Goal: Task Accomplishment & Management: Manage account settings

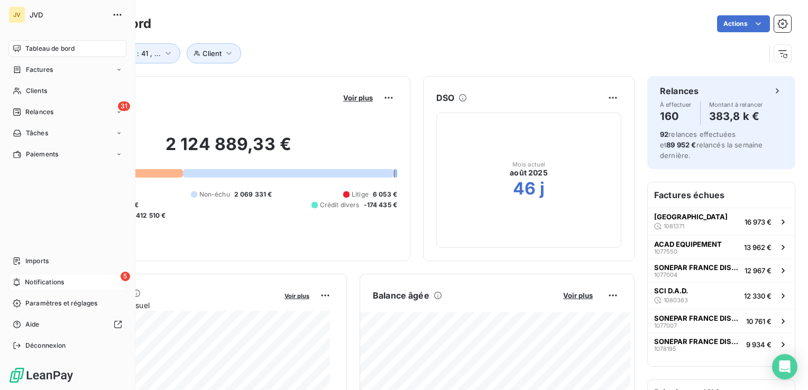
click at [28, 283] on span "Notifications" at bounding box center [44, 283] width 39 height 10
click at [32, 258] on span "Imports" at bounding box center [36, 262] width 23 height 10
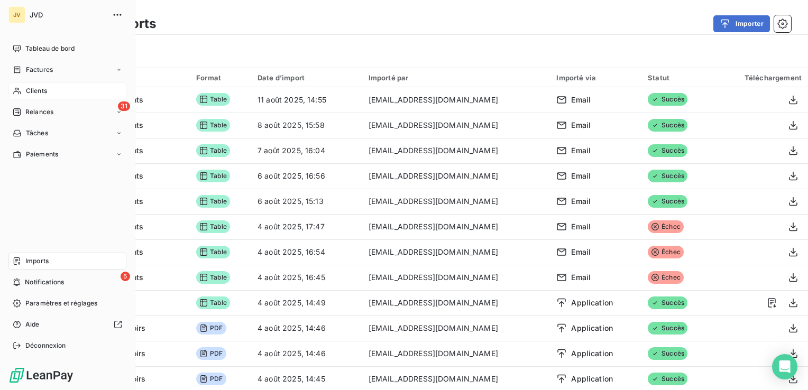
click at [26, 88] on span "Clients" at bounding box center [36, 91] width 21 height 10
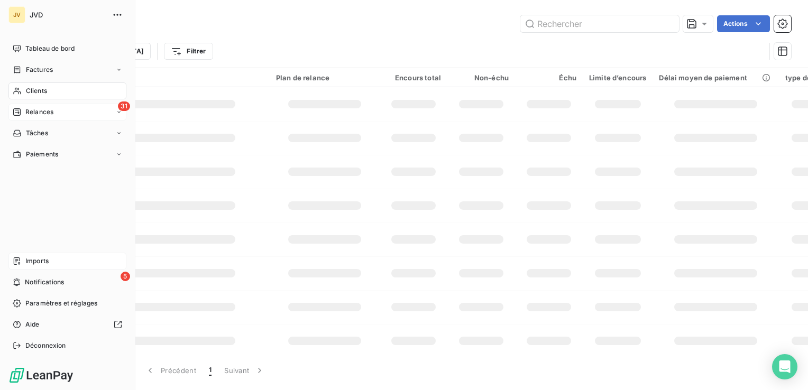
click at [30, 111] on span "Relances" at bounding box center [39, 112] width 28 height 10
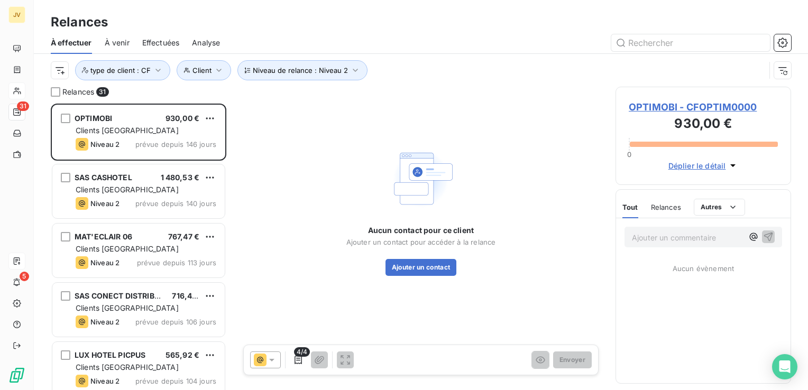
scroll to position [279, 167]
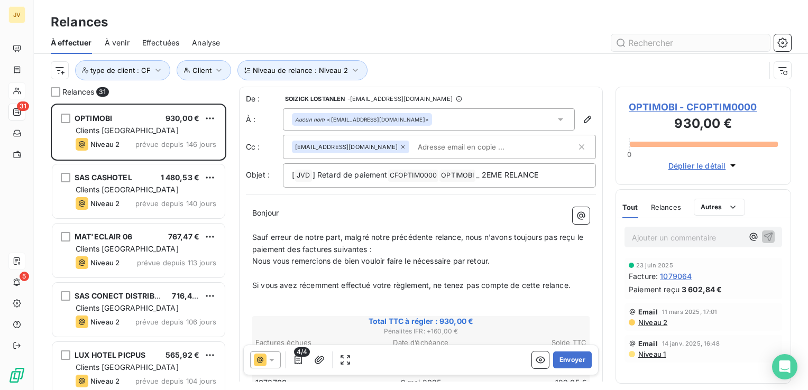
click at [670, 44] on input "text" at bounding box center [691, 42] width 159 height 17
click at [660, 44] on input "text" at bounding box center [691, 42] width 159 height 17
paste input "CFACAD00100"
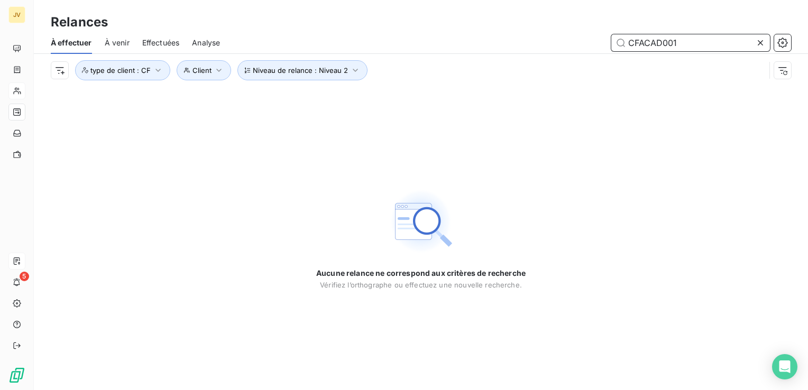
type input "CFACAD001"
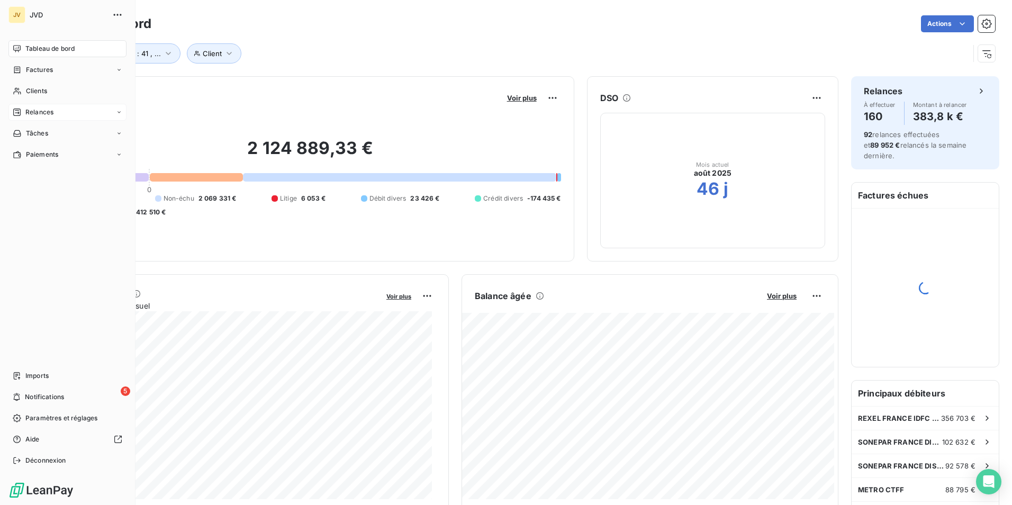
click at [34, 111] on span "Relances" at bounding box center [39, 112] width 28 height 10
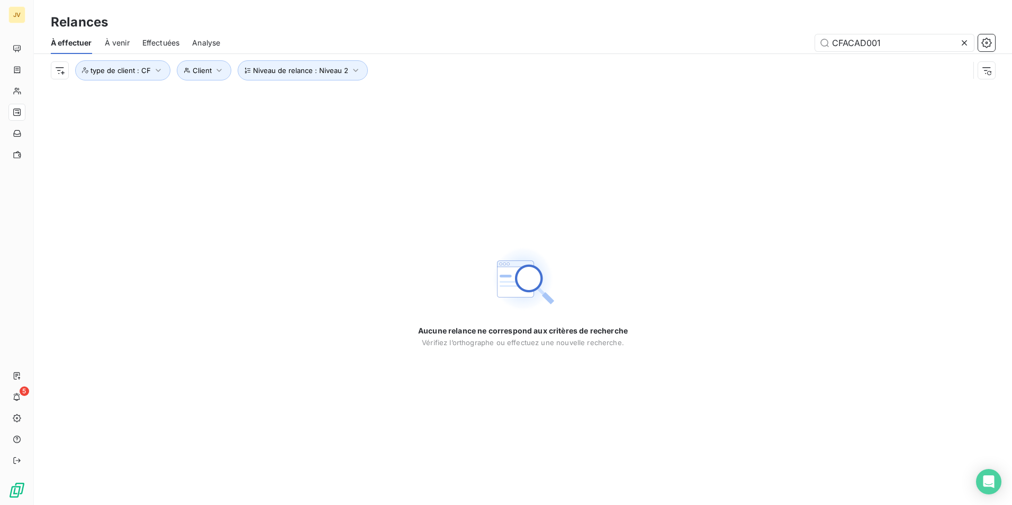
drag, startPoint x: 750, startPoint y: 63, endPoint x: 359, endPoint y: 108, distance: 393.1
click at [359, 110] on div "Relances À effectuer À venir Effectuées Analyse CFACAD001 Niveau de relance : N…" at bounding box center [523, 252] width 978 height 505
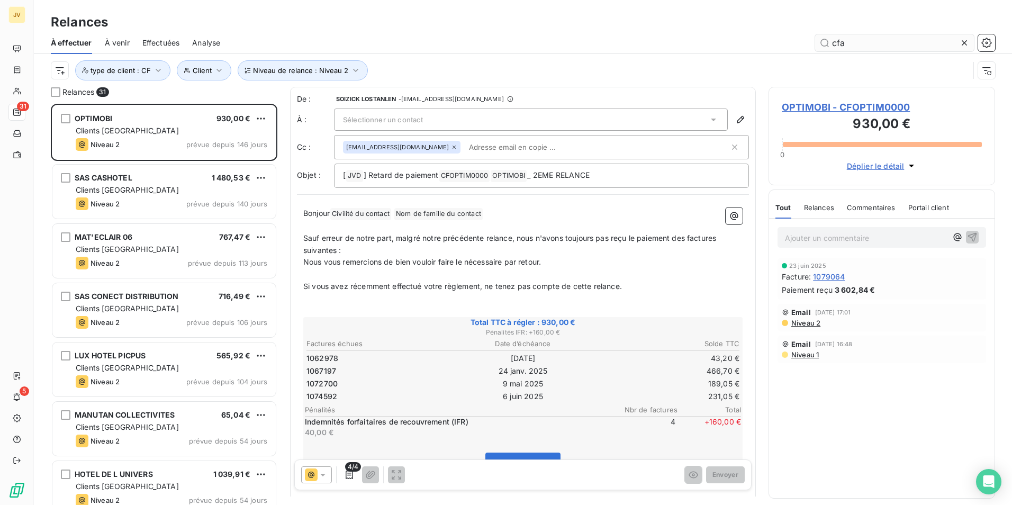
scroll to position [393, 219]
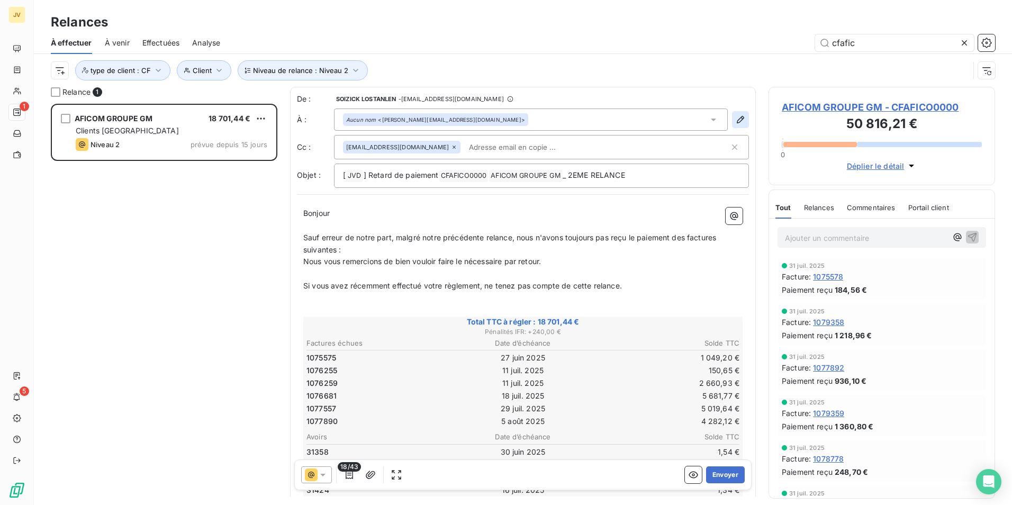
type input "cfafic"
click at [735, 120] on icon "button" at bounding box center [740, 119] width 11 height 11
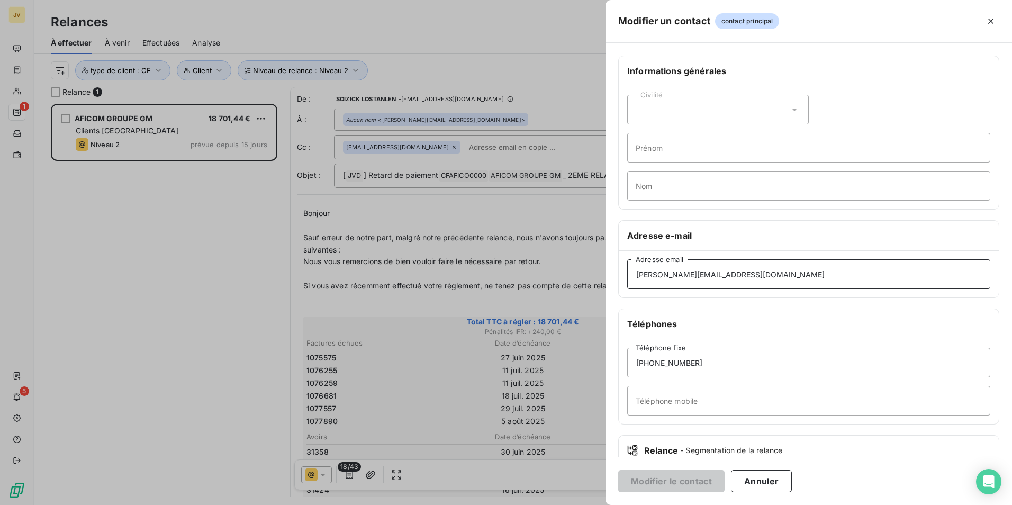
drag, startPoint x: 766, startPoint y: 279, endPoint x: 177, endPoint y: 249, distance: 590.2
click at [177, 504] on div "Modifier un contact contact principal Informations générales Civilité Prénom No…" at bounding box center [506, 505] width 1012 height 0
drag, startPoint x: 745, startPoint y: 282, endPoint x: 509, endPoint y: 280, distance: 236.0
click at [503, 504] on div "Modifier un contact contact principal Informations générales Civilité Prénom No…" at bounding box center [506, 505] width 1012 height 0
type input "[EMAIL_ADDRESS][DOMAIN_NAME]"
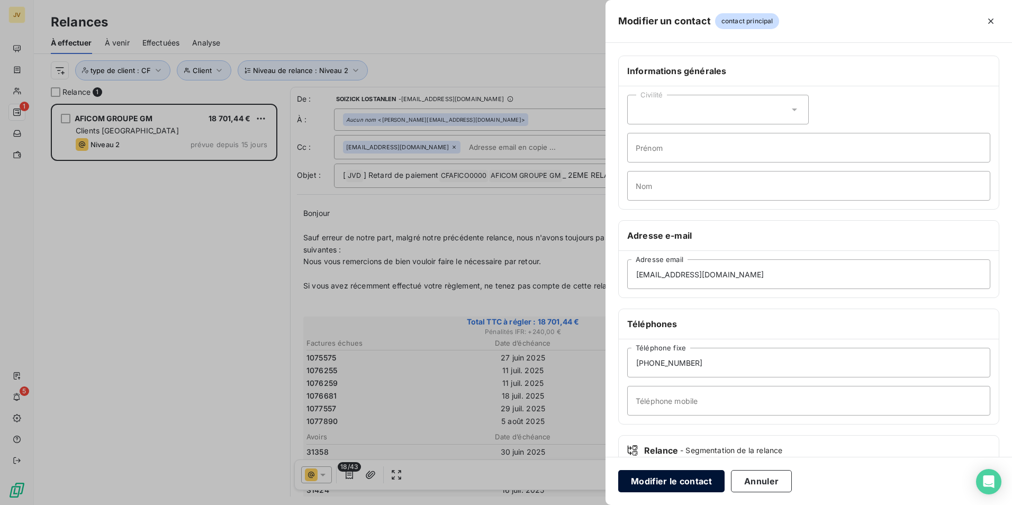
click at [684, 477] on button "Modifier le contact" at bounding box center [671, 481] width 106 height 22
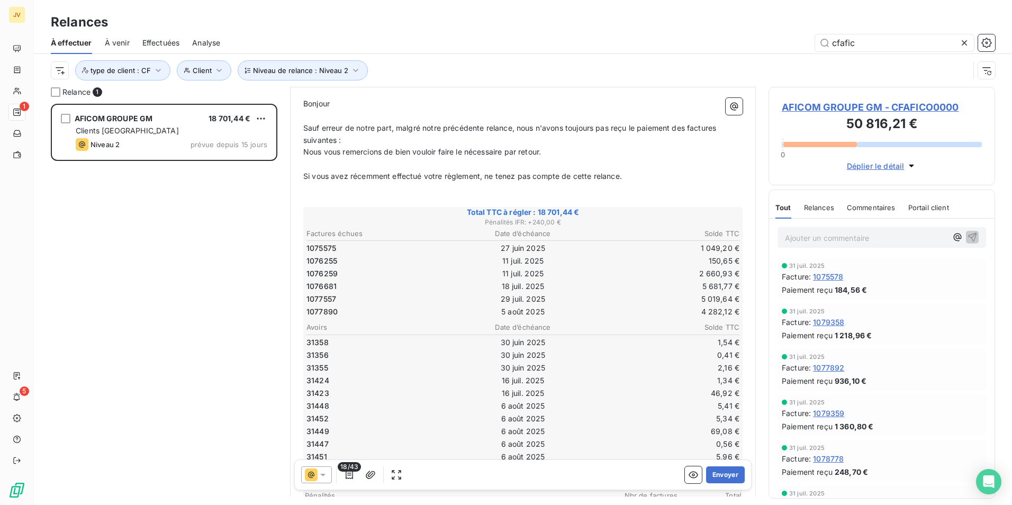
scroll to position [53, 0]
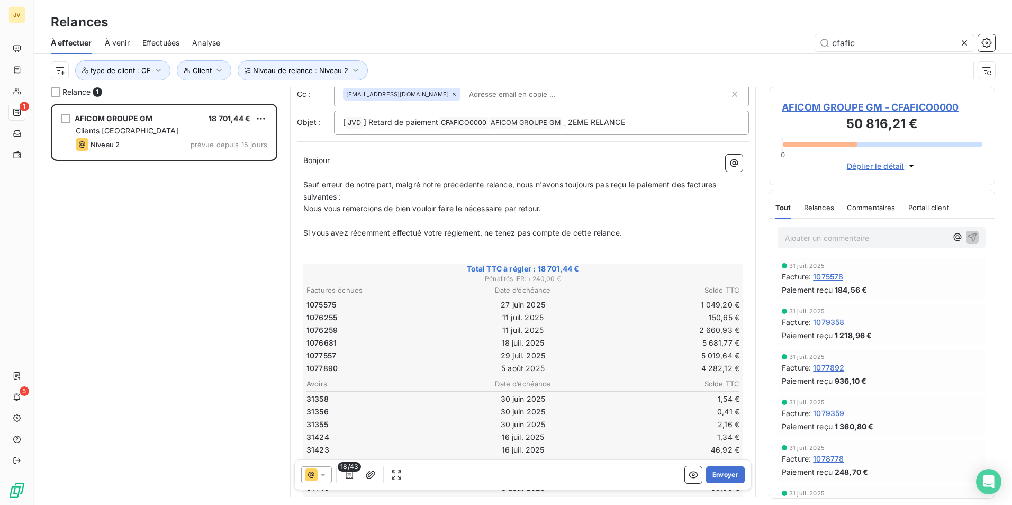
drag, startPoint x: 721, startPoint y: 477, endPoint x: 575, endPoint y: 371, distance: 179.9
click at [575, 371] on div "De : SOIZICK LOSTANLEN - rappels@leanpay.io À : Aucun nom <soizick.lostanlen@jv…" at bounding box center [523, 452] width 466 height 836
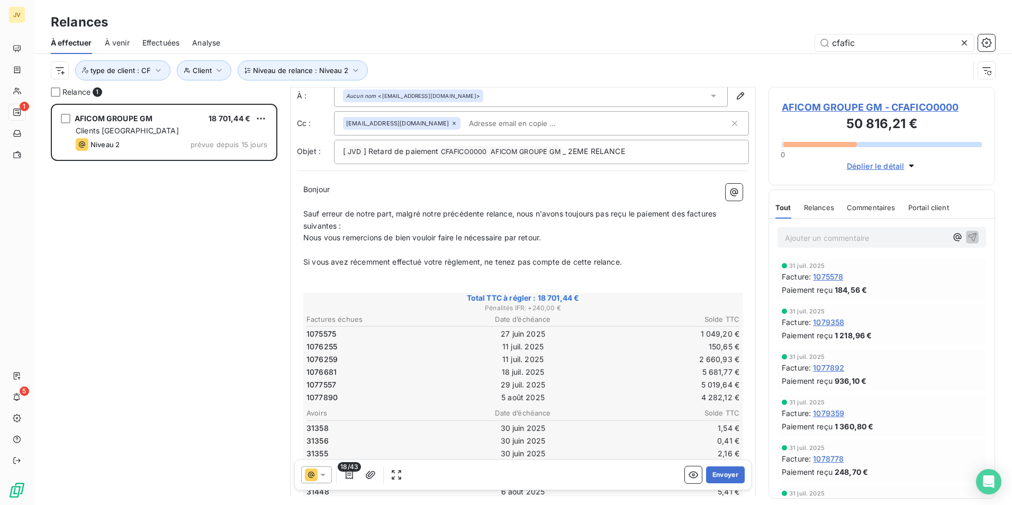
scroll to position [0, 0]
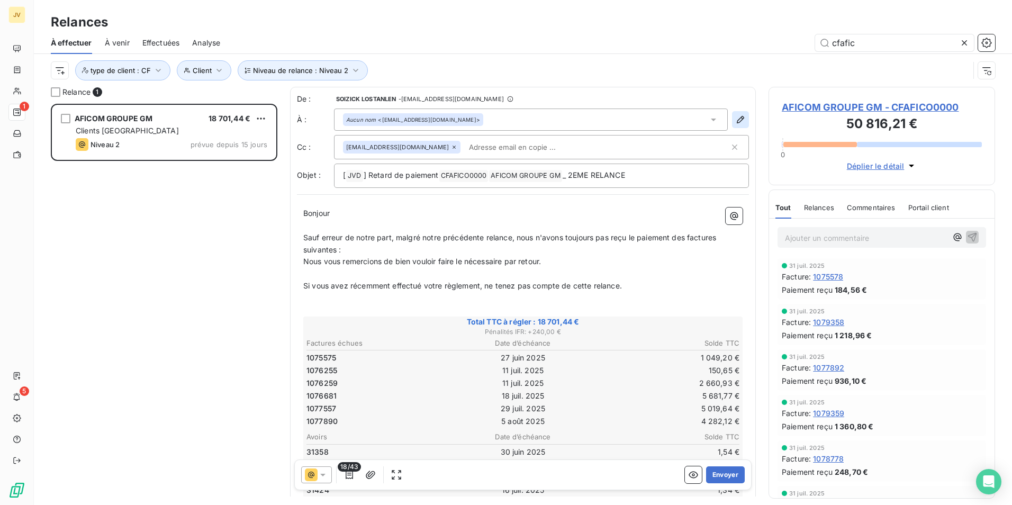
click at [737, 120] on icon "button" at bounding box center [740, 119] width 7 height 7
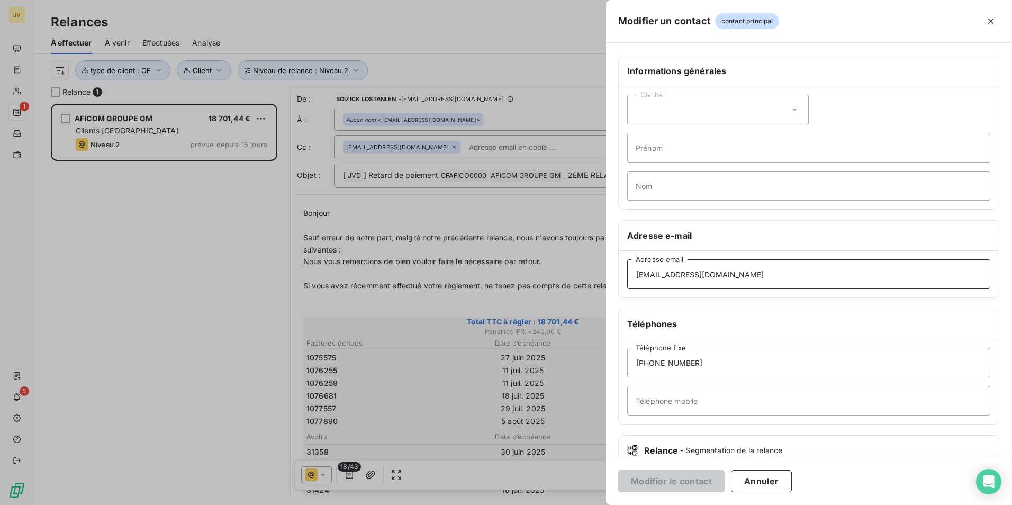
drag, startPoint x: 720, startPoint y: 277, endPoint x: 304, endPoint y: 305, distance: 417.4
click at [318, 504] on div "Modifier un contact contact principal Informations générales Civilité Prénom No…" at bounding box center [506, 505] width 1012 height 0
paste input "catherine.peron@groupegm.com"
type input "catherine.peron@groupegm.com"
click at [685, 478] on button "Modifier le contact" at bounding box center [671, 481] width 106 height 22
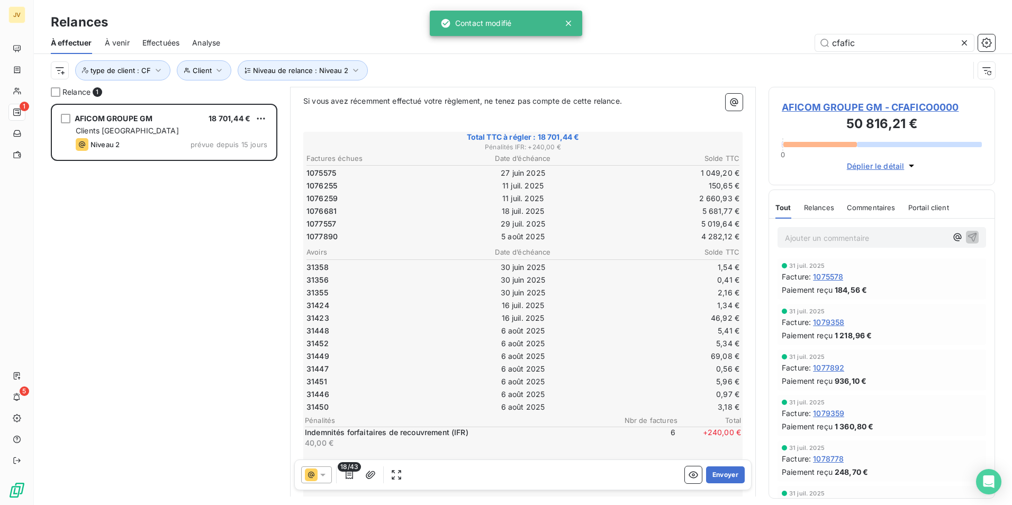
scroll to position [318, 0]
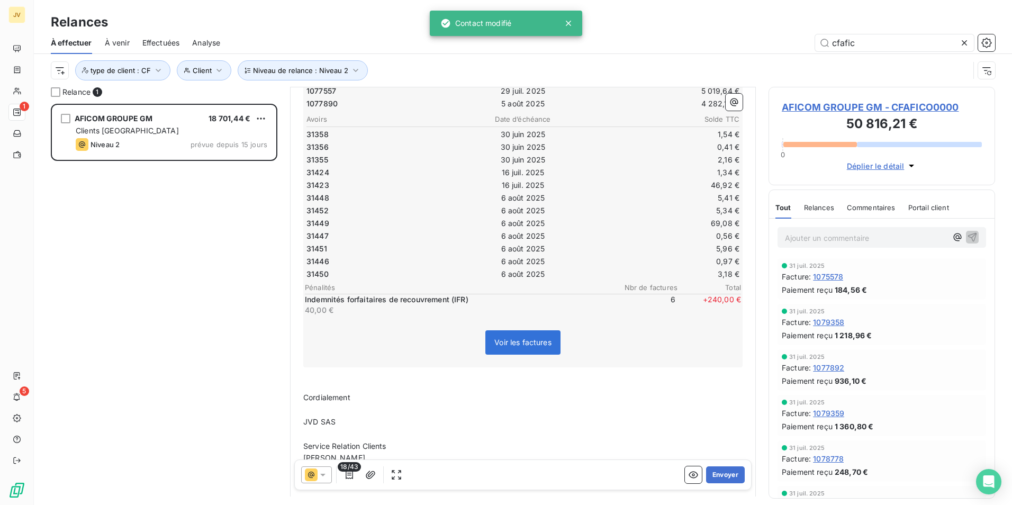
click at [311, 477] on icon at bounding box center [311, 474] width 13 height 13
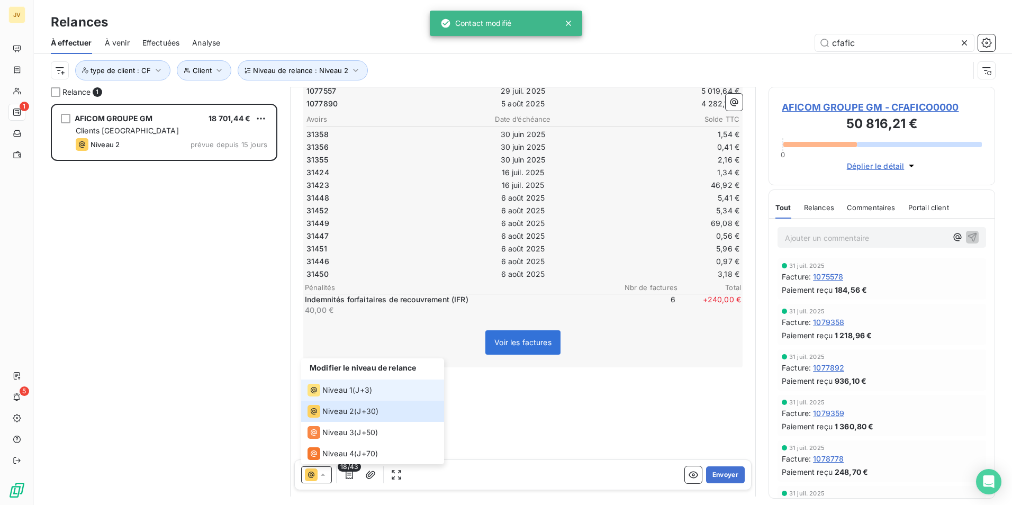
click at [337, 386] on span "Niveau 1" at bounding box center [337, 390] width 30 height 11
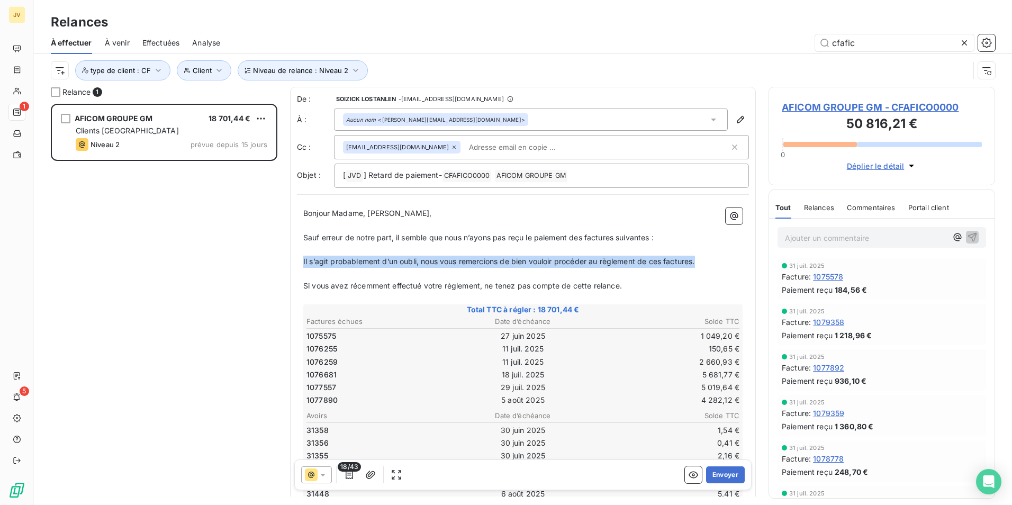
drag, startPoint x: 698, startPoint y: 262, endPoint x: 283, endPoint y: 264, distance: 414.8
click at [283, 264] on div "Relance 1 AFICOM GROUPE GM 18 701,44 € Clients France Niveau 2 prévue depuis 15…" at bounding box center [523, 296] width 978 height 418
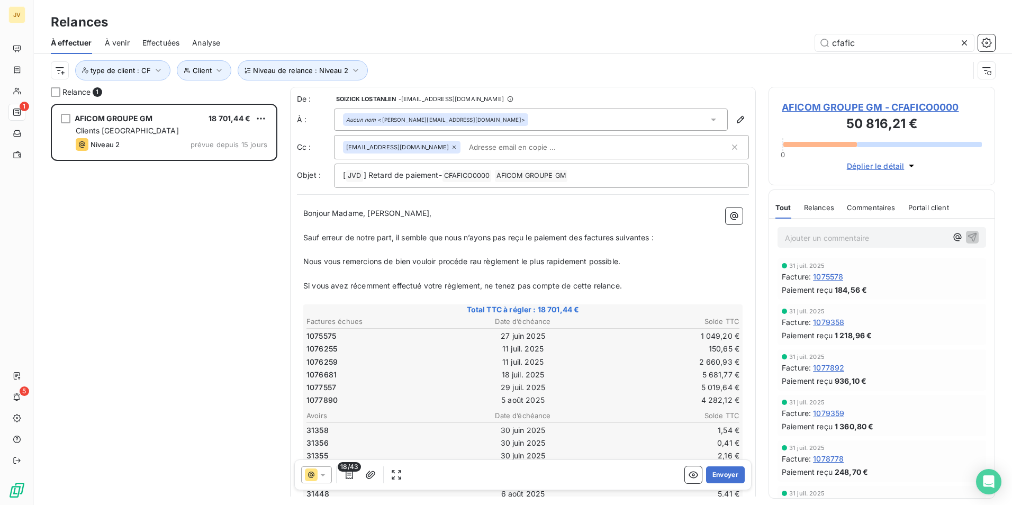
click at [471, 261] on span "Nous vous remercions de bien vouloir procéde rau règlement le plus rapidement p…" at bounding box center [461, 261] width 317 height 9
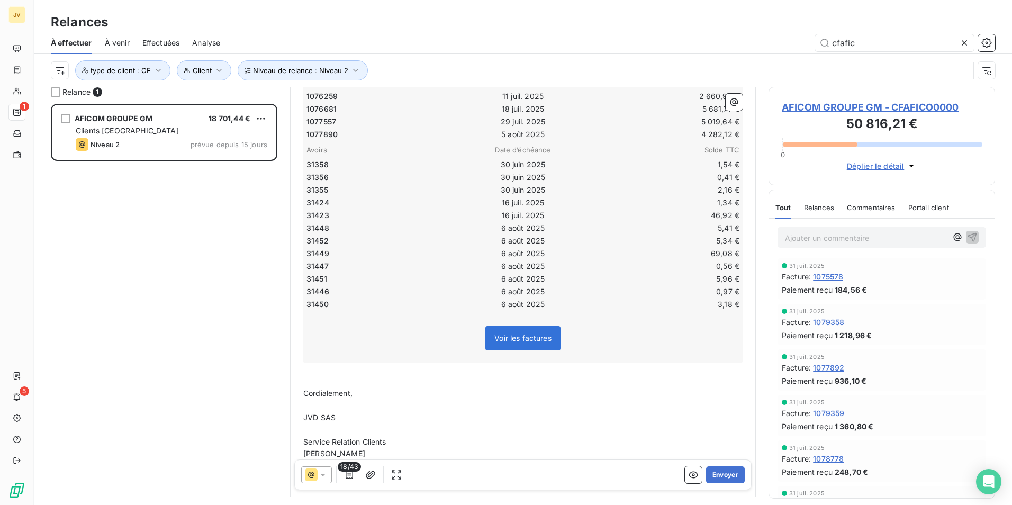
scroll to position [1, 0]
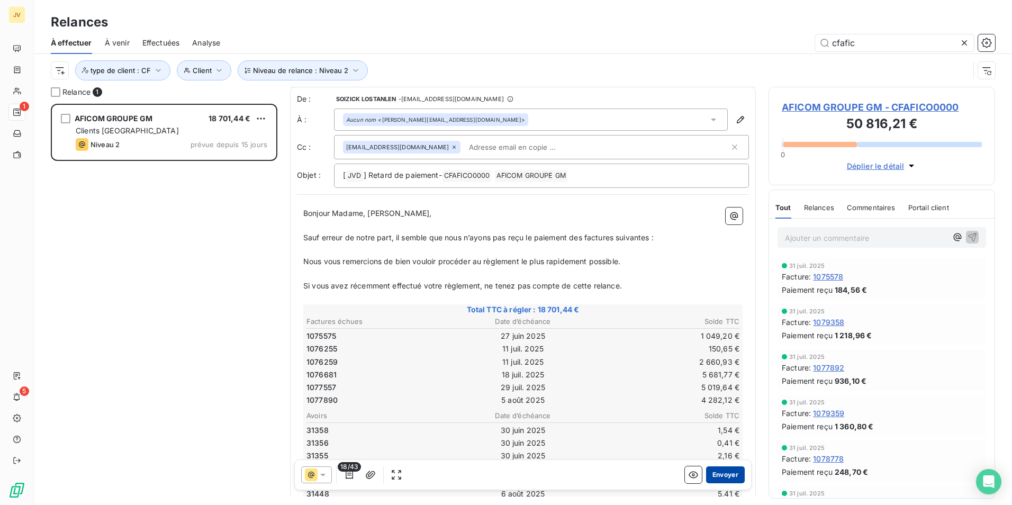
click at [719, 475] on button "Envoyer" at bounding box center [725, 474] width 39 height 17
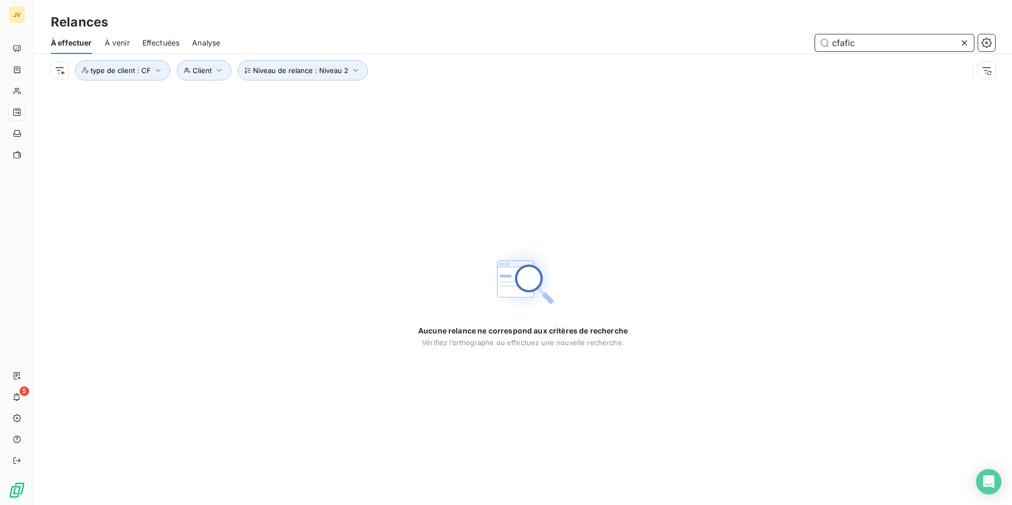
drag, startPoint x: 864, startPoint y: 44, endPoint x: 430, endPoint y: 7, distance: 436.0
click at [364, 9] on div "Relances À effectuer À venir Effectuées Analyse cfafic Niveau de relance : Nive…" at bounding box center [523, 43] width 978 height 87
paste input "CFSUIRE0000"
type input "CFSUIRE"
click at [152, 41] on span "Effectuées" at bounding box center [161, 43] width 38 height 11
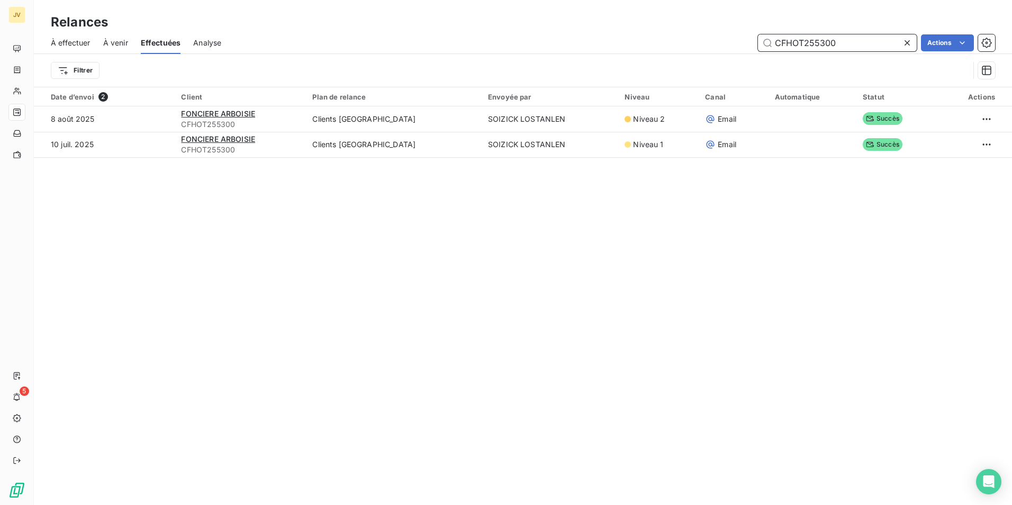
drag, startPoint x: 799, startPoint y: 46, endPoint x: 113, endPoint y: 63, distance: 686.5
click at [101, 63] on div "À effectuer À venir Effectuées Analyse CFHOT255300 Actions Filtrer" at bounding box center [523, 59] width 978 height 55
paste input "0"
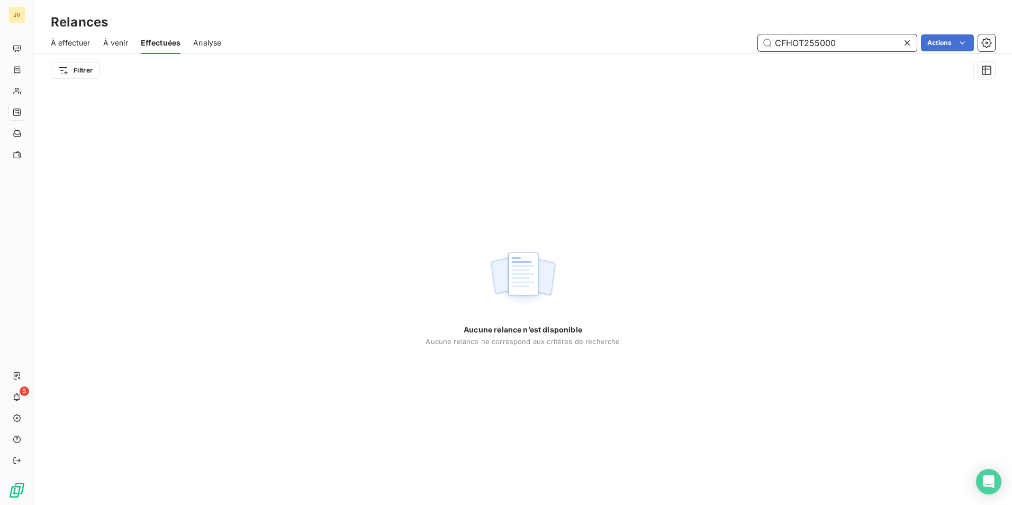
type input "CFHOT255000"
click at [113, 41] on span "À venir" at bounding box center [115, 43] width 25 height 11
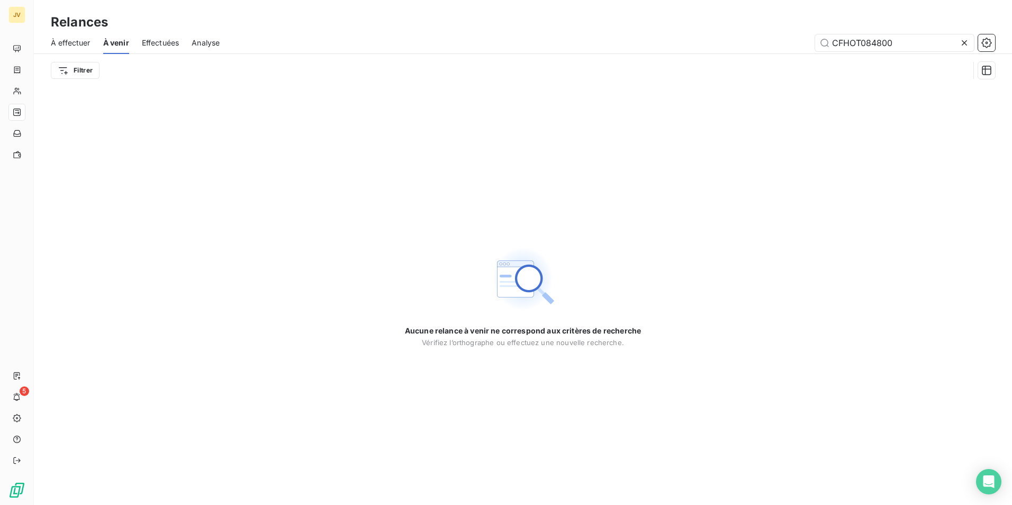
click at [83, 42] on span "À effectuer" at bounding box center [71, 43] width 40 height 11
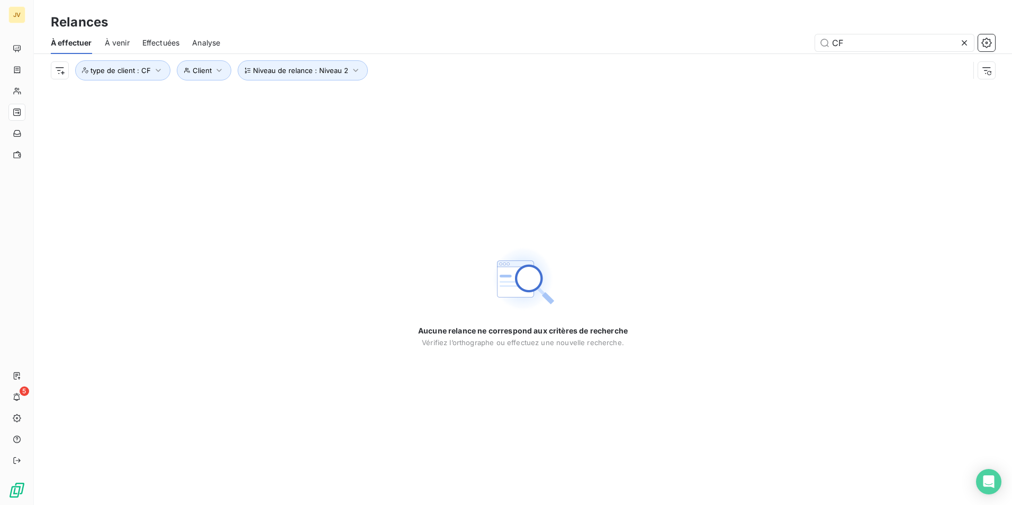
type input "C"
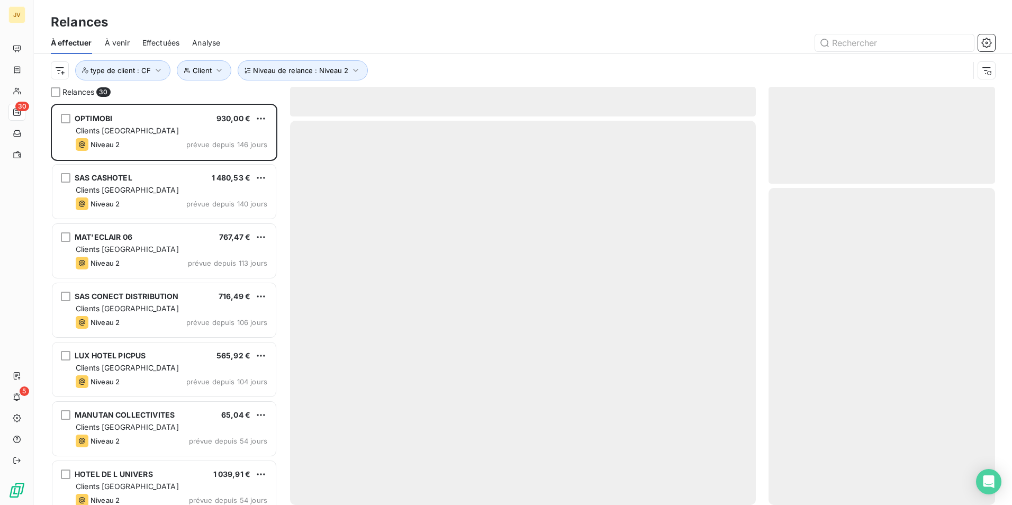
scroll to position [393, 219]
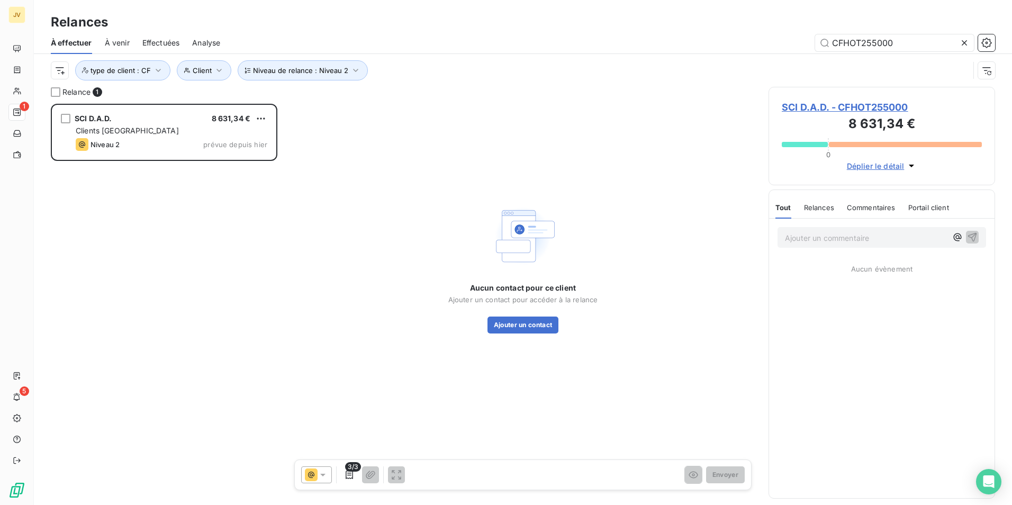
scroll to position [393, 219]
drag, startPoint x: 877, startPoint y: 48, endPoint x: 692, endPoint y: 42, distance: 185.3
click at [692, 42] on div "CFHOT255000" at bounding box center [614, 42] width 762 height 17
type input "CFHOT255000"
click at [532, 319] on button "Ajouter un contact" at bounding box center [522, 324] width 71 height 17
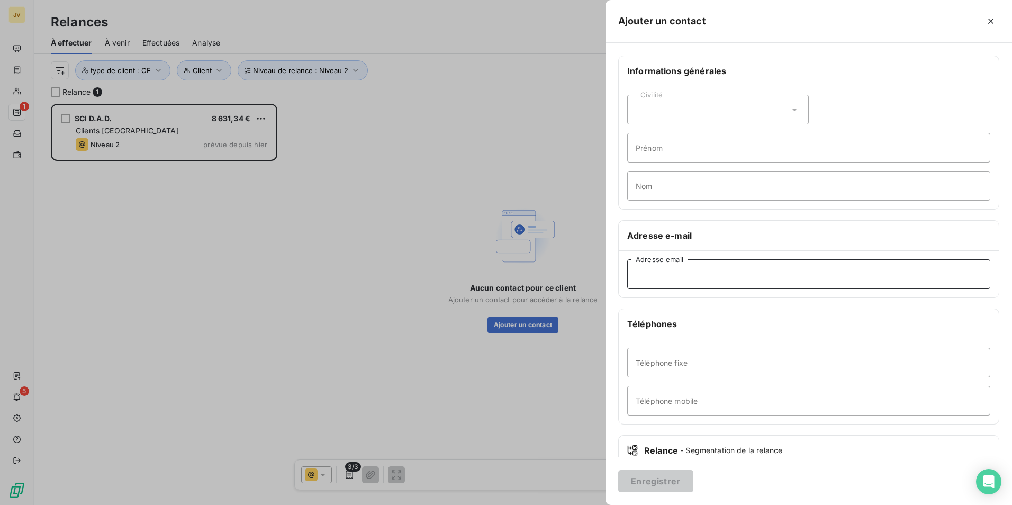
click at [685, 279] on input "Adresse email" at bounding box center [808, 274] width 363 height 30
paste input "s.brocard@gbep.fr"
type input "s.brocard@gbep.fr"
click at [649, 484] on button "Enregistrer" at bounding box center [655, 481] width 75 height 22
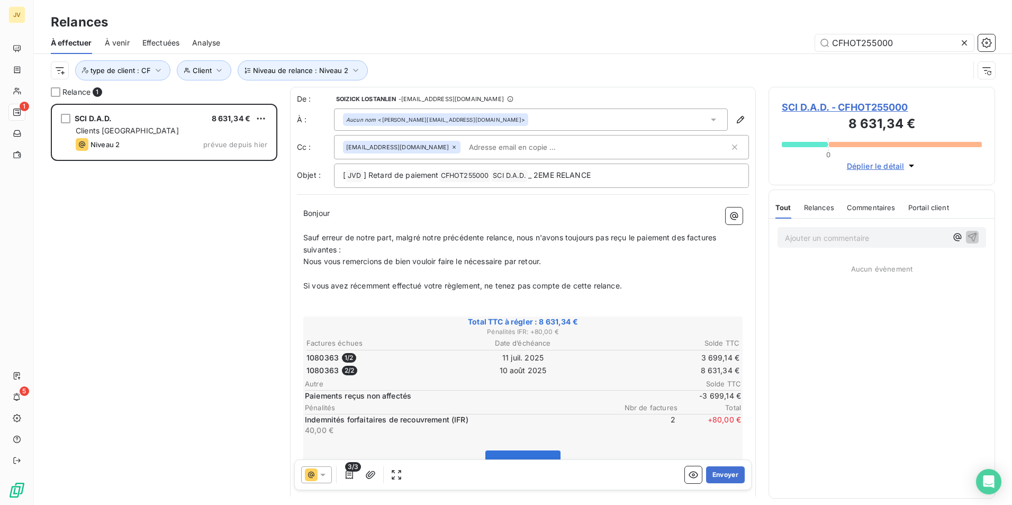
click at [822, 204] on span "Relances" at bounding box center [819, 207] width 30 height 8
click at [319, 473] on icon at bounding box center [322, 474] width 11 height 11
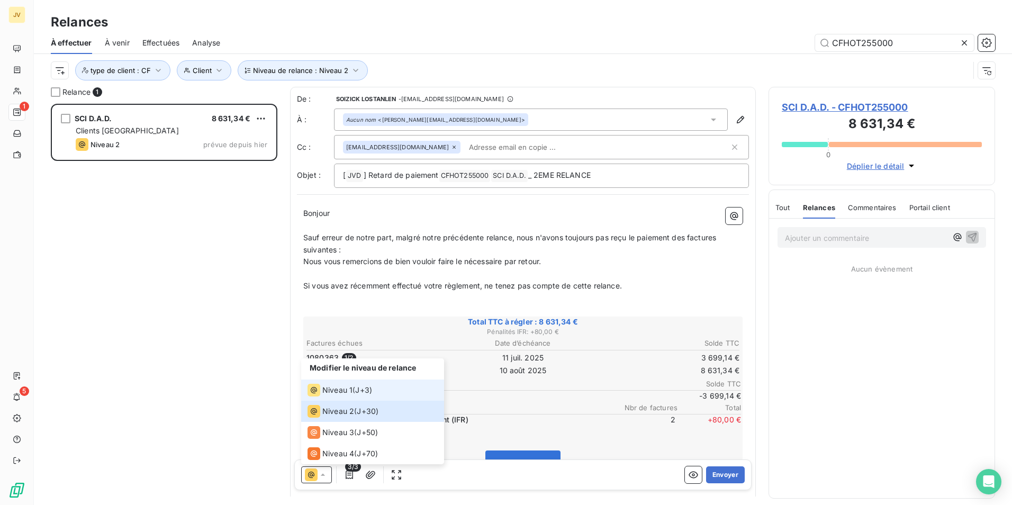
click at [321, 391] on div "Niveau 1" at bounding box center [329, 390] width 45 height 13
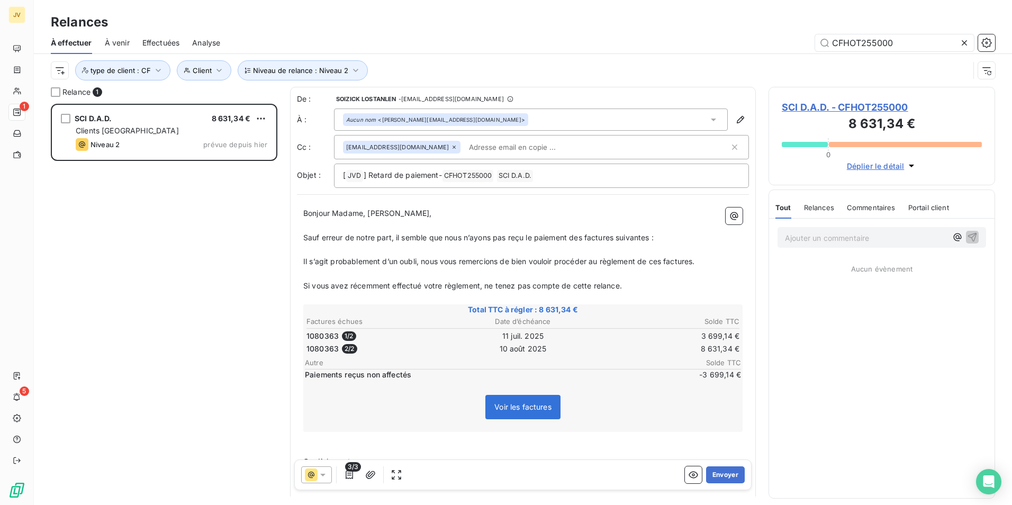
click at [533, 416] on span "Voir les factures" at bounding box center [522, 407] width 75 height 24
drag, startPoint x: 902, startPoint y: 45, endPoint x: 456, endPoint y: 29, distance: 446.9
click at [457, 35] on div "CFHOT255000" at bounding box center [614, 42] width 762 height 17
paste input "SUIRE0"
type input "CFSUIRE0000"
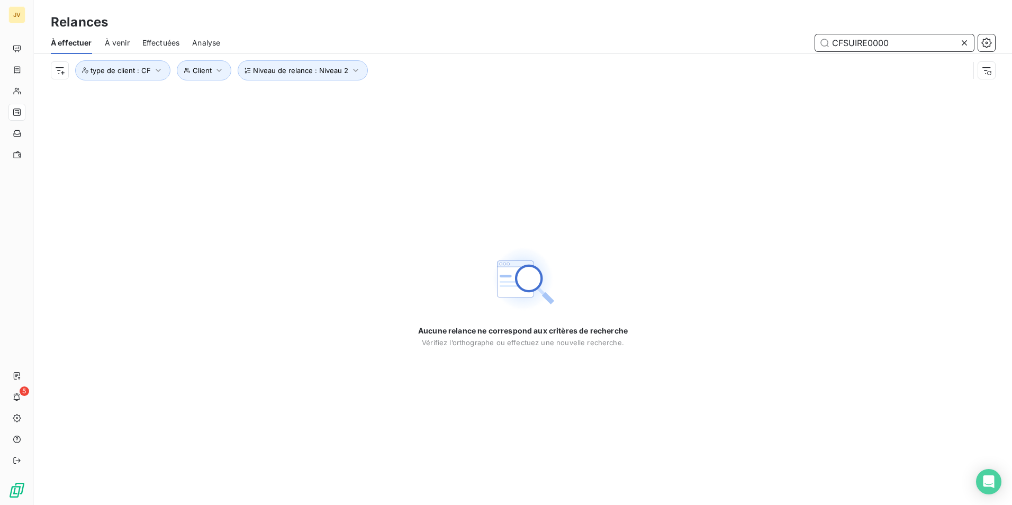
click at [152, 44] on span "Effectuées" at bounding box center [161, 43] width 38 height 11
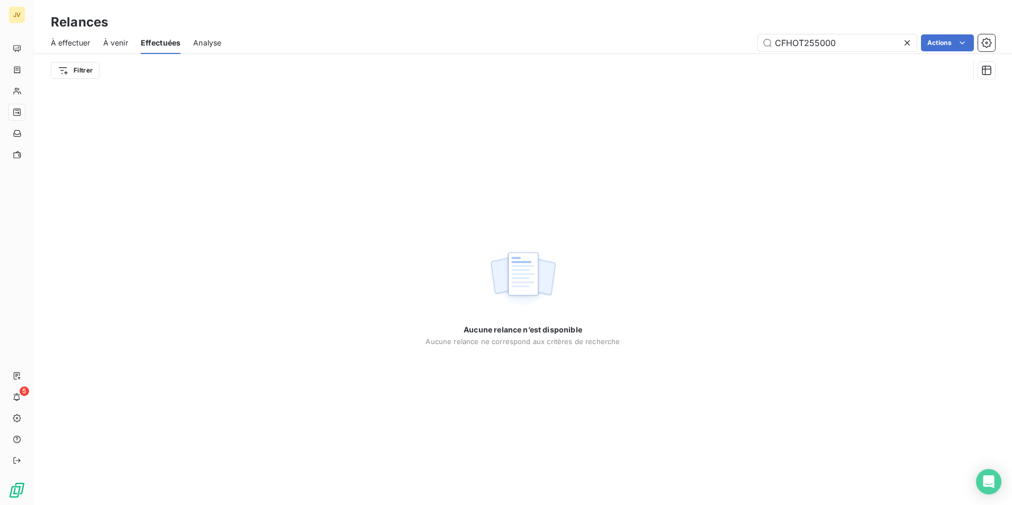
click at [121, 46] on span "À venir" at bounding box center [115, 43] width 25 height 11
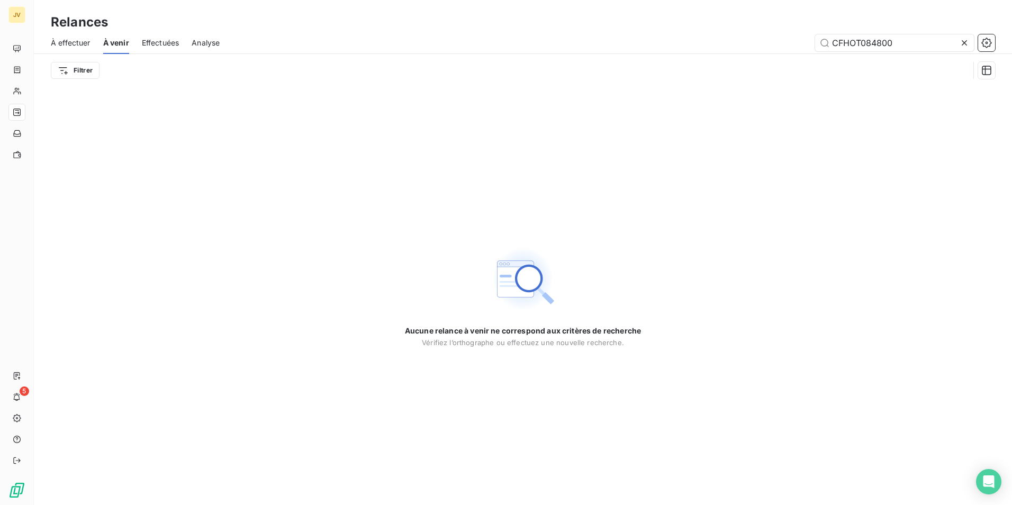
click at [72, 43] on span "À effectuer" at bounding box center [71, 43] width 40 height 11
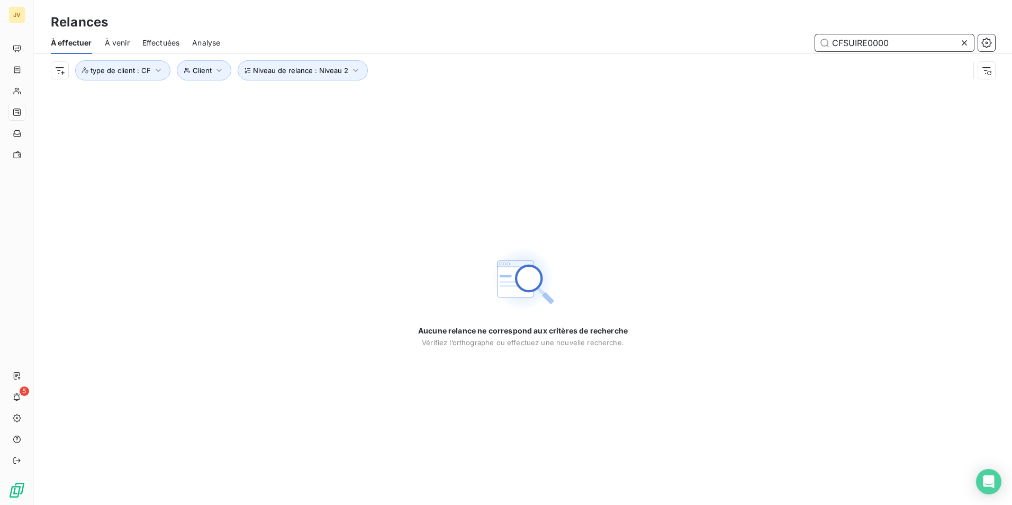
drag, startPoint x: 893, startPoint y: 41, endPoint x: 454, endPoint y: 42, distance: 439.2
click at [454, 42] on div "CFSUIRE0000" at bounding box center [614, 42] width 762 height 17
paste input "HOT0738"
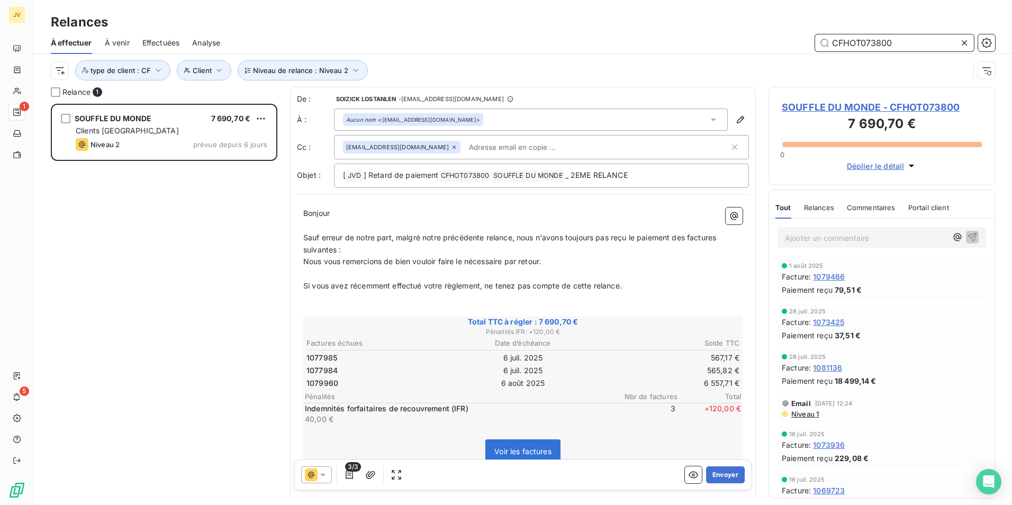
type input "CFHOT073800"
click at [826, 215] on div "Relances" at bounding box center [819, 207] width 30 height 22
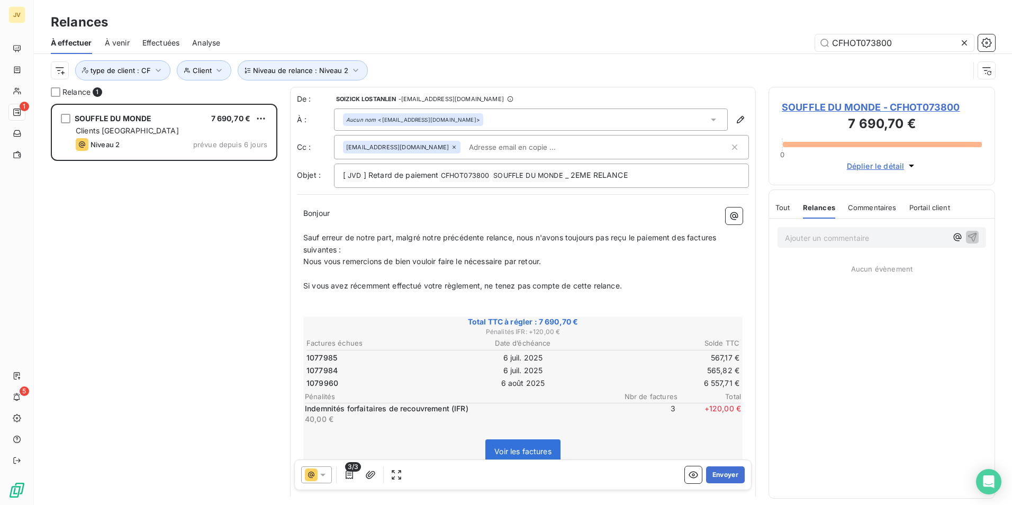
click at [828, 208] on span "Relances" at bounding box center [819, 207] width 32 height 8
click at [735, 120] on icon "button" at bounding box center [740, 119] width 11 height 11
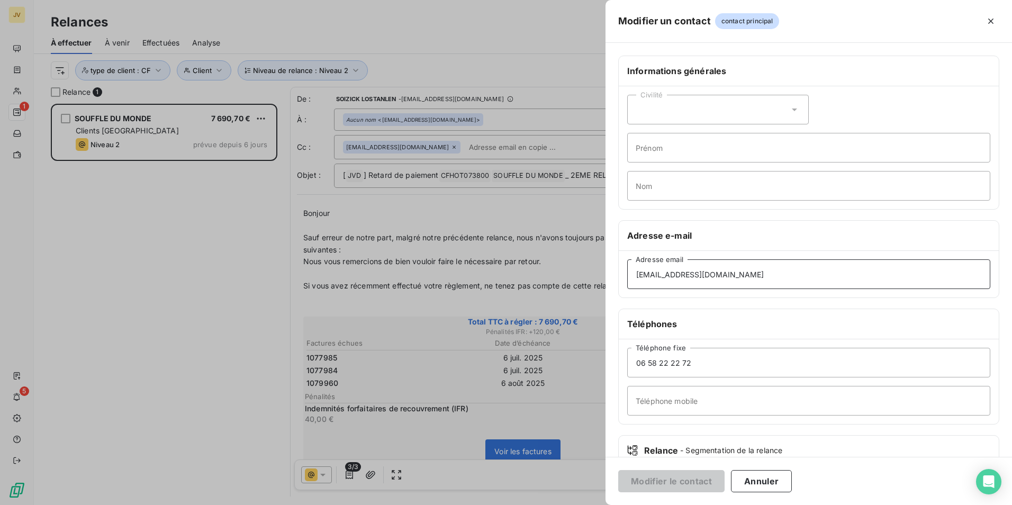
drag, startPoint x: 767, startPoint y: 270, endPoint x: 402, endPoint y: 300, distance: 366.3
click at [402, 504] on div "Modifier un contact contact principal Informations générales Civilité Prénom No…" at bounding box center [506, 505] width 1012 height 0
paste input "[EMAIL_ADDRESS][DOMAIN_NAME]"
type input "[EMAIL_ADDRESS][DOMAIN_NAME]"
click at [699, 480] on button "Modifier le contact" at bounding box center [671, 481] width 106 height 22
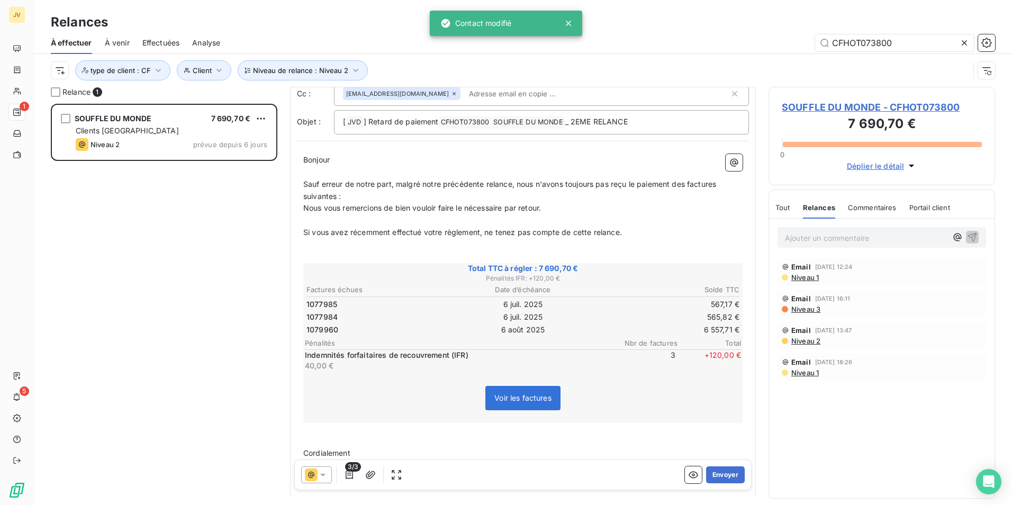
scroll to position [53, 0]
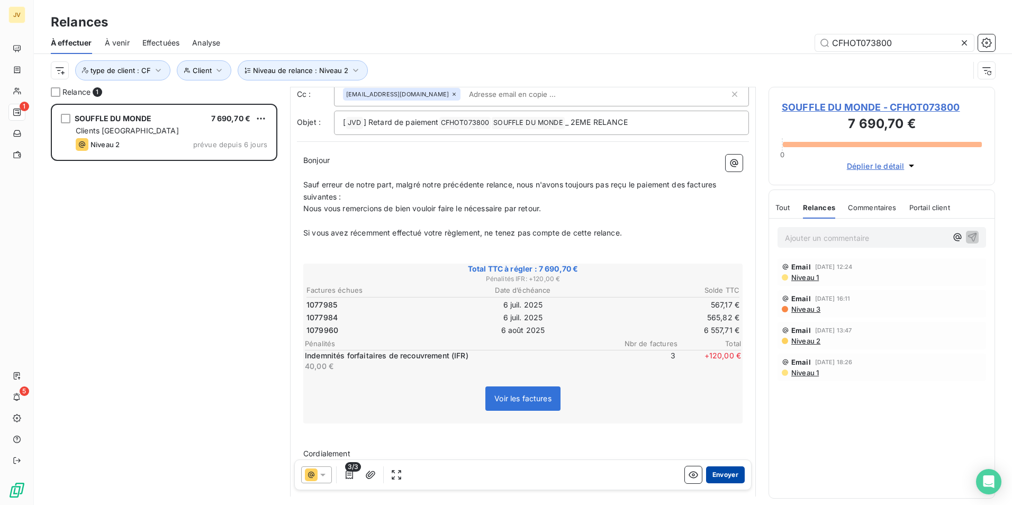
click at [720, 473] on button "Envoyer" at bounding box center [725, 474] width 39 height 17
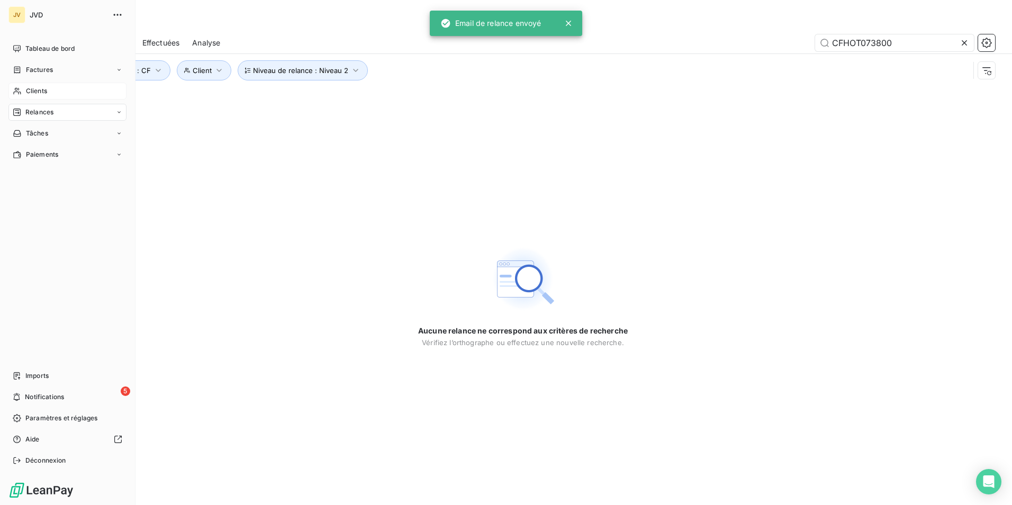
click at [33, 93] on span "Clients" at bounding box center [36, 91] width 21 height 10
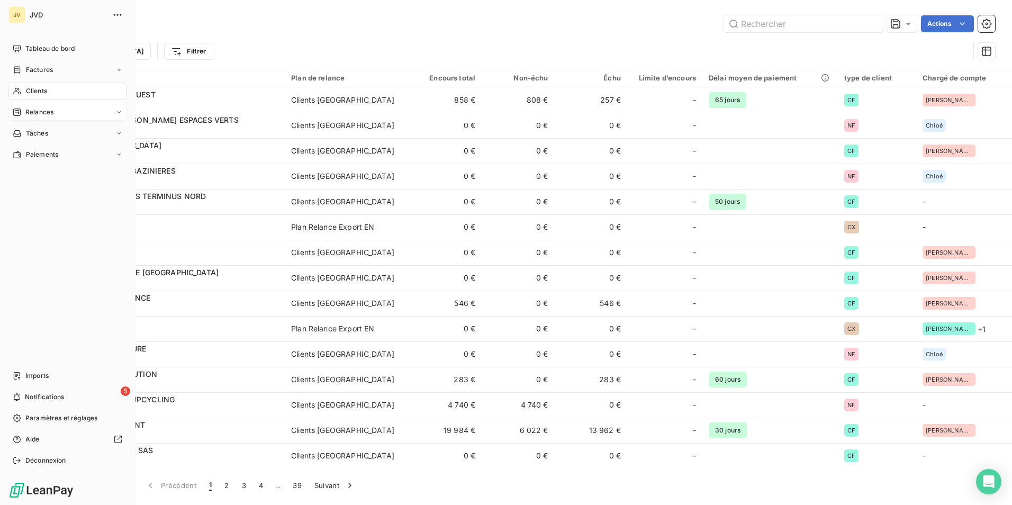
drag, startPoint x: 26, startPoint y: 89, endPoint x: 40, endPoint y: 89, distance: 13.8
click at [26, 88] on span "Clients" at bounding box center [36, 91] width 21 height 10
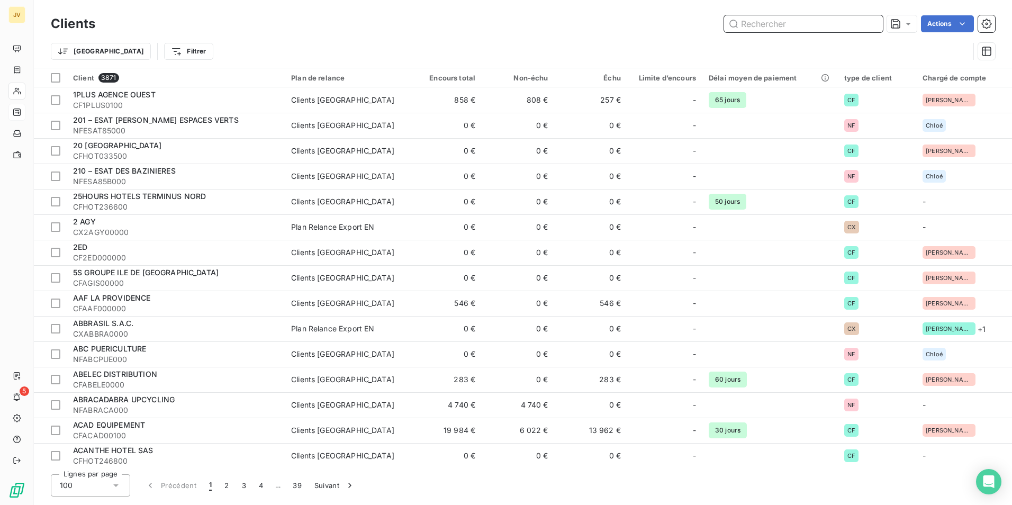
click at [785, 20] on input "text" at bounding box center [803, 23] width 159 height 17
paste input "CFHOT073800"
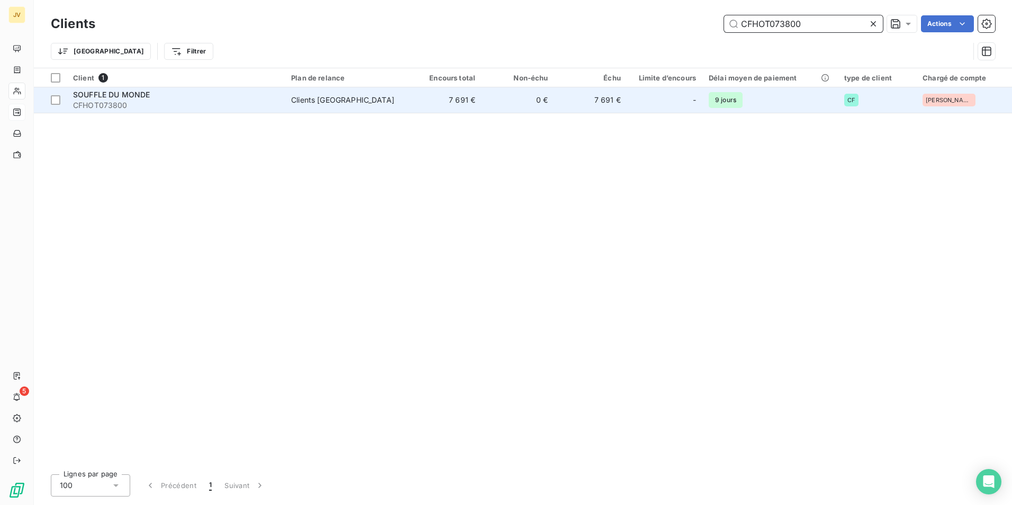
type input "CFHOT073800"
click at [203, 97] on div "SOUFFLE DU MONDE" at bounding box center [175, 94] width 205 height 11
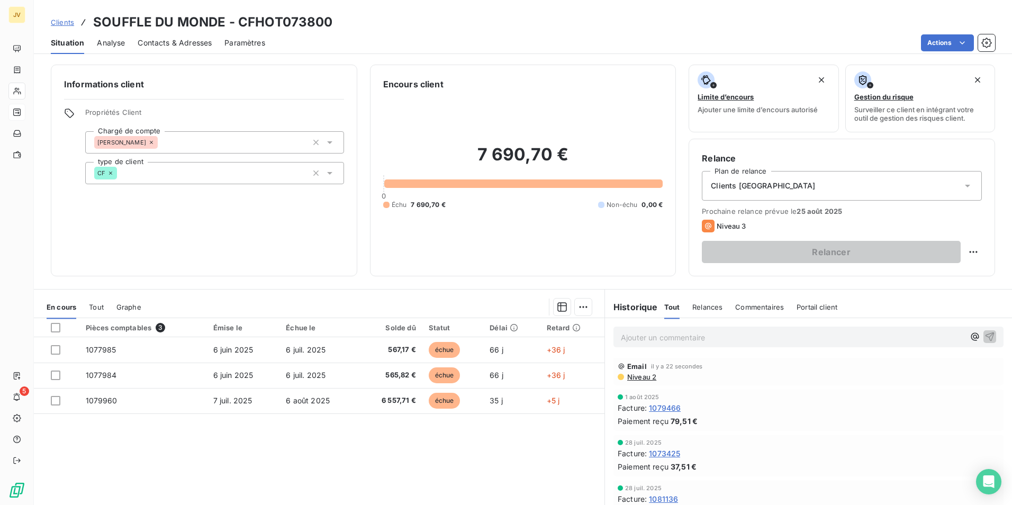
click at [174, 41] on span "Contacts & Adresses" at bounding box center [175, 43] width 74 height 11
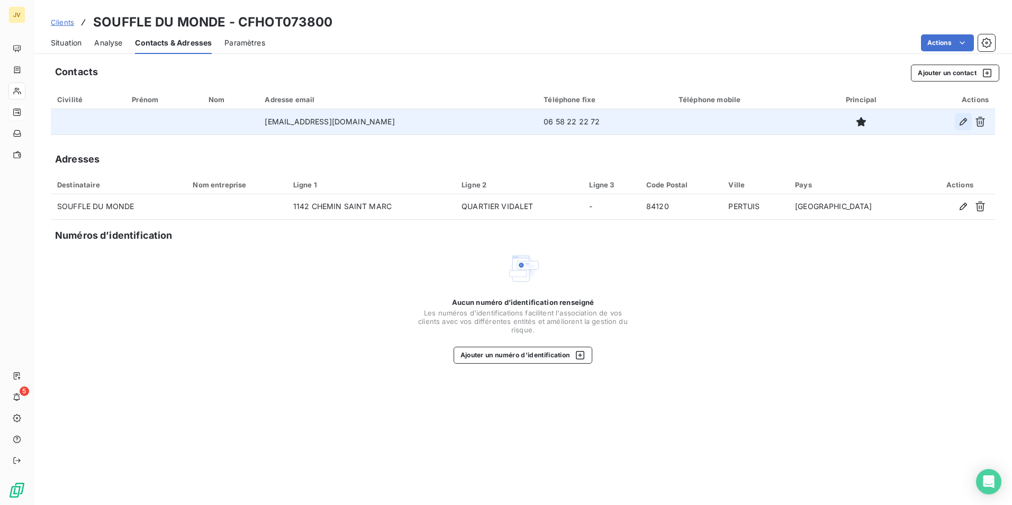
click at [960, 126] on button "button" at bounding box center [963, 121] width 17 height 17
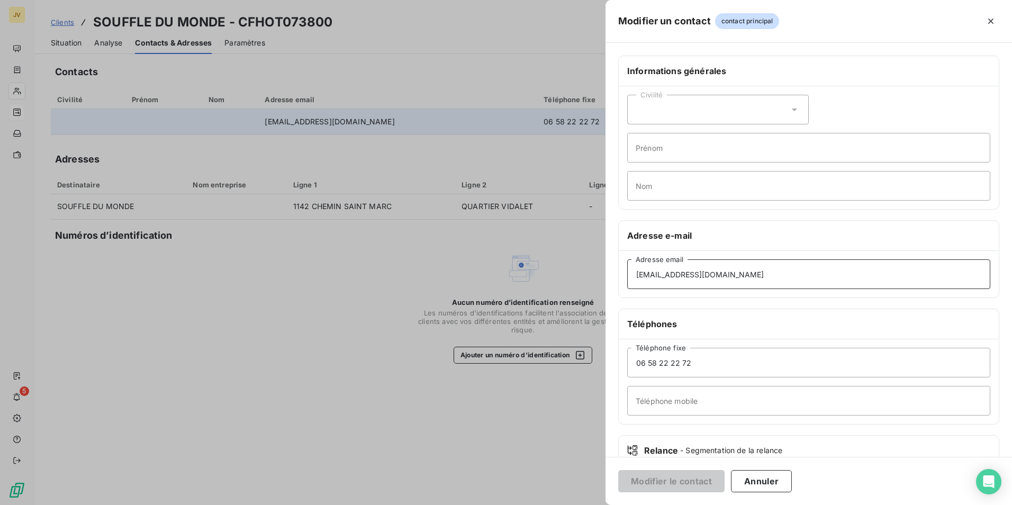
drag, startPoint x: 698, startPoint y: 278, endPoint x: 0, endPoint y: 186, distance: 704.4
click at [49, 504] on div "Modifier un contact contact principal Informations générales Civilité Prénom No…" at bounding box center [506, 505] width 1012 height 0
paste input "gaudino.m@souffledumonde.com"
type input "gaudino.m@souffledumonde.com"
click at [703, 482] on button "Modifier le contact" at bounding box center [671, 481] width 106 height 22
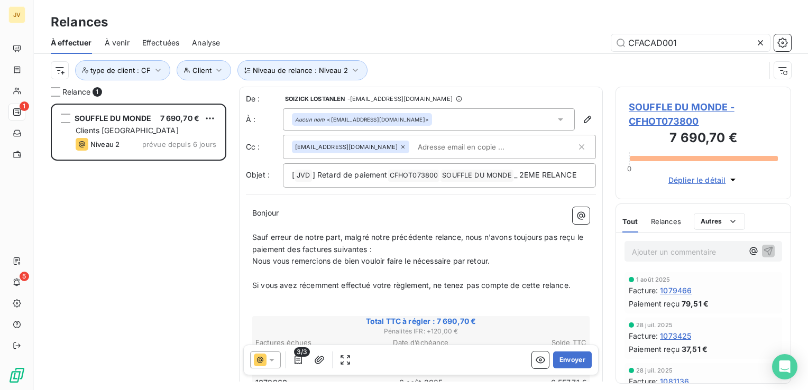
scroll to position [279, 167]
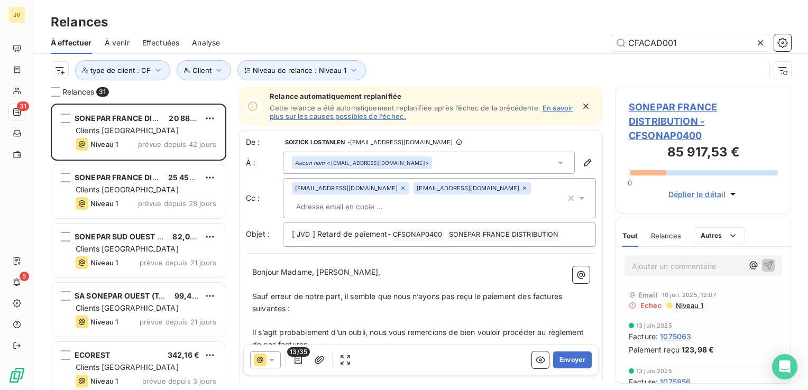
scroll to position [8, 8]
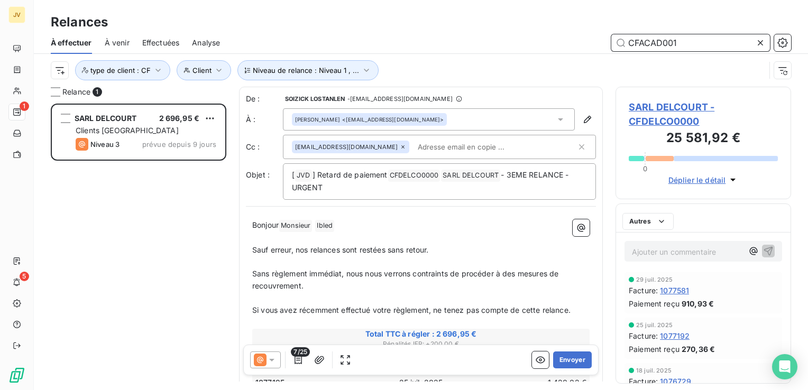
scroll to position [8, 8]
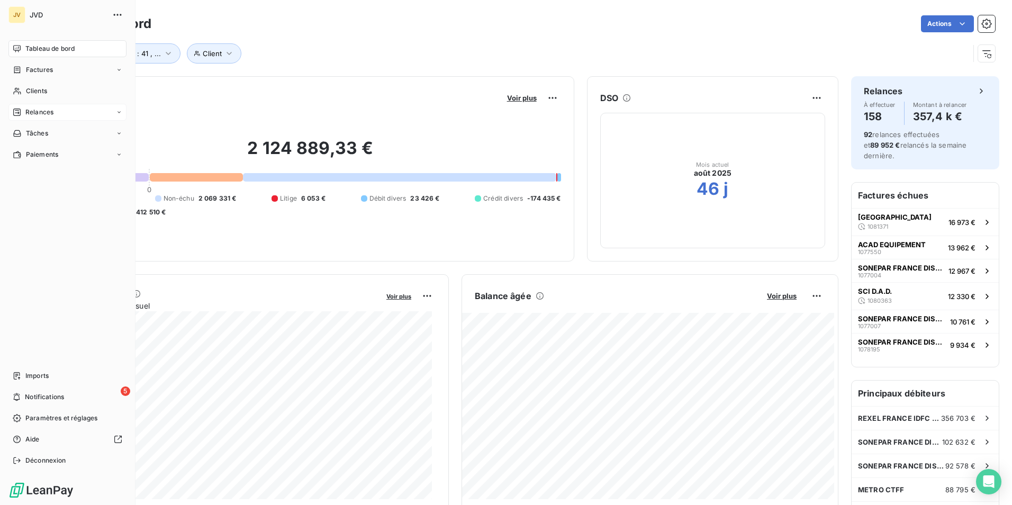
click at [24, 113] on div "Relances" at bounding box center [33, 112] width 41 height 10
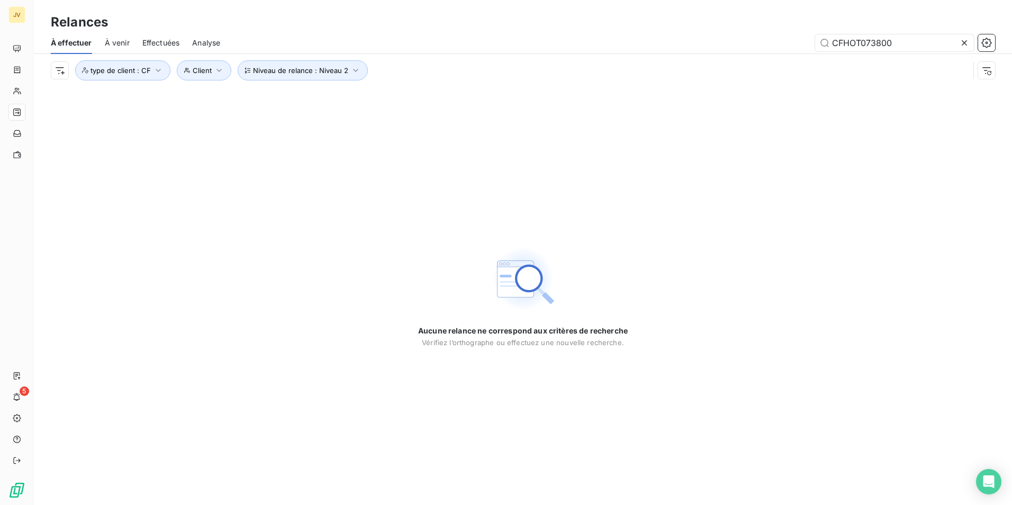
drag, startPoint x: 902, startPoint y: 42, endPoint x: 453, endPoint y: 48, distance: 449.3
click at [453, 48] on div "CFHOT073800" at bounding box center [614, 42] width 762 height 17
type input "CFSANOG0100"
click at [161, 40] on span "Effectuées" at bounding box center [161, 43] width 38 height 11
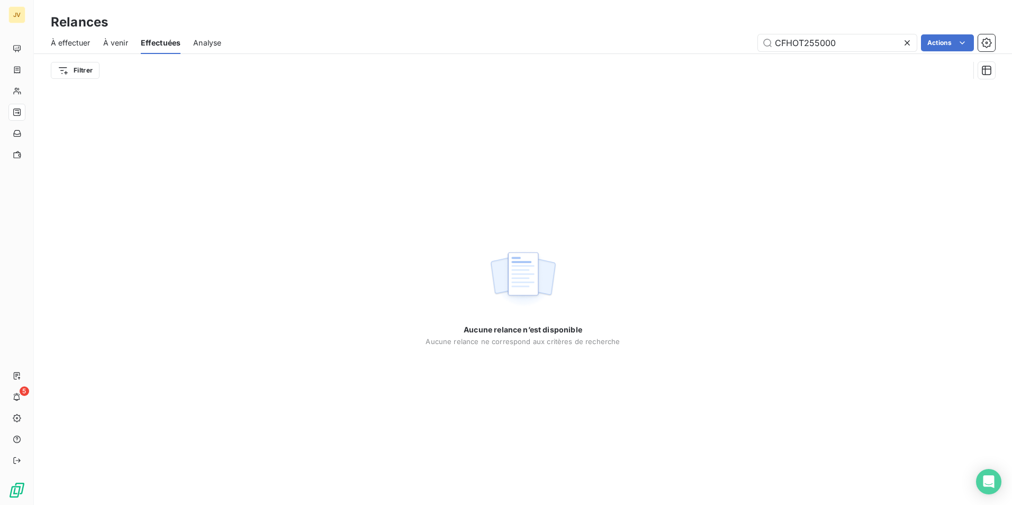
click at [112, 38] on span "À venir" at bounding box center [115, 43] width 25 height 11
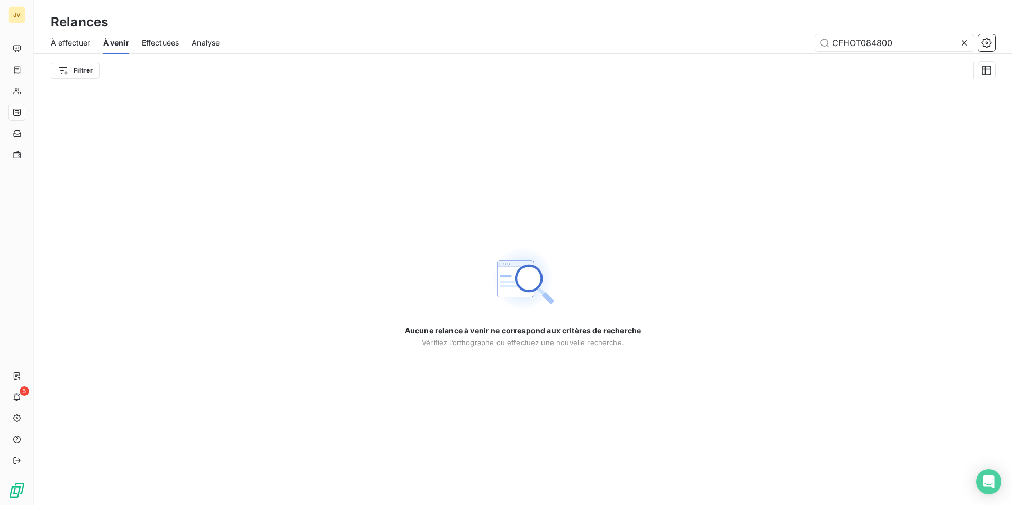
drag, startPoint x: 852, startPoint y: 43, endPoint x: 447, endPoint y: 32, distance: 404.9
click at [423, 41] on div "CFHOT084800" at bounding box center [613, 42] width 762 height 17
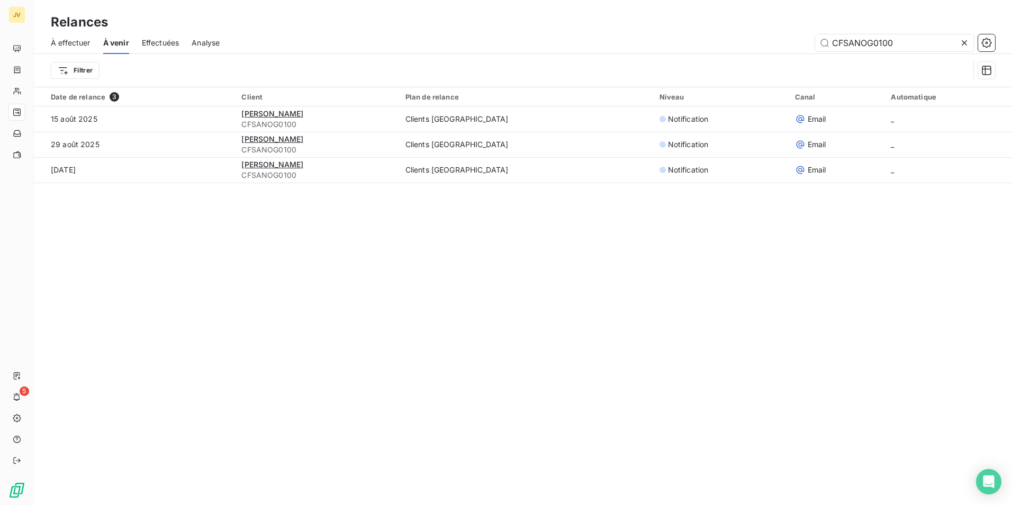
type input "CFSANOG0100"
click at [167, 43] on span "Effectuées" at bounding box center [161, 43] width 38 height 11
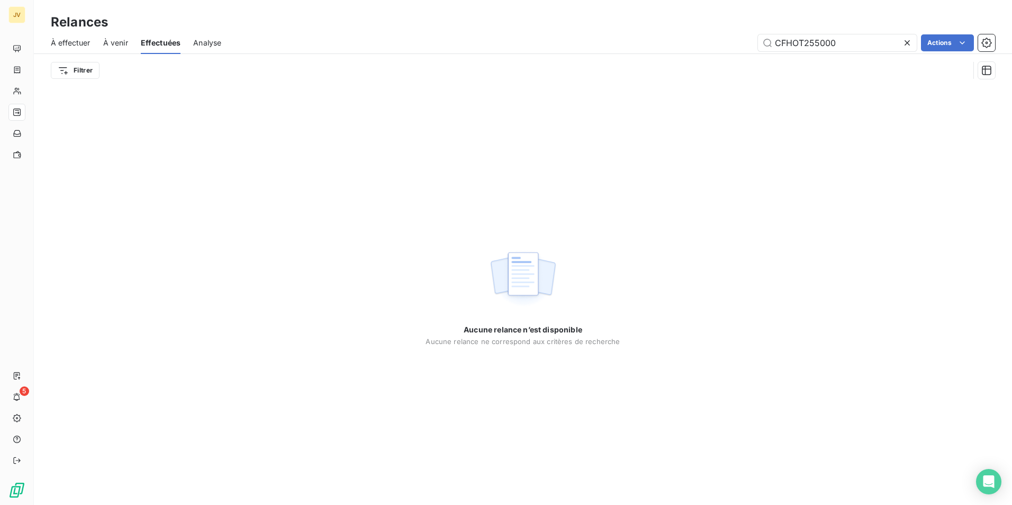
drag, startPoint x: 844, startPoint y: 43, endPoint x: 23, endPoint y: 117, distance: 825.1
click at [0, 127] on html "JV 5 Relances À effectuer À venir Effectuées Analyse CFHOT255000 Actions Filtre…" at bounding box center [506, 252] width 1012 height 505
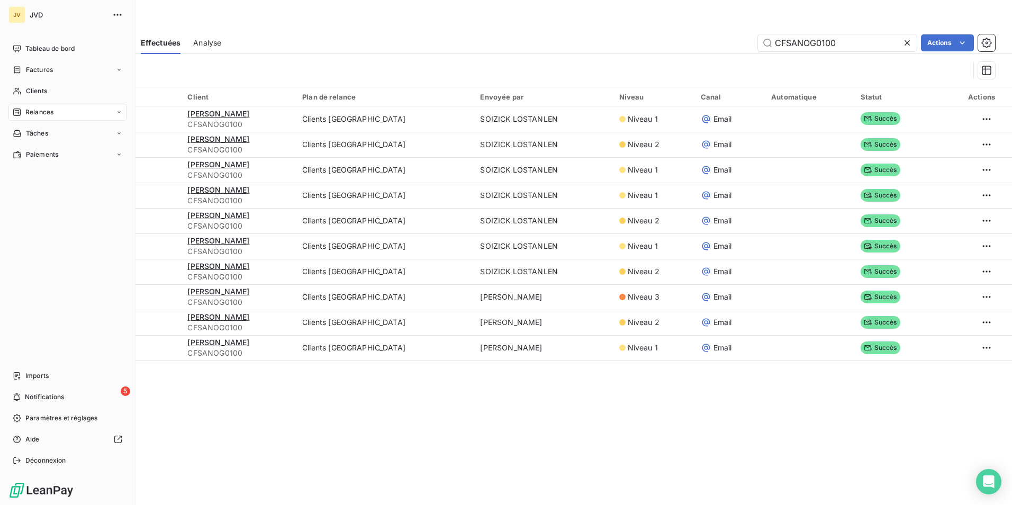
type input "CFSANOG0100"
click at [30, 108] on span "Relances" at bounding box center [39, 112] width 28 height 10
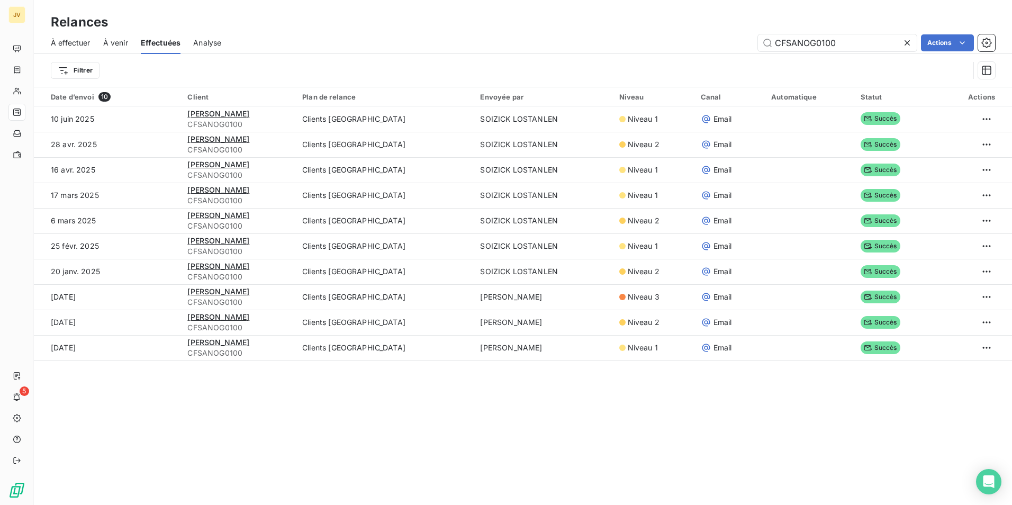
click at [73, 41] on span "À effectuer" at bounding box center [71, 43] width 40 height 11
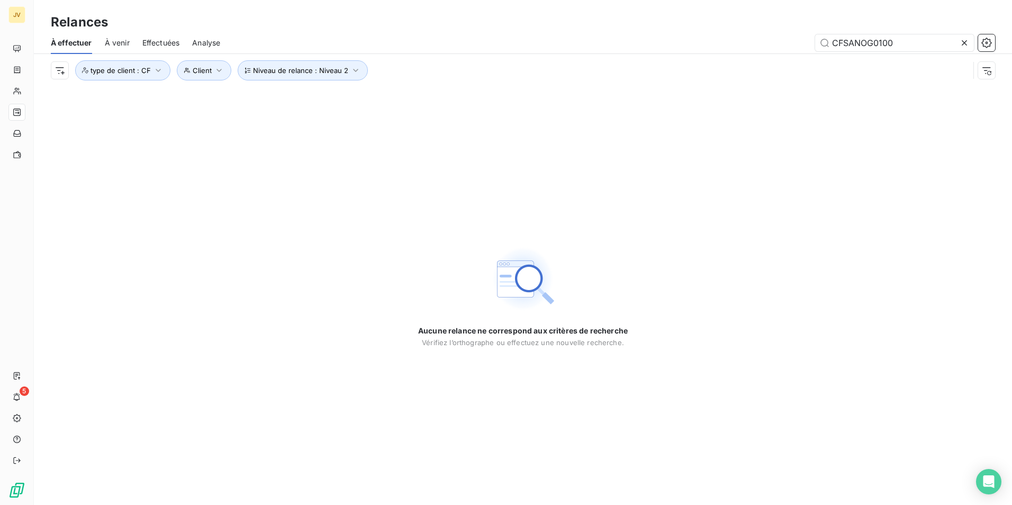
drag, startPoint x: 919, startPoint y: 46, endPoint x: 408, endPoint y: 5, distance: 511.7
click at [405, 6] on div "Relances À effectuer À venir Effectuées Analyse CFSANOG0100 Niveau de relance :…" at bounding box center [523, 43] width 978 height 87
click at [319, 70] on span "Niveau de relance : Niveau 2" at bounding box center [300, 70] width 95 height 8
click at [479, 95] on div "Niveau 2" at bounding box center [456, 98] width 152 height 22
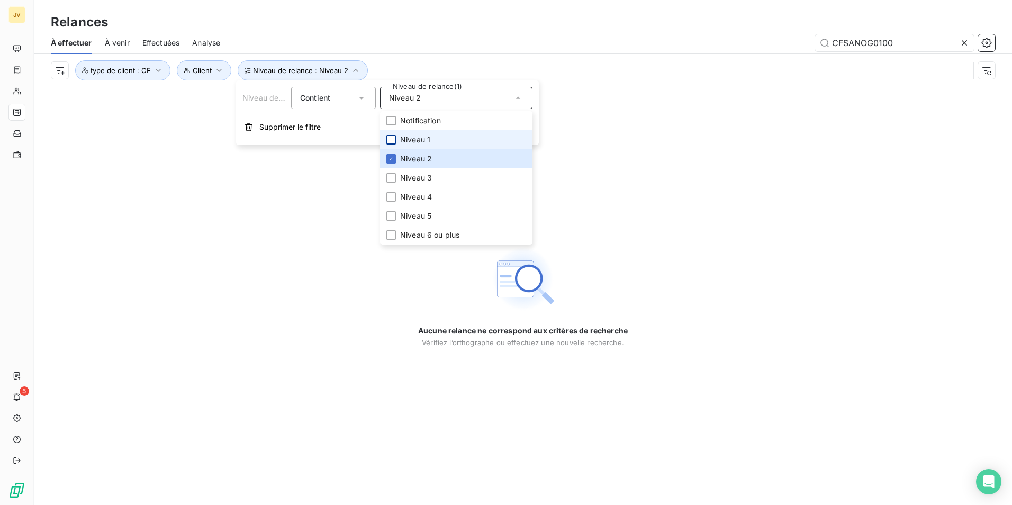
click at [392, 143] on div at bounding box center [391, 140] width 10 height 10
click at [393, 177] on div at bounding box center [391, 178] width 10 height 10
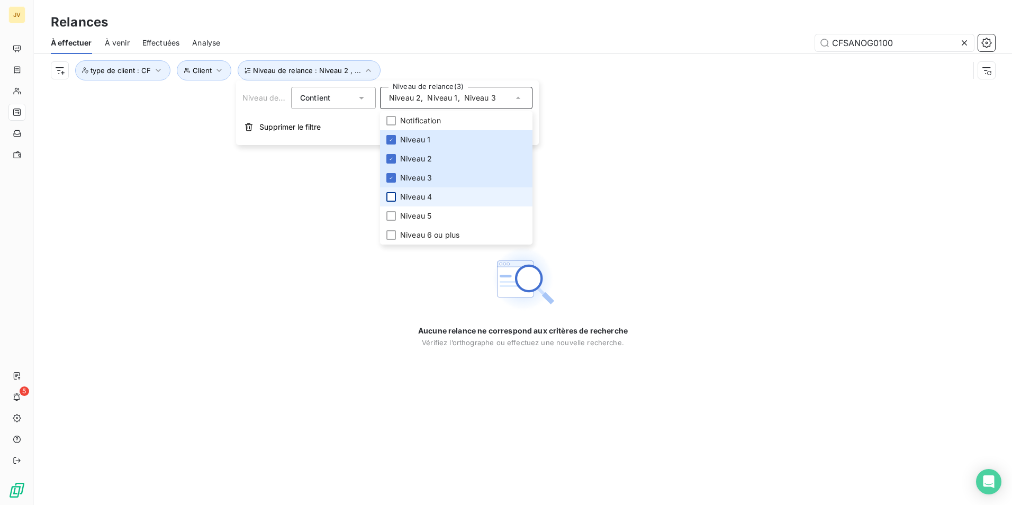
click at [390, 199] on div at bounding box center [391, 197] width 10 height 10
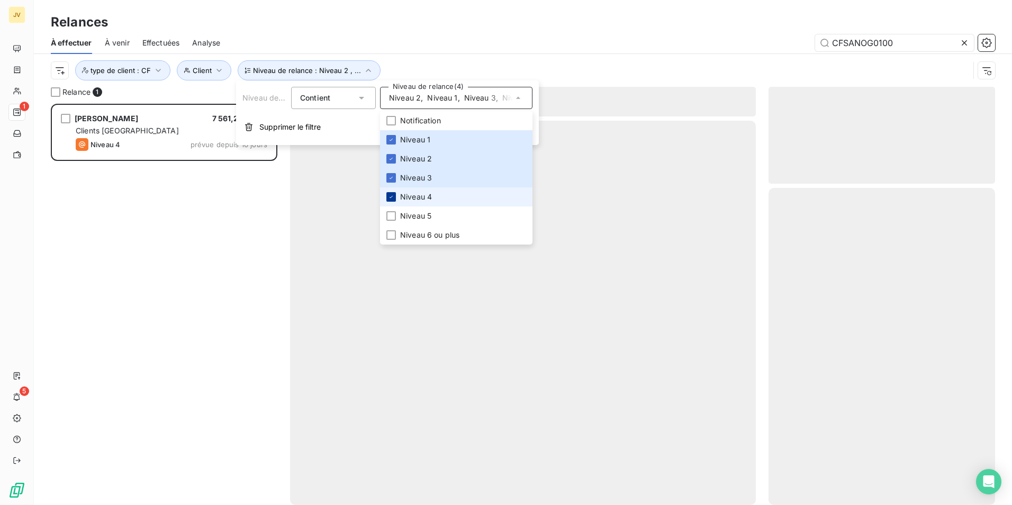
scroll to position [8, 8]
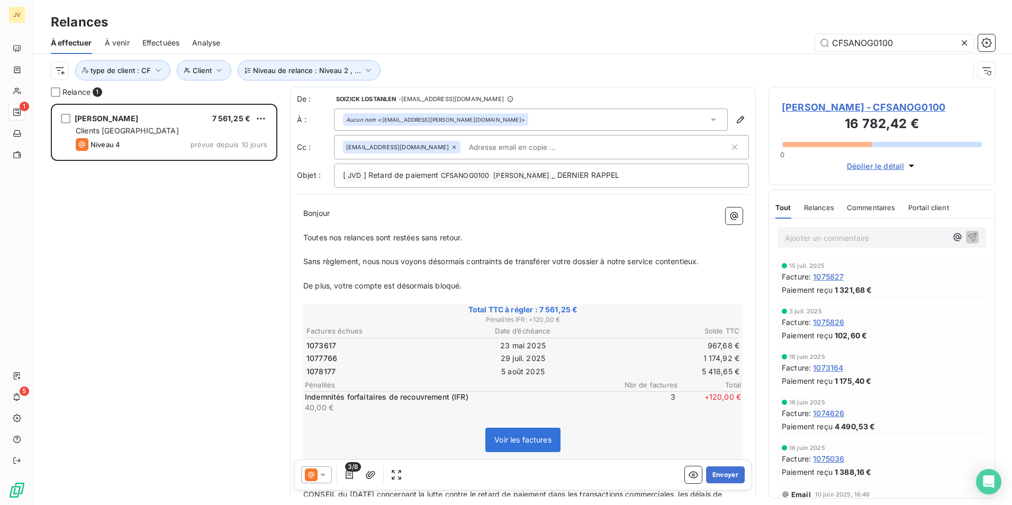
click at [584, 41] on div "CFSANOG0100" at bounding box center [614, 42] width 762 height 17
click at [311, 472] on icon at bounding box center [311, 474] width 6 height 6
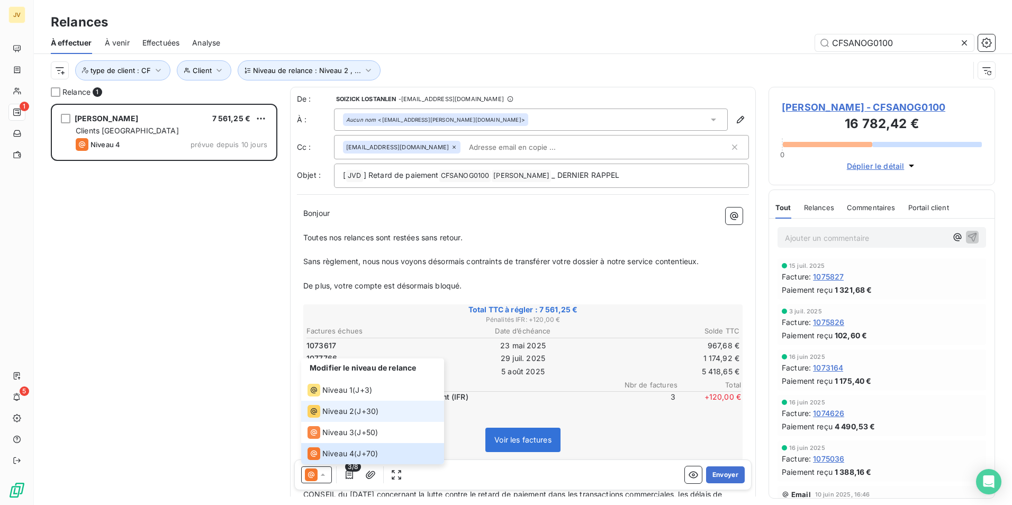
click at [329, 410] on span "Niveau 2" at bounding box center [338, 411] width 32 height 11
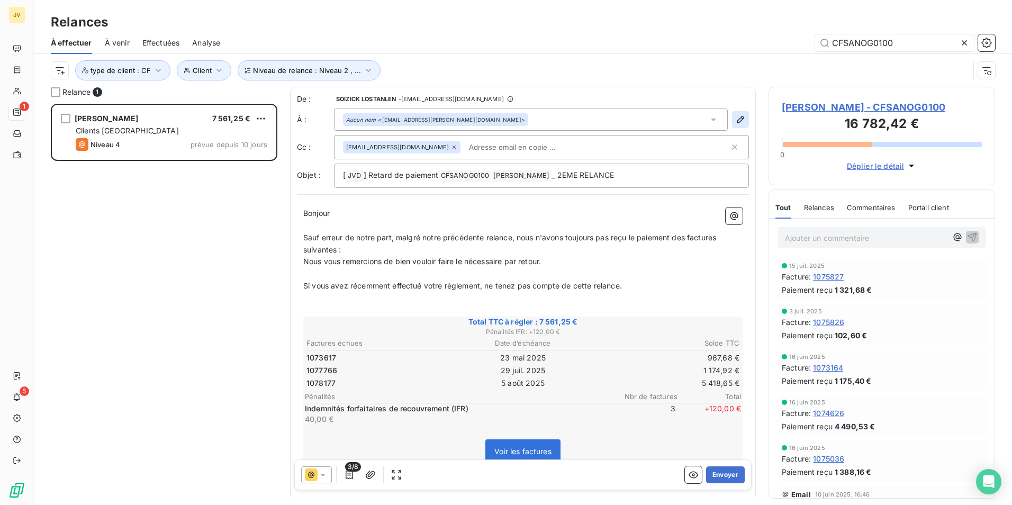
click at [735, 119] on icon "button" at bounding box center [740, 119] width 11 height 11
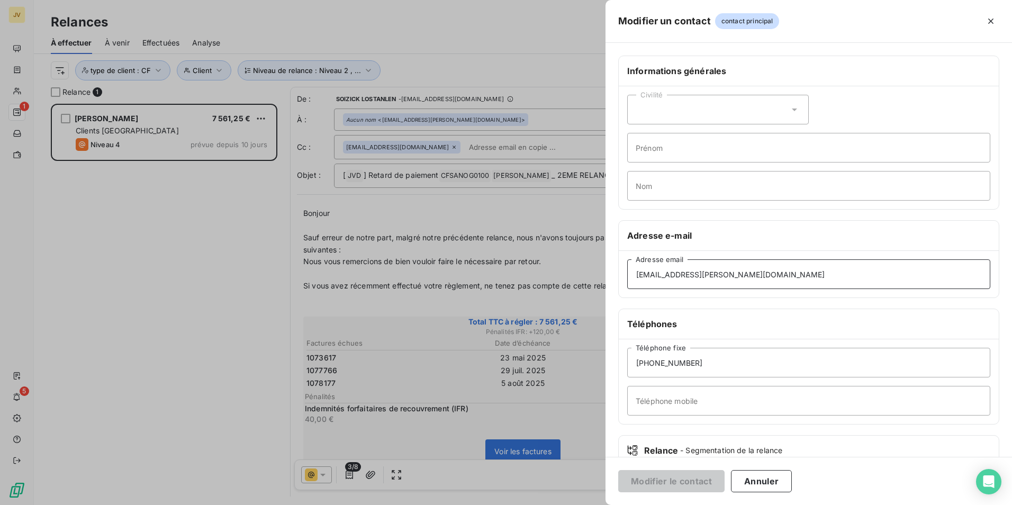
drag, startPoint x: 759, startPoint y: 280, endPoint x: 324, endPoint y: 278, distance: 434.9
click at [330, 504] on div "Modifier un contact contact principal Informations générales Civilité Prénom No…" at bounding box center [506, 505] width 1012 height 0
paste input "[EMAIL_ADDRESS][DOMAIN_NAME]"
type input "[EMAIL_ADDRESS][DOMAIN_NAME]"
click at [692, 479] on button "Modifier le contact" at bounding box center [671, 481] width 106 height 22
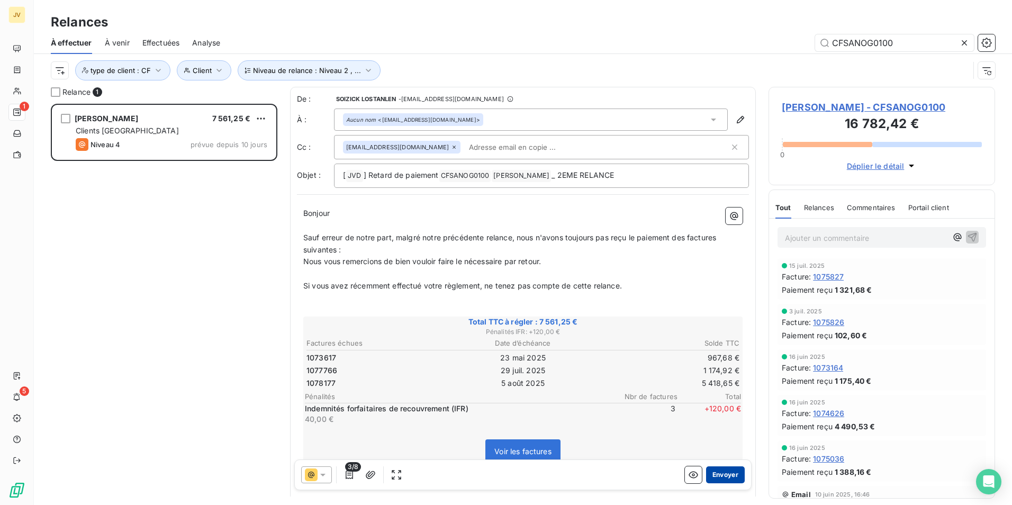
click at [721, 471] on button "Envoyer" at bounding box center [725, 474] width 39 height 17
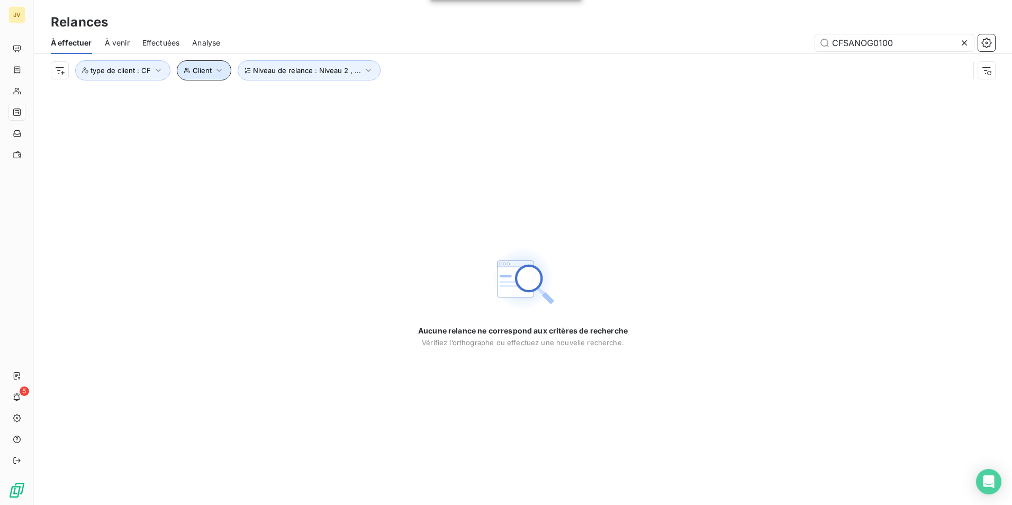
click at [197, 67] on span "Client" at bounding box center [202, 70] width 19 height 8
click at [214, 39] on span "Analyse" at bounding box center [206, 43] width 28 height 11
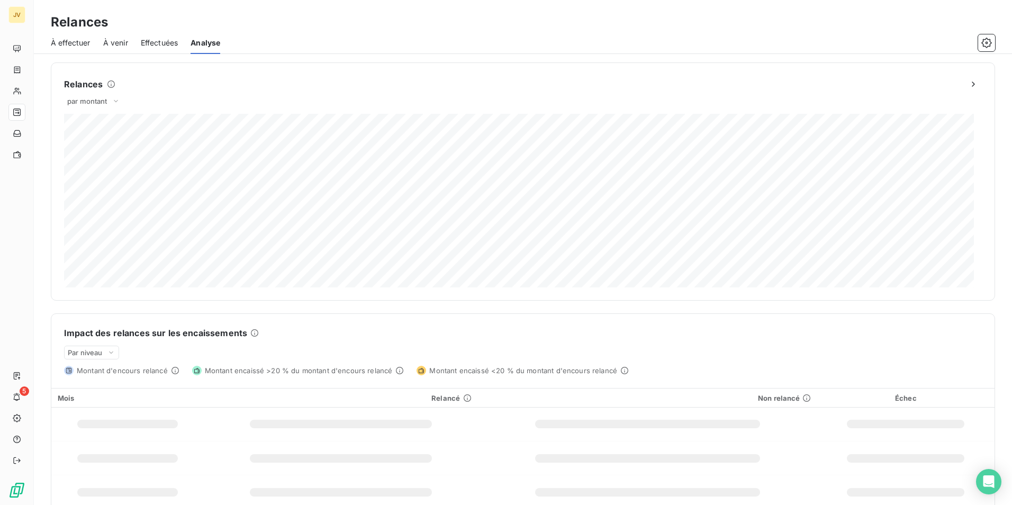
click at [70, 43] on span "À effectuer" at bounding box center [71, 43] width 40 height 11
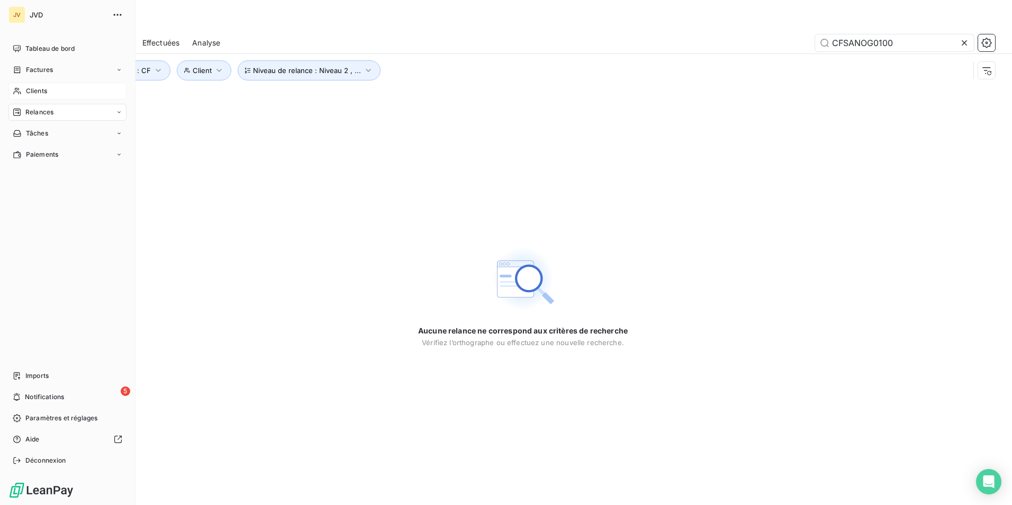
click at [22, 89] on div "Clients" at bounding box center [67, 91] width 118 height 17
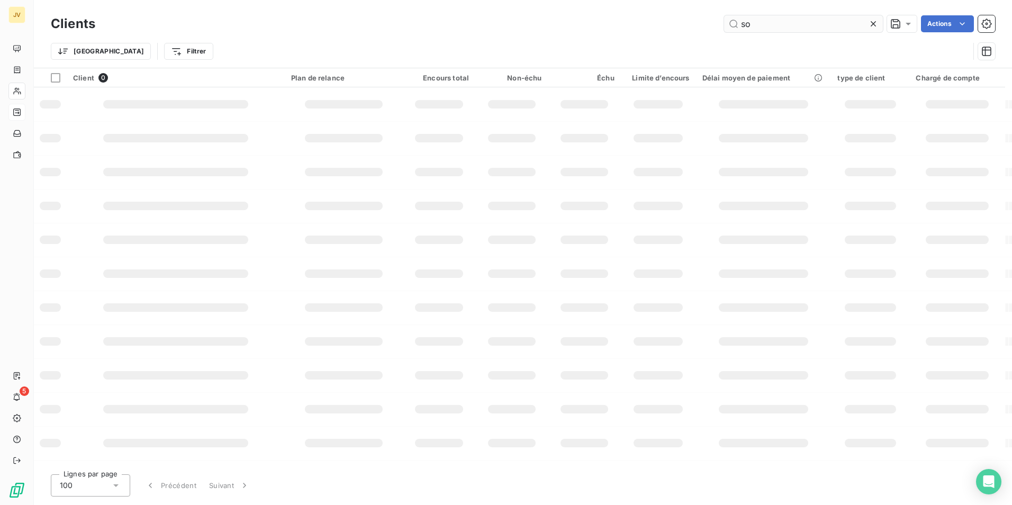
type input "s"
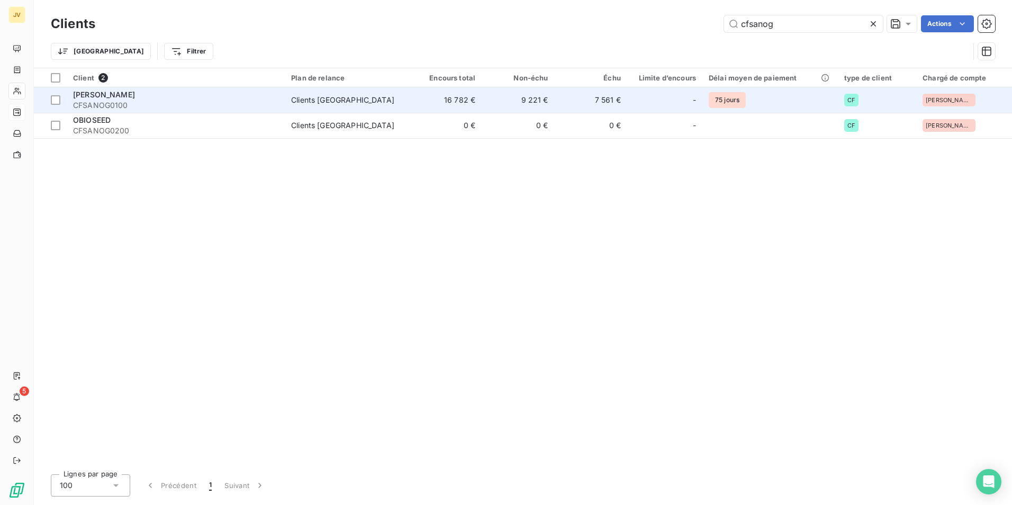
type input "cfsanog"
click at [150, 102] on span "CFSANOG0100" at bounding box center [175, 105] width 205 height 11
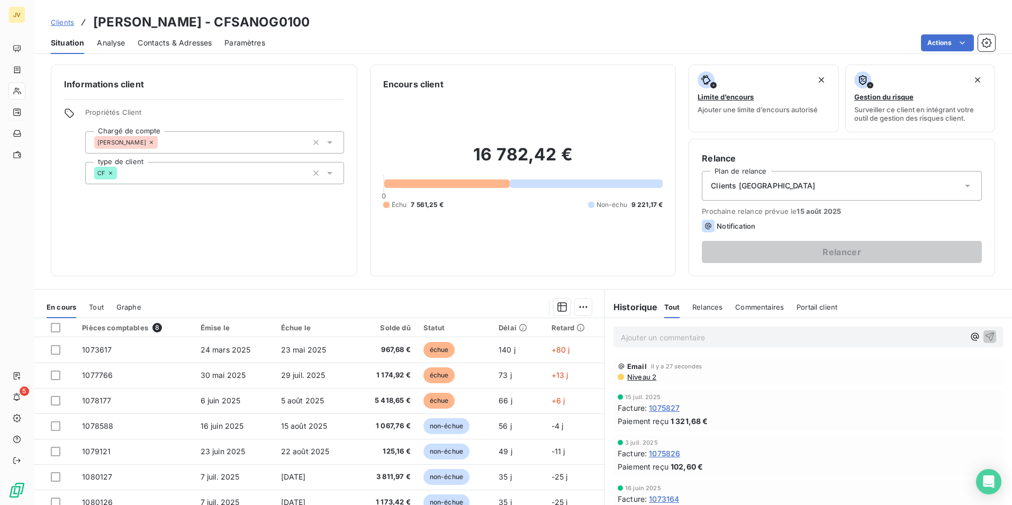
click at [185, 42] on span "Contacts & Adresses" at bounding box center [175, 43] width 74 height 11
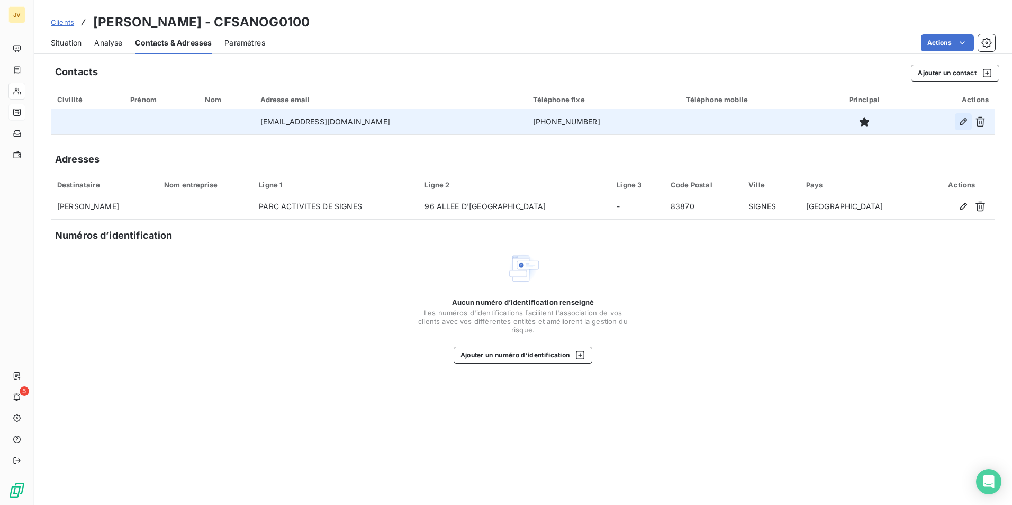
click at [964, 119] on icon "button" at bounding box center [962, 121] width 7 height 7
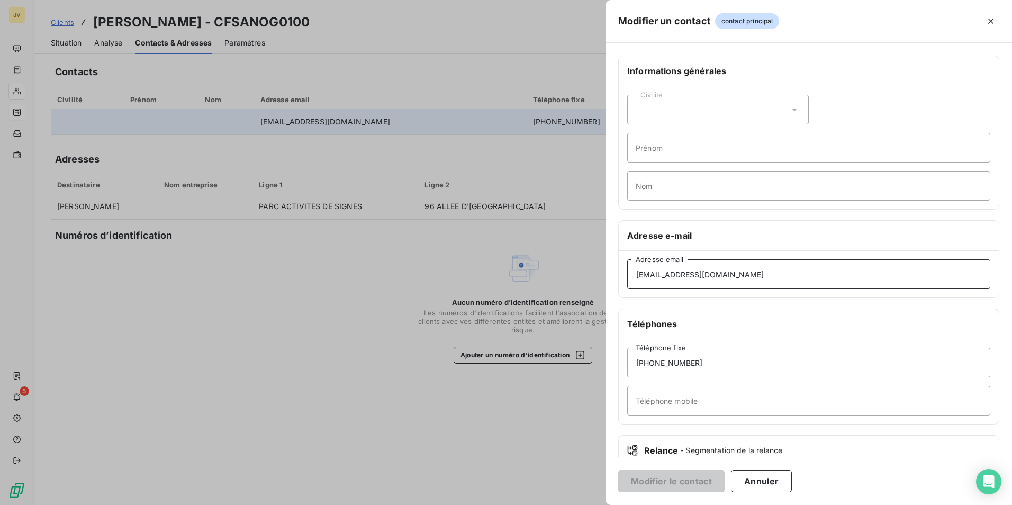
drag, startPoint x: 730, startPoint y: 273, endPoint x: 0, endPoint y: 261, distance: 729.7
click at [0, 275] on html "JV 5 Clients ADRIANCE SARL - CFSANOG0100 Situation Analyse Contacts & Adresses …" at bounding box center [506, 252] width 1012 height 505
paste input "compta@adriance-hygiene.com"
type input "compta@adriance-hygiene.com"
drag, startPoint x: 677, startPoint y: 480, endPoint x: 668, endPoint y: 472, distance: 11.6
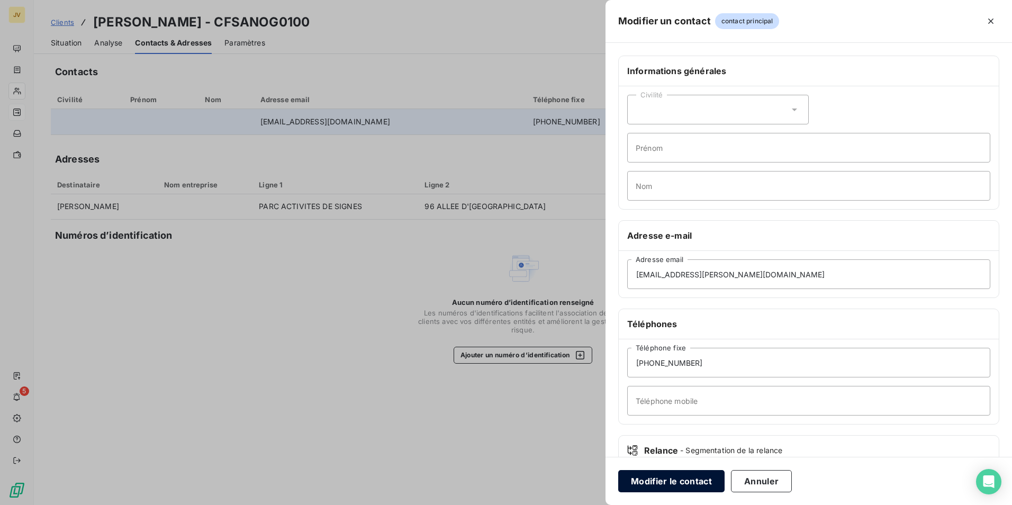
click at [677, 479] on button "Modifier le contact" at bounding box center [671, 481] width 106 height 22
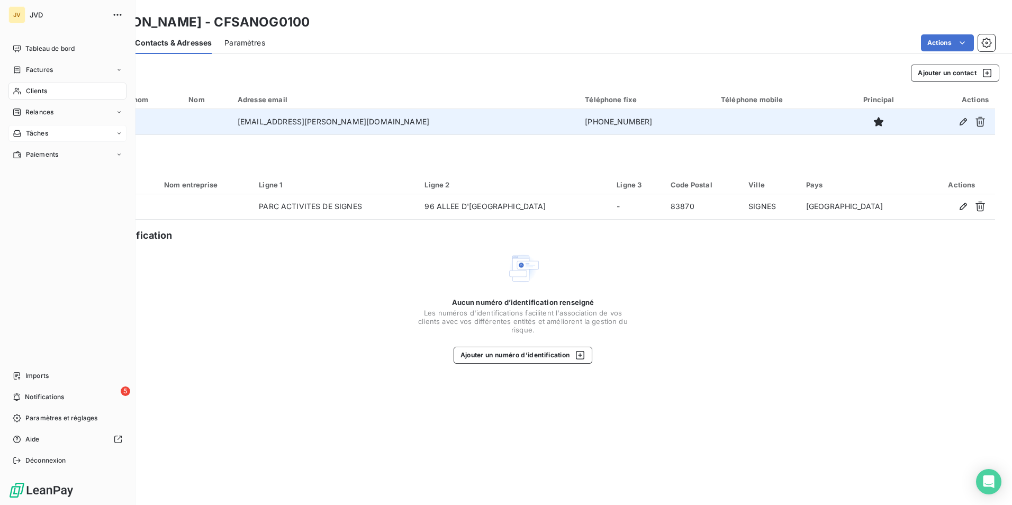
drag, startPoint x: 27, startPoint y: 107, endPoint x: 103, endPoint y: 129, distance: 79.2
click at [28, 107] on div "Relances" at bounding box center [67, 112] width 118 height 17
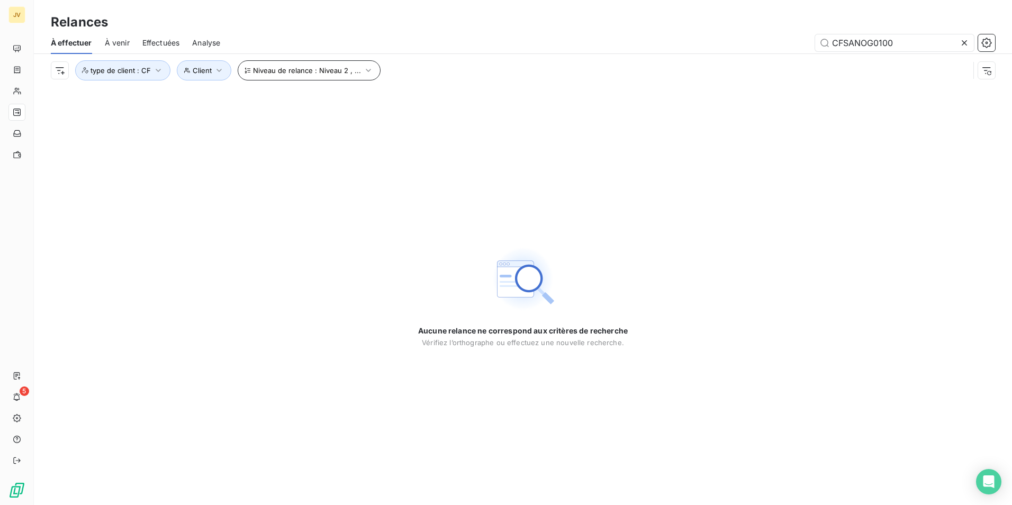
drag, startPoint x: 449, startPoint y: 44, endPoint x: 280, endPoint y: 67, distance: 170.2
click at [280, 67] on div "À effectuer À venir Effectuées Analyse CFSANOG0100 Niveau de relance : Niveau 2…" at bounding box center [523, 59] width 978 height 55
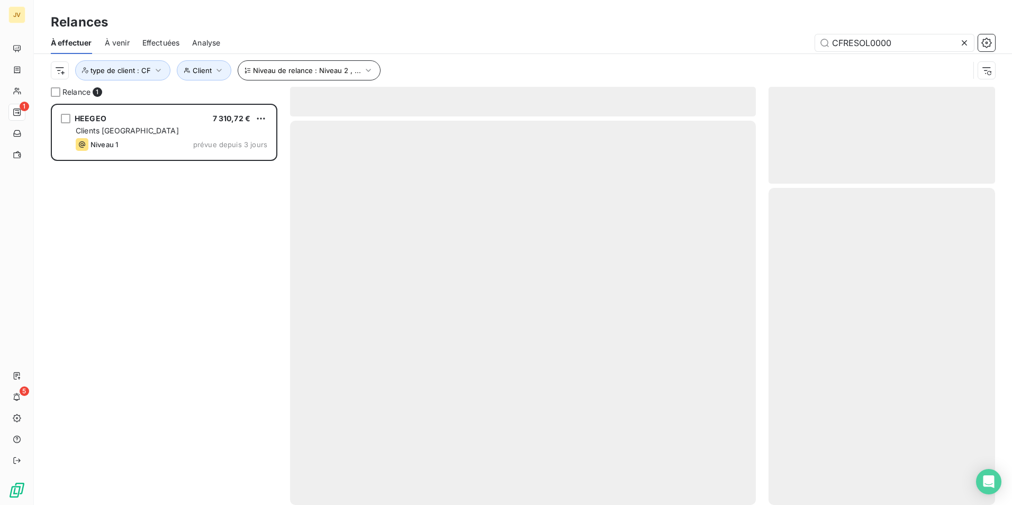
scroll to position [393, 219]
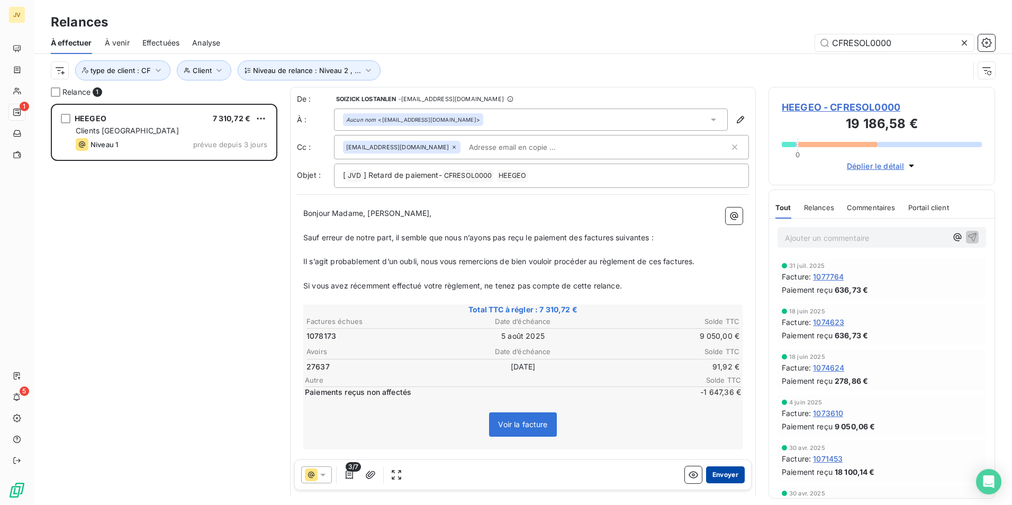
click at [718, 473] on button "Envoyer" at bounding box center [725, 474] width 39 height 17
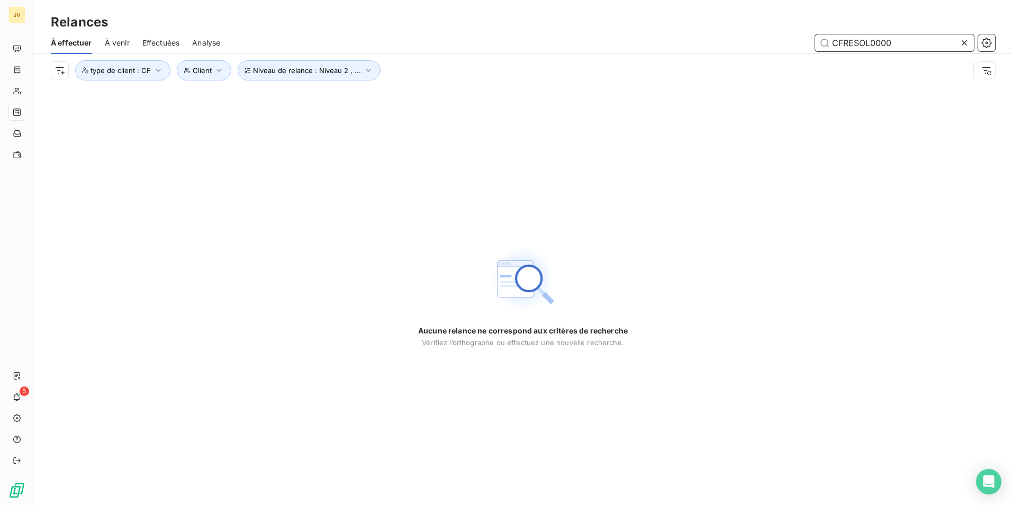
drag, startPoint x: 889, startPoint y: 47, endPoint x: 324, endPoint y: 33, distance: 565.3
click at [331, 34] on div "CFRESOL0000" at bounding box center [614, 42] width 762 height 17
paste input "INCUB"
type input "CFINCUB0000"
click at [157, 45] on span "Effectuées" at bounding box center [161, 43] width 38 height 11
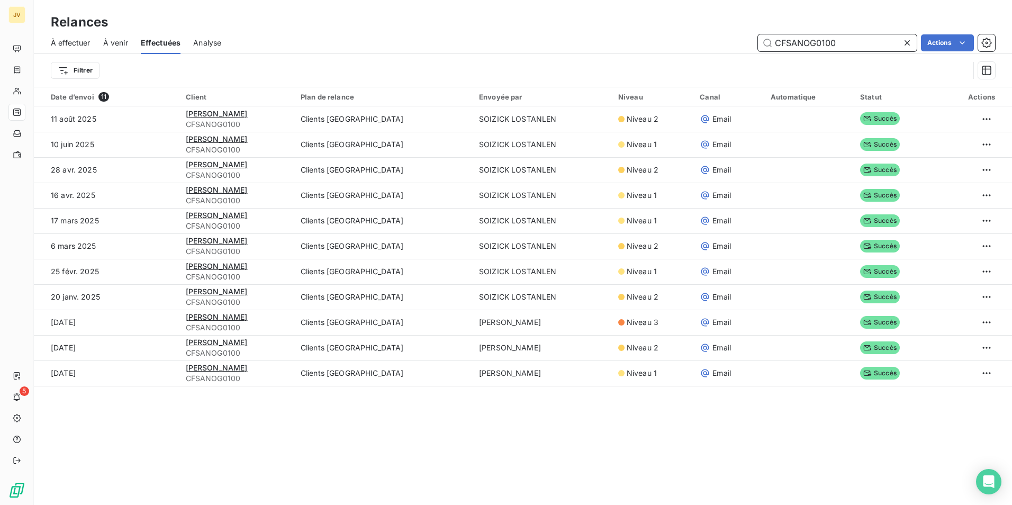
drag, startPoint x: 817, startPoint y: 35, endPoint x: 239, endPoint y: 58, distance: 578.2
click at [222, 47] on div "À effectuer À venir Effectuées Analyse CFSANOG0100 Actions" at bounding box center [523, 43] width 978 height 22
paste input "INCUB00"
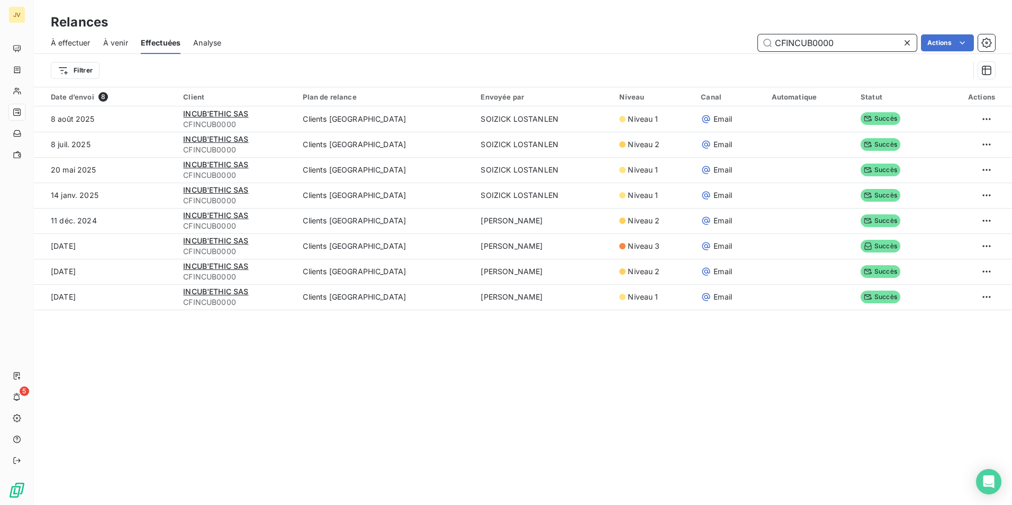
drag, startPoint x: 833, startPoint y: 40, endPoint x: 140, endPoint y: 66, distance: 693.1
click at [184, 49] on div "À effectuer À venir Effectuées Analyse CFINCUB0000 Actions" at bounding box center [523, 43] width 978 height 22
paste input "HOT0921"
type input "CFHOT092100"
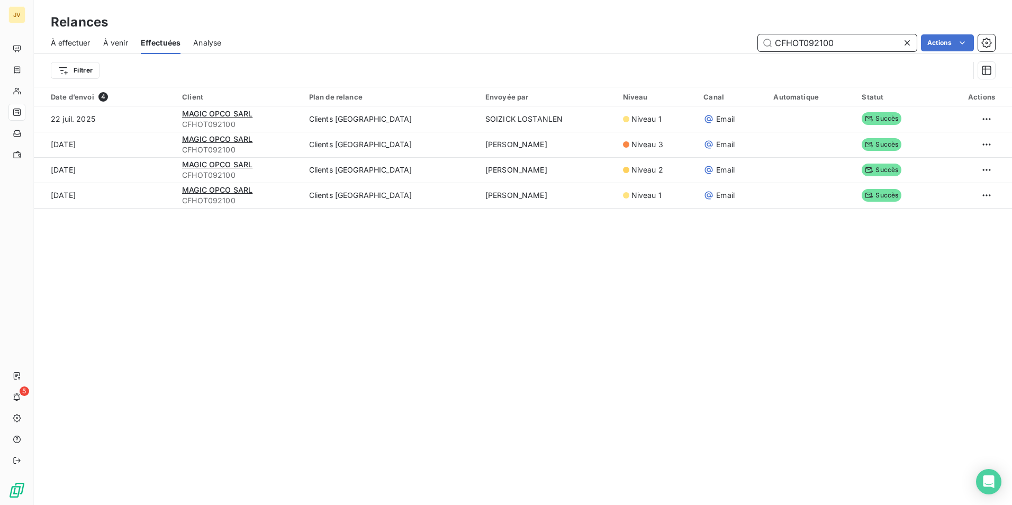
click at [71, 43] on span "À effectuer" at bounding box center [71, 43] width 40 height 11
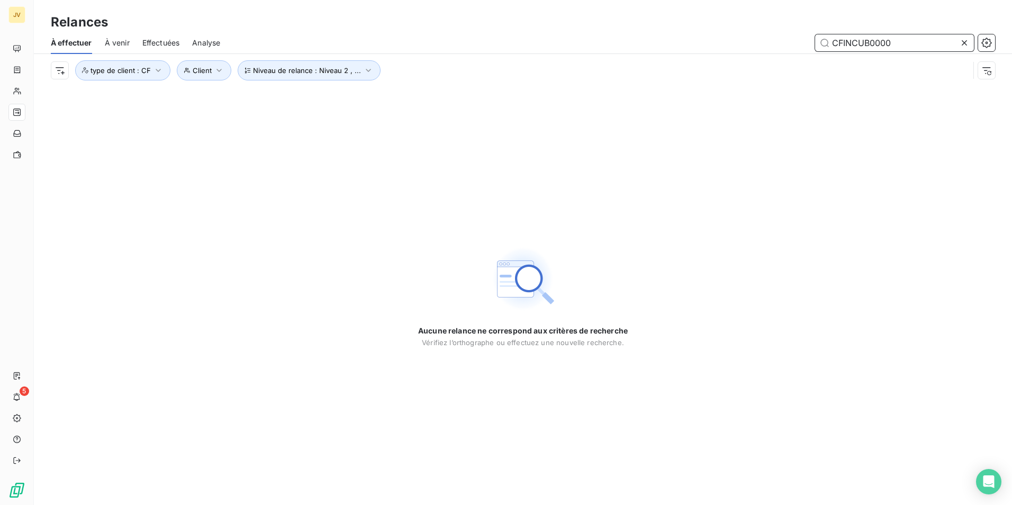
drag, startPoint x: 898, startPoint y: 45, endPoint x: 247, endPoint y: -15, distance: 654.1
click at [247, 0] on html "JV 5 Relances À effectuer À venir Effectuées Analyse CFINCUB0000 Niveau de rela…" at bounding box center [506, 252] width 1012 height 505
paste input "HOT2644"
type input "CFHOT264400"
click at [145, 38] on span "Effectuées" at bounding box center [161, 43] width 38 height 11
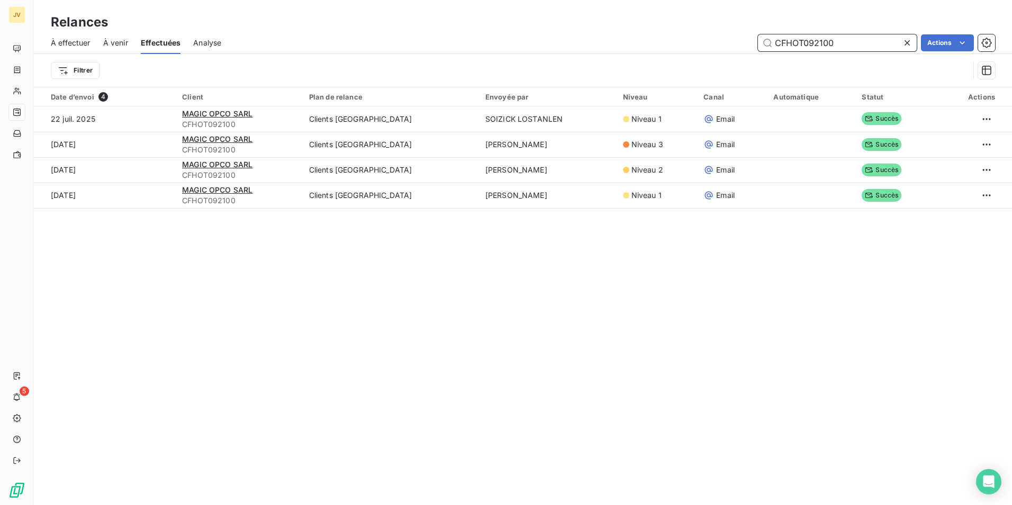
click at [80, 42] on span "À effectuer" at bounding box center [71, 43] width 40 height 11
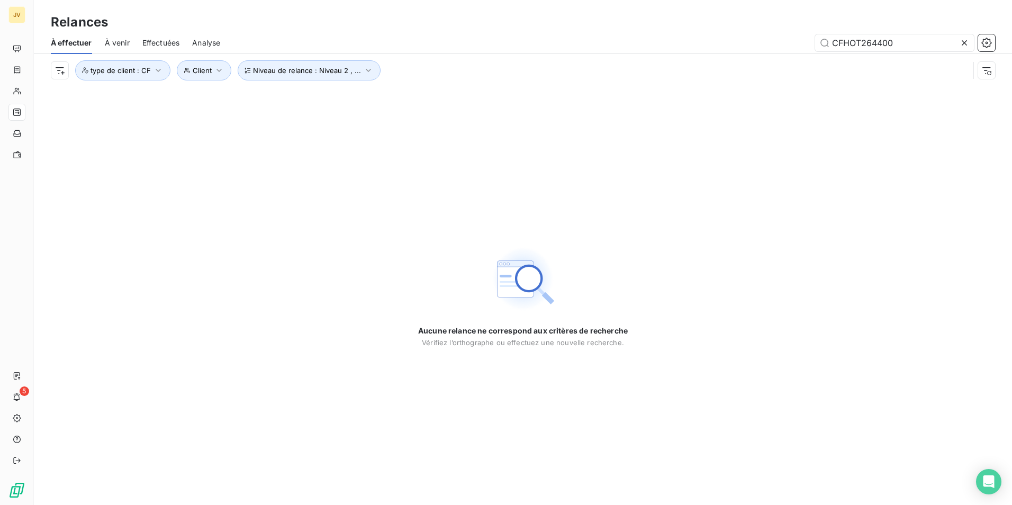
drag, startPoint x: 903, startPoint y: 42, endPoint x: 446, endPoint y: 34, distance: 457.2
click at [446, 34] on div "CFHOT264400" at bounding box center [614, 42] width 762 height 17
click at [112, 43] on span "À venir" at bounding box center [117, 43] width 25 height 11
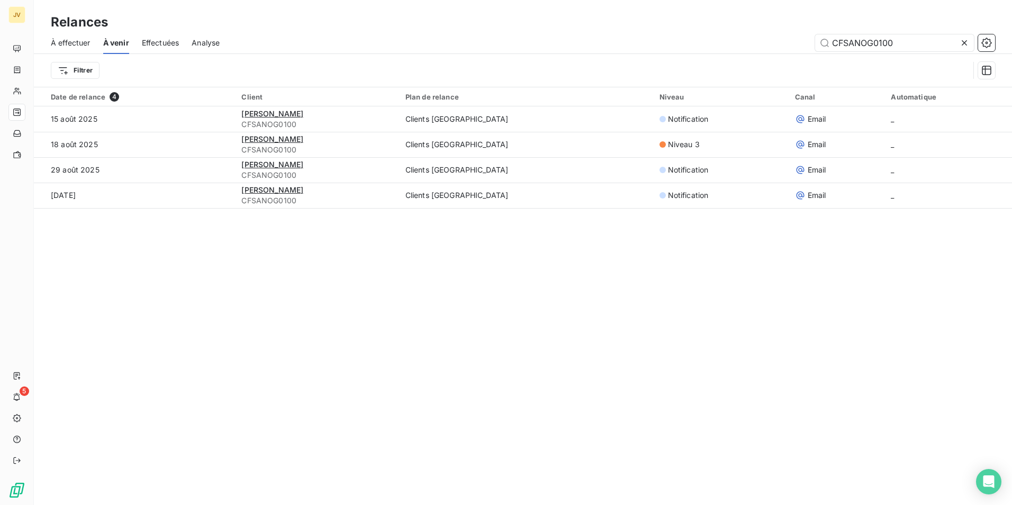
drag, startPoint x: 905, startPoint y: 41, endPoint x: 134, endPoint y: 1, distance: 772.0
click at [181, 11] on div "Relances À effectuer À venir Effectuées Analyse CFSANOG0100 Filtrer" at bounding box center [523, 43] width 978 height 87
type input "CFHOT264400"
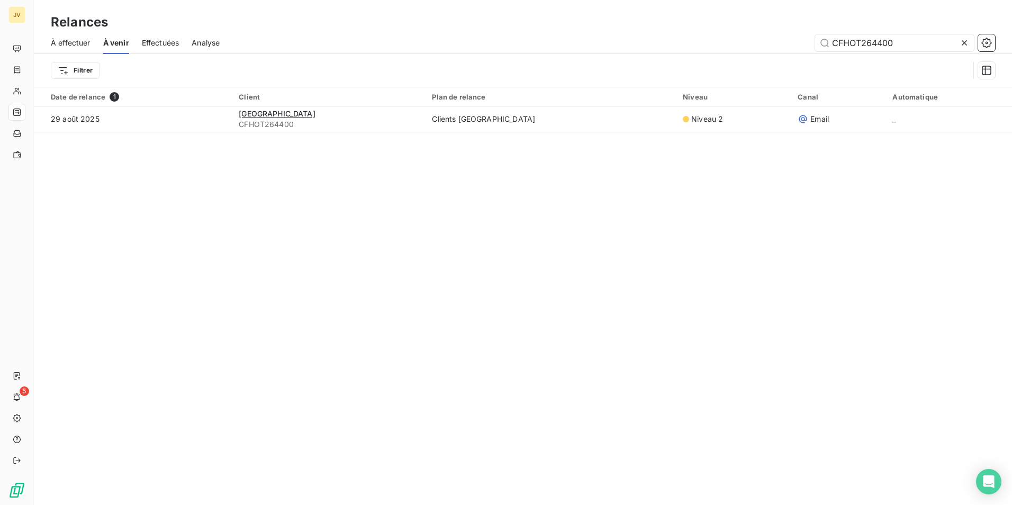
click at [74, 41] on span "À effectuer" at bounding box center [71, 43] width 40 height 11
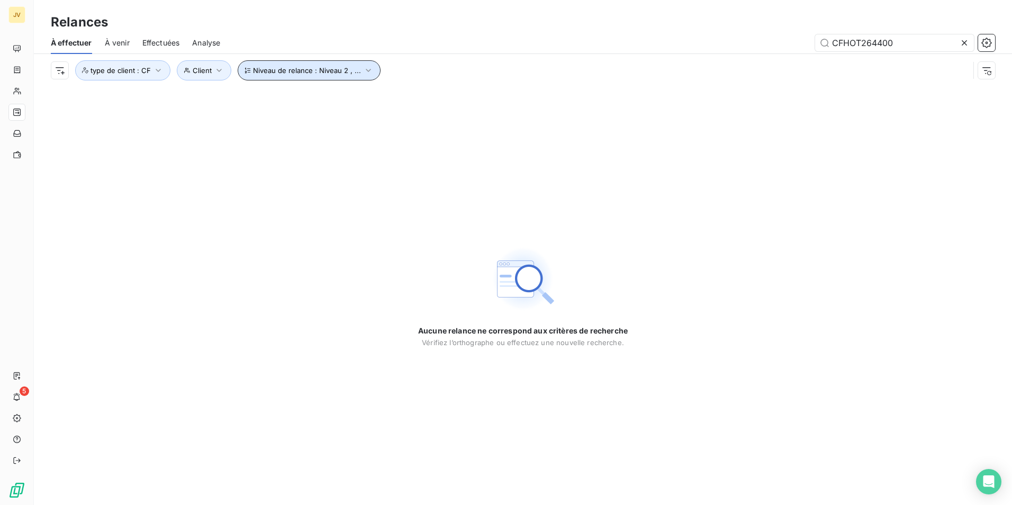
click at [315, 75] on button "Niveau de relance : Niveau 2 , ..." at bounding box center [309, 70] width 143 height 20
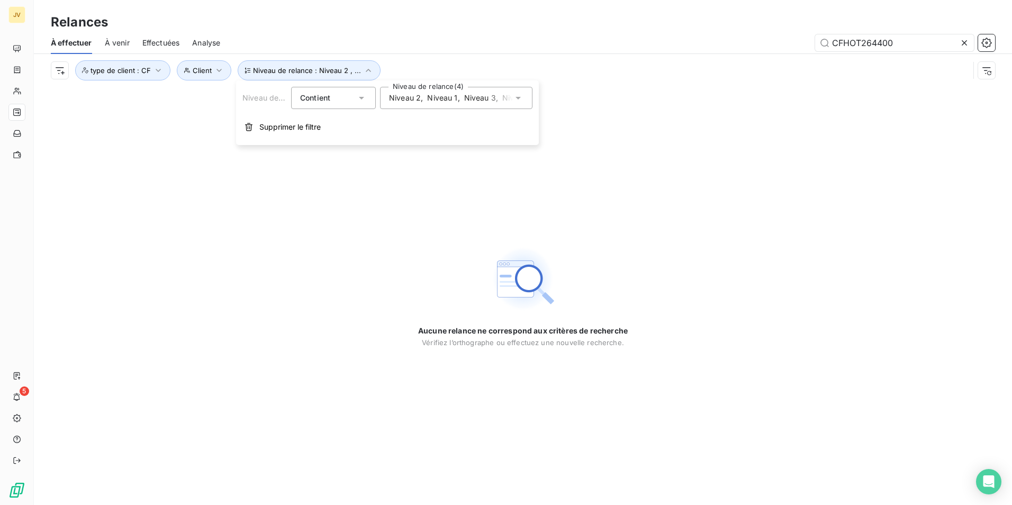
click at [521, 98] on icon at bounding box center [518, 98] width 11 height 11
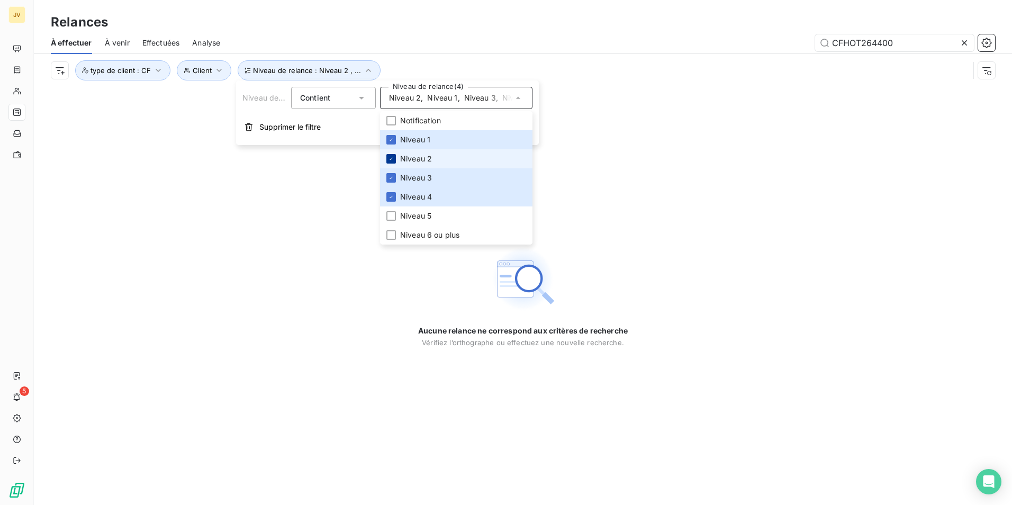
click at [389, 157] on icon at bounding box center [391, 159] width 6 height 6
click at [393, 176] on icon at bounding box center [391, 178] width 6 height 6
click at [394, 195] on div at bounding box center [391, 197] width 10 height 10
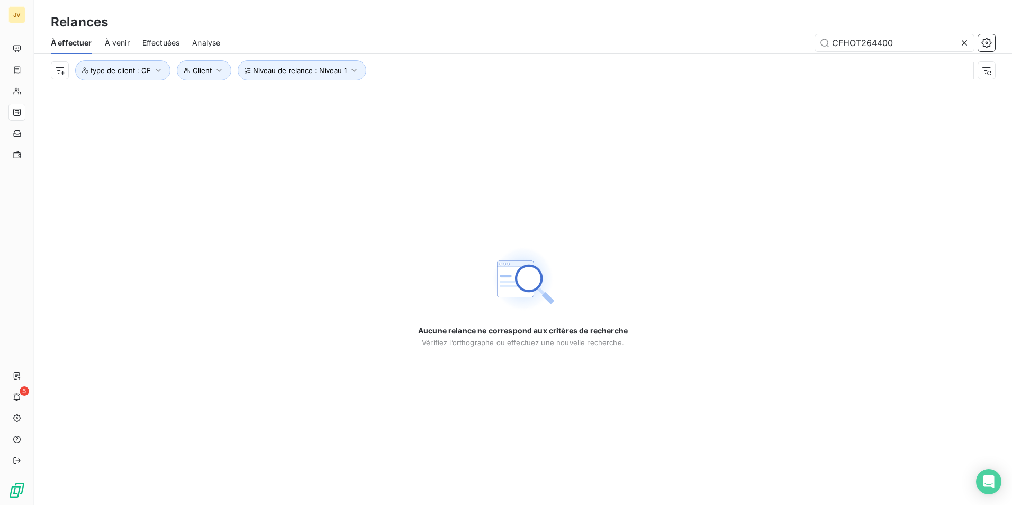
click at [696, 151] on div "Aucune relance ne correspond aux critères de recherche [PERSON_NAME] l’orthogra…" at bounding box center [523, 296] width 978 height 418
click at [121, 40] on span "À venir" at bounding box center [117, 43] width 25 height 11
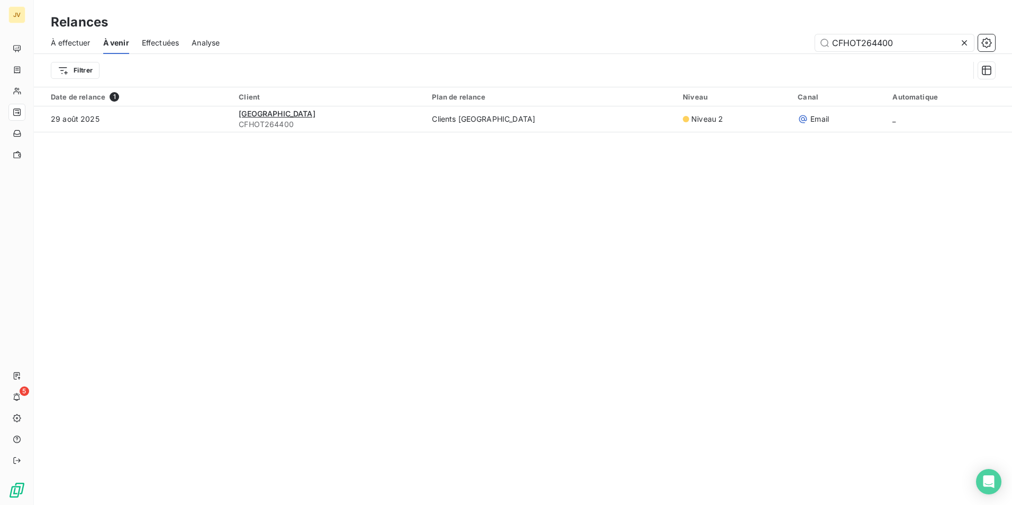
drag, startPoint x: 929, startPoint y: 41, endPoint x: 92, endPoint y: 44, distance: 836.5
click at [92, 44] on div "À effectuer À venir Effectuées Analyse CFHOT264400" at bounding box center [523, 43] width 978 height 22
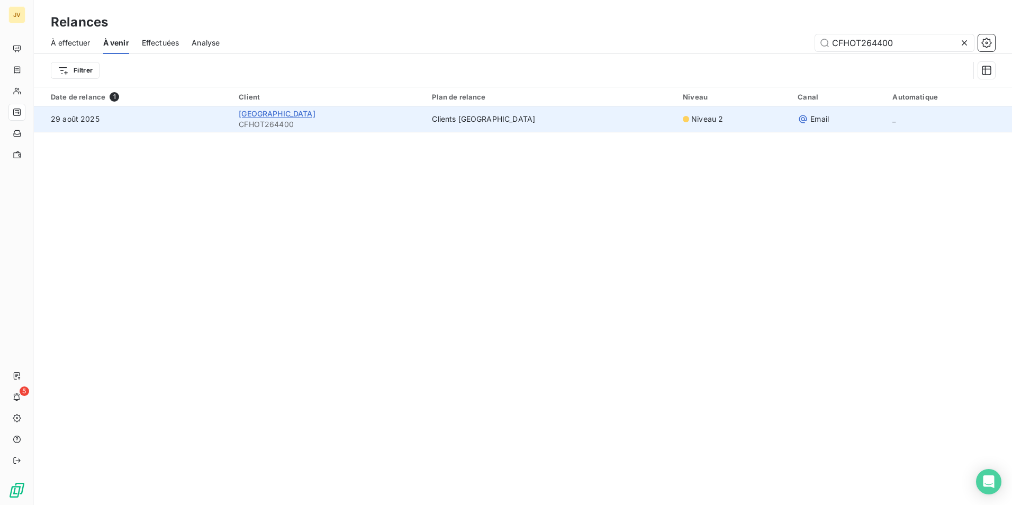
click at [291, 116] on span "HOTEL PLAZA ELYSEES" at bounding box center [277, 113] width 77 height 9
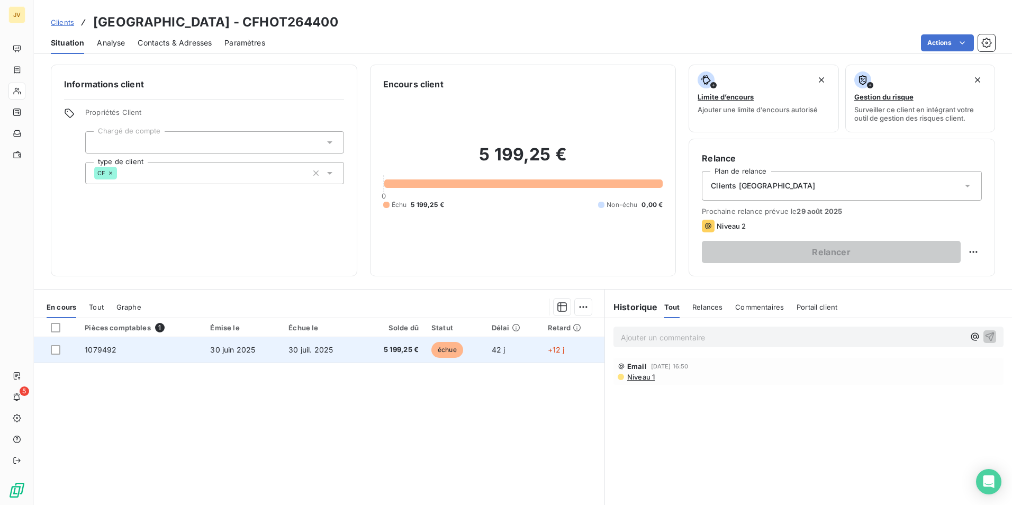
click at [392, 349] on span "5 199,25 €" at bounding box center [392, 349] width 52 height 11
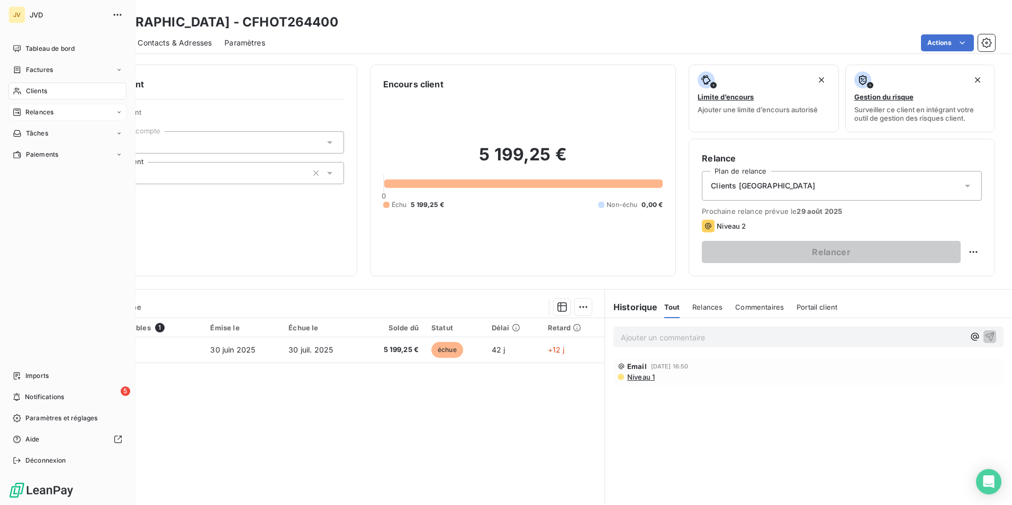
click at [22, 117] on div "Relances" at bounding box center [67, 112] width 118 height 17
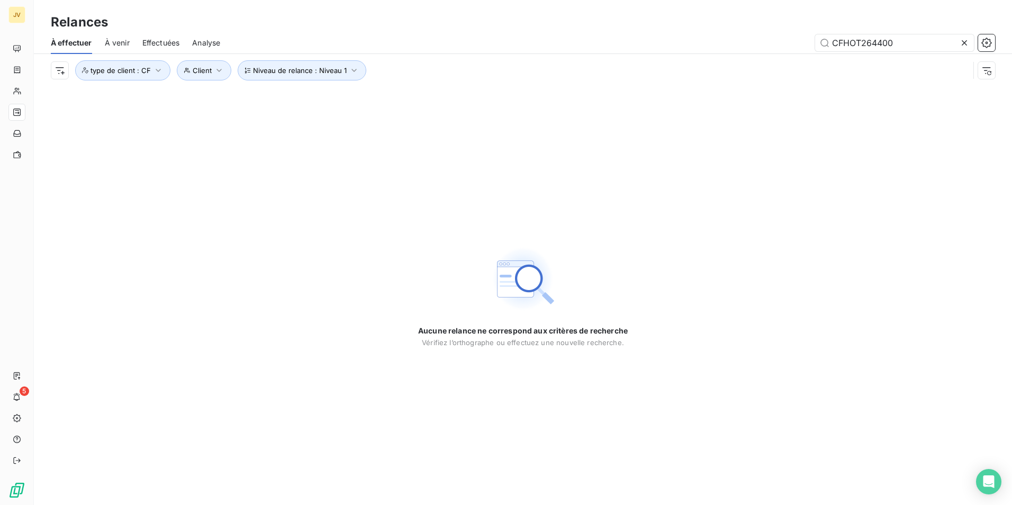
click at [151, 38] on span "Effectuées" at bounding box center [161, 43] width 38 height 11
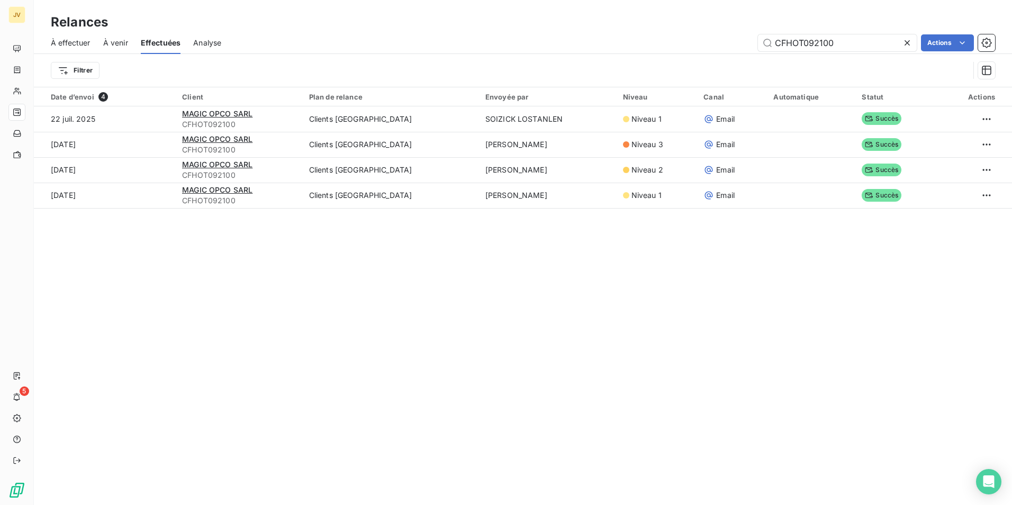
drag, startPoint x: 843, startPoint y: 40, endPoint x: 23, endPoint y: 29, distance: 820.7
click at [77, 29] on div "Relances À effectuer À venir Effectuées Analyse CFHOT092100 Actions Filtrer" at bounding box center [523, 43] width 978 height 87
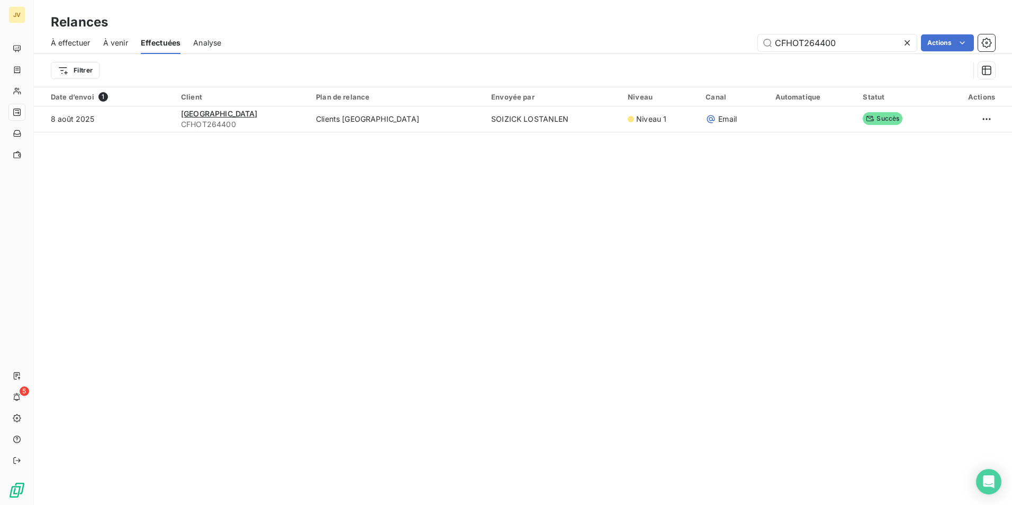
click at [271, 176] on div "Relances À effectuer À venir Effectuées Analyse CFHOT264400 Actions Filtrer Dat…" at bounding box center [523, 252] width 978 height 505
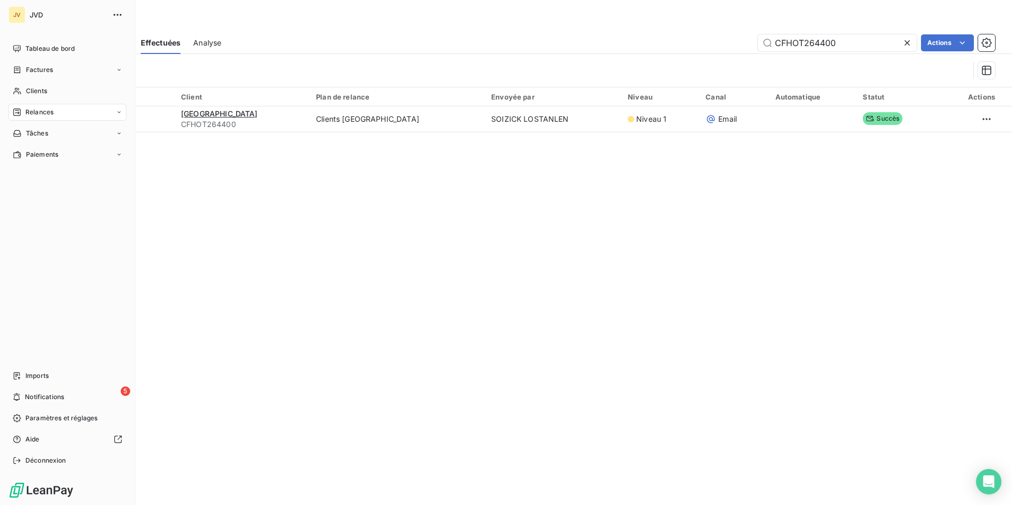
click at [41, 106] on div "Relances" at bounding box center [67, 112] width 118 height 17
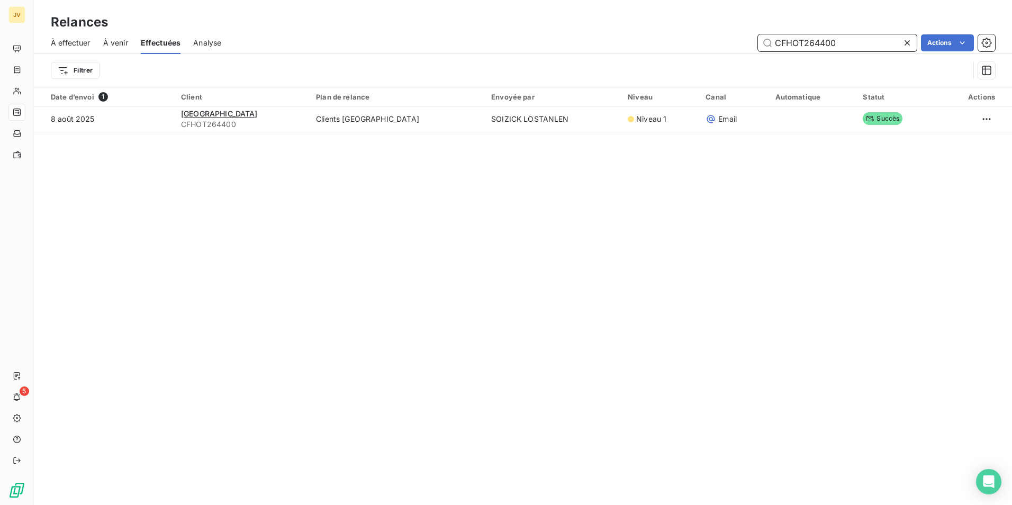
drag, startPoint x: 841, startPoint y: 44, endPoint x: 90, endPoint y: 2, distance: 752.0
click at [120, 8] on div "Relances À effectuer À venir Effectuées Analyse CFHOT264400 Actions Filtrer" at bounding box center [523, 43] width 978 height 87
paste input "FRANC01"
type input "CFFRANC0100"
click at [63, 40] on span "À effectuer" at bounding box center [71, 43] width 40 height 11
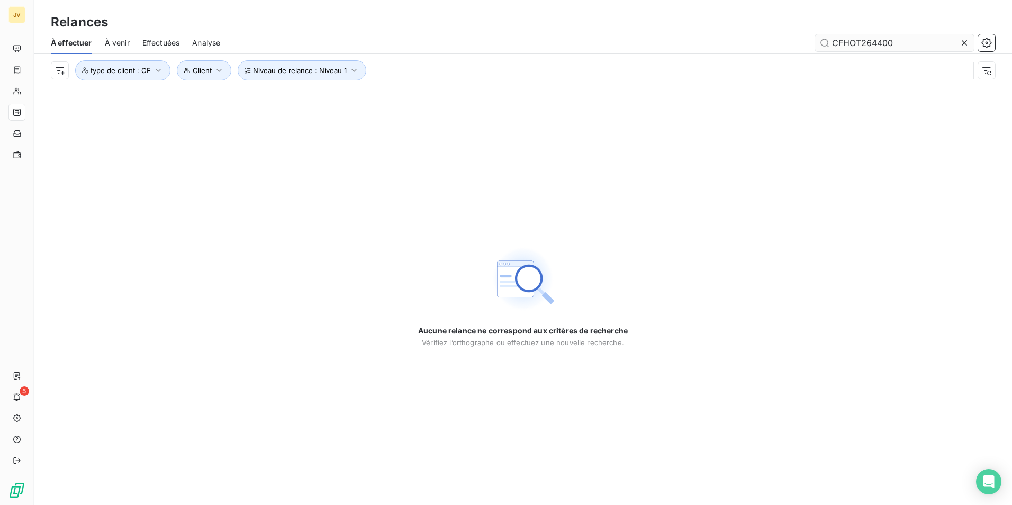
drag, startPoint x: 919, startPoint y: 50, endPoint x: 913, endPoint y: 46, distance: 7.2
click at [913, 46] on input "CFHOT264400" at bounding box center [894, 42] width 159 height 17
drag, startPoint x: 554, startPoint y: 32, endPoint x: 176, endPoint y: 38, distance: 378.4
click at [272, 34] on div "CFHOT264400" at bounding box center [614, 42] width 762 height 17
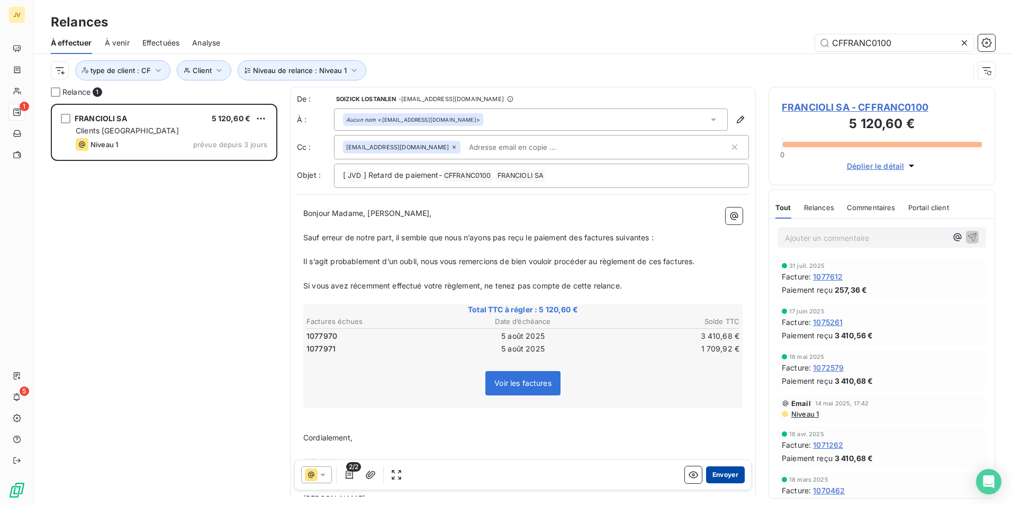
type input "CFFRANC0100"
click at [720, 473] on button "Envoyer" at bounding box center [725, 474] width 39 height 17
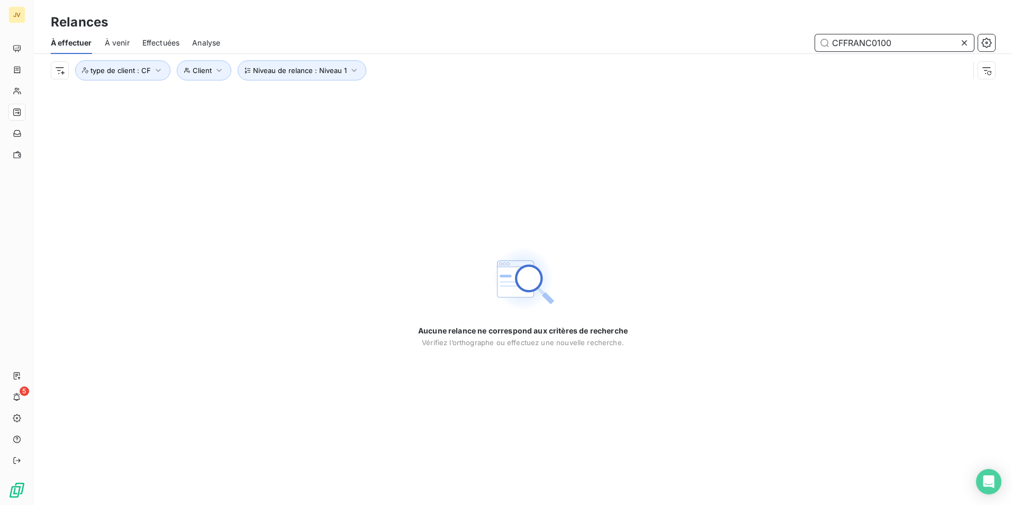
drag, startPoint x: 890, startPoint y: 41, endPoint x: 610, endPoint y: 48, distance: 280.0
click at [610, 48] on div "CFFRANC0100" at bounding box center [614, 42] width 762 height 17
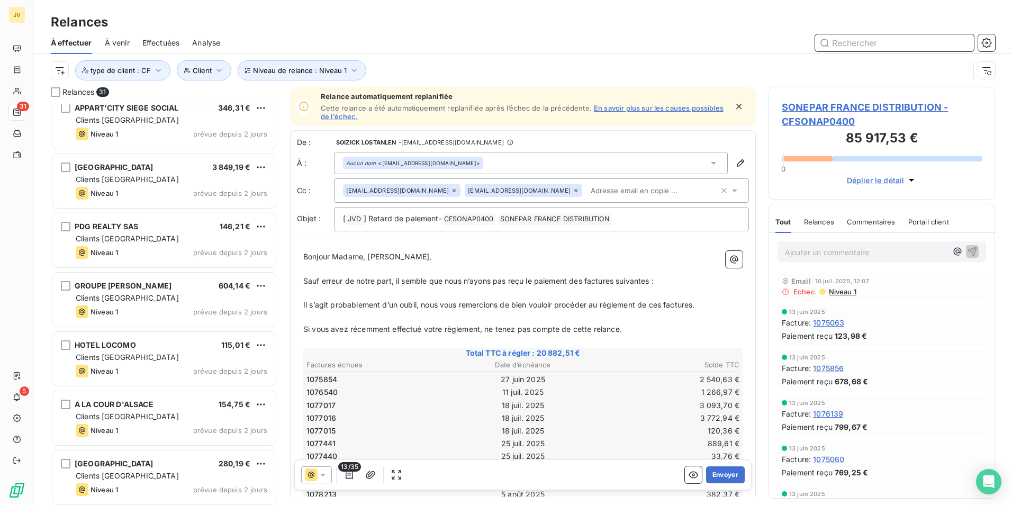
scroll to position [1437, 0]
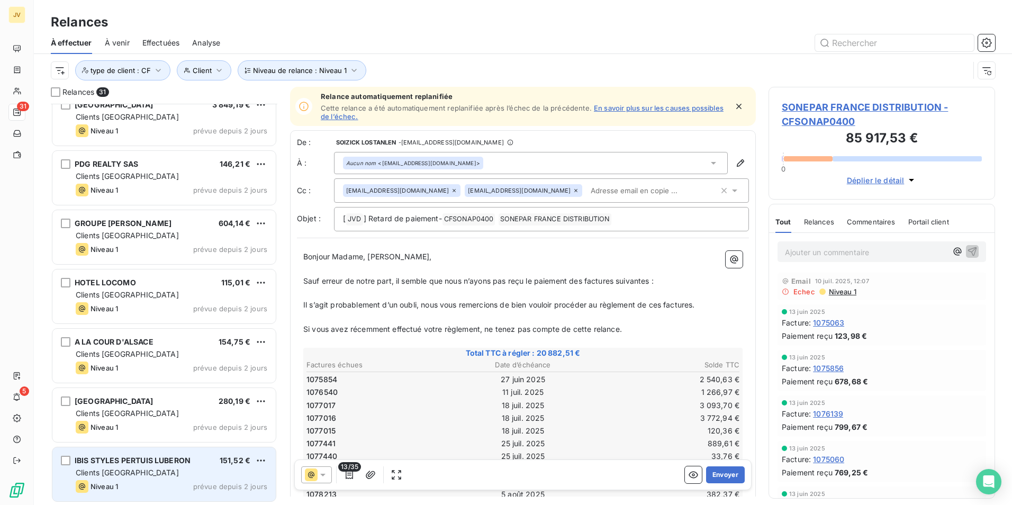
click at [199, 472] on div "Clients [GEOGRAPHIC_DATA]" at bounding box center [172, 472] width 192 height 11
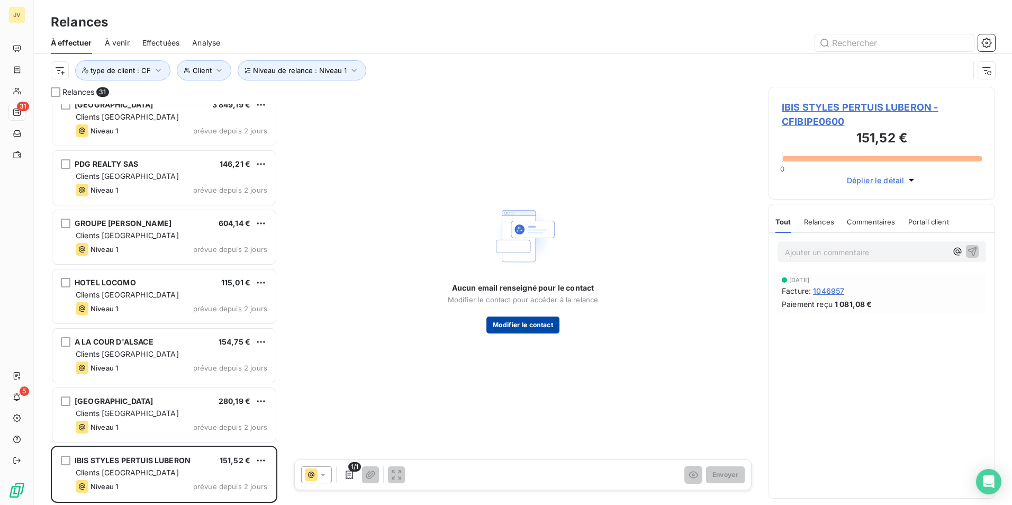
click at [524, 322] on button "Modifier le contact" at bounding box center [522, 324] width 73 height 17
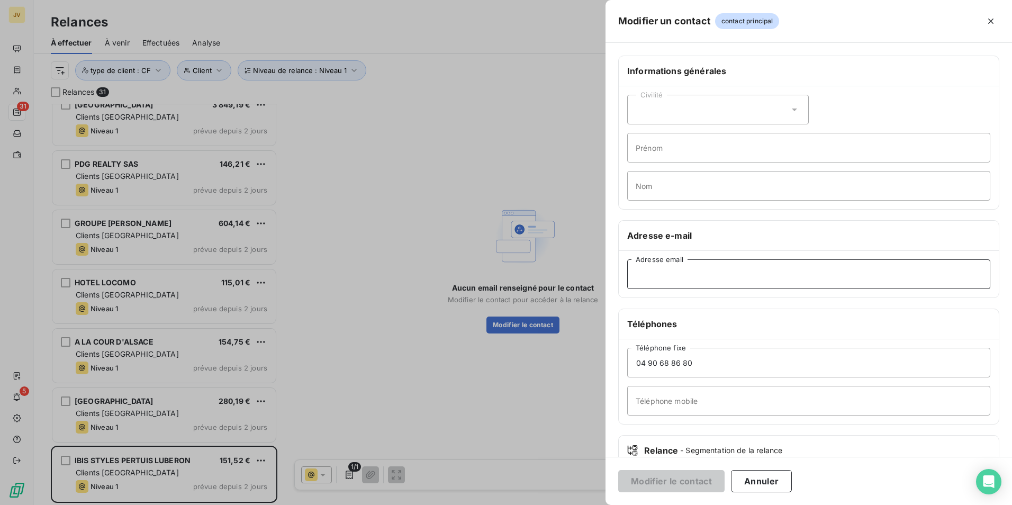
click at [717, 284] on input "Adresse email" at bounding box center [808, 274] width 363 height 30
paste input "H7010-GM@accor.com"
type input "H7010-GM@accor.com"
click at [675, 483] on button "Modifier le contact" at bounding box center [671, 481] width 106 height 22
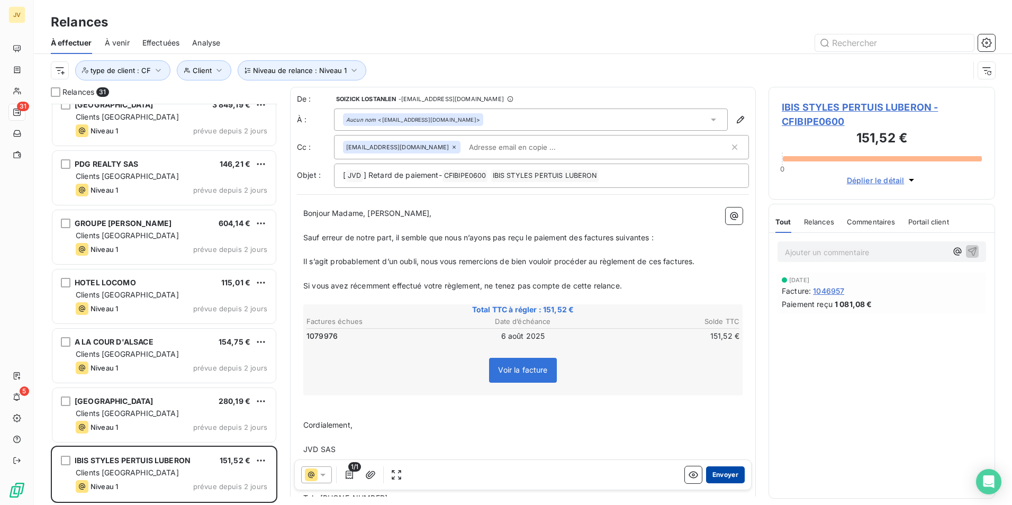
click at [722, 475] on button "Envoyer" at bounding box center [725, 474] width 39 height 17
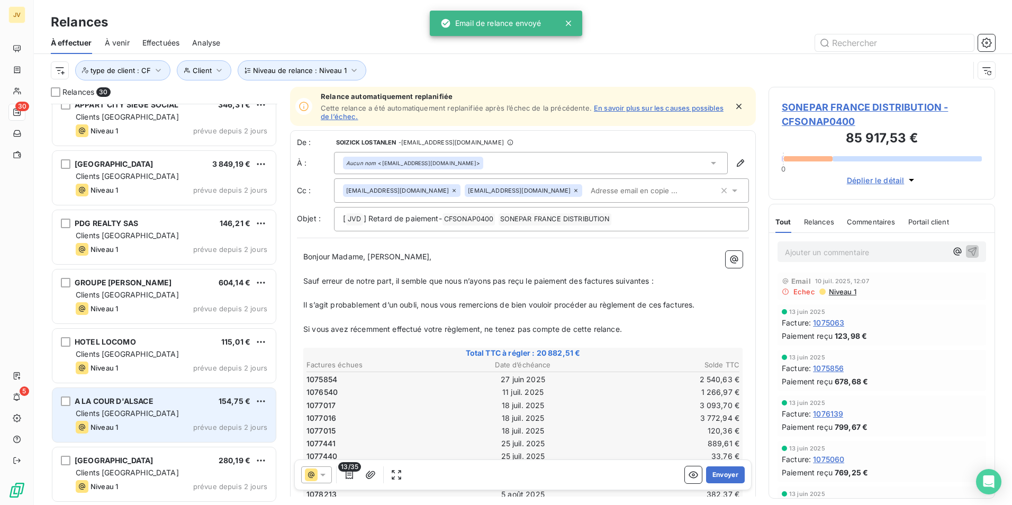
scroll to position [1377, 0]
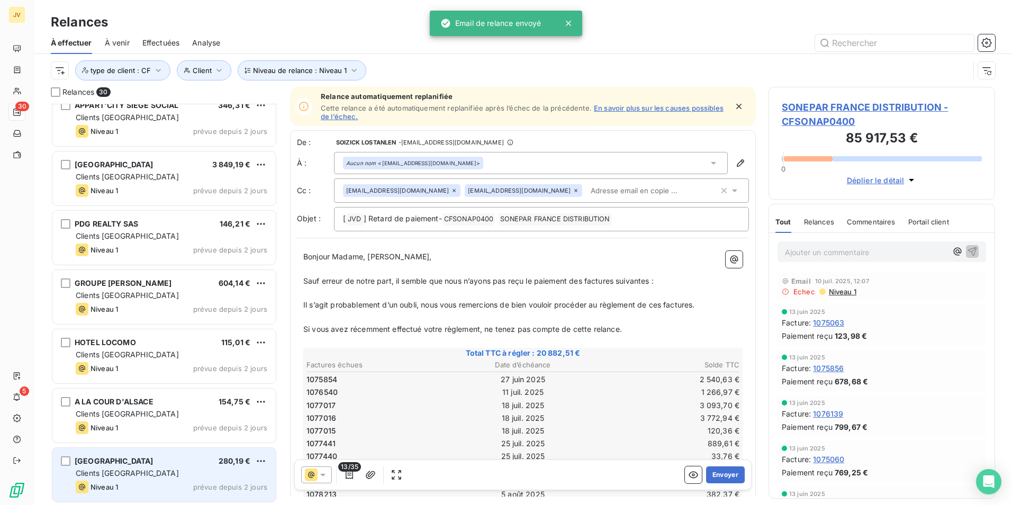
click at [213, 473] on div "Clients [GEOGRAPHIC_DATA]" at bounding box center [172, 473] width 192 height 11
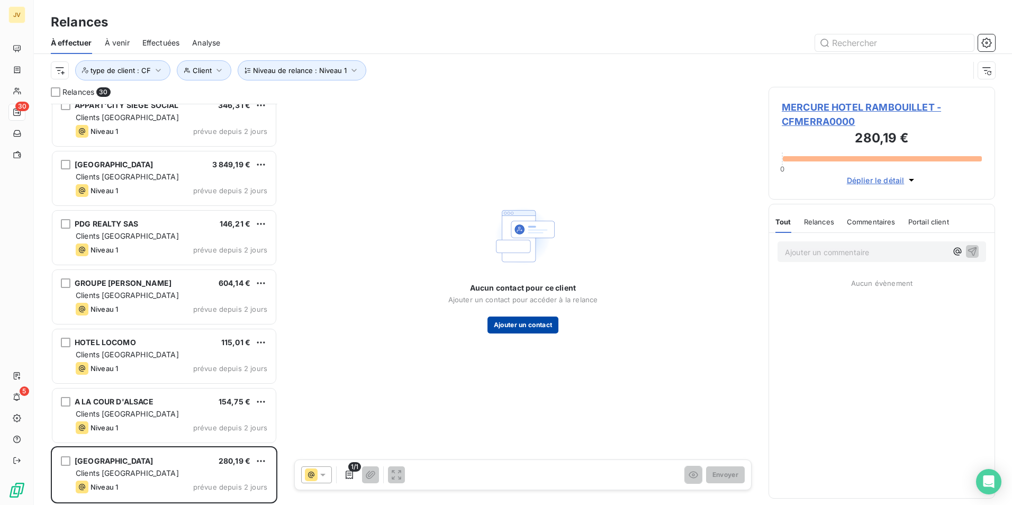
click at [518, 326] on button "Ajouter un contact" at bounding box center [522, 324] width 71 height 17
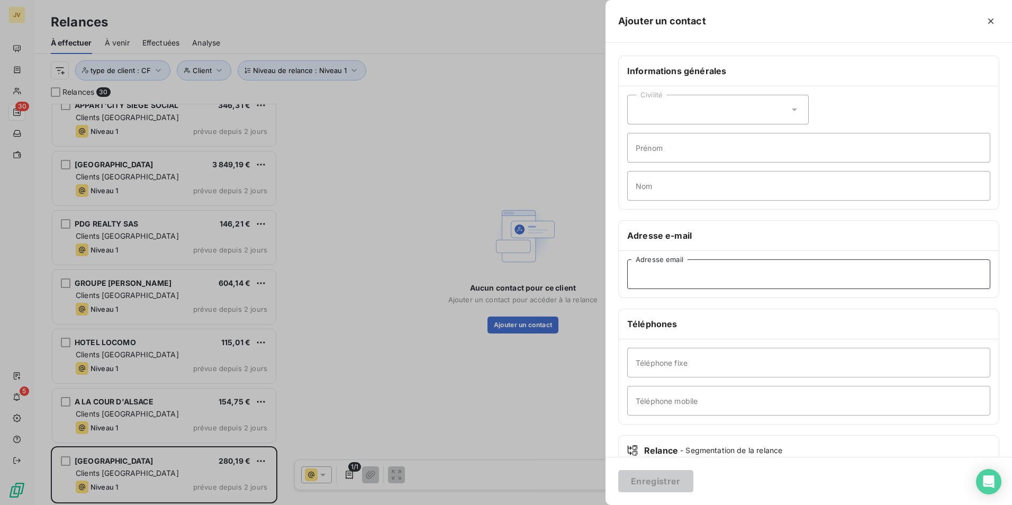
drag, startPoint x: 699, startPoint y: 286, endPoint x: 704, endPoint y: 281, distance: 6.0
click at [700, 285] on input "Adresse email" at bounding box center [808, 274] width 363 height 30
paste input "h5954-gm@accor.com"
type input "h5954-gm@accor.com"
click at [662, 478] on button "Enregistrer" at bounding box center [655, 481] width 75 height 22
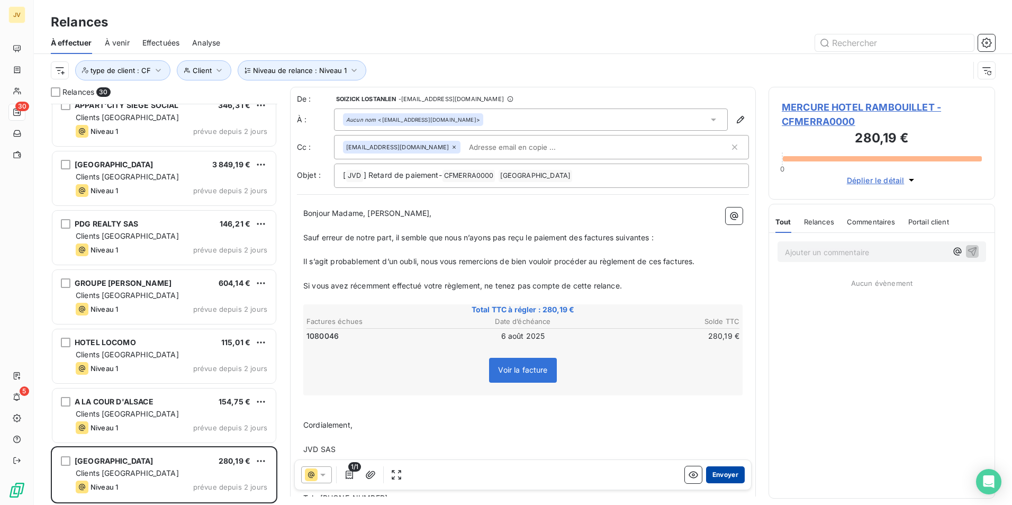
click at [724, 470] on button "Envoyer" at bounding box center [725, 474] width 39 height 17
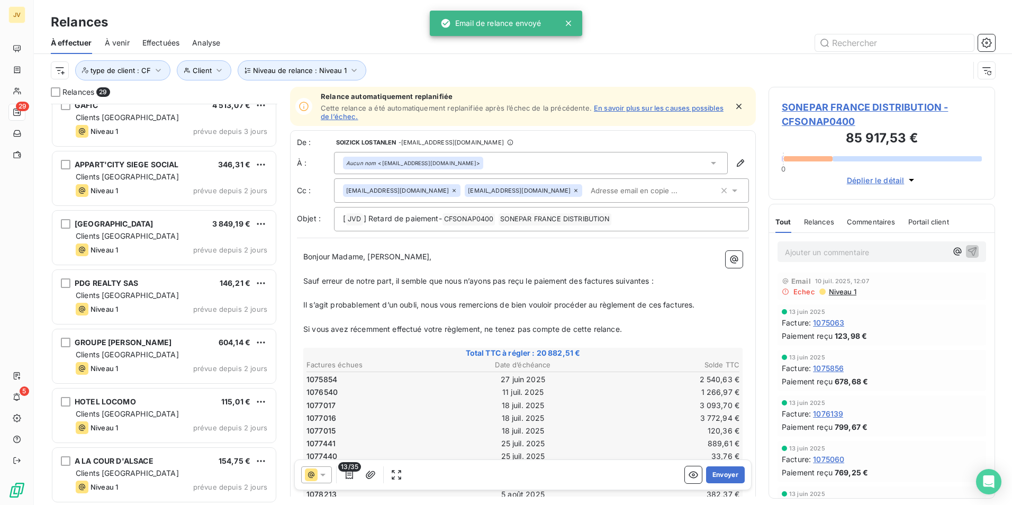
scroll to position [1318, 0]
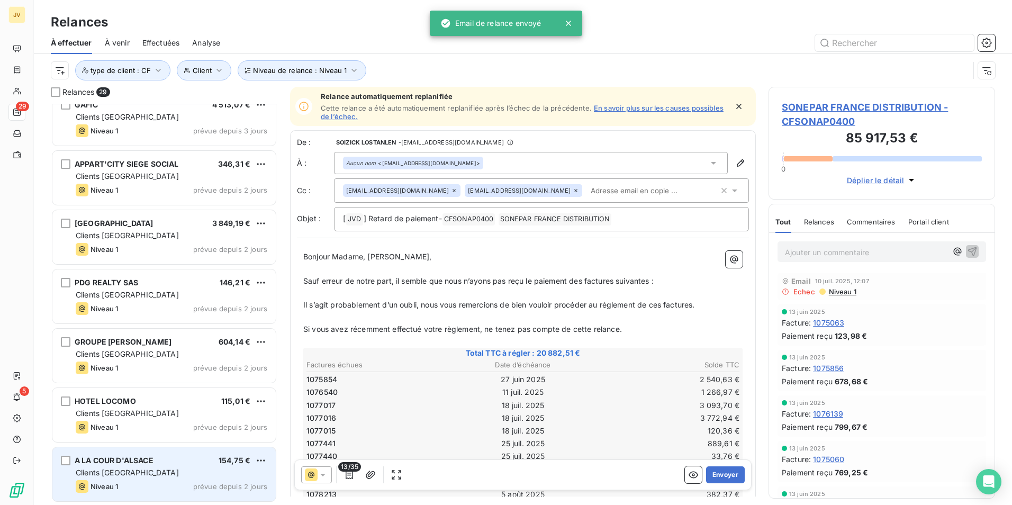
click at [148, 472] on div "Clients [GEOGRAPHIC_DATA]" at bounding box center [172, 472] width 192 height 11
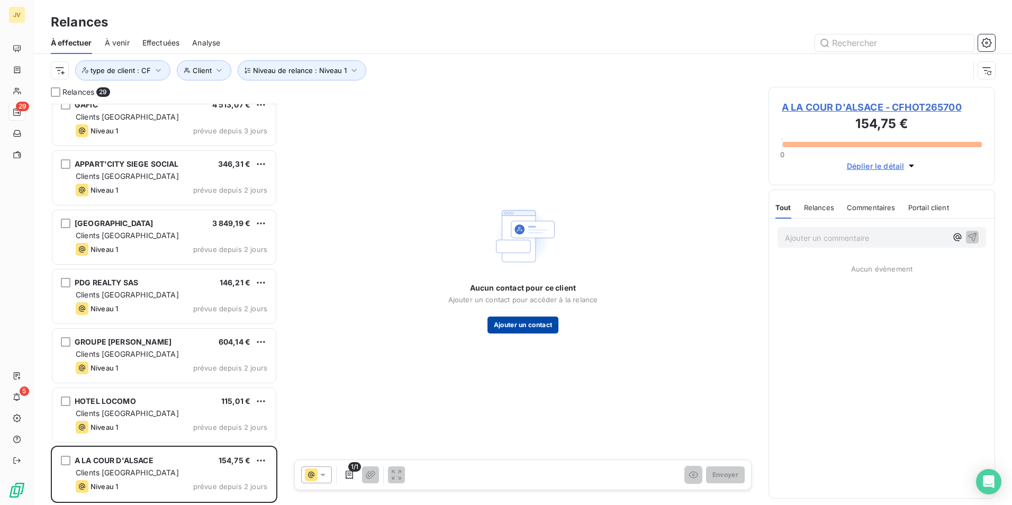
click at [515, 329] on button "Ajouter un contact" at bounding box center [522, 324] width 71 height 17
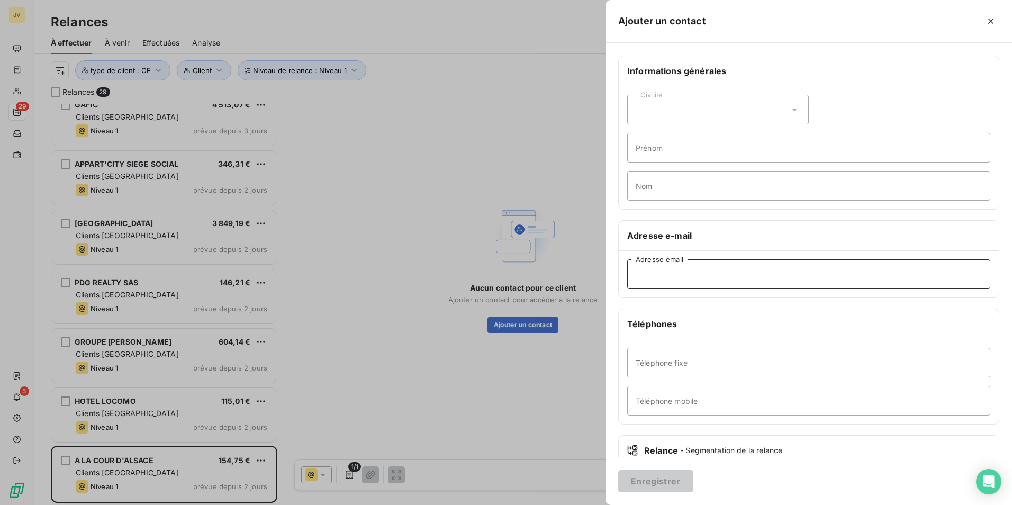
drag, startPoint x: 660, startPoint y: 275, endPoint x: 678, endPoint y: 279, distance: 18.0
click at [662, 275] on input "Adresse email" at bounding box center [808, 274] width 363 height 30
paste input "adjoint@cour-alsace.com"
type input "adjoint@cour-alsace.com"
click at [671, 477] on button "Enregistrer" at bounding box center [655, 481] width 75 height 22
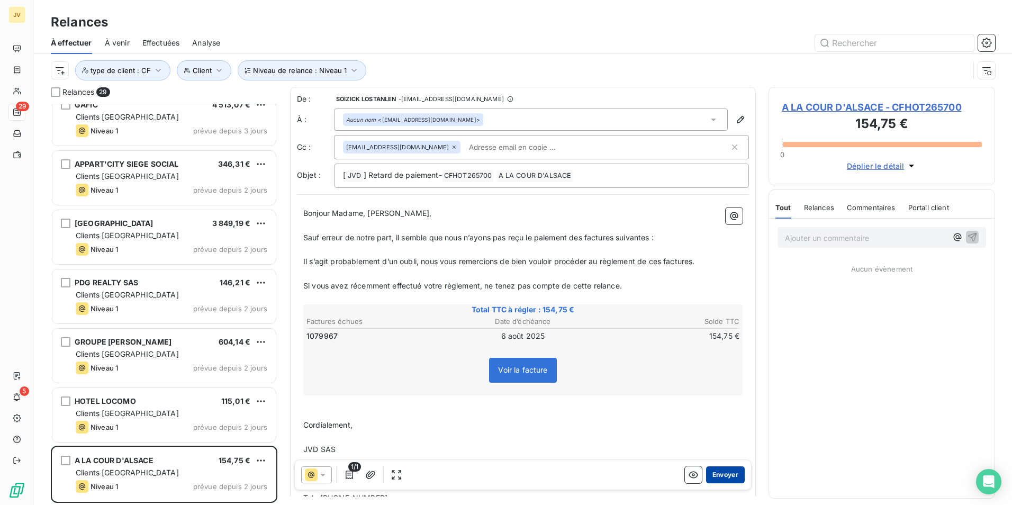
click at [725, 472] on button "Envoyer" at bounding box center [725, 474] width 39 height 17
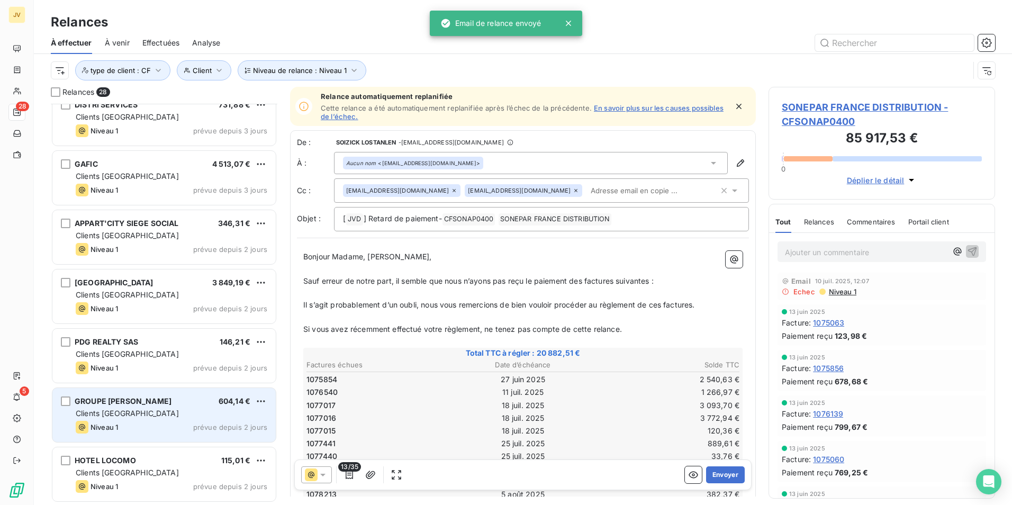
scroll to position [1258, 0]
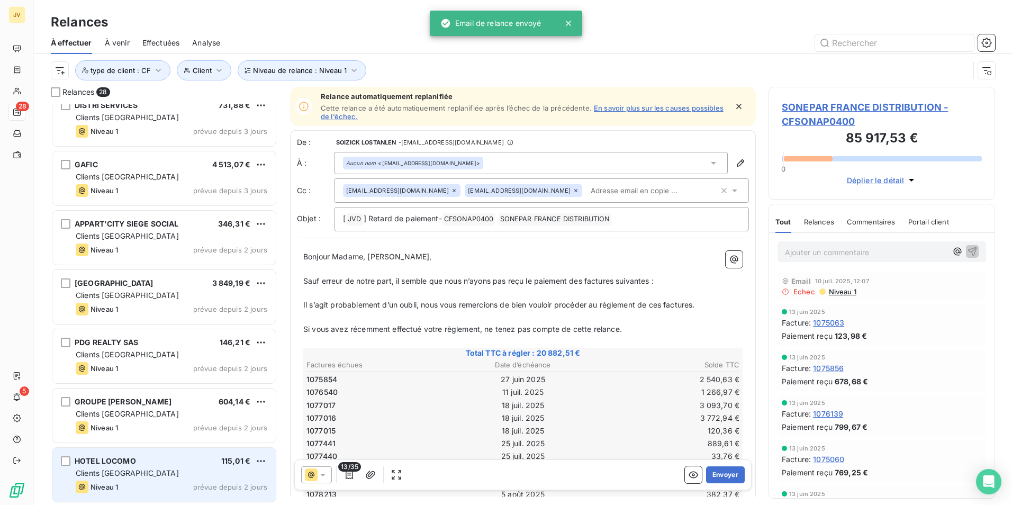
click at [231, 484] on span "prévue depuis 2 jours" at bounding box center [230, 487] width 74 height 8
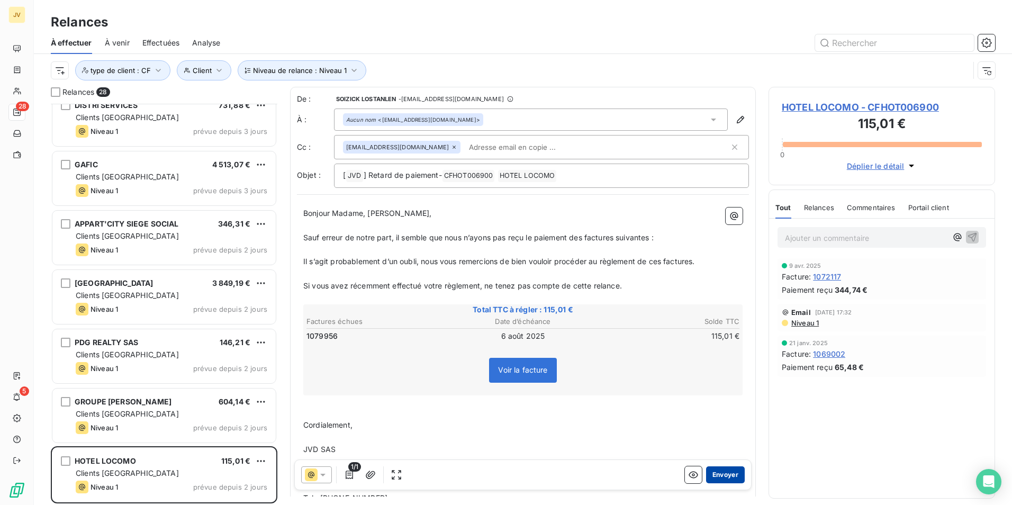
click at [724, 471] on button "Envoyer" at bounding box center [725, 474] width 39 height 17
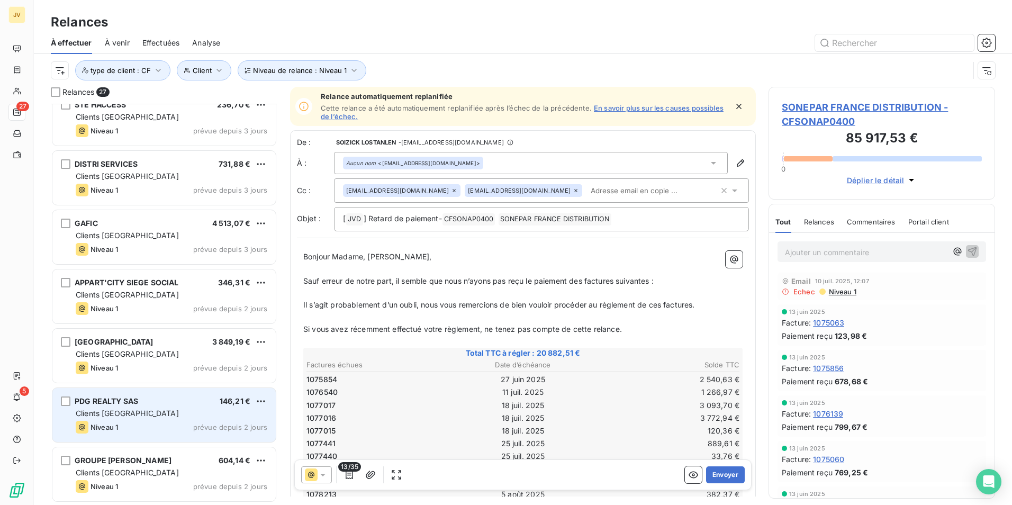
scroll to position [1199, 0]
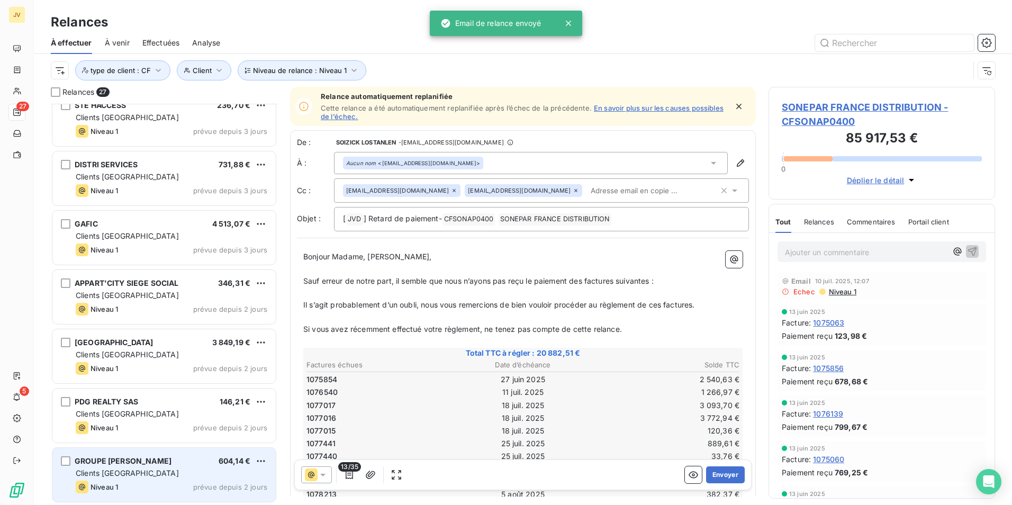
click at [153, 462] on div "GROUPE ELISE 604,14 €" at bounding box center [172, 461] width 192 height 10
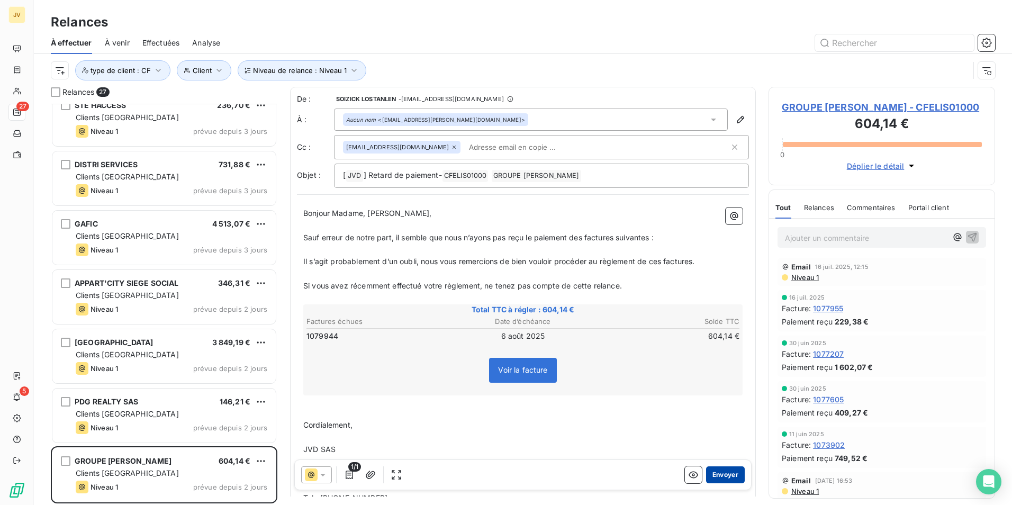
click at [716, 474] on button "Envoyer" at bounding box center [725, 474] width 39 height 17
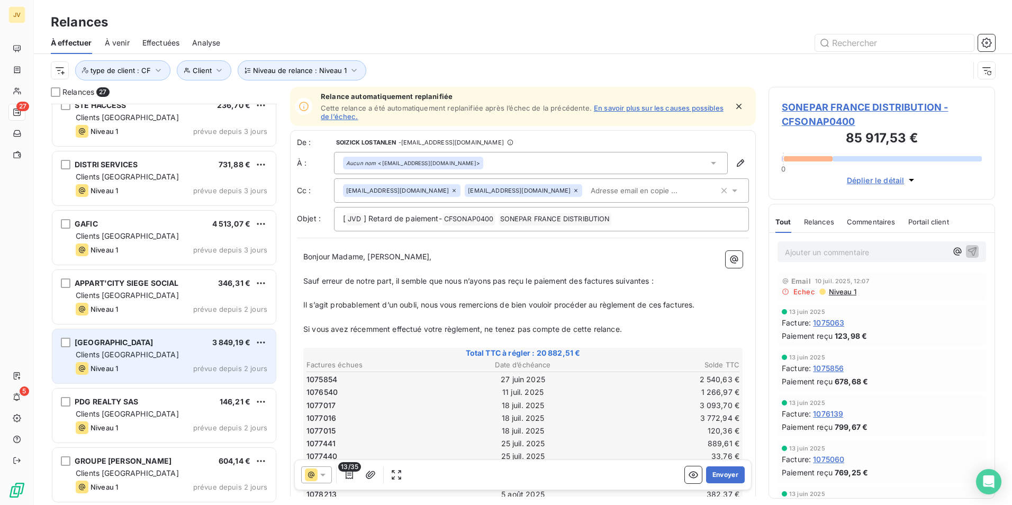
scroll to position [1140, 0]
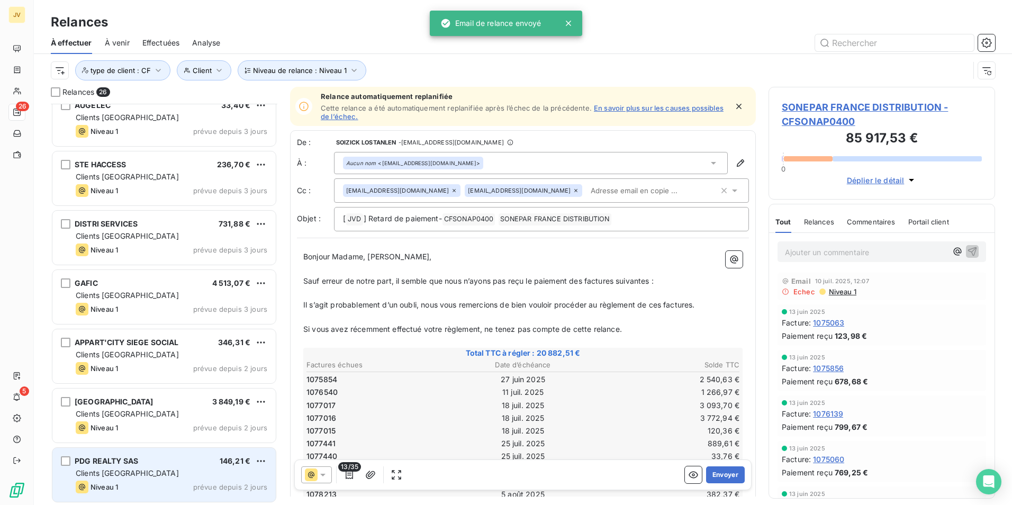
click at [199, 461] on div "PDG REALTY SAS 146,21 €" at bounding box center [172, 461] width 192 height 10
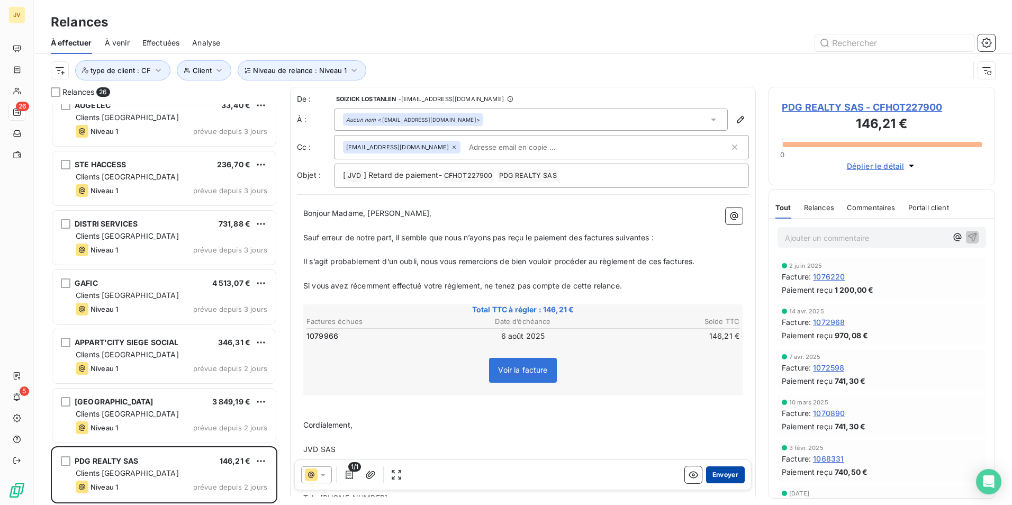
click at [720, 473] on button "Envoyer" at bounding box center [725, 474] width 39 height 17
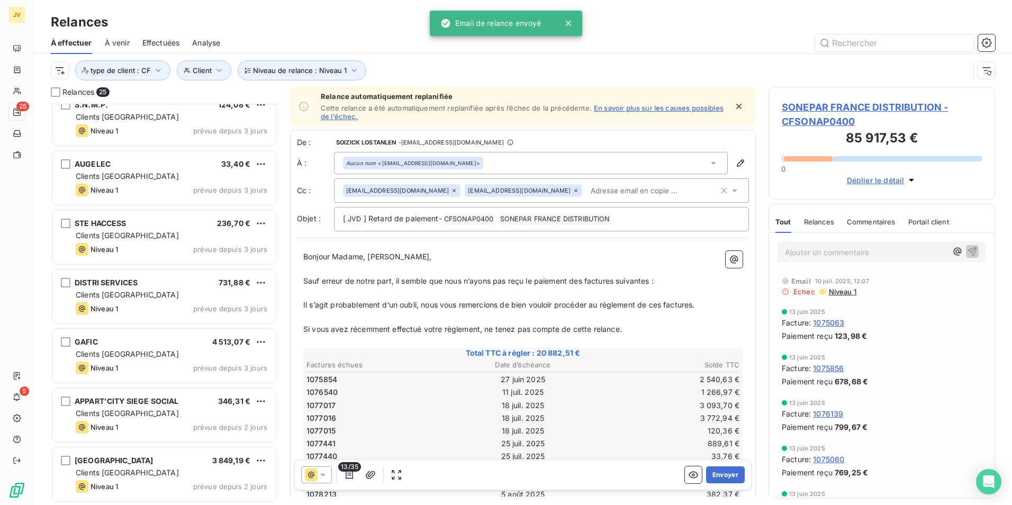
scroll to position [1080, 0]
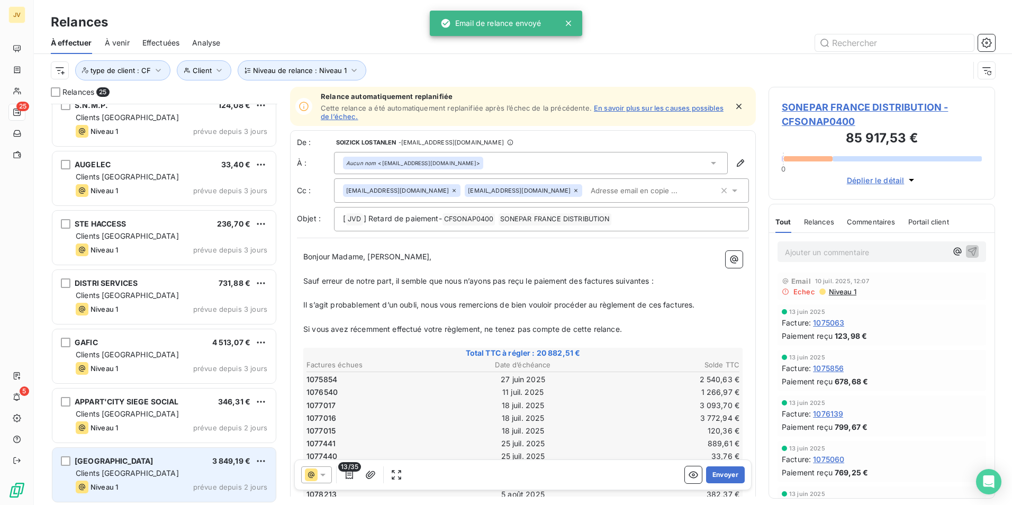
click at [162, 478] on div "BRIT HOTEL CAHORS 3 849,19 € Clients France Niveau 1 prévue depuis 2 jours" at bounding box center [163, 475] width 223 height 54
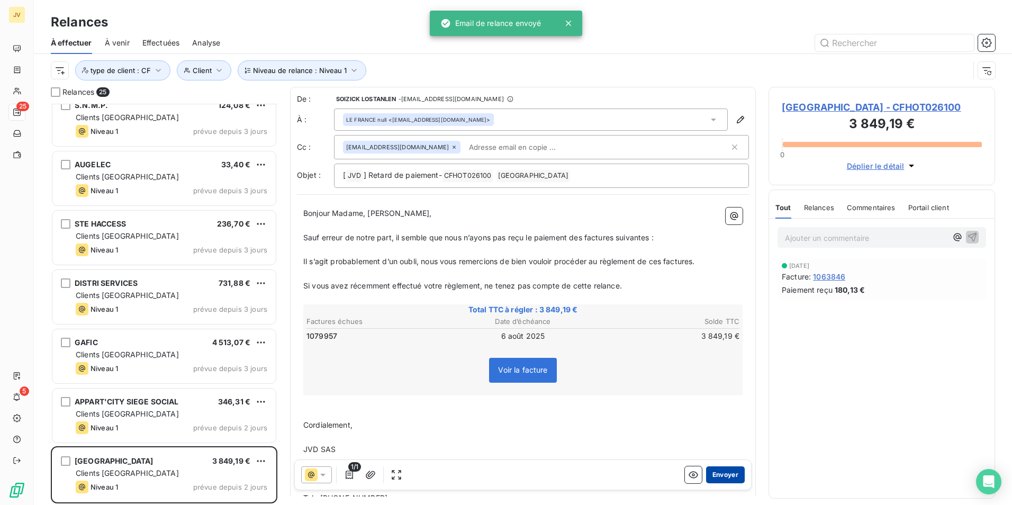
click at [721, 471] on button "Envoyer" at bounding box center [725, 474] width 39 height 17
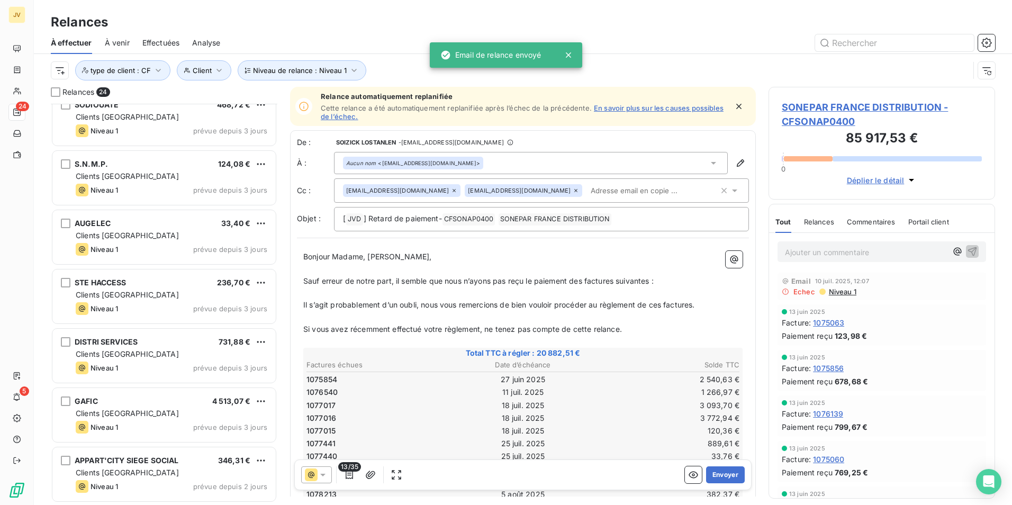
scroll to position [1021, 0]
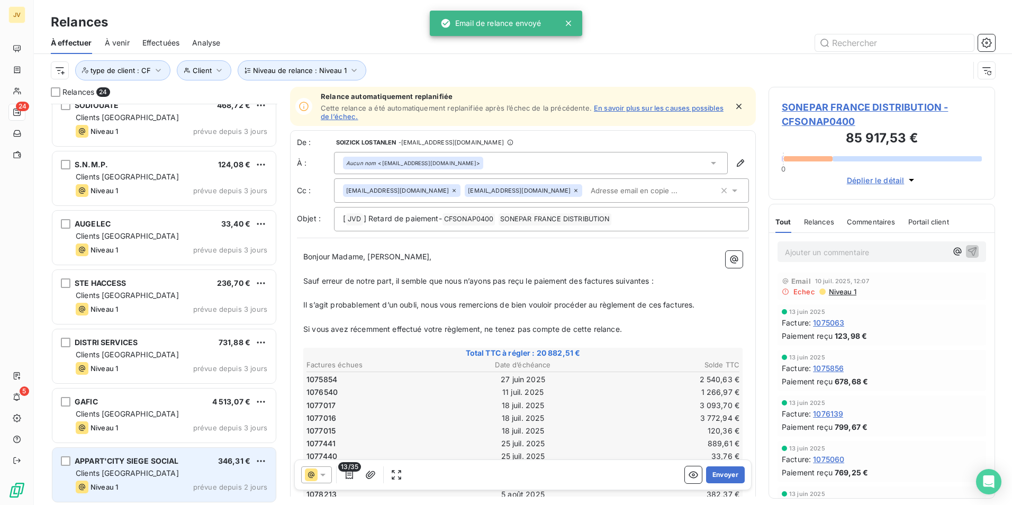
click at [159, 476] on div "Clients [GEOGRAPHIC_DATA]" at bounding box center [172, 473] width 192 height 11
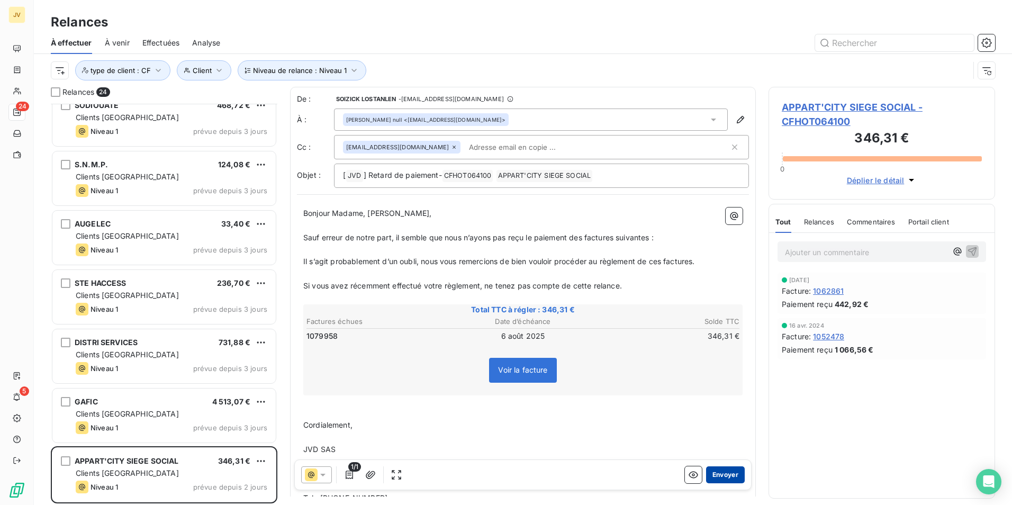
click at [715, 471] on button "Envoyer" at bounding box center [725, 474] width 39 height 17
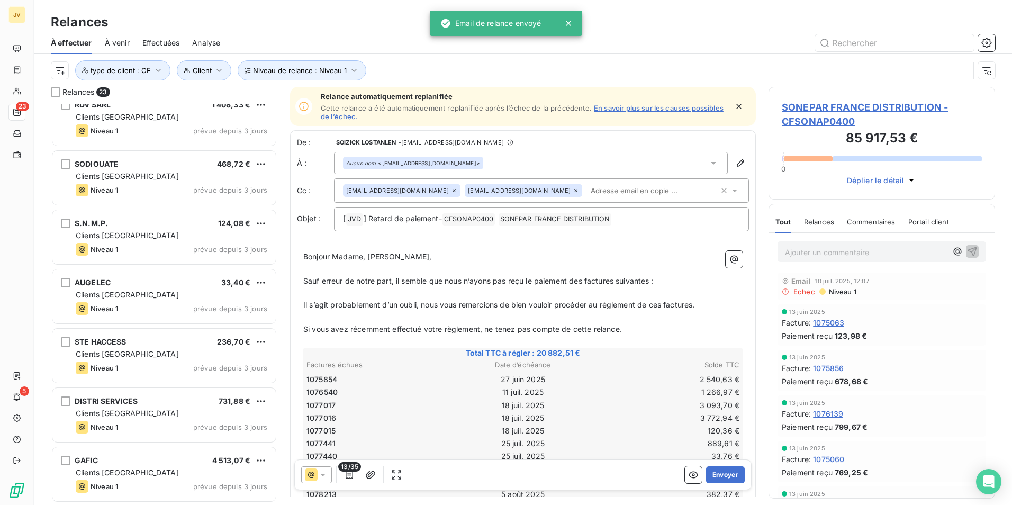
scroll to position [962, 0]
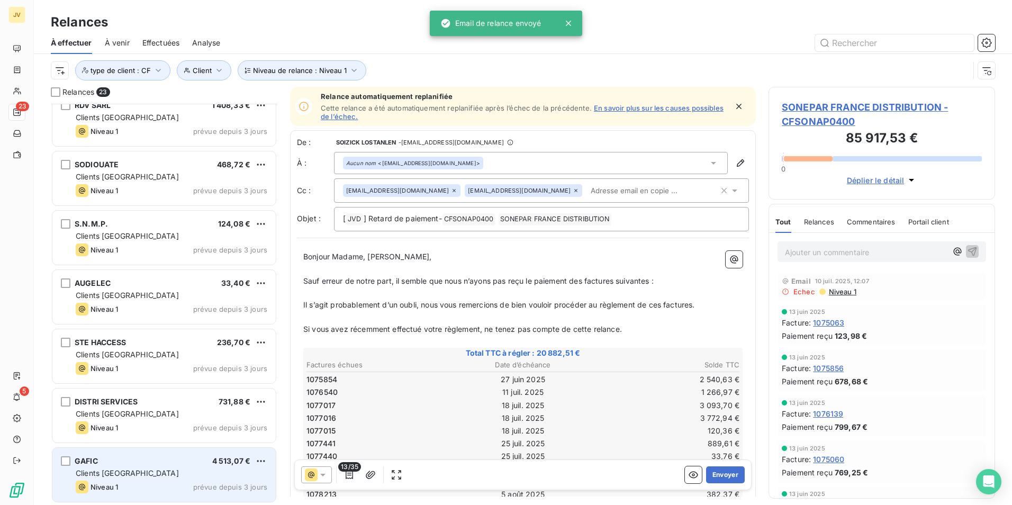
click at [157, 477] on div "Clients [GEOGRAPHIC_DATA]" at bounding box center [172, 473] width 192 height 11
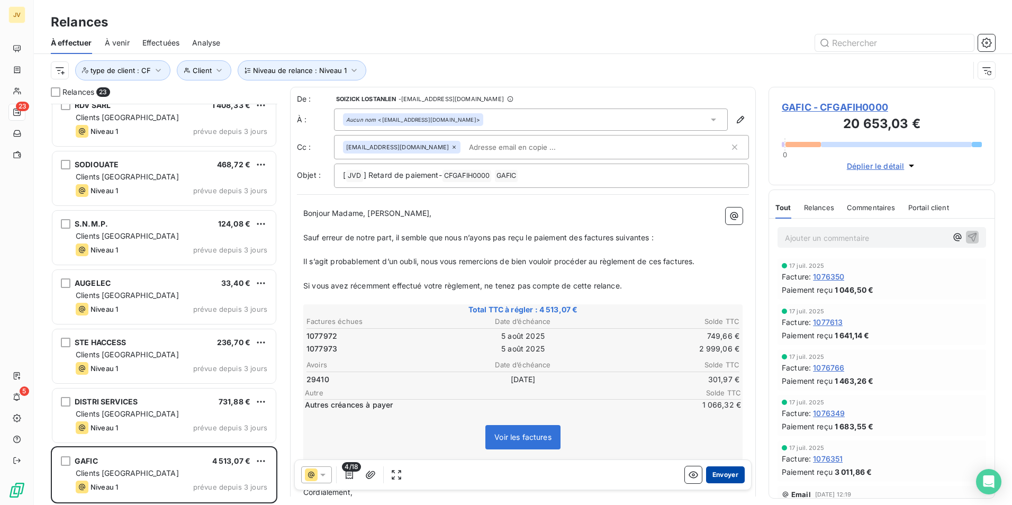
click at [716, 470] on button "Envoyer" at bounding box center [725, 474] width 39 height 17
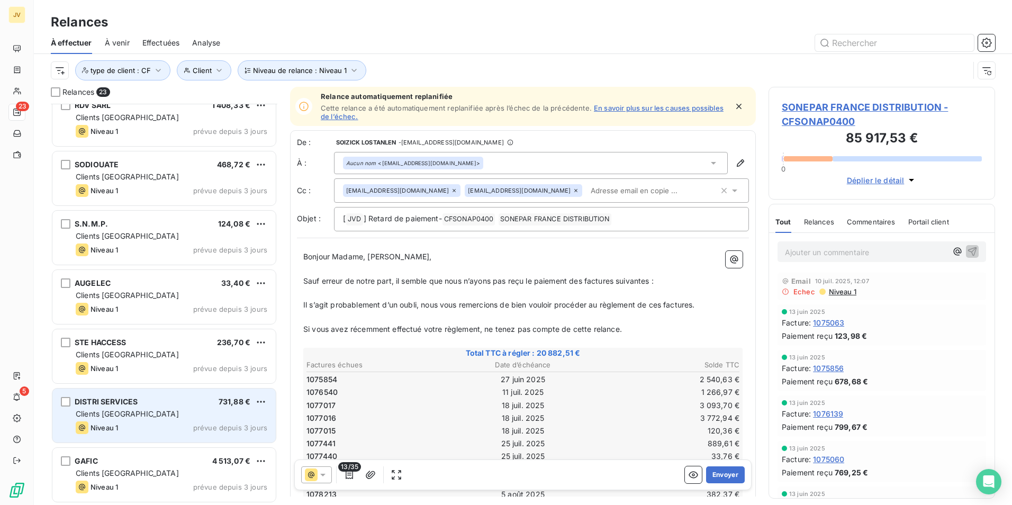
scroll to position [903, 0]
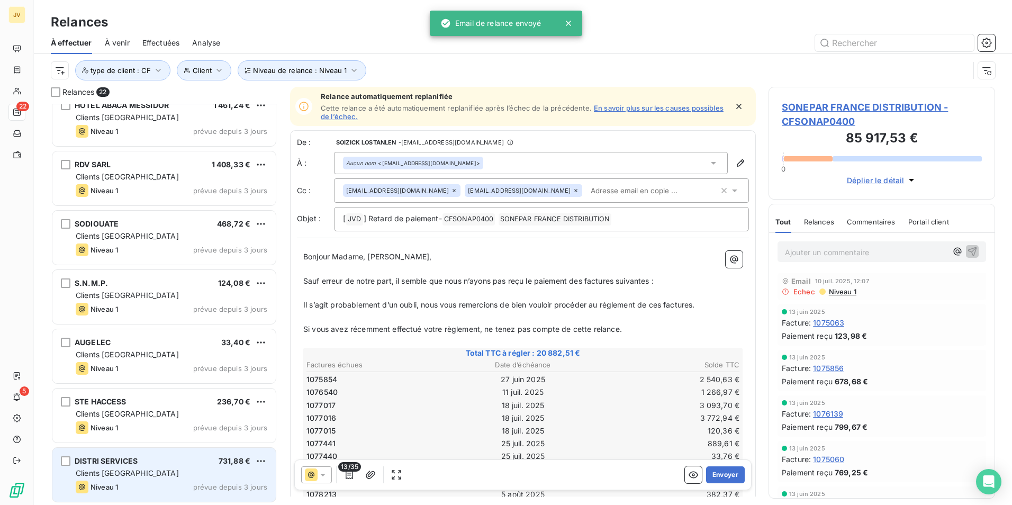
click at [170, 474] on div "Clients [GEOGRAPHIC_DATA]" at bounding box center [172, 473] width 192 height 11
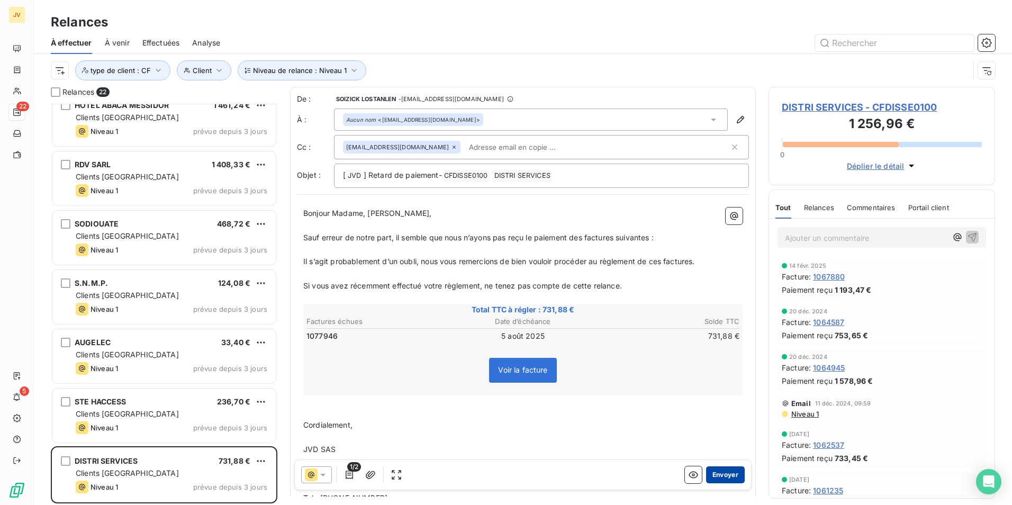
click at [722, 473] on button "Envoyer" at bounding box center [725, 474] width 39 height 17
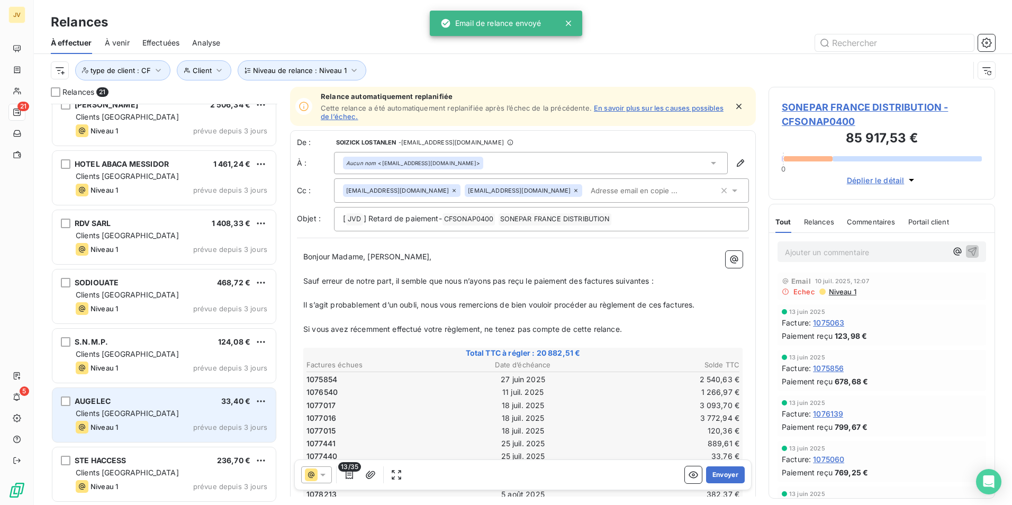
scroll to position [843, 0]
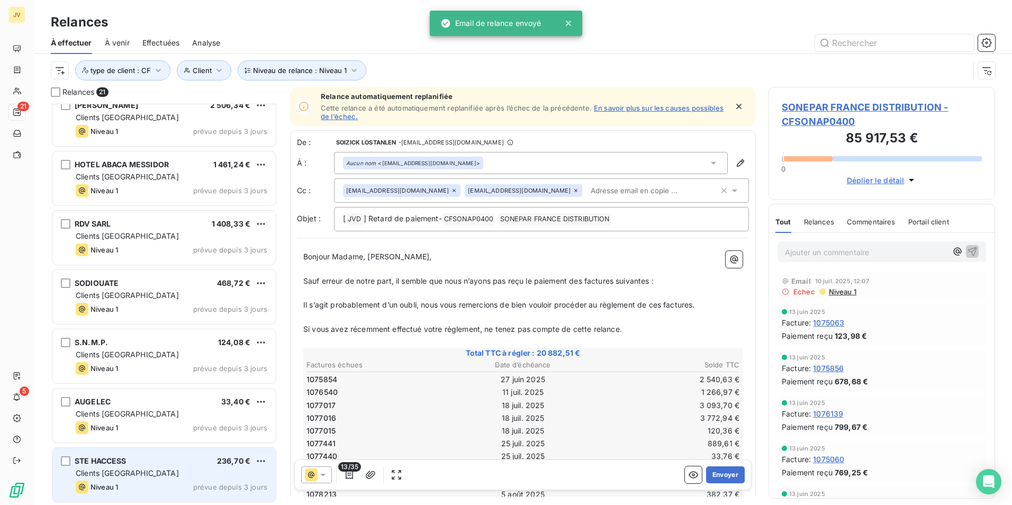
click at [207, 457] on div "STE HACCESS 236,70 €" at bounding box center [172, 461] width 192 height 10
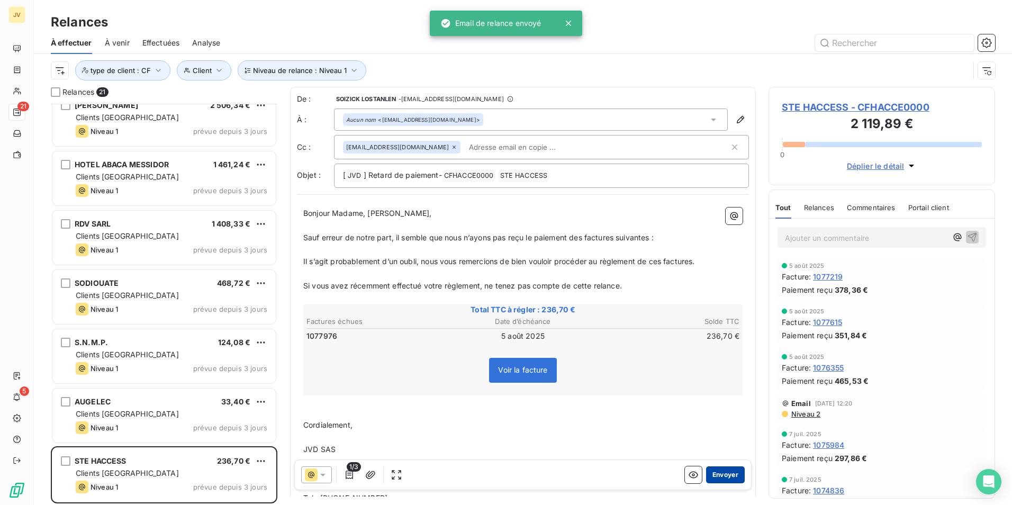
click at [716, 473] on button "Envoyer" at bounding box center [725, 474] width 39 height 17
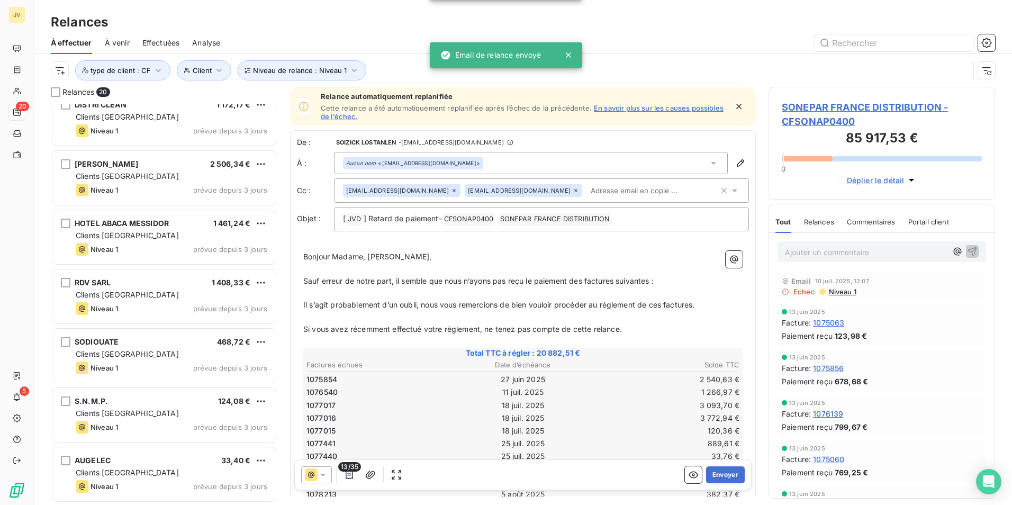
scroll to position [784, 0]
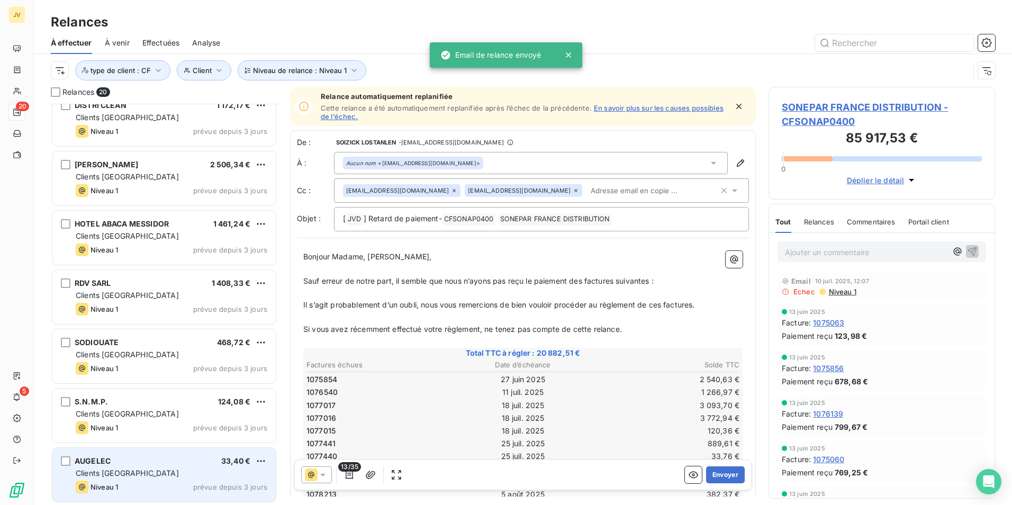
click at [161, 474] on div "Clients [GEOGRAPHIC_DATA]" at bounding box center [172, 473] width 192 height 11
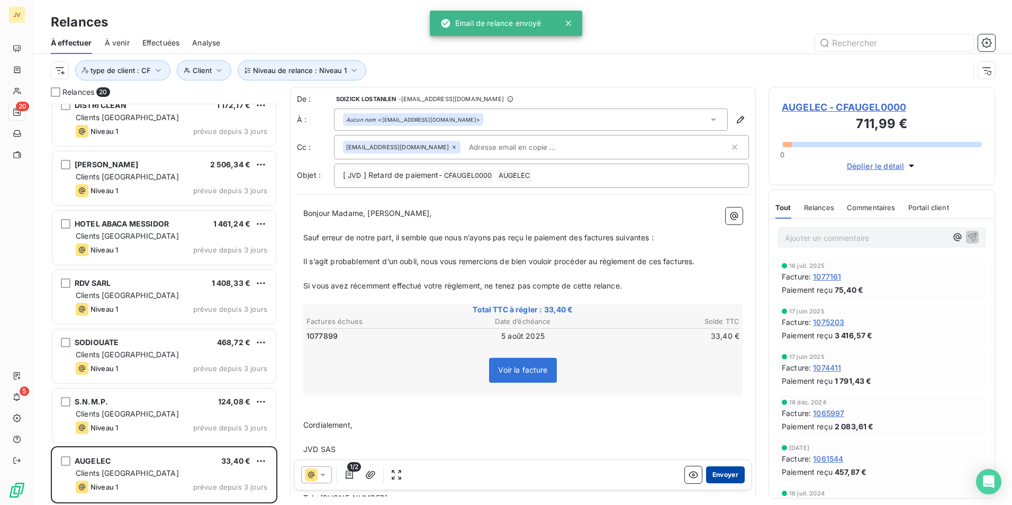
click at [726, 475] on button "Envoyer" at bounding box center [725, 474] width 39 height 17
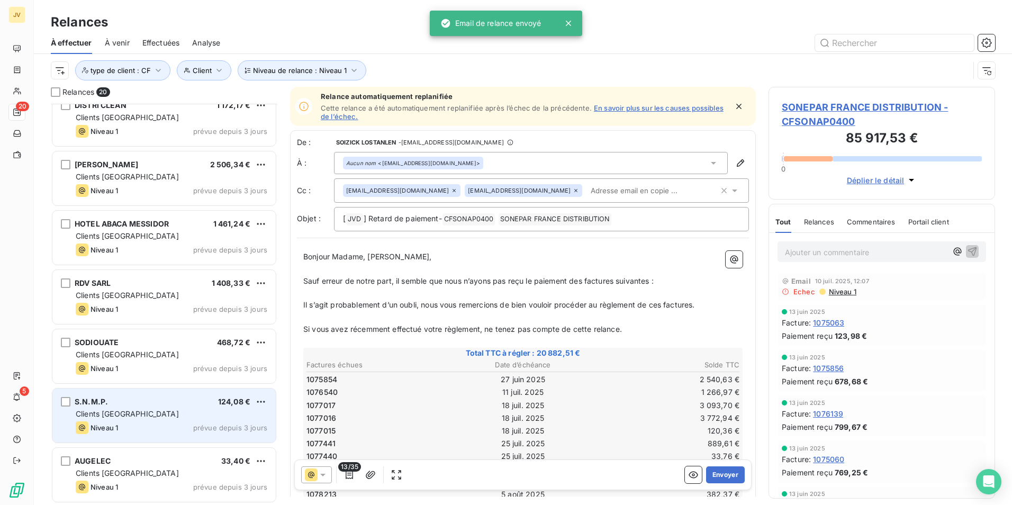
scroll to position [725, 0]
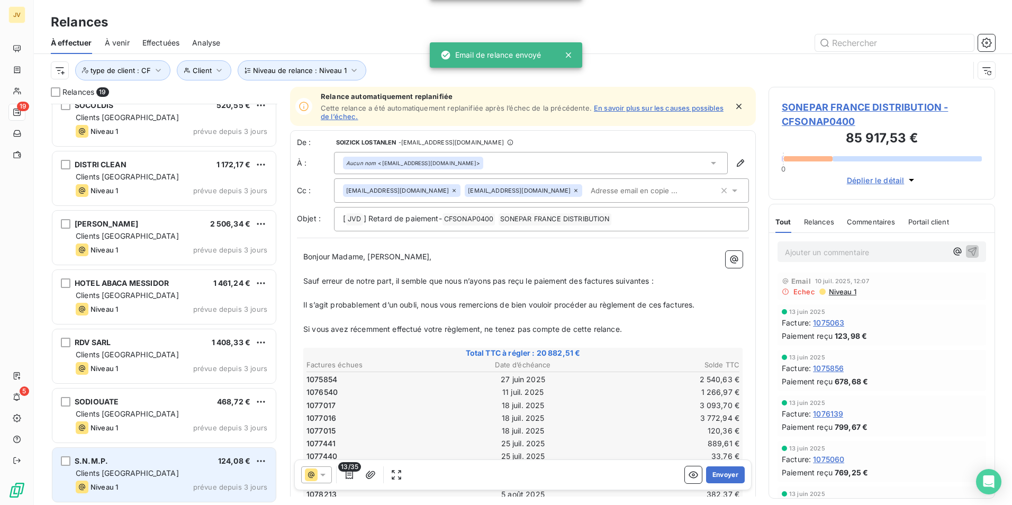
click at [160, 473] on div "Clients [GEOGRAPHIC_DATA]" at bounding box center [172, 473] width 192 height 11
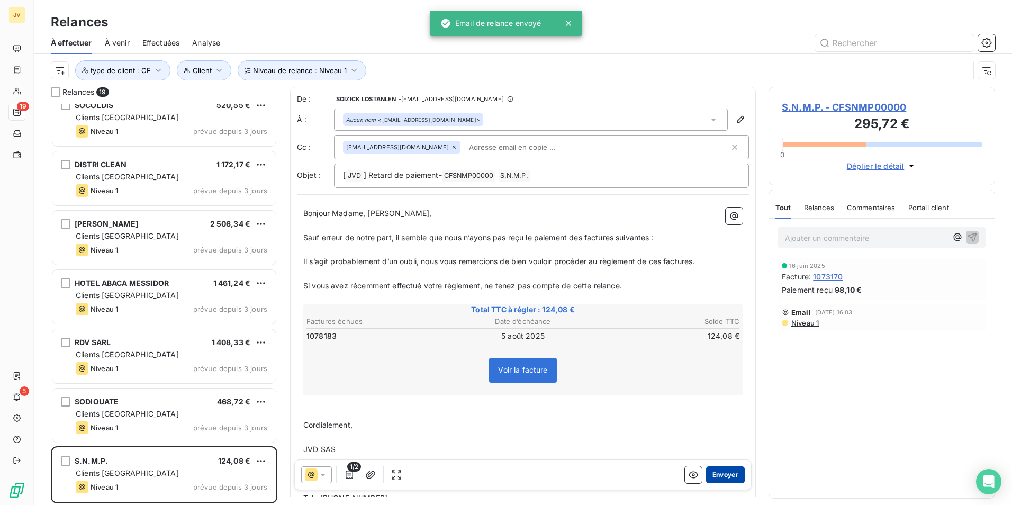
click at [725, 475] on button "Envoyer" at bounding box center [725, 474] width 39 height 17
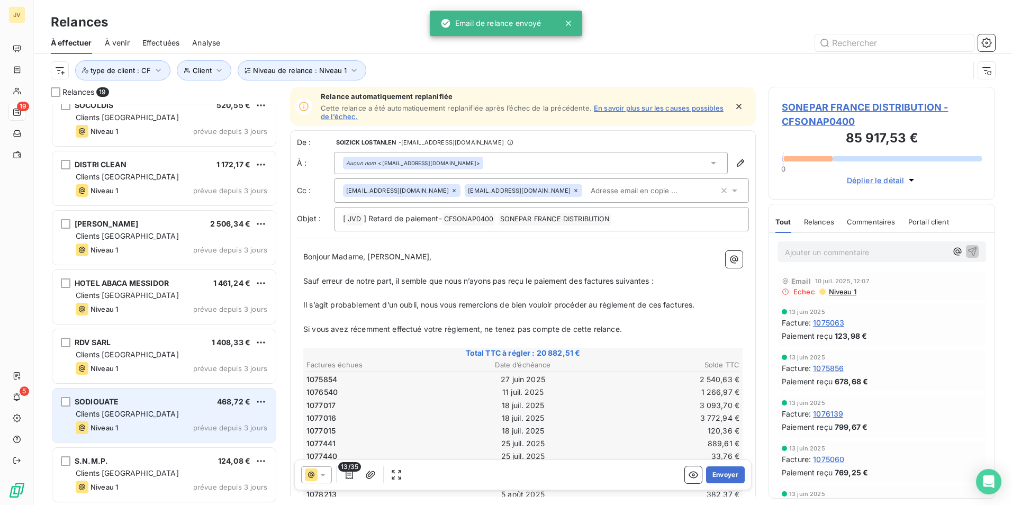
scroll to position [666, 0]
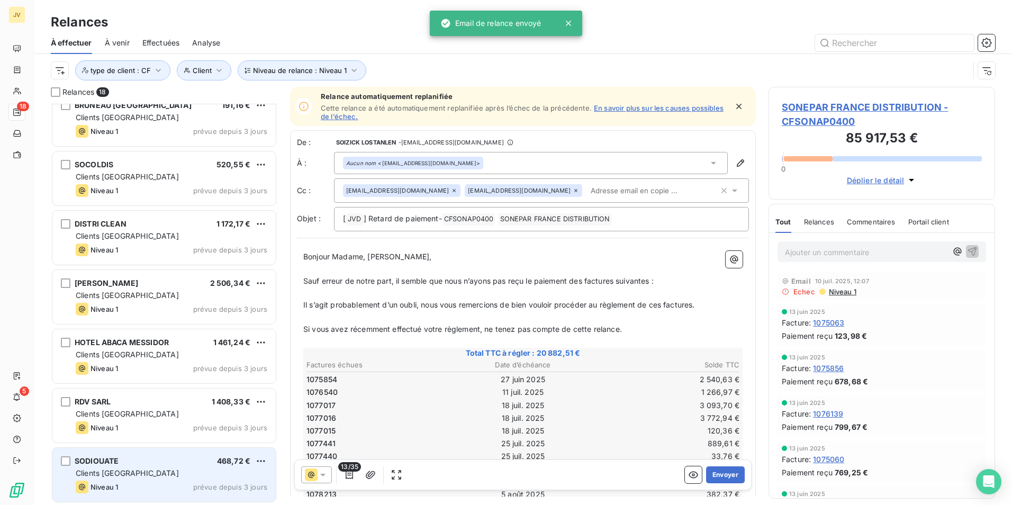
click at [167, 466] on div "SODIOUATE 468,72 € Clients France Niveau 1 prévue depuis 3 jours" at bounding box center [163, 475] width 223 height 54
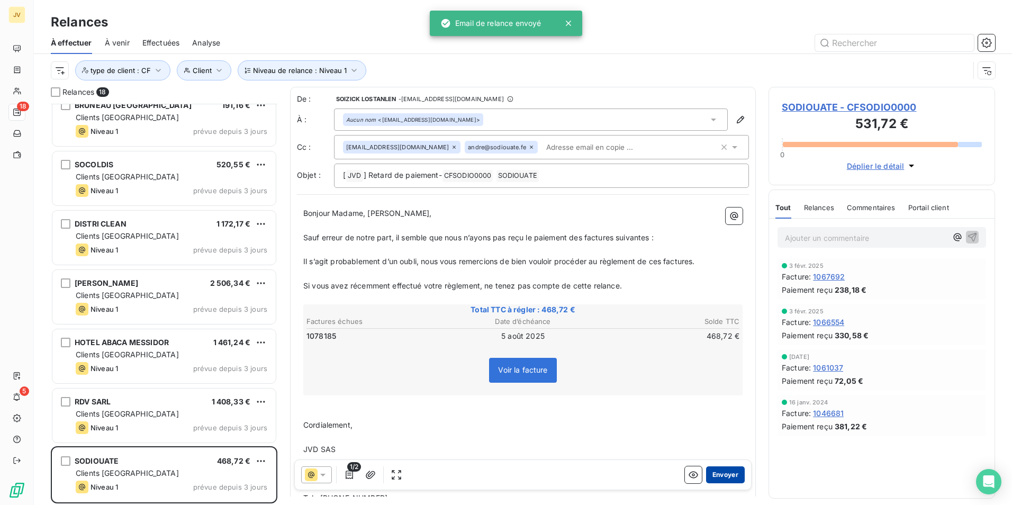
click at [718, 477] on button "Envoyer" at bounding box center [725, 474] width 39 height 17
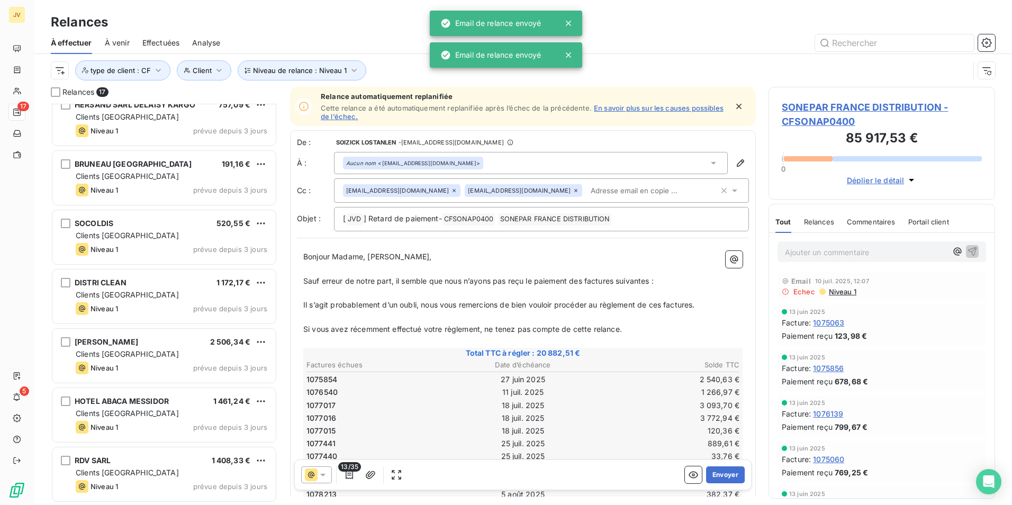
scroll to position [606, 0]
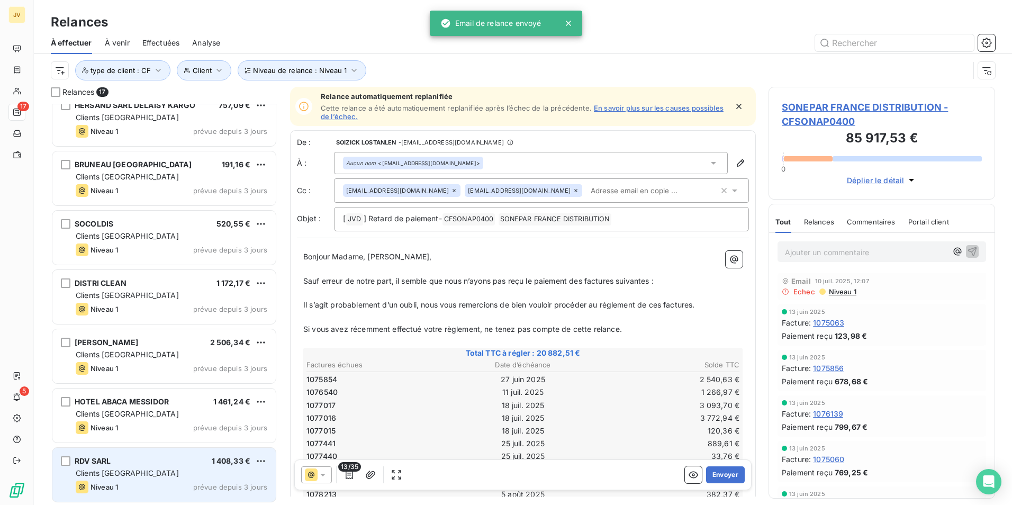
click at [165, 479] on div "RDV SARL 1 408,33 € Clients France Niveau 1 prévue depuis 3 jours" at bounding box center [163, 475] width 223 height 54
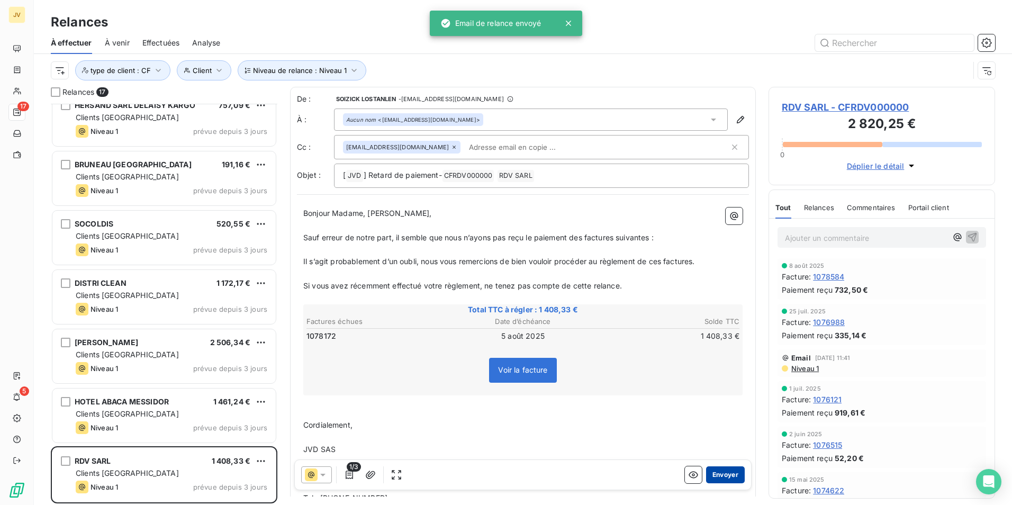
click at [716, 474] on button "Envoyer" at bounding box center [725, 474] width 39 height 17
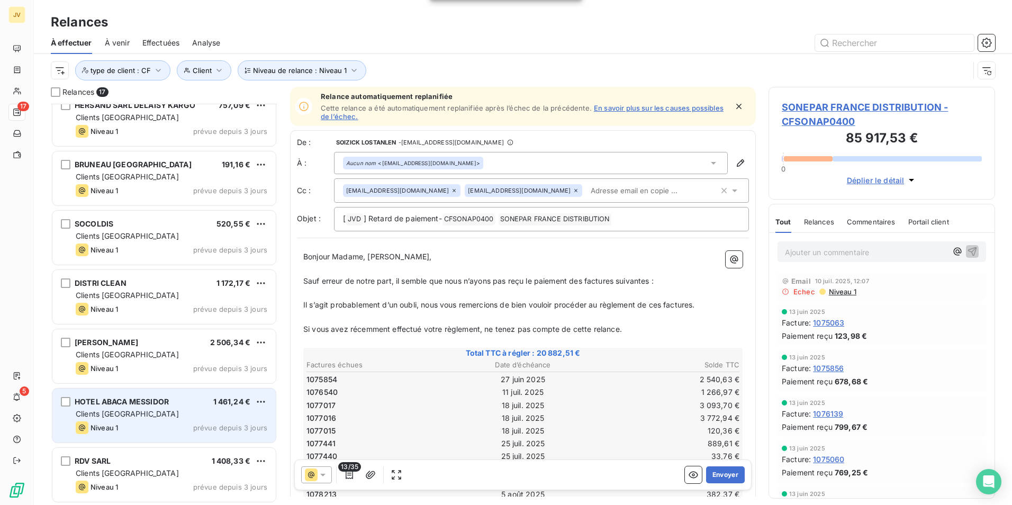
scroll to position [547, 0]
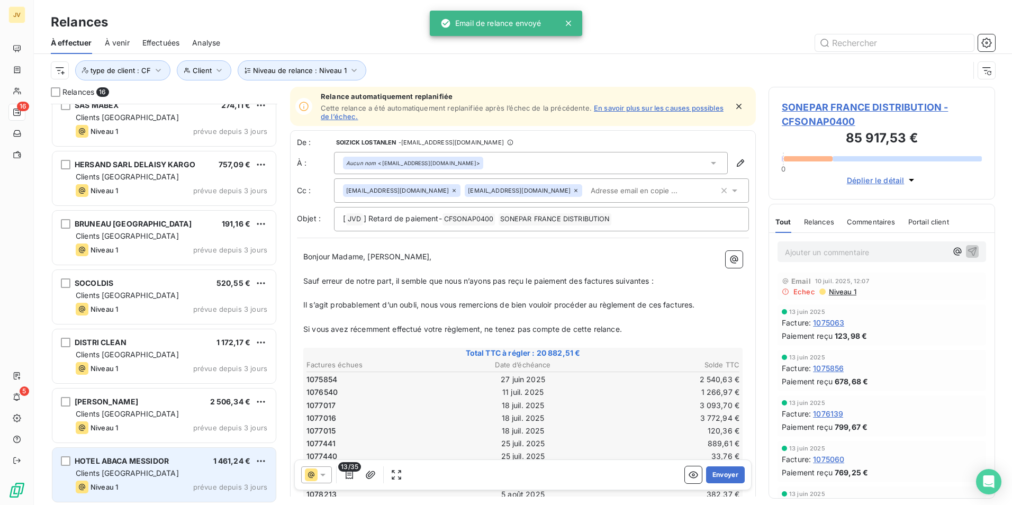
click at [183, 481] on div "Niveau 1 prévue depuis 3 jours" at bounding box center [172, 486] width 192 height 13
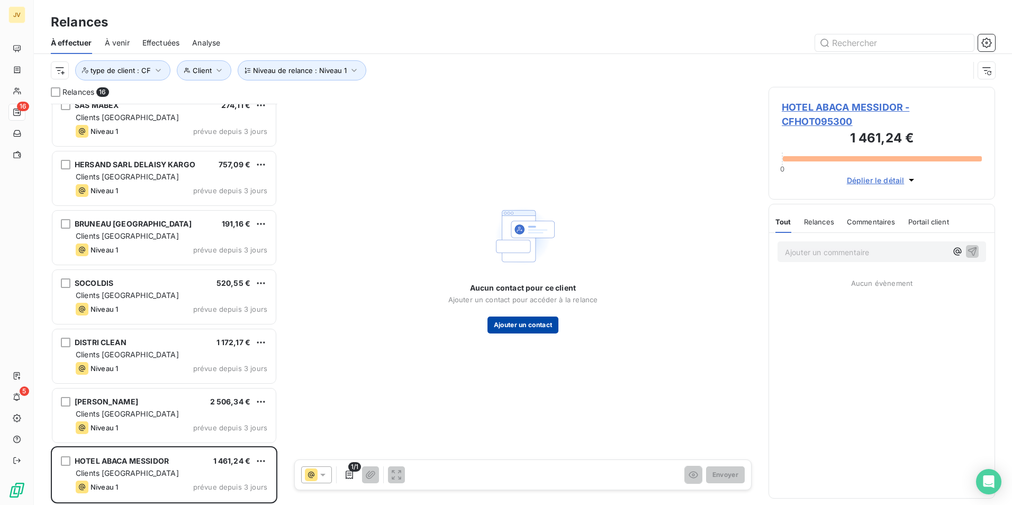
click at [512, 326] on button "Ajouter un contact" at bounding box center [522, 324] width 71 height 17
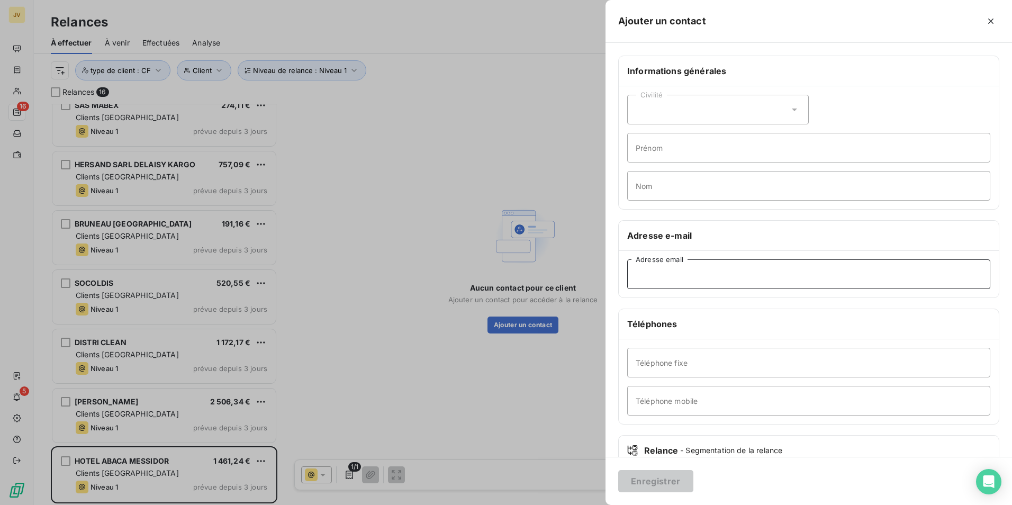
click at [699, 269] on input "Adresse email" at bounding box center [808, 274] width 363 height 30
paste input "direction@abacahotel.com"
type input "direction@abacahotel.com"
click at [669, 486] on button "Enregistrer" at bounding box center [655, 481] width 75 height 22
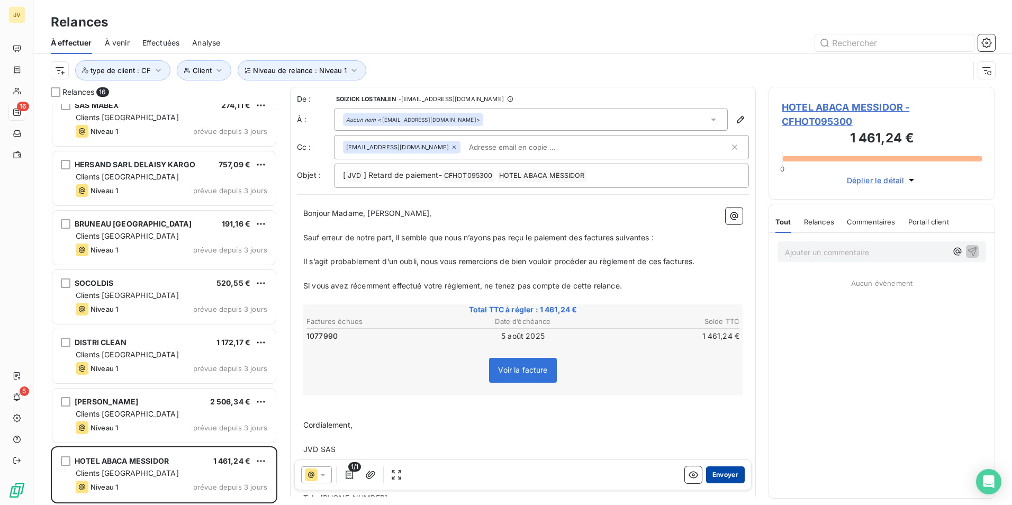
click at [721, 471] on button "Envoyer" at bounding box center [725, 474] width 39 height 17
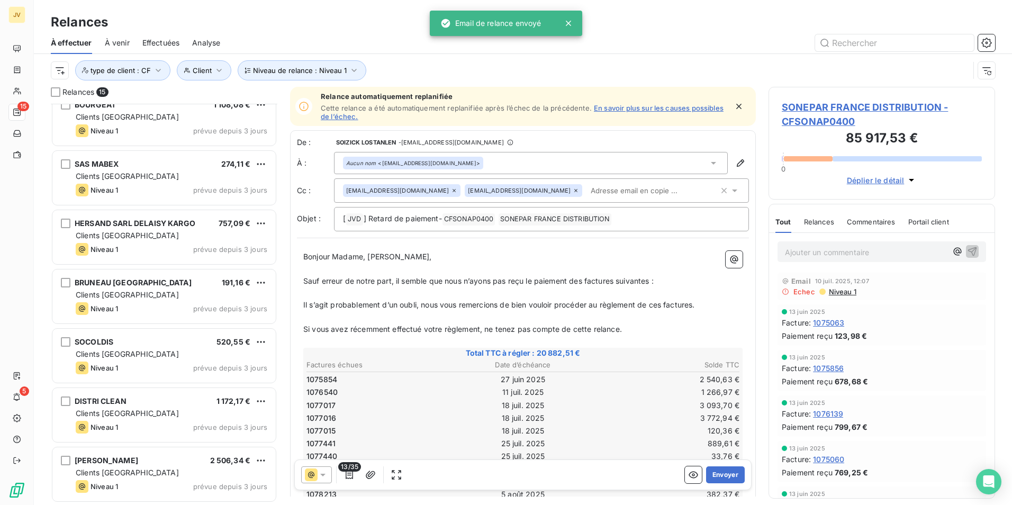
scroll to position [488, 0]
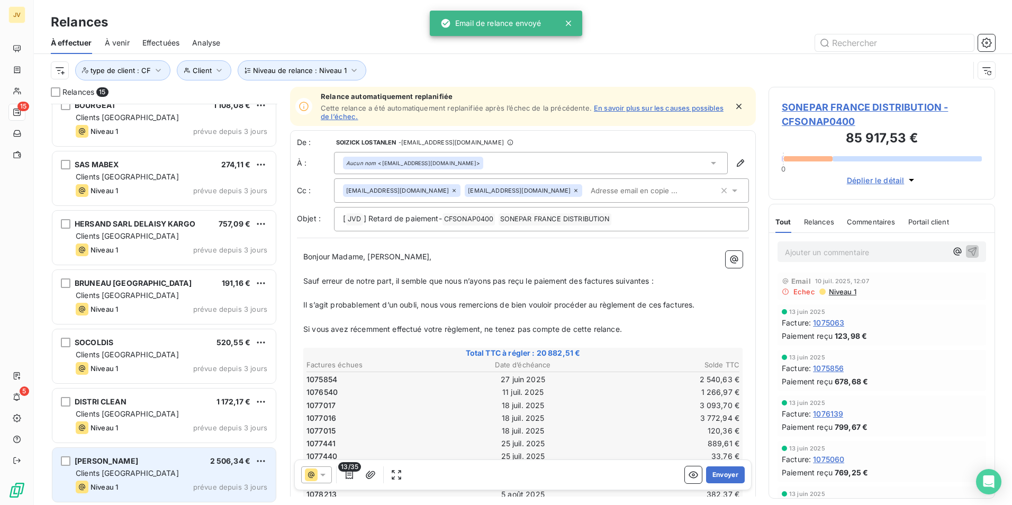
click at [239, 489] on span "prévue depuis 3 jours" at bounding box center [230, 487] width 74 height 8
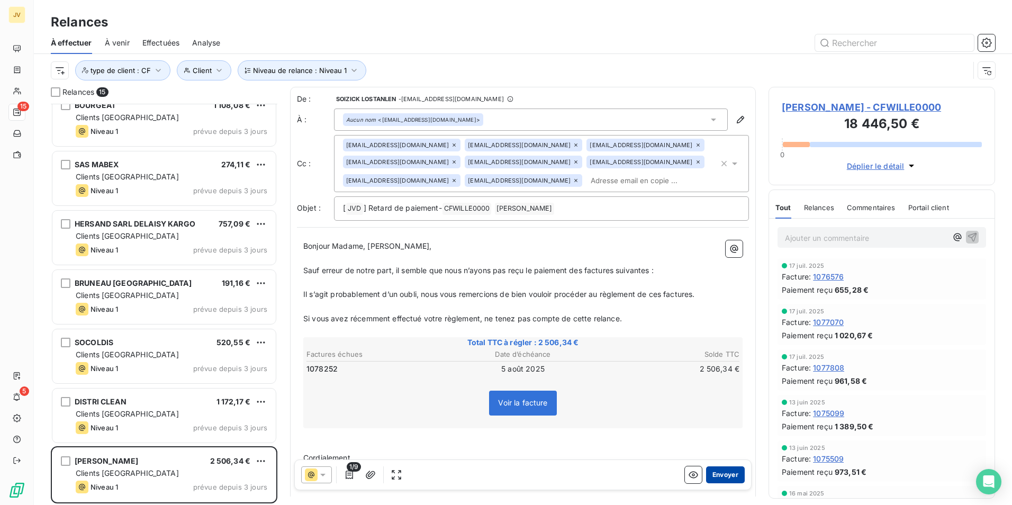
click at [713, 476] on button "Envoyer" at bounding box center [725, 474] width 39 height 17
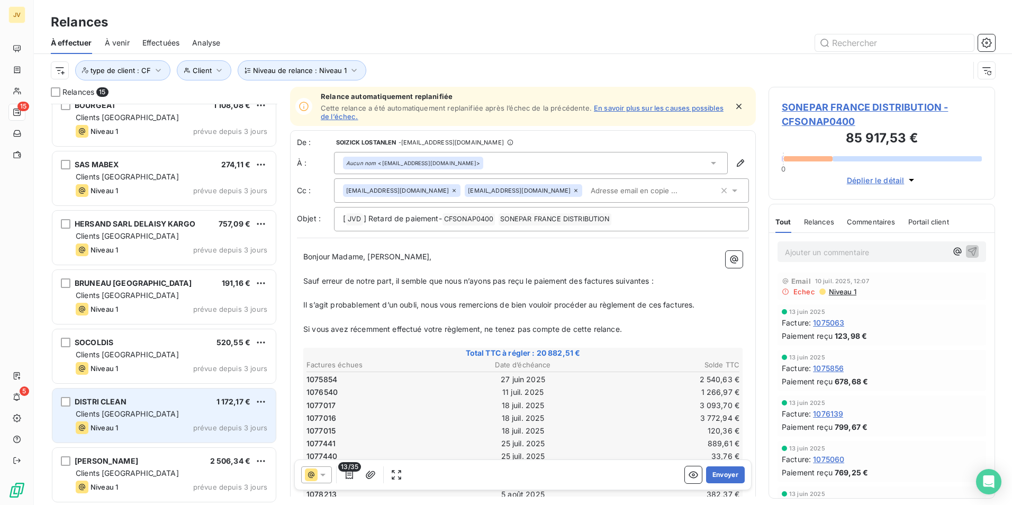
scroll to position [429, 0]
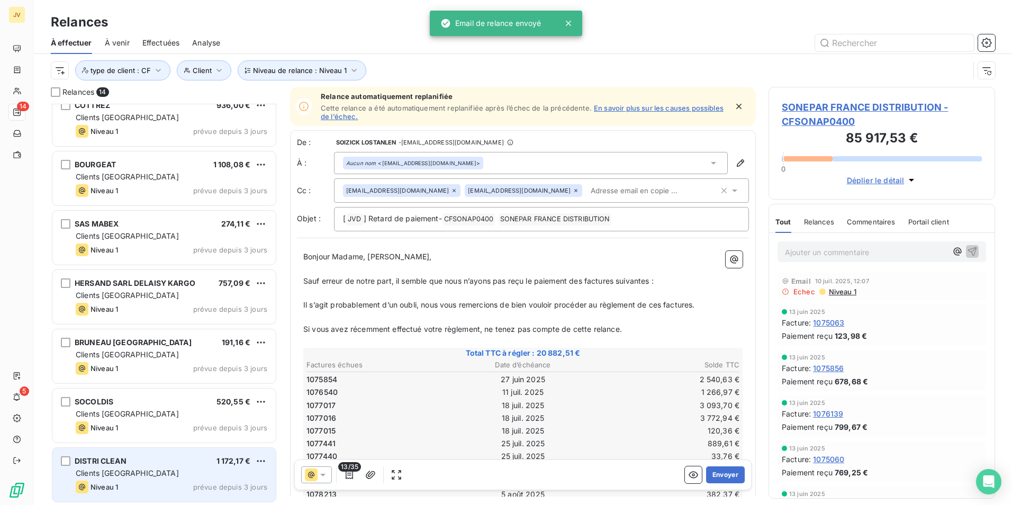
click at [172, 476] on div "Clients [GEOGRAPHIC_DATA]" at bounding box center [172, 473] width 192 height 11
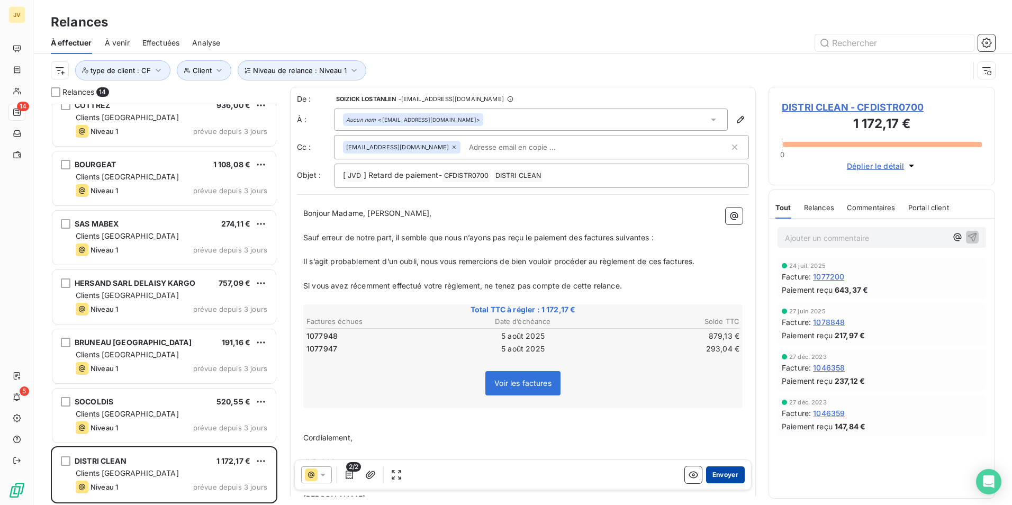
click at [712, 476] on button "Envoyer" at bounding box center [725, 474] width 39 height 17
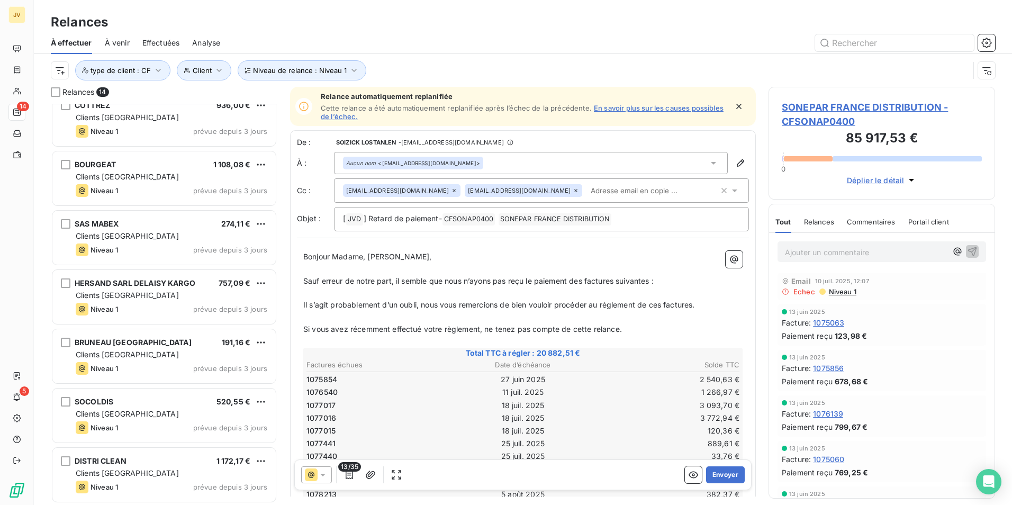
scroll to position [369, 0]
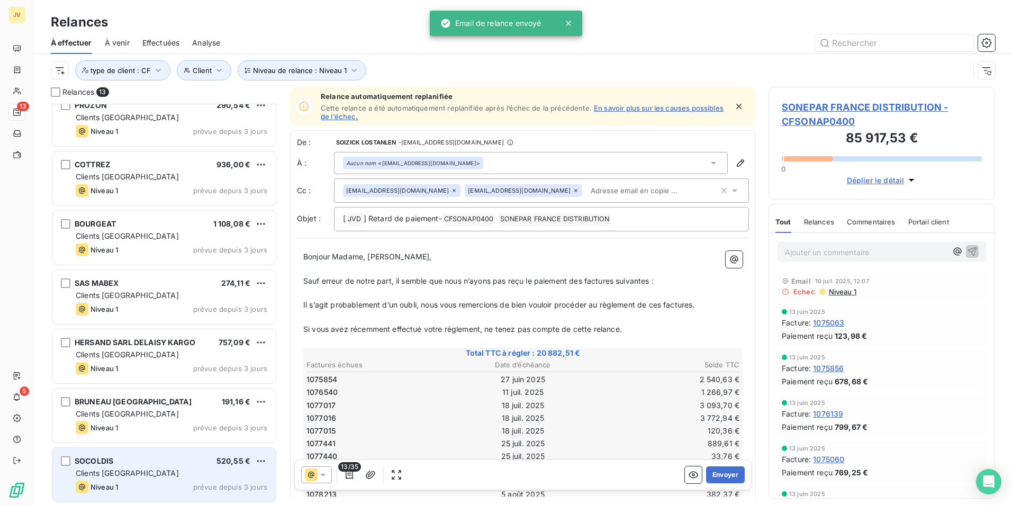
click at [170, 478] on div "SOCOLDIS 520,55 € Clients France Niveau 1 prévue depuis 3 jours" at bounding box center [163, 475] width 223 height 54
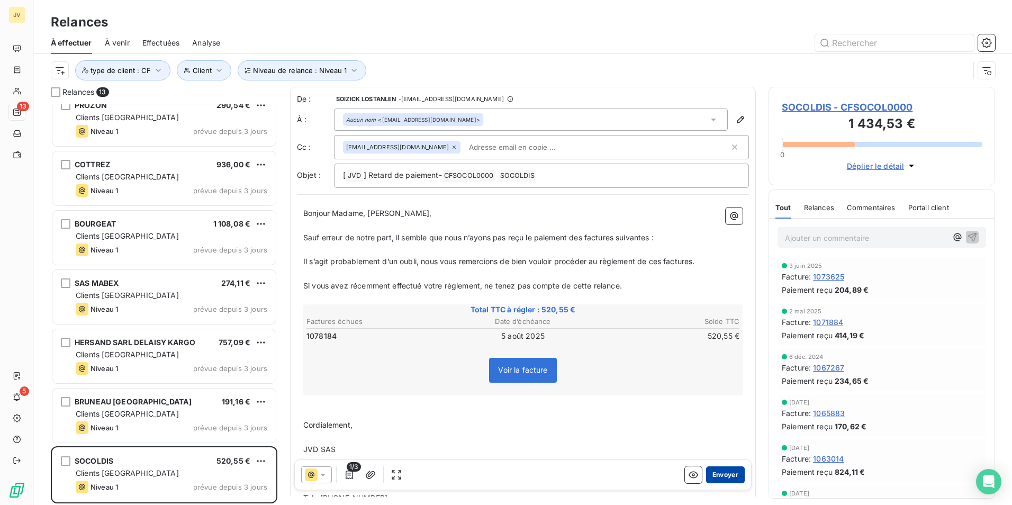
click at [713, 472] on button "Envoyer" at bounding box center [725, 474] width 39 height 17
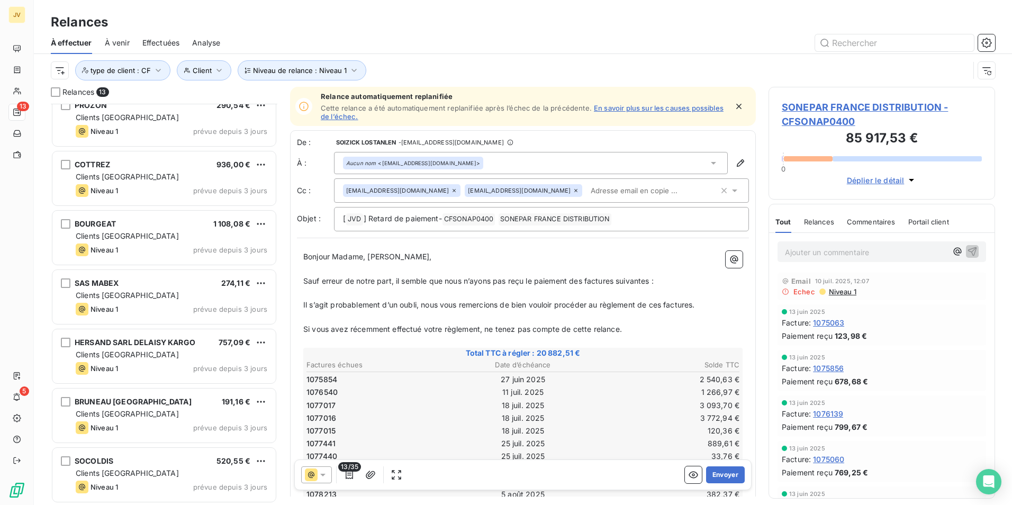
scroll to position [310, 0]
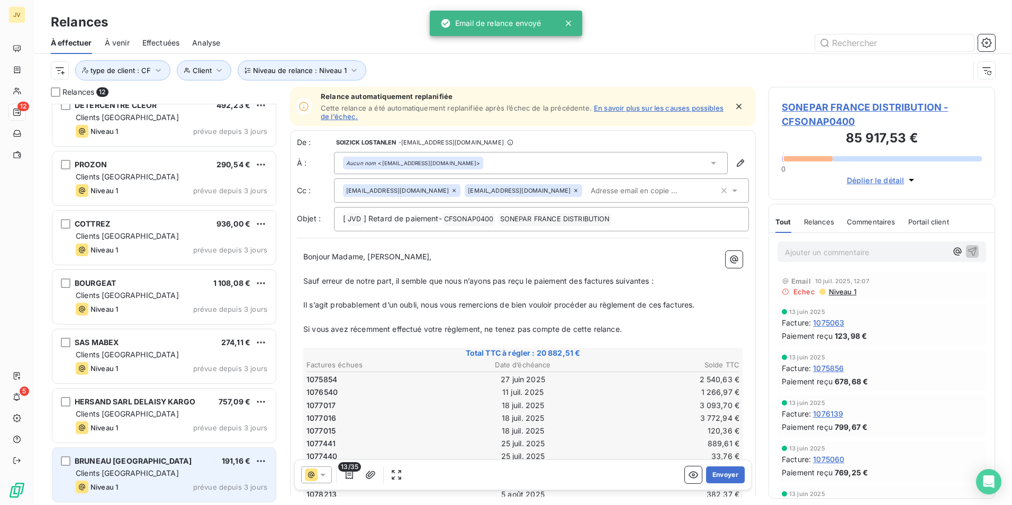
click at [182, 471] on div "Clients [GEOGRAPHIC_DATA]" at bounding box center [172, 473] width 192 height 11
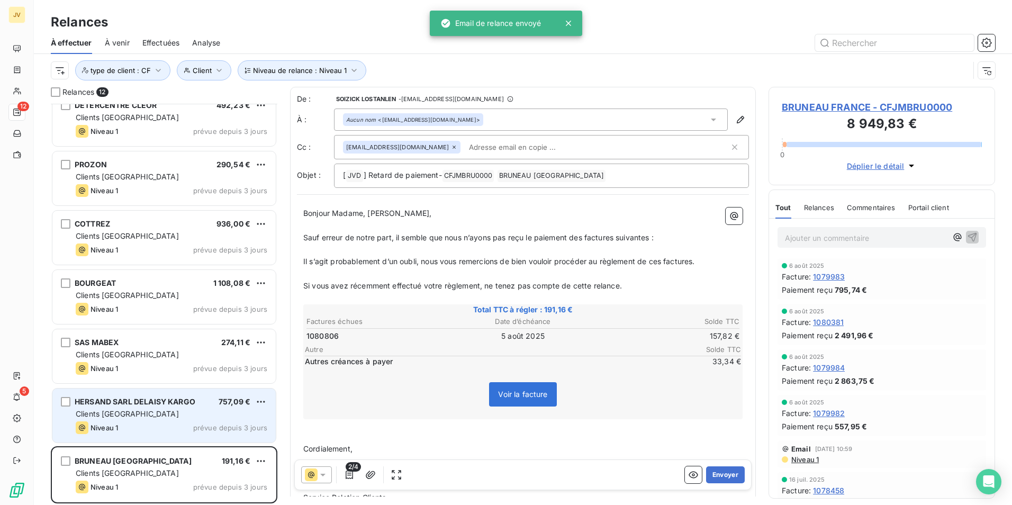
click at [190, 425] on div "Niveau 1 prévue depuis 3 jours" at bounding box center [172, 427] width 192 height 13
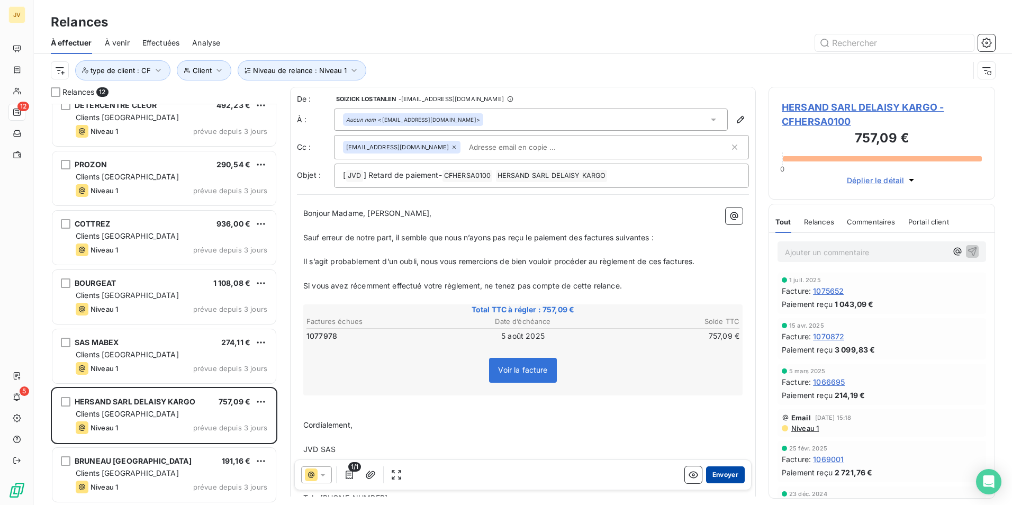
click at [715, 474] on button "Envoyer" at bounding box center [725, 474] width 39 height 17
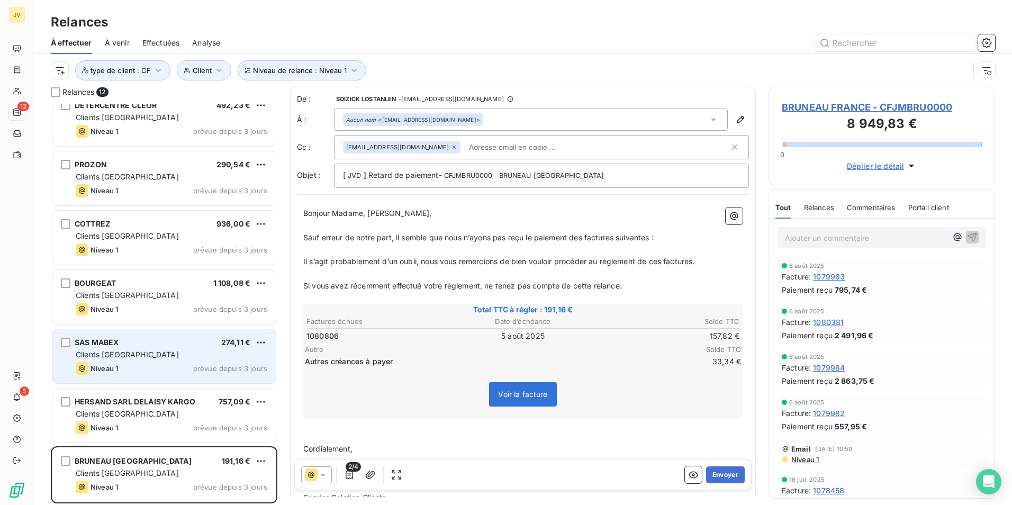
scroll to position [251, 0]
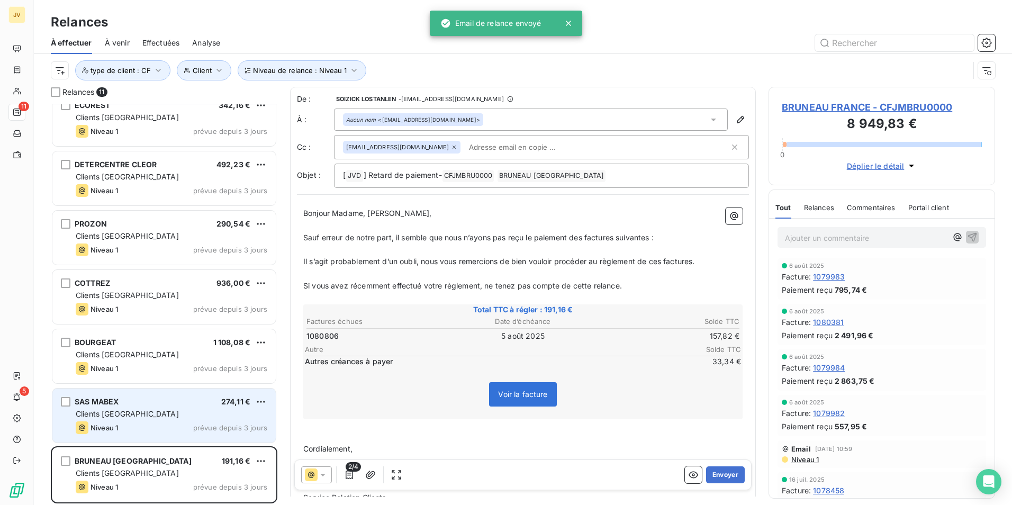
drag, startPoint x: 123, startPoint y: 403, endPoint x: 159, endPoint y: 408, distance: 36.4
click at [123, 403] on div "SAS MABEX 274,11 €" at bounding box center [172, 402] width 192 height 10
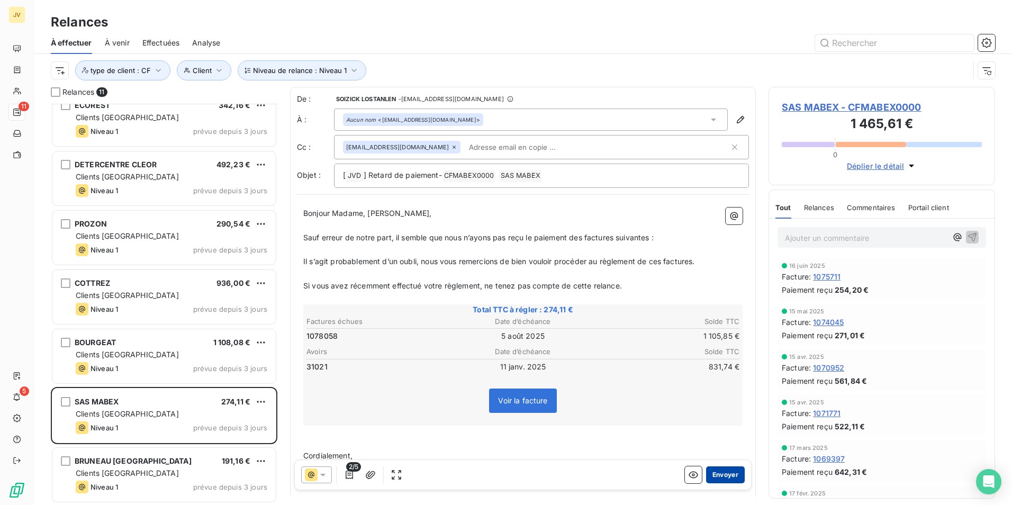
click at [722, 473] on button "Envoyer" at bounding box center [725, 474] width 39 height 17
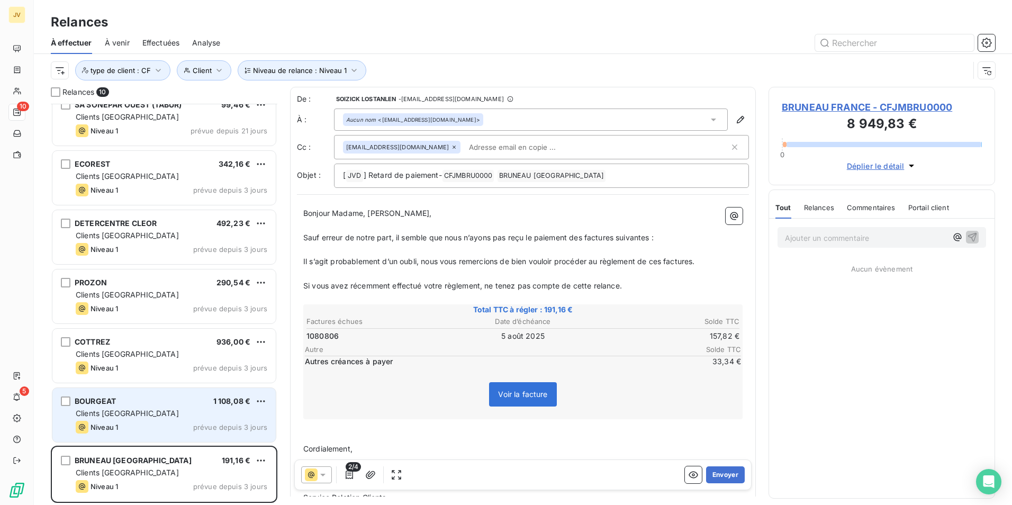
scroll to position [192, 0]
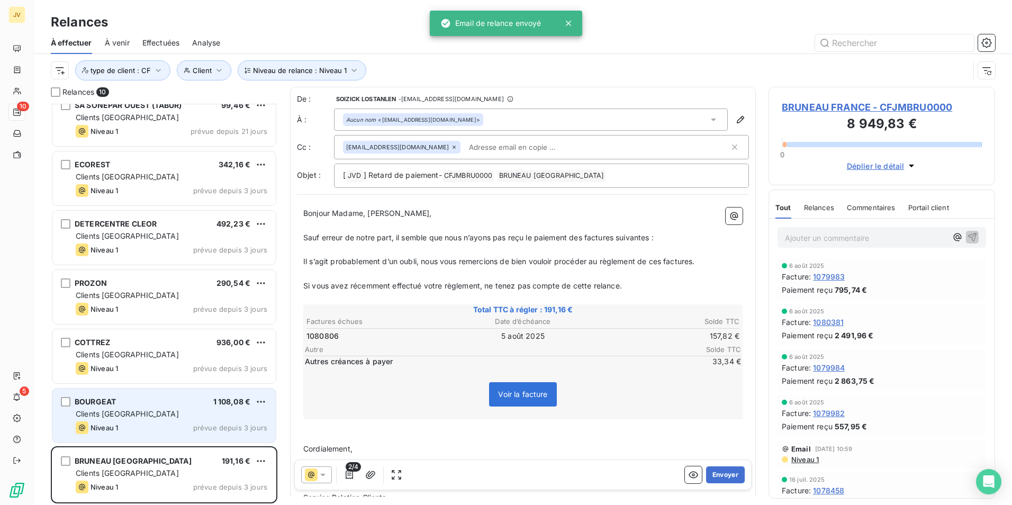
click at [184, 425] on div "Niveau 1 prévue depuis 3 jours" at bounding box center [172, 427] width 192 height 13
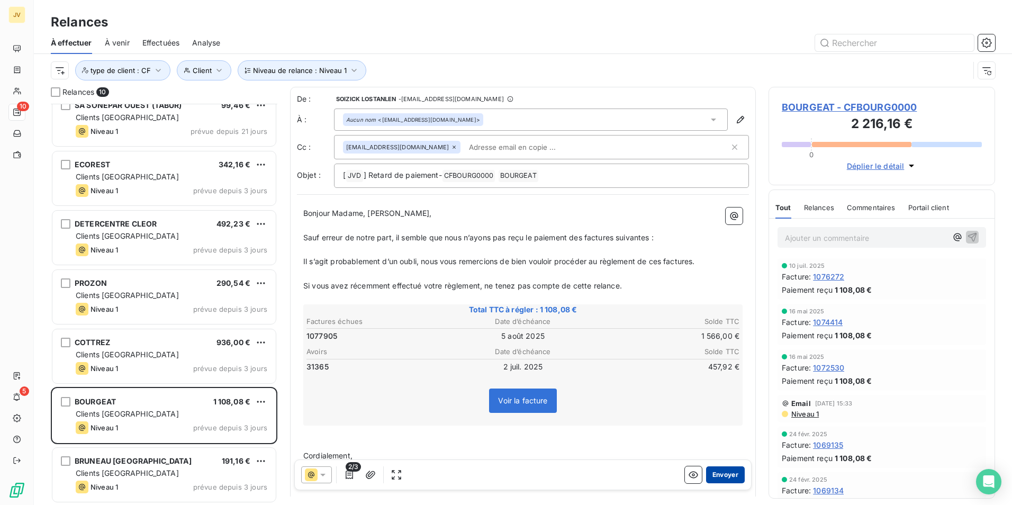
click at [724, 473] on button "Envoyer" at bounding box center [725, 474] width 39 height 17
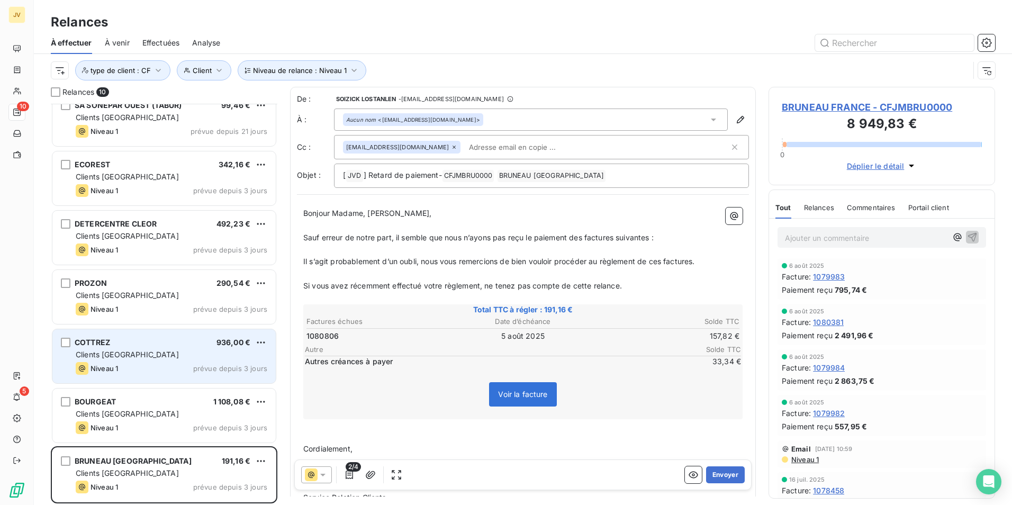
scroll to position [132, 0]
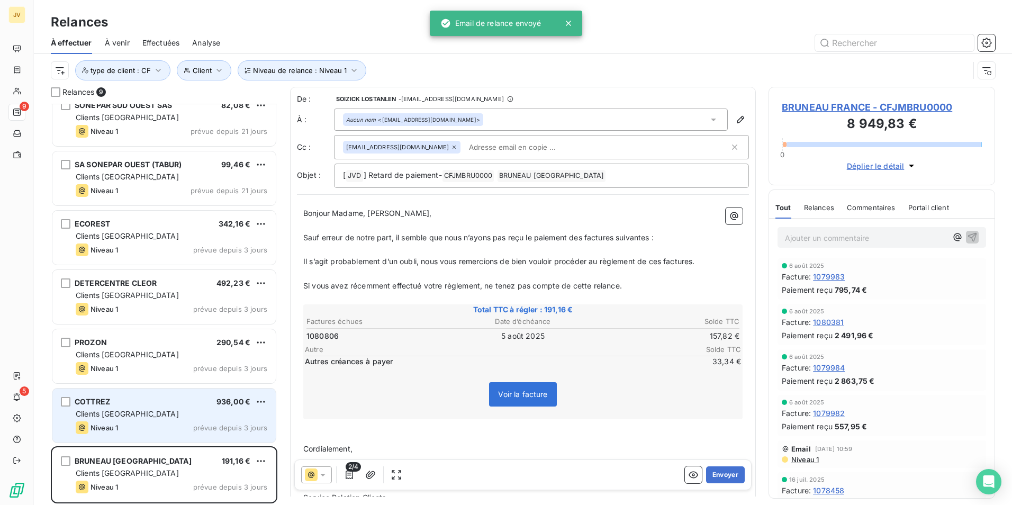
click at [164, 398] on div "COTTREZ 936,00 €" at bounding box center [172, 402] width 192 height 10
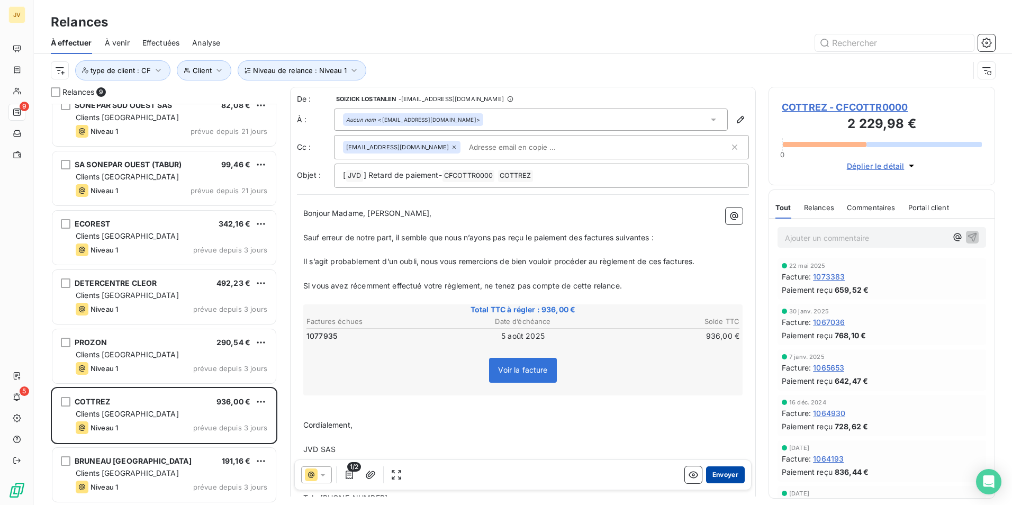
click at [719, 475] on button "Envoyer" at bounding box center [725, 474] width 39 height 17
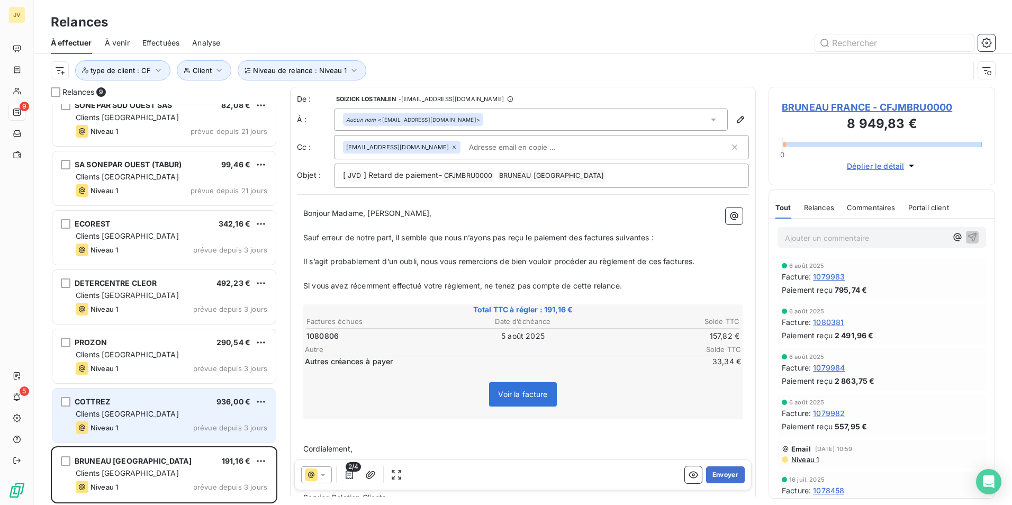
scroll to position [73, 0]
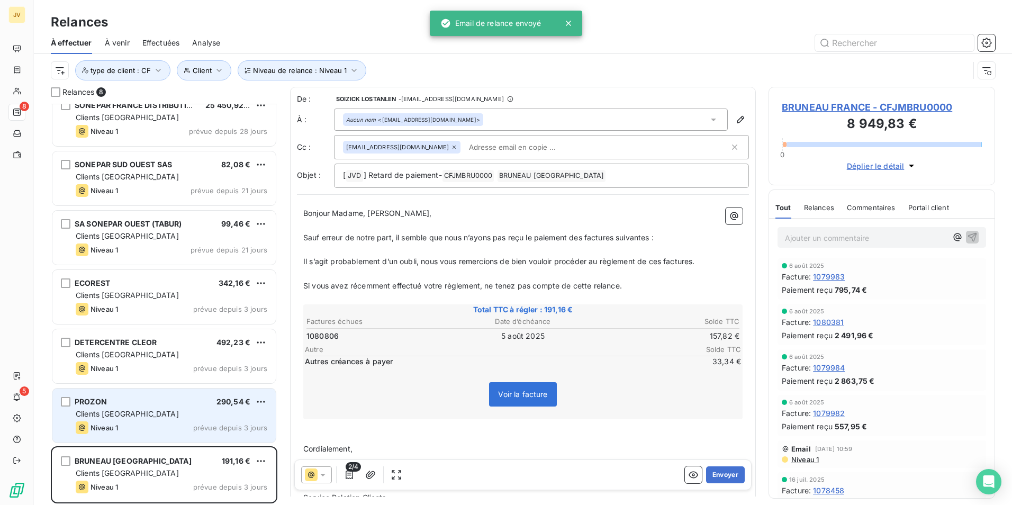
click at [86, 408] on div "PROZON 290,54 € Clients France Niveau 1 prévue depuis 3 jours" at bounding box center [163, 415] width 223 height 54
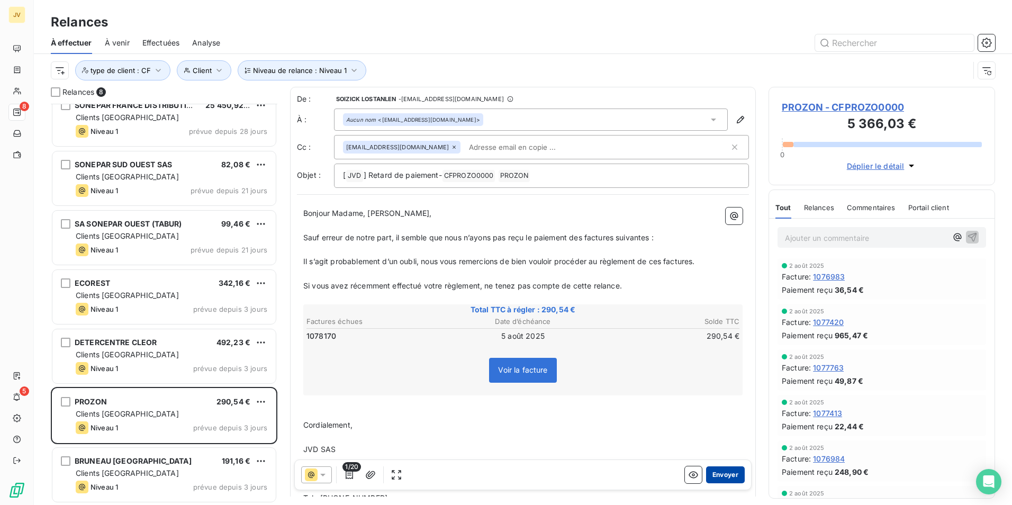
click at [719, 474] on button "Envoyer" at bounding box center [725, 474] width 39 height 17
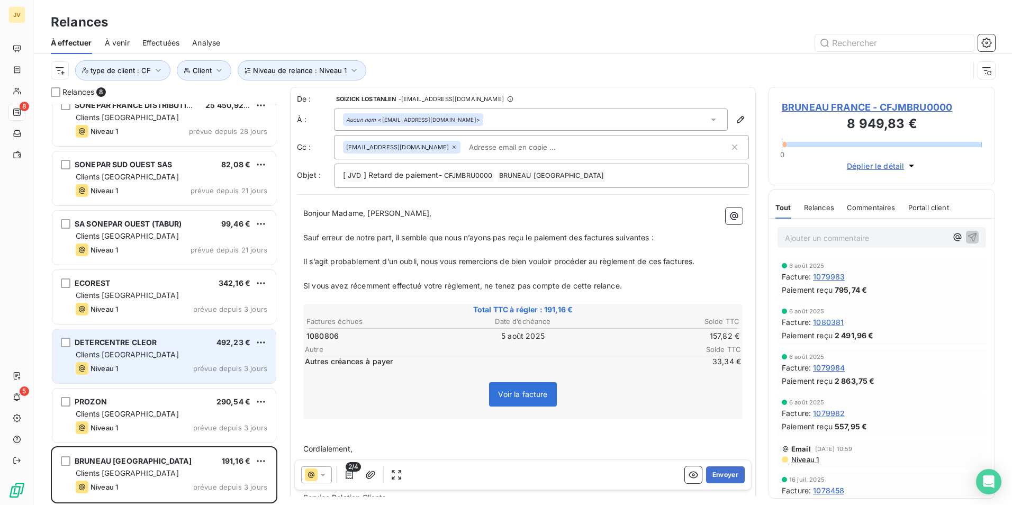
scroll to position [14, 0]
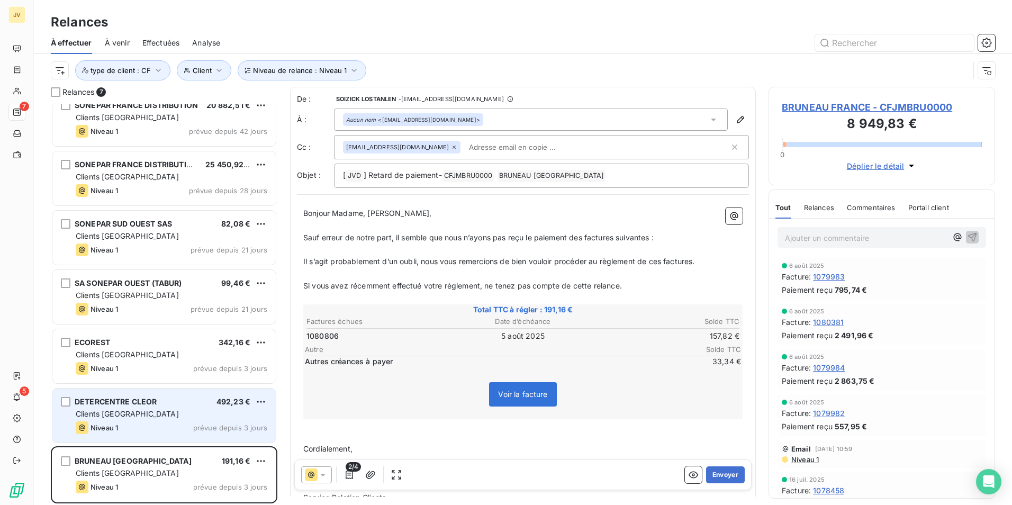
click at [152, 417] on div "Clients [GEOGRAPHIC_DATA]" at bounding box center [172, 413] width 192 height 11
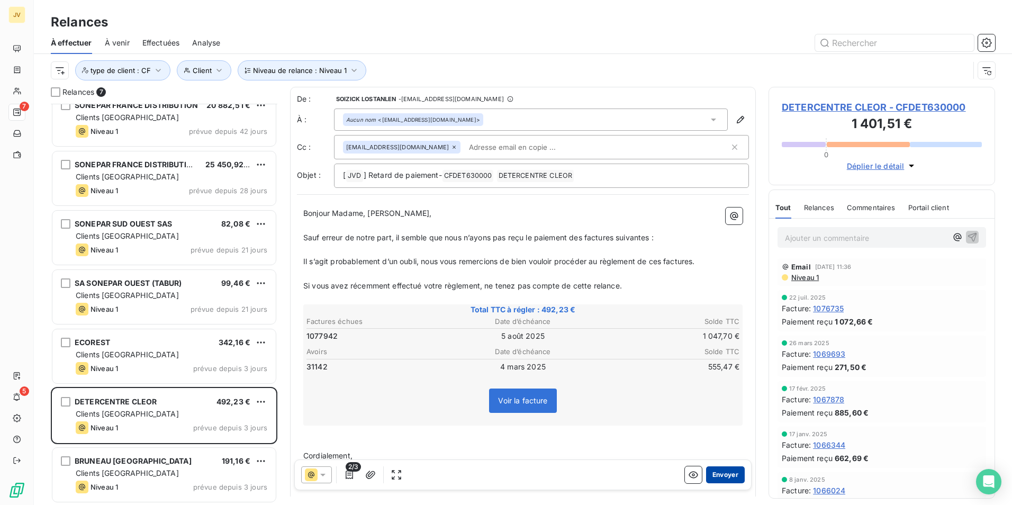
click at [716, 472] on button "Envoyer" at bounding box center [725, 474] width 39 height 17
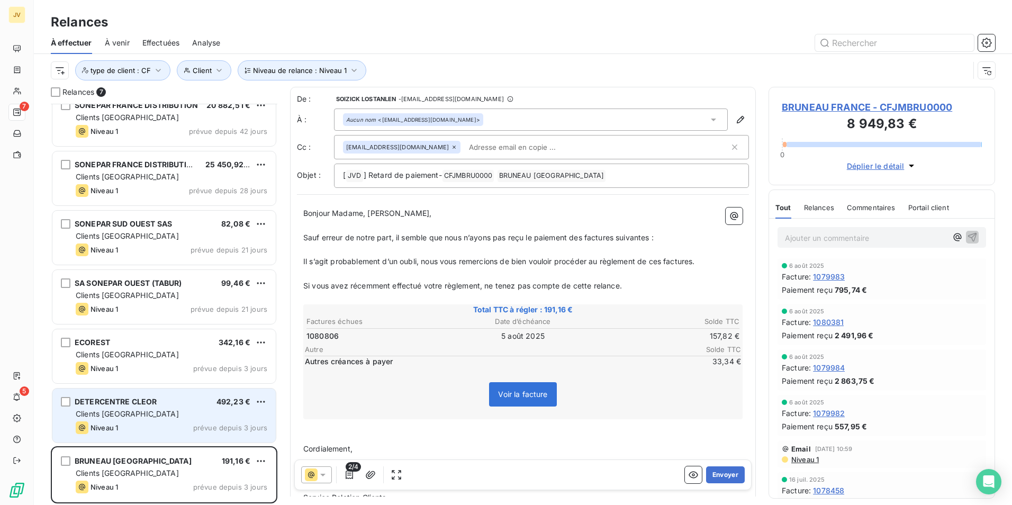
drag, startPoint x: 115, startPoint y: 414, endPoint x: 408, endPoint y: 431, distance: 294.1
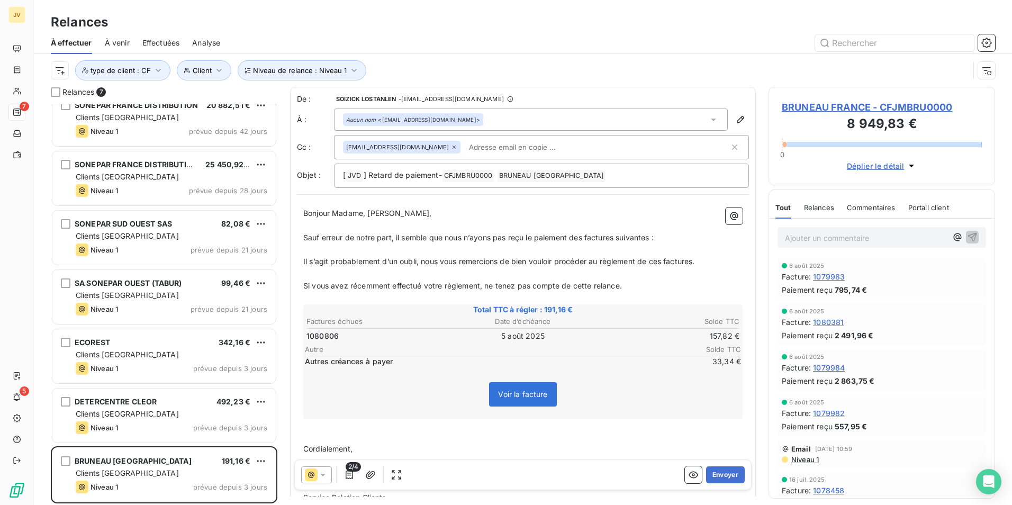
click at [115, 413] on div "DETERCENTRE CLEOR 492,23 € Clients France Niveau 1 prévue depuis 3 jours" at bounding box center [163, 415] width 223 height 54
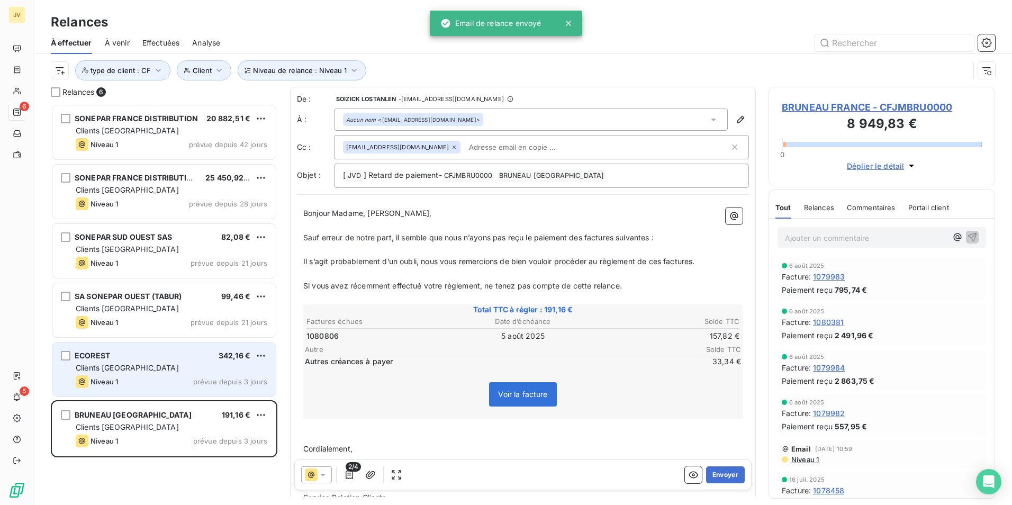
click at [151, 367] on div "Clients [GEOGRAPHIC_DATA]" at bounding box center [172, 367] width 192 height 11
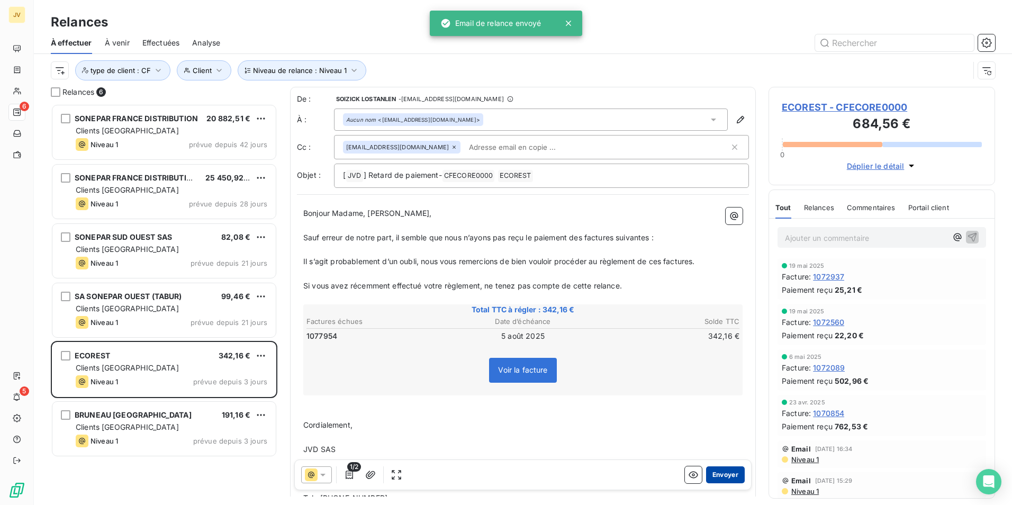
click at [720, 478] on button "Envoyer" at bounding box center [725, 474] width 39 height 17
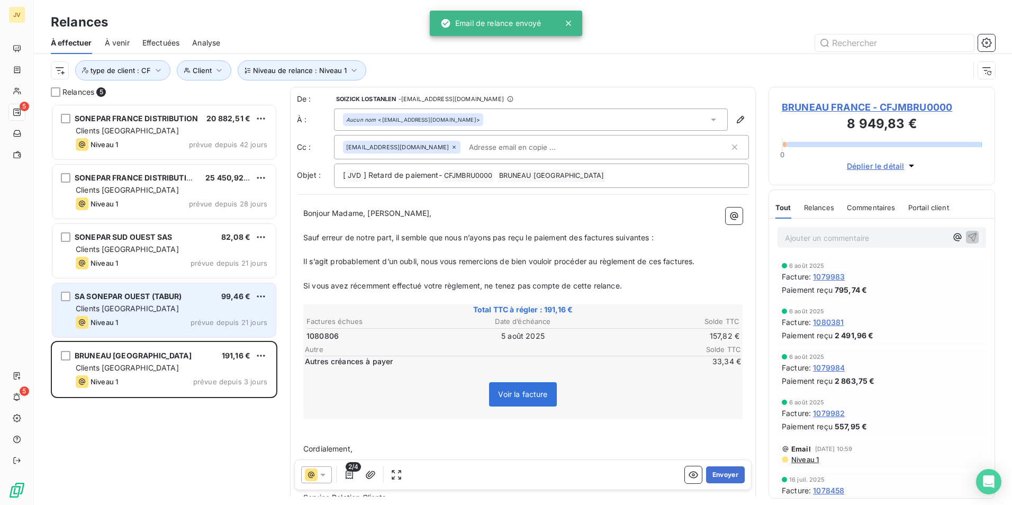
drag, startPoint x: 125, startPoint y: 329, endPoint x: 140, endPoint y: 330, distance: 14.9
click at [129, 329] on div "SA SONEPAR OUEST (TABUR) 99,46 € Clients France Niveau 1 prévue depuis 21 jours" at bounding box center [163, 310] width 223 height 54
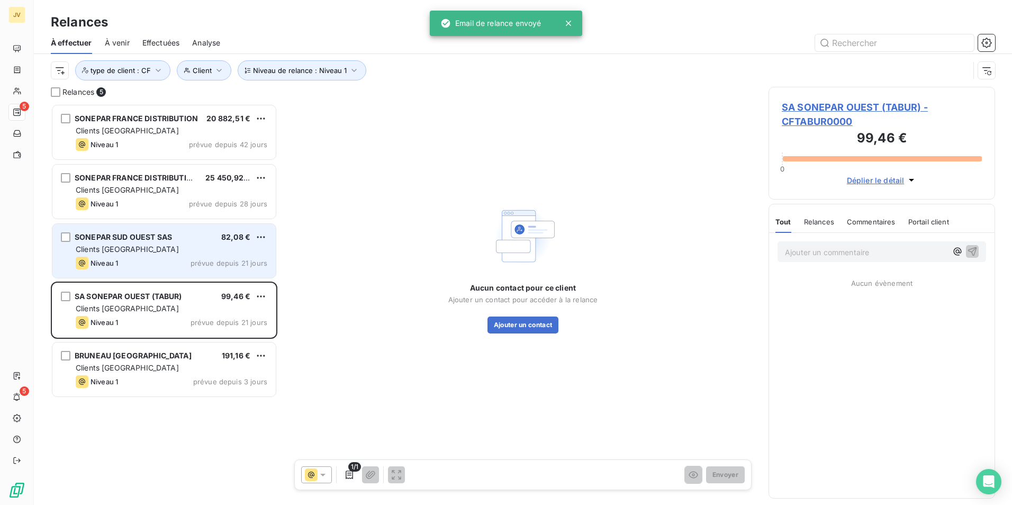
click at [225, 247] on div "Clients [GEOGRAPHIC_DATA]" at bounding box center [172, 249] width 192 height 11
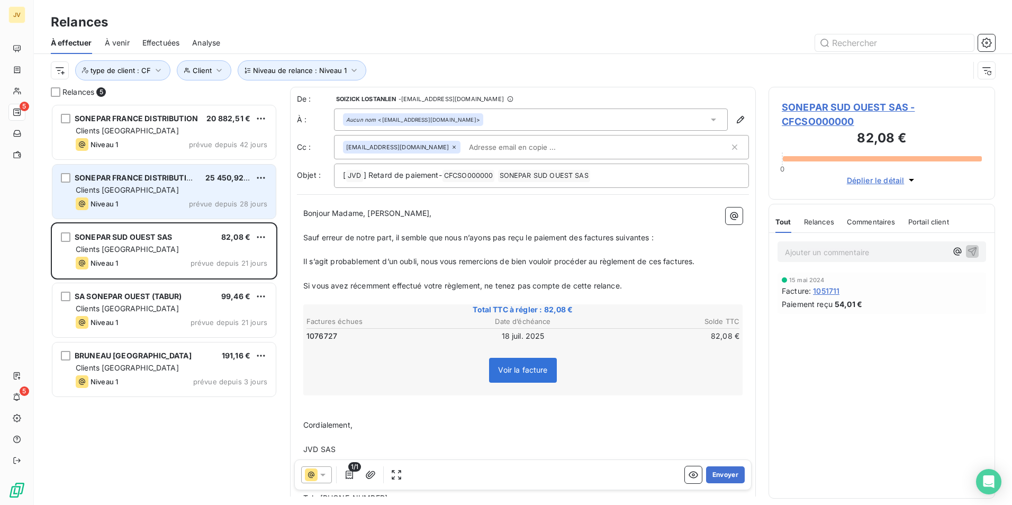
click at [140, 196] on div "SONEPAR FRANCE DISTRIBUTION 25 450,92 € Clients France Niveau 1 prévue depuis 2…" at bounding box center [163, 192] width 223 height 54
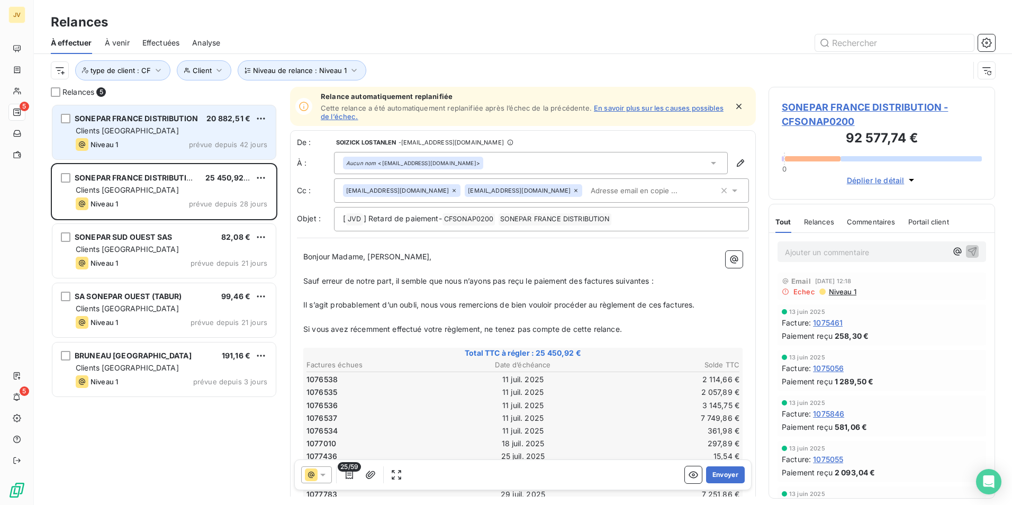
click at [161, 132] on div "Clients [GEOGRAPHIC_DATA]" at bounding box center [172, 130] width 192 height 11
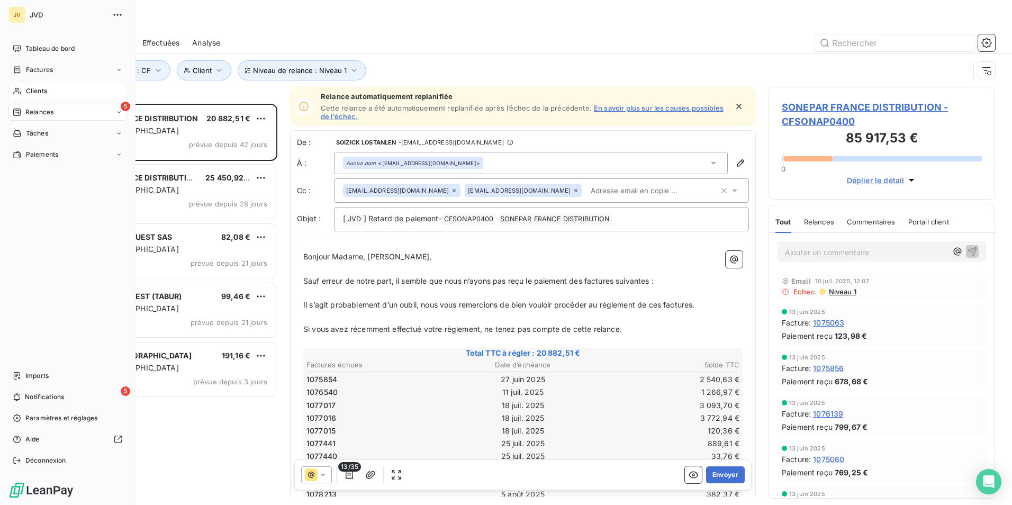
drag, startPoint x: 28, startPoint y: 87, endPoint x: 34, endPoint y: 88, distance: 5.9
click at [29, 87] on span "Clients" at bounding box center [36, 91] width 21 height 10
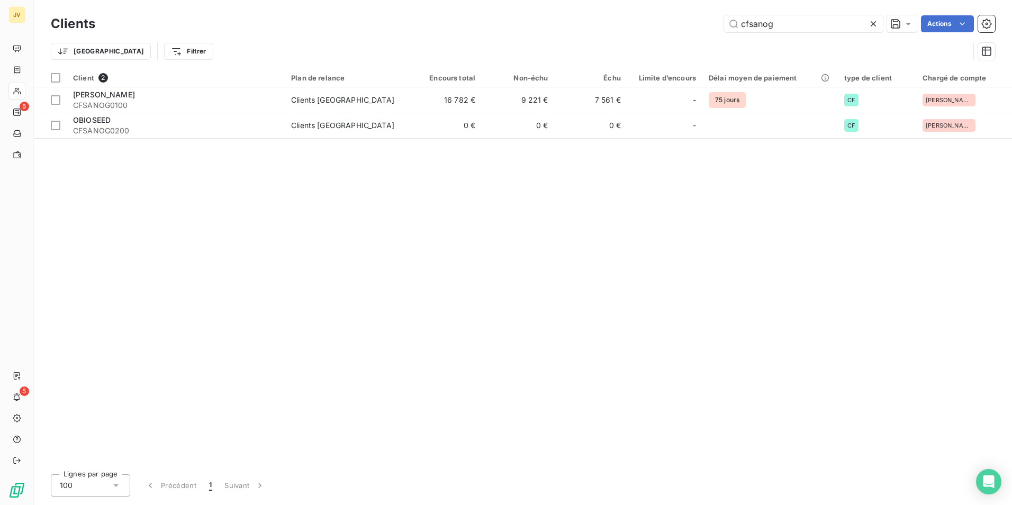
drag, startPoint x: 787, startPoint y: 20, endPoint x: 604, endPoint y: 34, distance: 183.6
click at [606, 34] on div "Clients cfsanog Actions" at bounding box center [523, 24] width 944 height 22
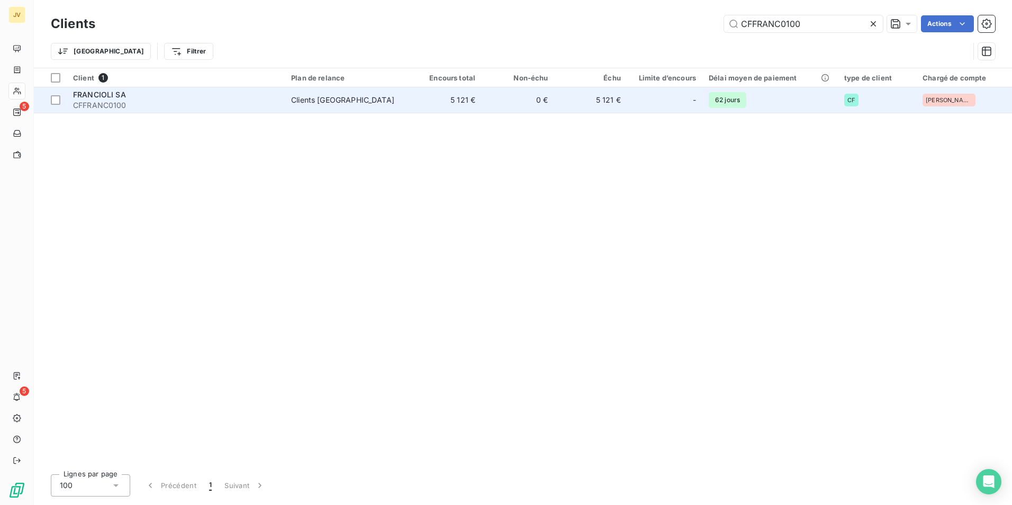
type input "CFFRANC0100"
click at [153, 103] on span "CFFRANC0100" at bounding box center [175, 105] width 205 height 11
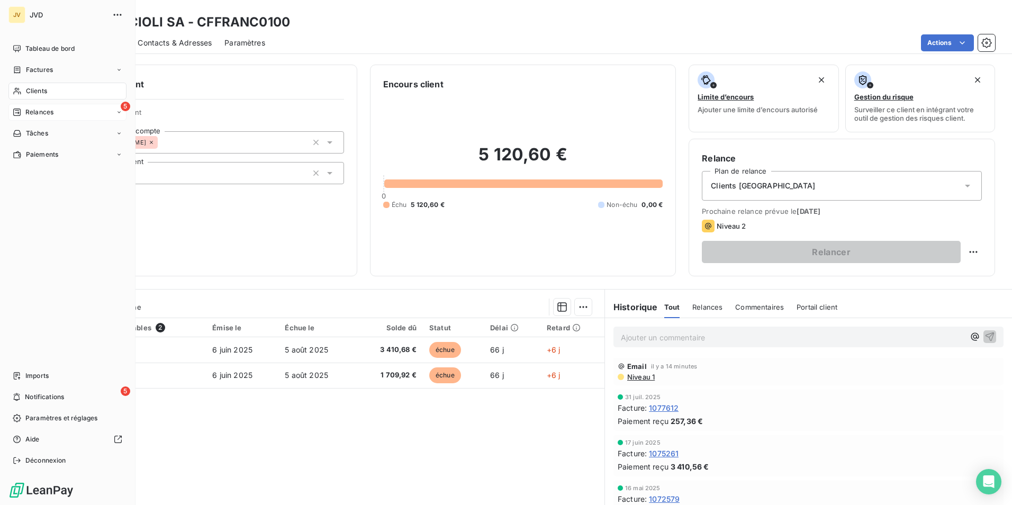
click at [26, 111] on div "Relances" at bounding box center [33, 112] width 41 height 10
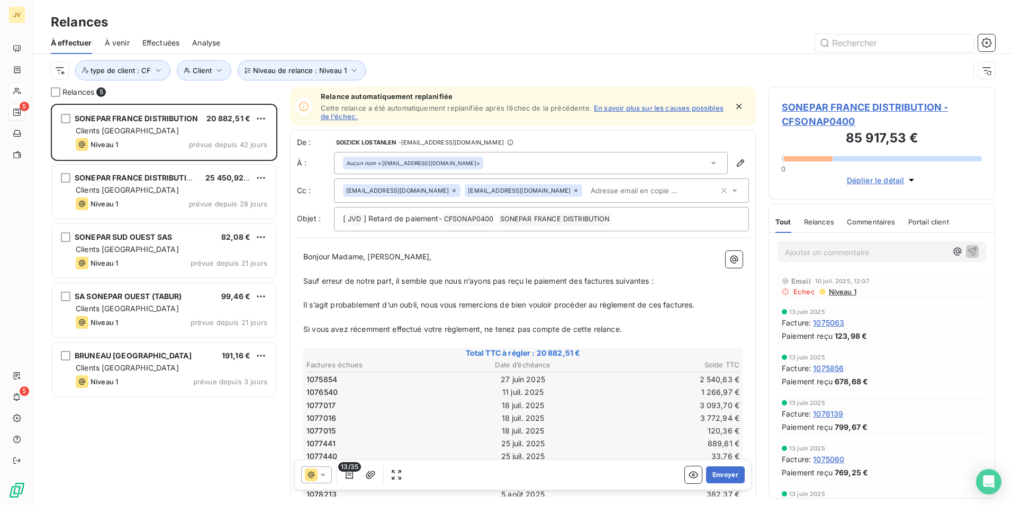
scroll to position [393, 219]
click at [871, 48] on input "text" at bounding box center [894, 42] width 159 height 17
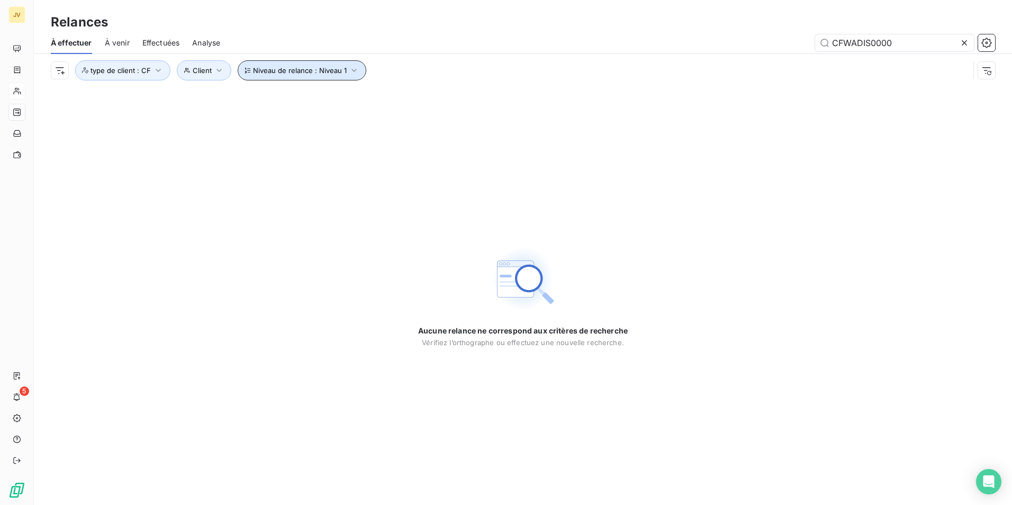
click at [269, 74] on span "Niveau de relance : Niveau 1" at bounding box center [300, 70] width 94 height 8
click at [450, 97] on div "Niveau 1" at bounding box center [456, 98] width 152 height 22
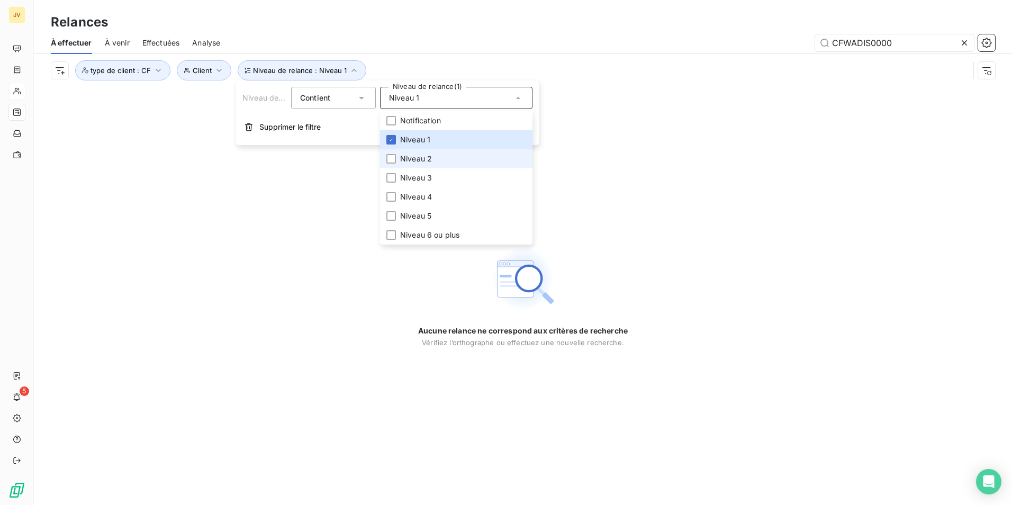
click at [397, 158] on li "Niveau 2" at bounding box center [456, 158] width 152 height 19
click at [391, 171] on li "Niveau 3" at bounding box center [456, 177] width 152 height 19
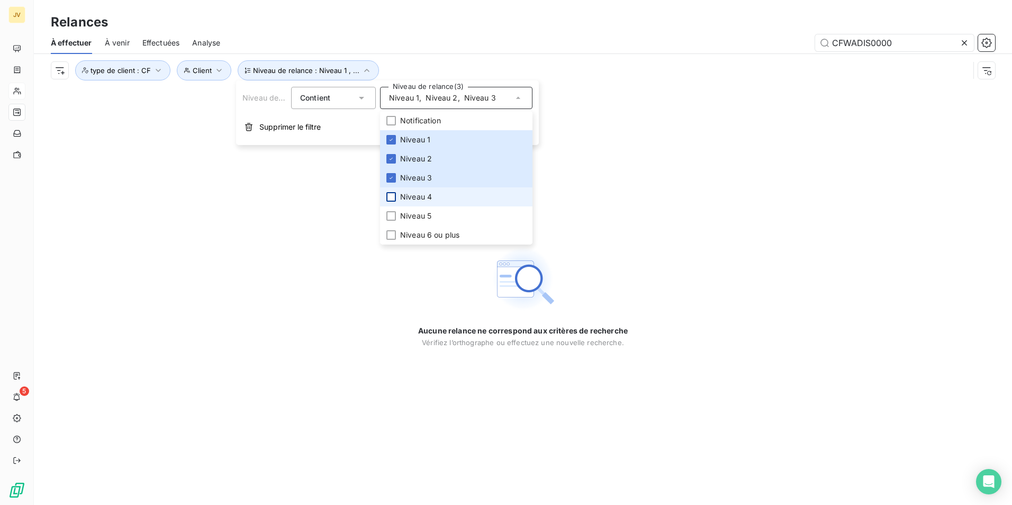
click at [390, 192] on div at bounding box center [391, 197] width 10 height 10
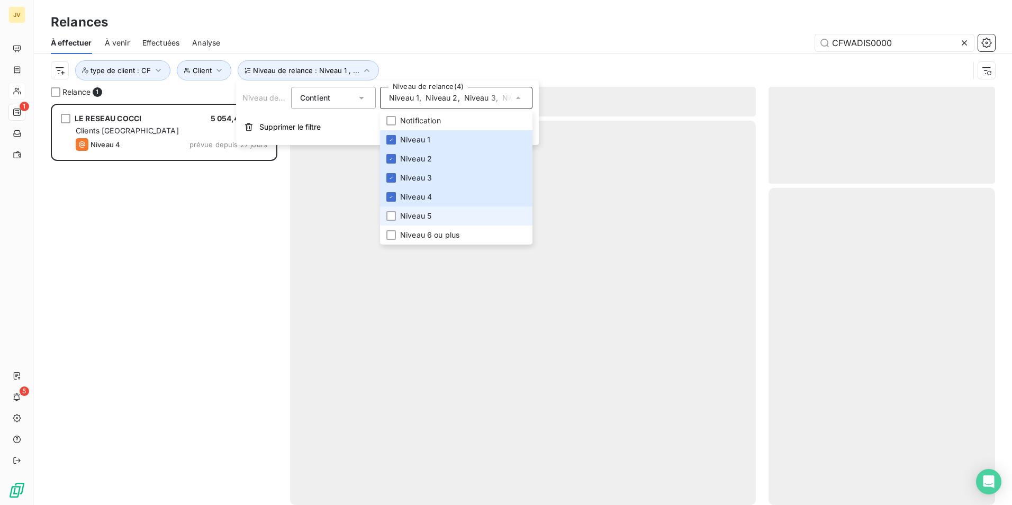
scroll to position [393, 219]
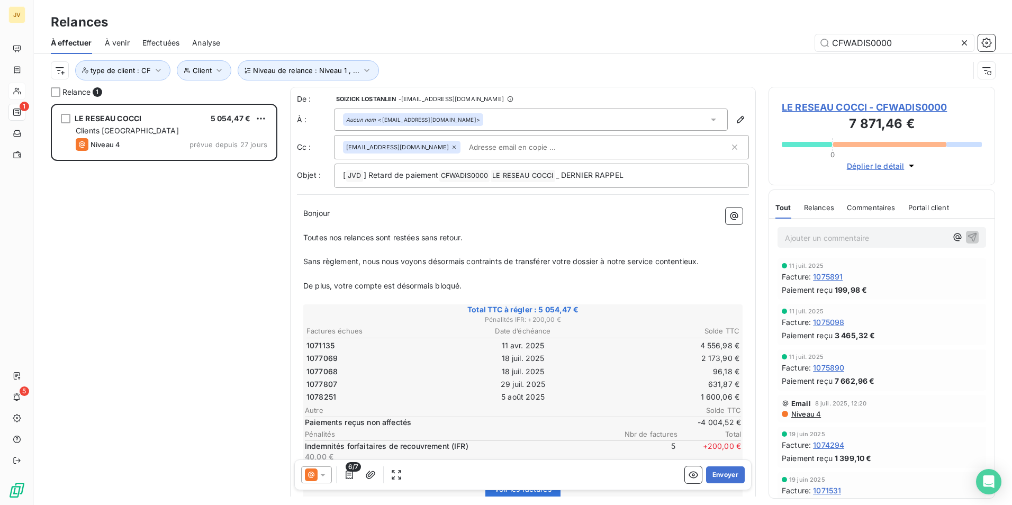
click at [607, 65] on div "Niveau de relance : Niveau 1 , ... Client type de client : CF" at bounding box center [510, 70] width 918 height 20
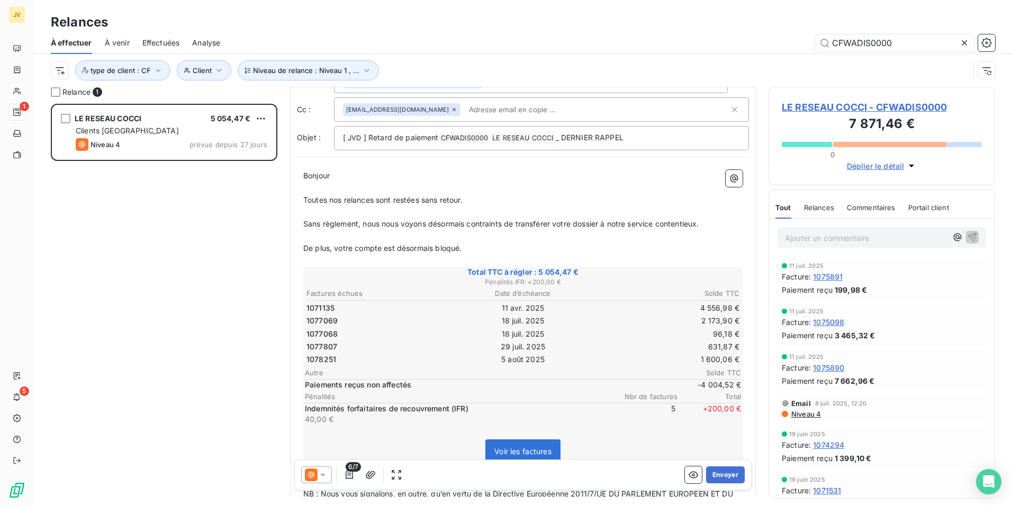
scroll to position [106, 0]
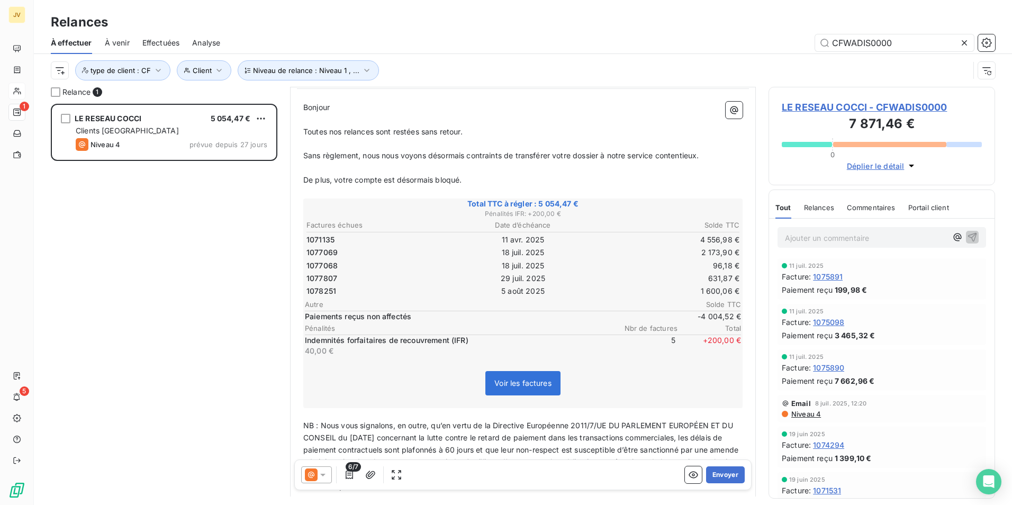
click at [820, 204] on span "Relances" at bounding box center [819, 207] width 30 height 8
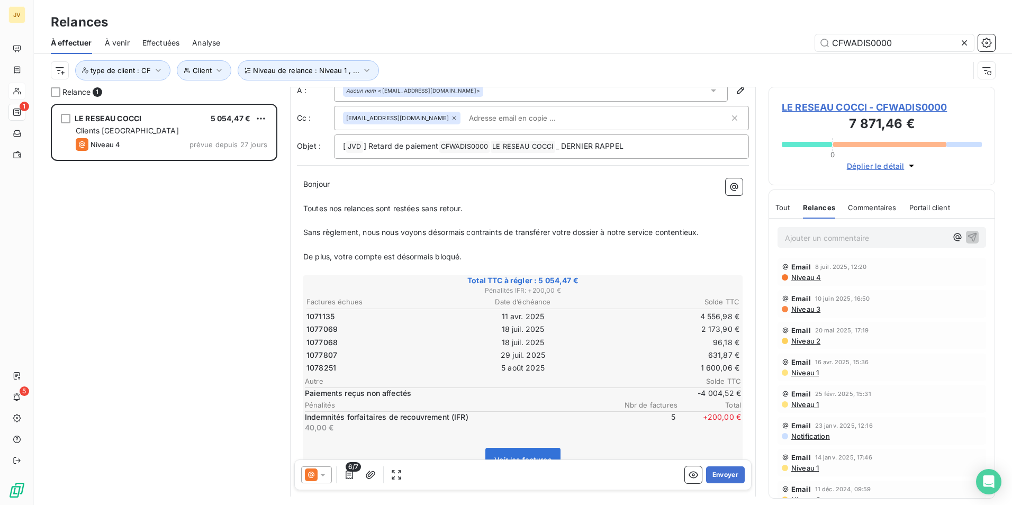
scroll to position [0, 0]
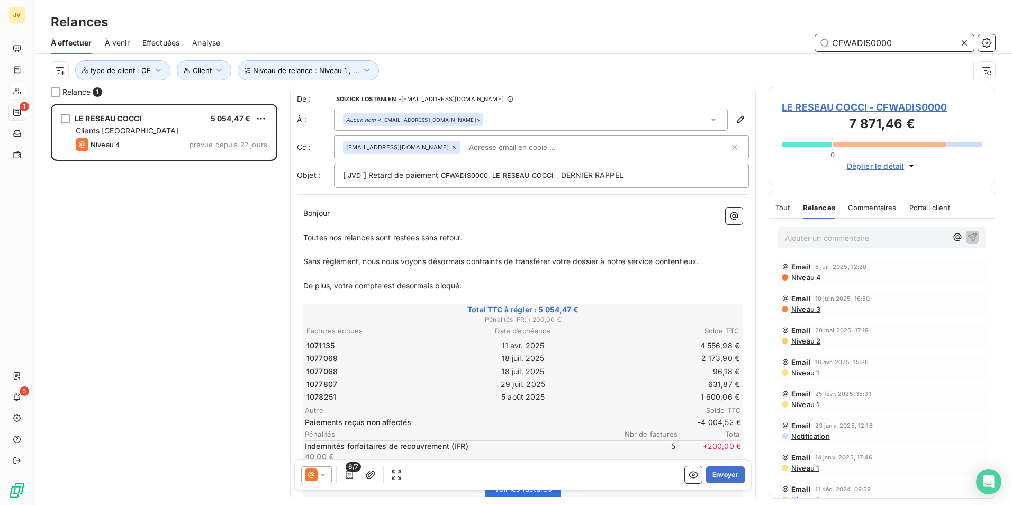
drag, startPoint x: 832, startPoint y: 46, endPoint x: 478, endPoint y: 14, distance: 355.4
click at [523, 29] on div "Relances À effectuer À venir Effectuées Analyse CFWADIS0000 Niveau de relance :…" at bounding box center [523, 43] width 978 height 87
paste input "JUSBL"
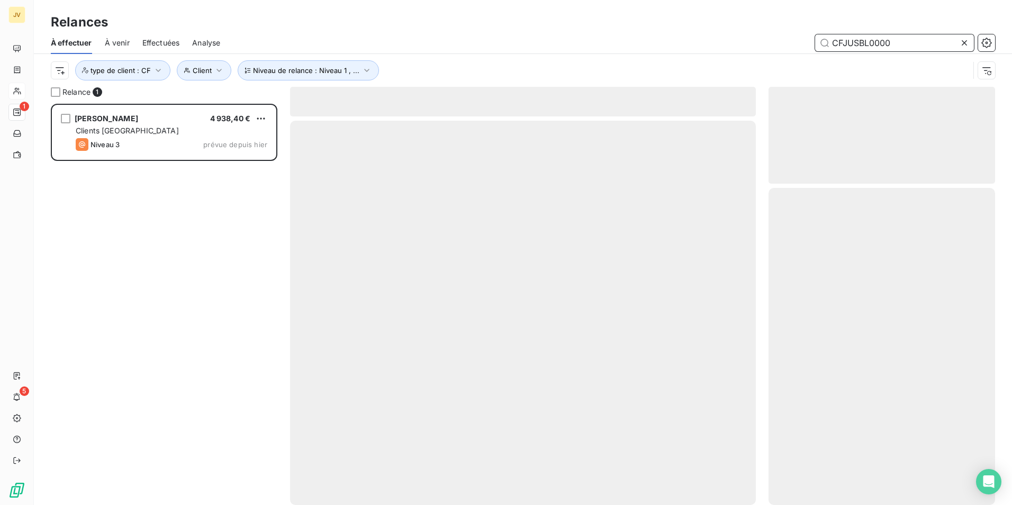
scroll to position [393, 219]
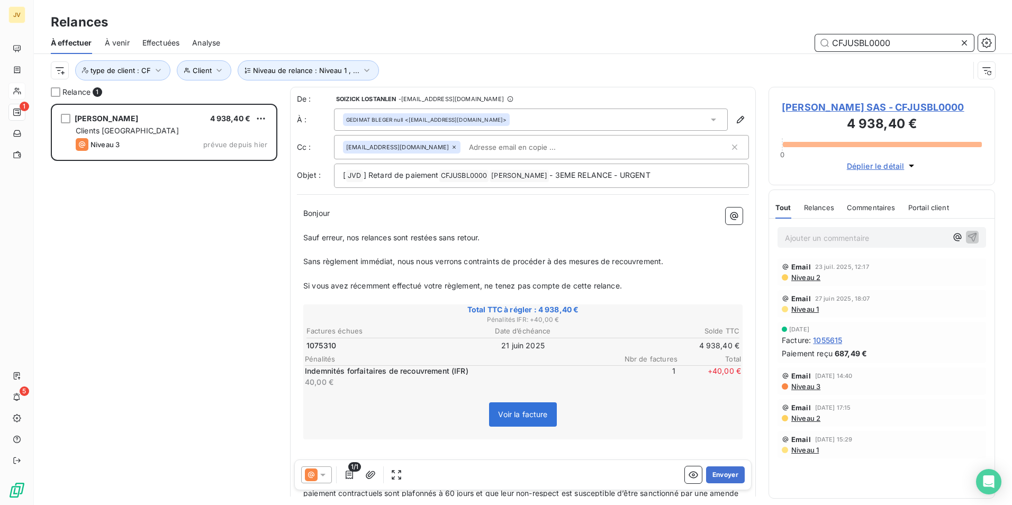
drag, startPoint x: 869, startPoint y: 43, endPoint x: 432, endPoint y: 5, distance: 439.2
click at [482, 11] on div "Relances À effectuer À venir Effectuées Analyse CFJUSBL0000 Niveau de relance :…" at bounding box center [523, 43] width 978 height 87
paste input "HOT2651"
type input "CFHOT265100"
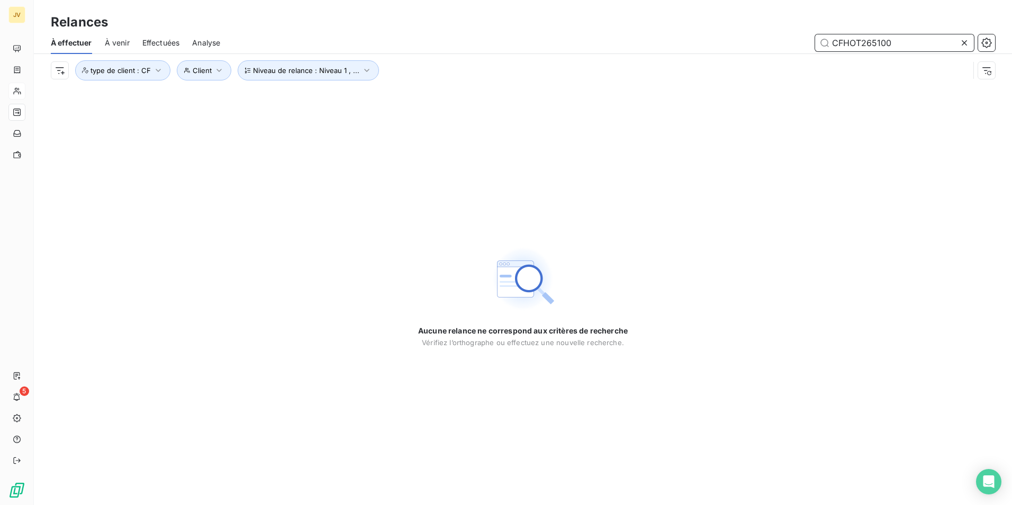
click at [162, 41] on span "Effectuées" at bounding box center [161, 43] width 38 height 11
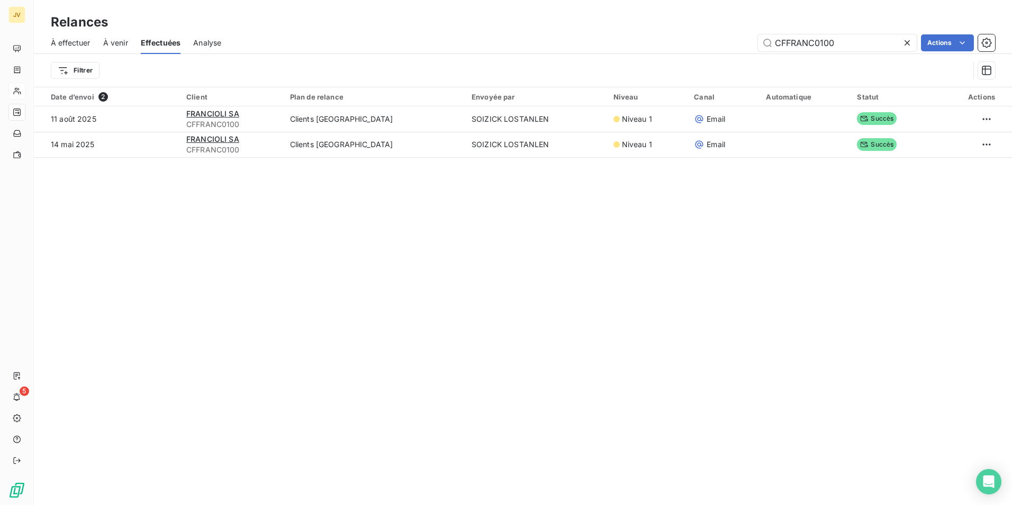
drag, startPoint x: 835, startPoint y: 48, endPoint x: 453, endPoint y: 29, distance: 383.0
click at [482, 25] on div "Relances À effectuer À venir Effectuées Analyse CFFRANC0100 Actions Filtrer" at bounding box center [523, 43] width 978 height 87
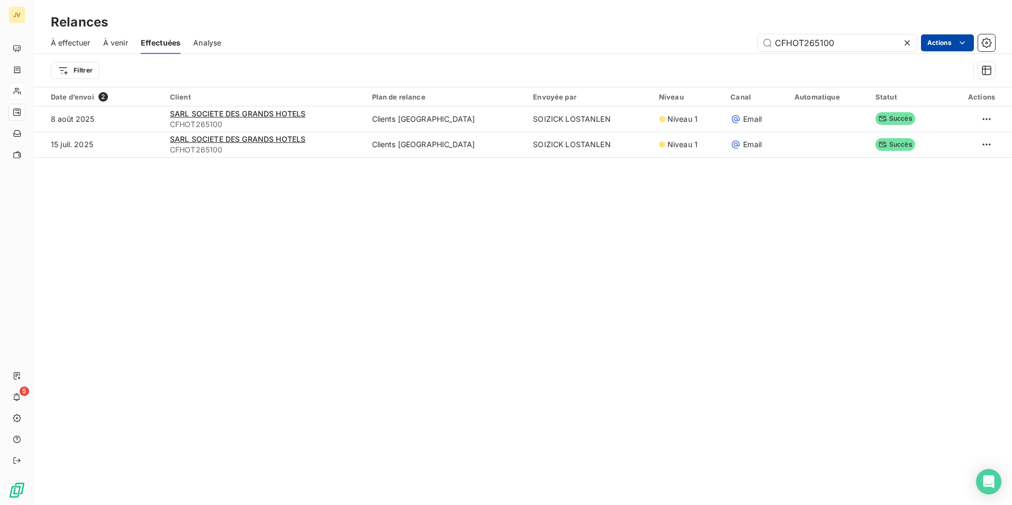
click at [943, 44] on html "JV 5 Relances À effectuer À venir Effectuées Analyse CFHOT265100 Actions Filtre…" at bounding box center [506, 252] width 1012 height 505
click at [626, 241] on html "JV 5 Relances À effectuer À venir Effectuées Analyse CFHOT265100 Actions Export…" at bounding box center [506, 252] width 1012 height 505
drag, startPoint x: 869, startPoint y: 41, endPoint x: 66, endPoint y: 40, distance: 803.2
click at [85, 43] on div "À effectuer À venir Effectuées Analyse CFHOT265100 Actions" at bounding box center [523, 43] width 978 height 22
paste input "GAFIH00"
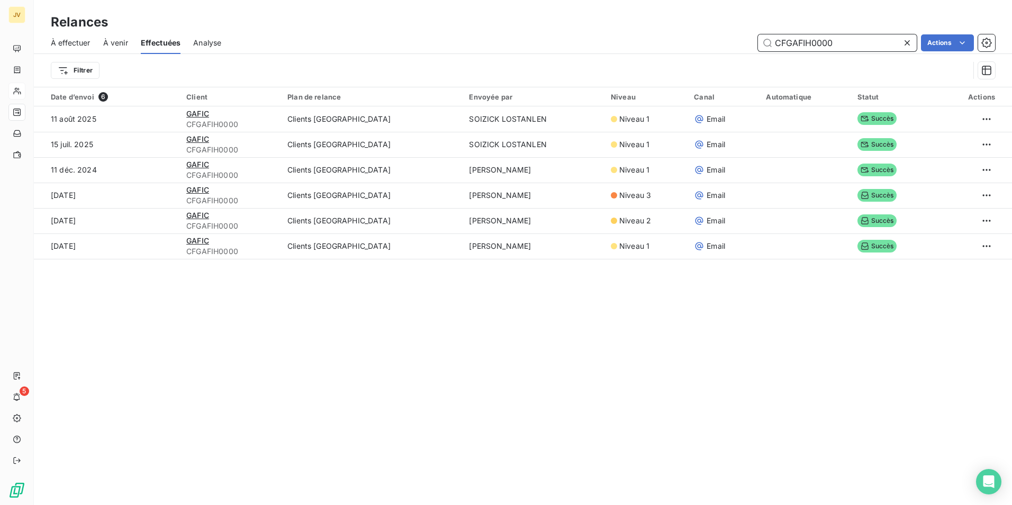
drag, startPoint x: 851, startPoint y: 46, endPoint x: 411, endPoint y: 24, distance: 440.2
click at [419, 27] on div "Relances À effectuer À venir Effectuées Analyse CFGAFIH0000 Actions Filtrer" at bounding box center [523, 43] width 978 height 87
paste input "SIDER"
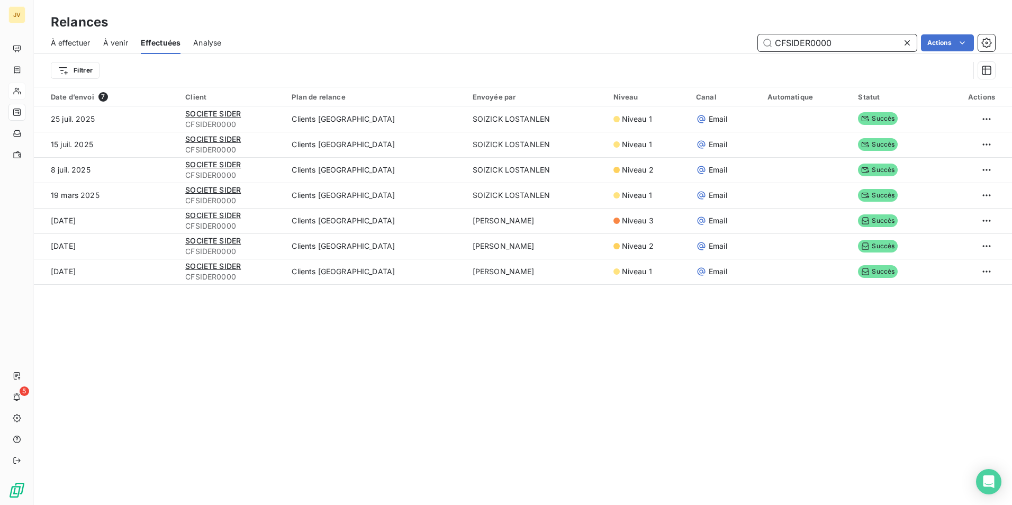
drag, startPoint x: 830, startPoint y: 42, endPoint x: 449, endPoint y: 29, distance: 381.2
click at [449, 29] on div "Relances À effectuer À venir Effectuées Analyse CFSIDER0000 Actions Filtrer" at bounding box center [523, 43] width 978 height 87
paste input "HOT007"
type input "CFHOT007000"
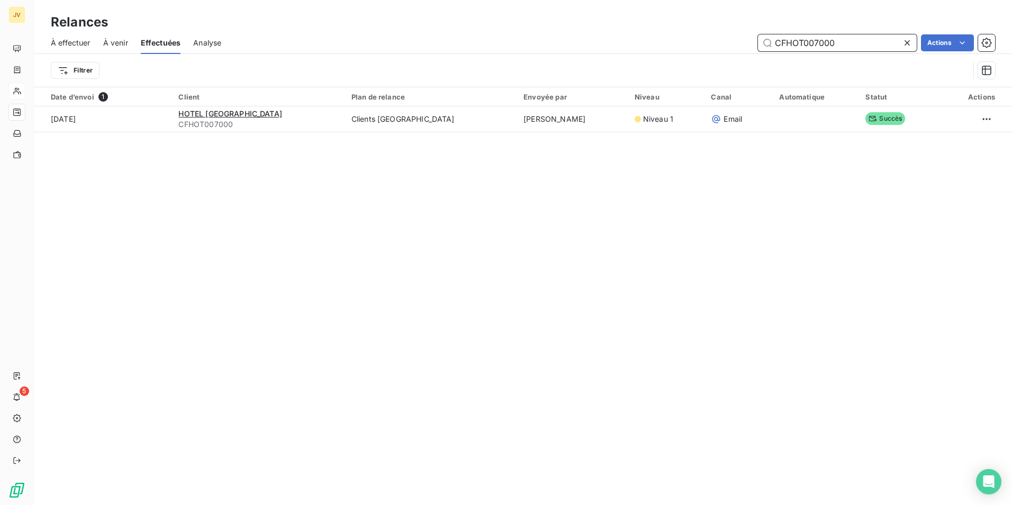
click at [82, 40] on span "À effectuer" at bounding box center [71, 43] width 40 height 11
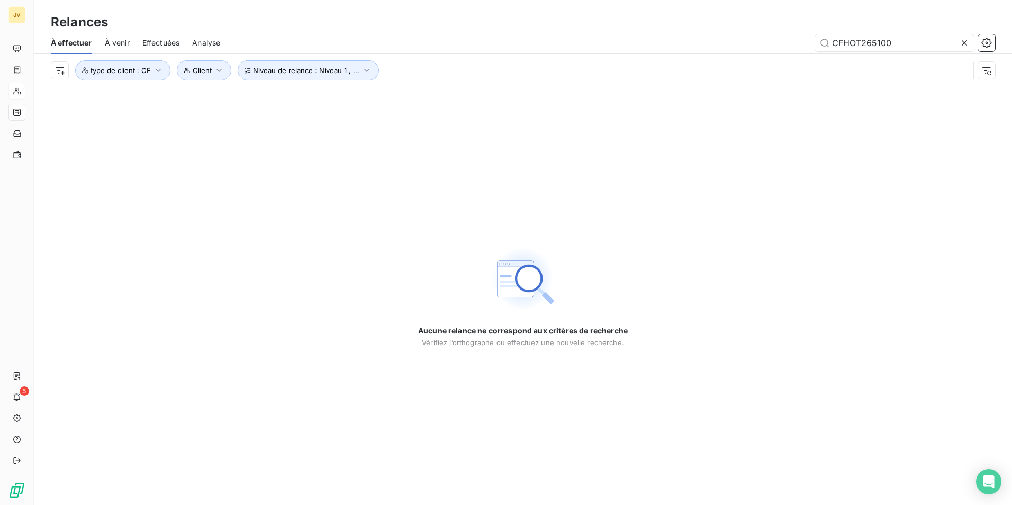
drag, startPoint x: 850, startPoint y: 22, endPoint x: 203, endPoint y: -15, distance: 648.1
click at [203, 0] on html "JV 5 Relances À effectuer À venir Effectuées Analyse CFHOT265100 Niveau de rela…" at bounding box center [506, 252] width 1012 height 505
type input "CFHOT007000"
click at [162, 36] on div "Effectuées" at bounding box center [161, 43] width 38 height 22
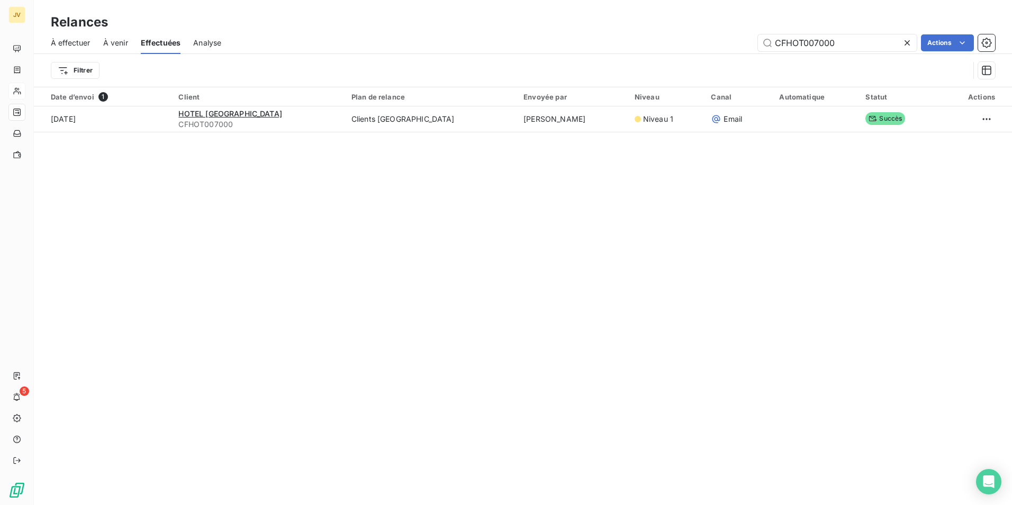
click at [130, 44] on div "À effectuer À venir Effectuées Analyse CFHOT007000 Actions" at bounding box center [523, 43] width 978 height 22
click at [128, 43] on span "À venir" at bounding box center [115, 43] width 25 height 11
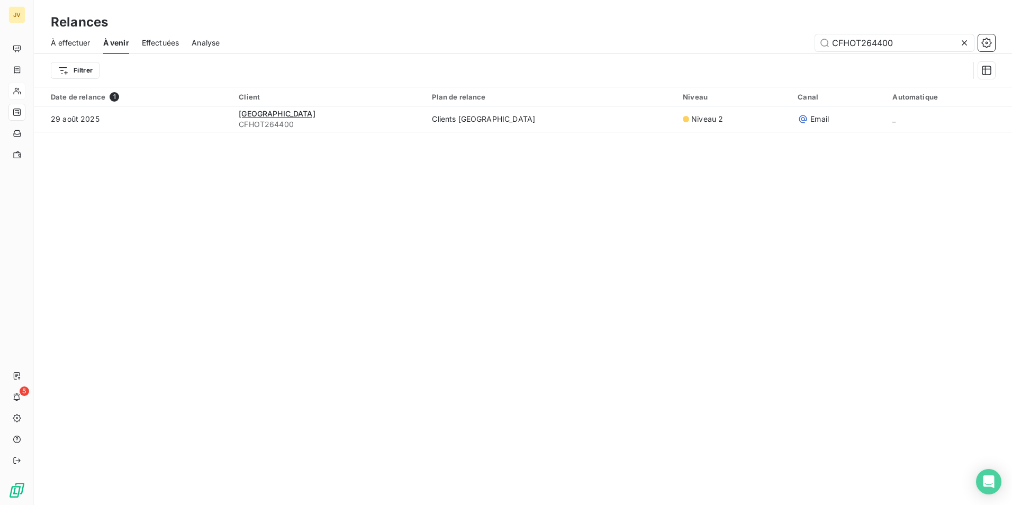
drag, startPoint x: 804, startPoint y: 48, endPoint x: 305, endPoint y: 49, distance: 499.0
click at [321, 54] on div "À effectuer À venir Effectuées Analyse CFHOT264400 Filtrer" at bounding box center [523, 59] width 978 height 55
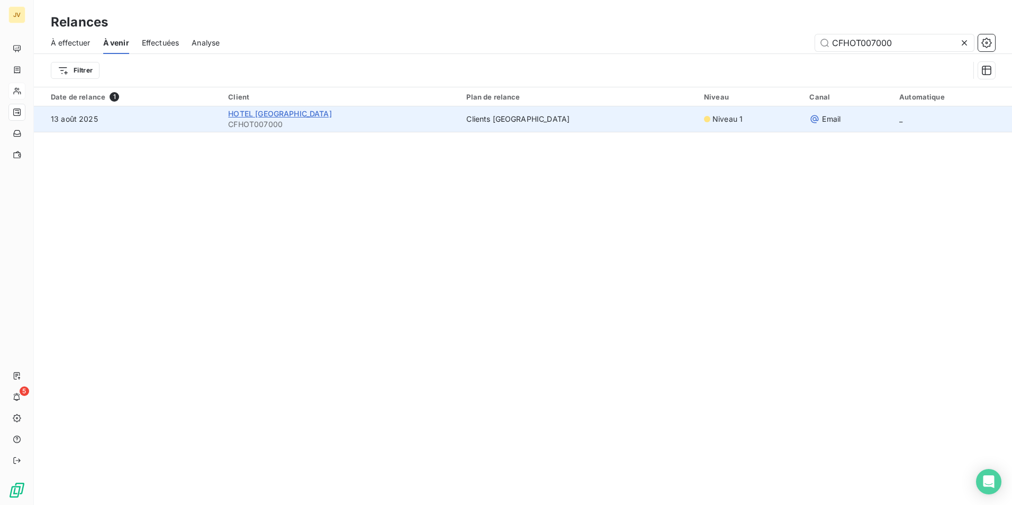
type input "CFHOT007000"
click at [298, 116] on span "HOTEL [GEOGRAPHIC_DATA]" at bounding box center [279, 113] width 103 height 9
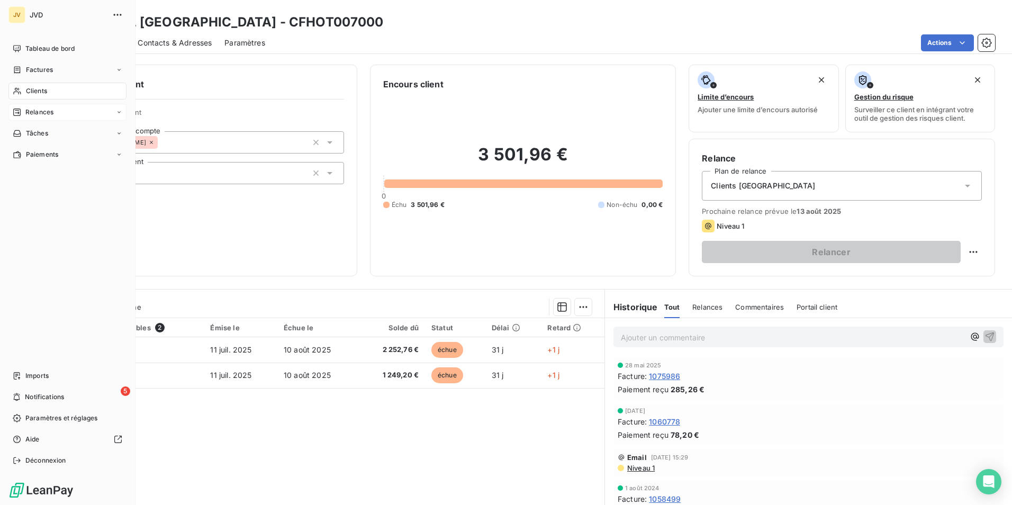
click at [33, 121] on nav "Tableau de bord Factures Clients Relances Tâches Paiements" at bounding box center [67, 101] width 118 height 123
click at [37, 112] on span "Relances" at bounding box center [39, 112] width 28 height 10
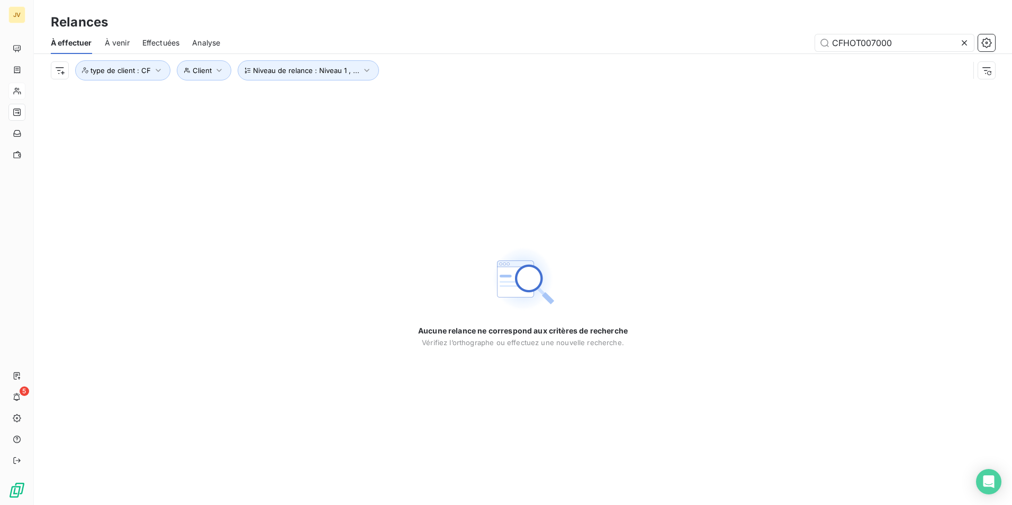
drag, startPoint x: 522, startPoint y: 53, endPoint x: 218, endPoint y: 85, distance: 306.0
click at [214, 90] on div "Relances À effectuer À venir Effectuées Analyse CFHOT007000 Niveau de relance :…" at bounding box center [523, 252] width 978 height 505
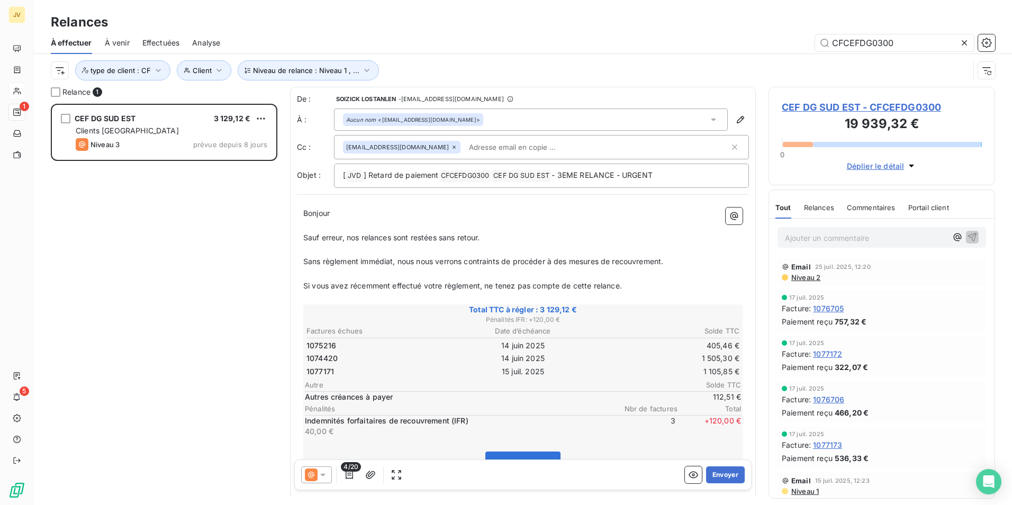
type input "CFCEFDG0300"
drag, startPoint x: 462, startPoint y: 119, endPoint x: 443, endPoint y: 120, distance: 19.1
click at [443, 120] on div "Aucun nom <brahim.gasmi@yesss.tn>" at bounding box center [531, 119] width 394 height 22
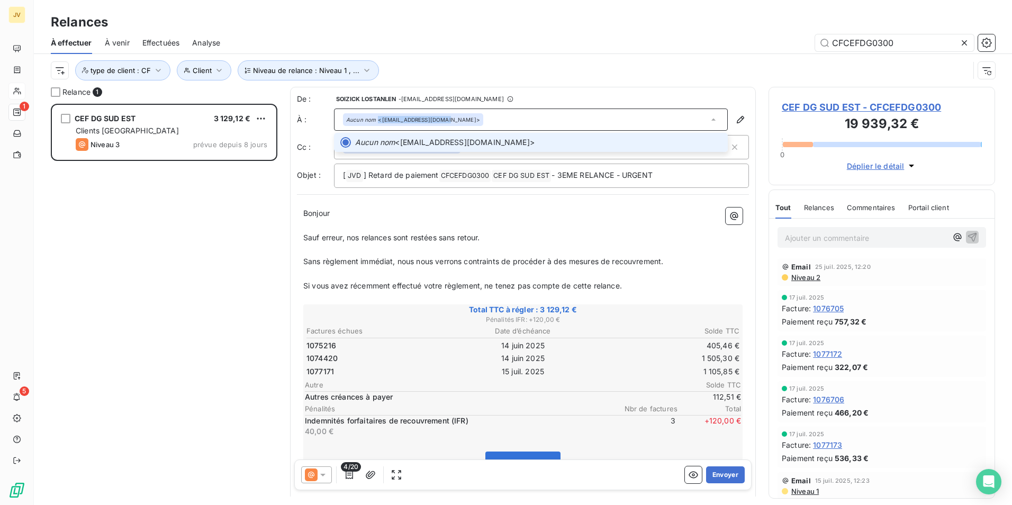
copy div "<brahim.gasmi@yesss.tn"
click at [735, 117] on icon "button" at bounding box center [740, 119] width 11 height 11
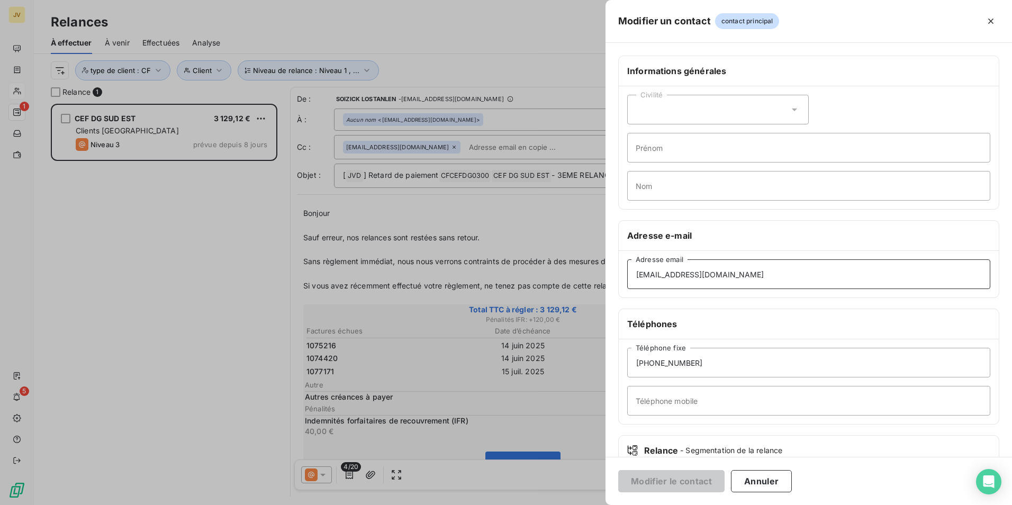
drag, startPoint x: 736, startPoint y: 279, endPoint x: 78, endPoint y: 326, distance: 659.9
click at [63, 504] on div "Modifier un contact contact principal Informations générales Civilité Prénom No…" at bounding box center [506, 505] width 1012 height 0
paste input "[EMAIL_ADDRESS][DOMAIN_NAME]"
type input "[EMAIL_ADDRESS][DOMAIN_NAME]"
click at [679, 475] on button "Modifier le contact" at bounding box center [671, 481] width 106 height 22
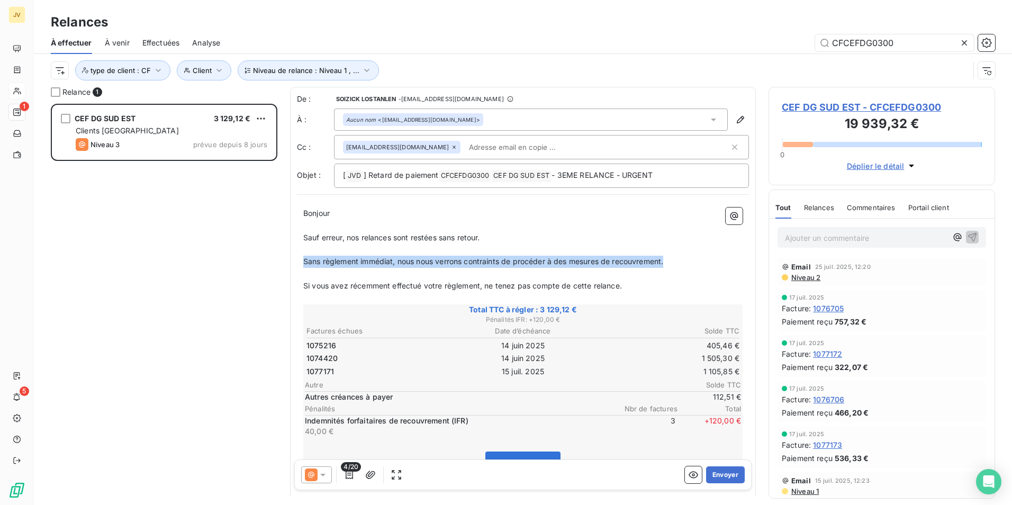
drag, startPoint x: 675, startPoint y: 264, endPoint x: 302, endPoint y: 265, distance: 373.0
click at [302, 265] on div "Bonjour ﻿ ﻿ ﻿ ﻿ Sauf erreur, nos relances sont restées sans retour. ﻿ Sans règl…" at bounding box center [523, 481] width 452 height 560
click at [304, 262] on span "Pouvez-vous nous faire un retour sur les factures échues suivantes, svp ?" at bounding box center [433, 261] width 260 height 9
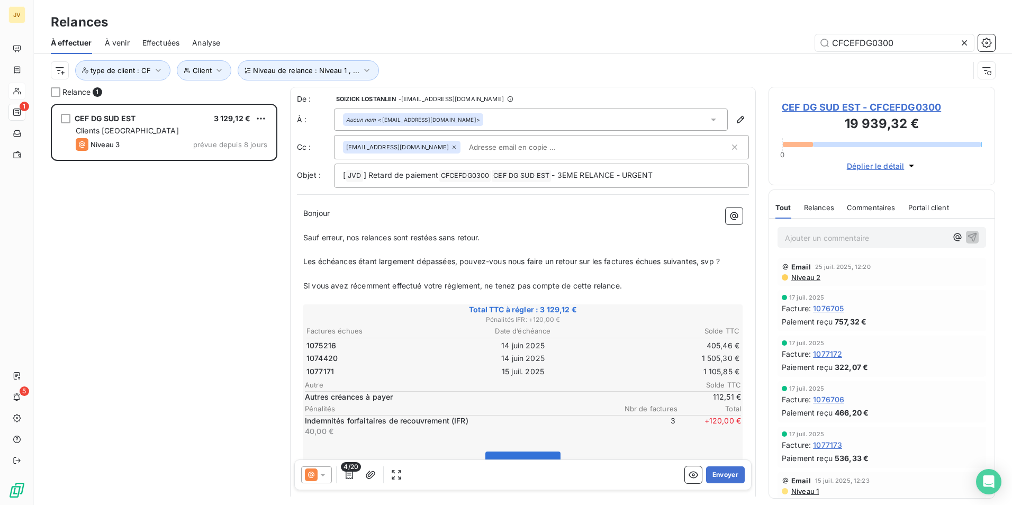
click at [416, 262] on span "Les échéances étant largement dépassées, pouvez-vous nous faire un retour sur l…" at bounding box center [511, 261] width 416 height 9
click at [663, 261] on span "Les échéances étant dépassées, pouvez-vous nous faire un retour sur les facture…" at bounding box center [492, 261] width 379 height 9
click at [363, 239] on span "Sauf erreur, nos relances sont restées sans retour." at bounding box center [391, 237] width 177 height 9
click at [448, 265] on span "Les échéances étant dépassées, pouvez-vous nous faire un retour, svp ?" at bounding box center [432, 261] width 259 height 9
drag, startPoint x: 721, startPoint y: 472, endPoint x: 635, endPoint y: 358, distance: 142.5
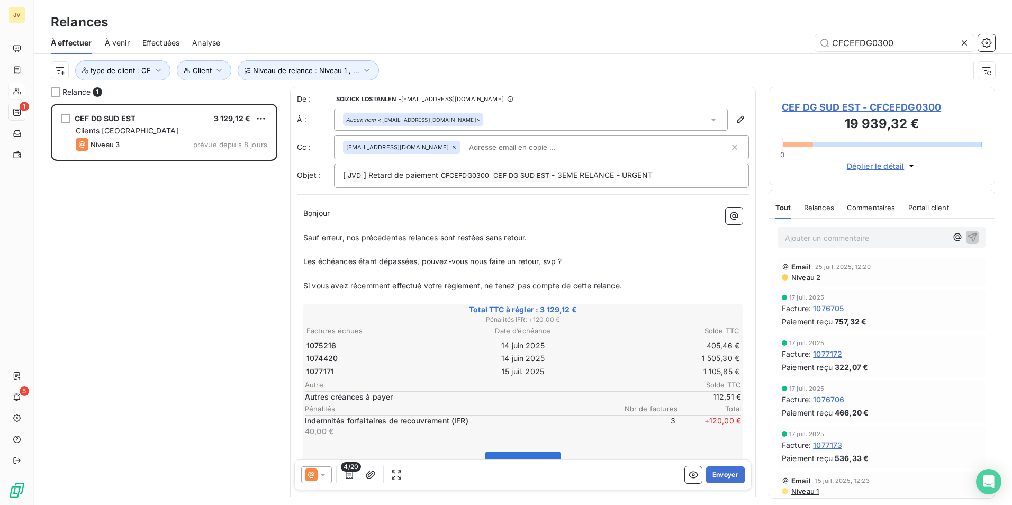
click at [635, 358] on div "De : SOIZICK LOSTANLEN - rappels@leanpay.io À : Aucun nom <soizick.lostanlen@jv…" at bounding box center [523, 449] width 466 height 724
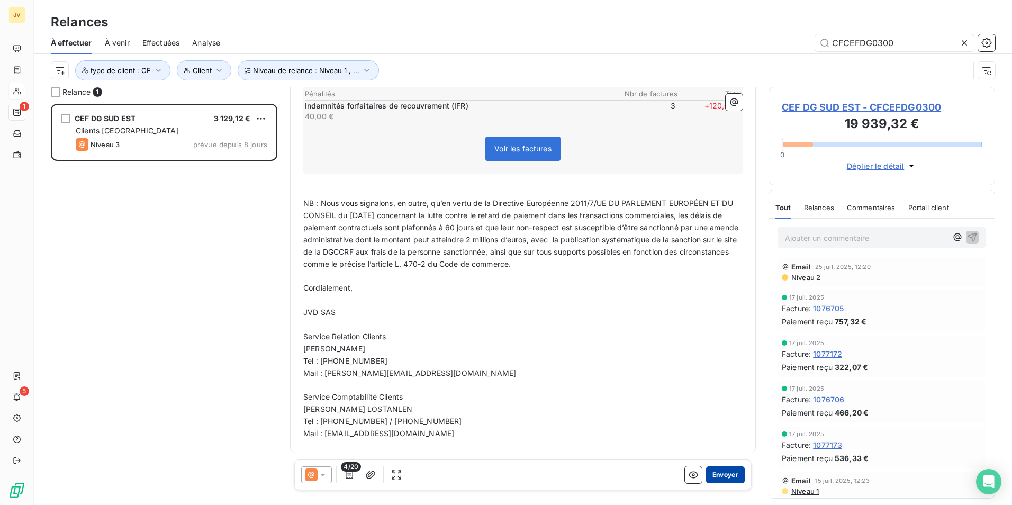
click at [729, 470] on button "Envoyer" at bounding box center [725, 474] width 39 height 17
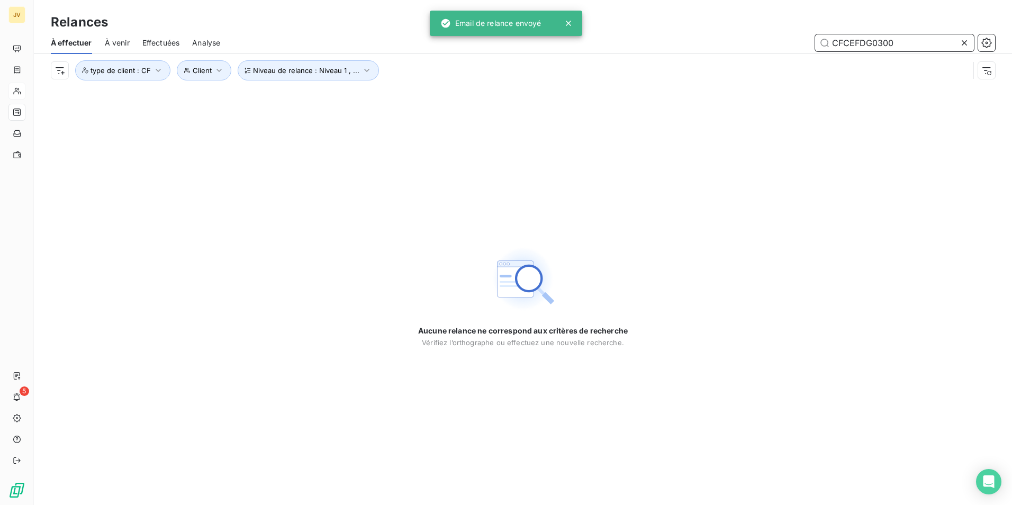
drag, startPoint x: 894, startPoint y: 42, endPoint x: 527, endPoint y: 58, distance: 367.5
click at [527, 58] on div "À effectuer À venir Effectuées Analyse CFCEFDG0300 Niveau de relance : Niveau 1…" at bounding box center [523, 59] width 978 height 55
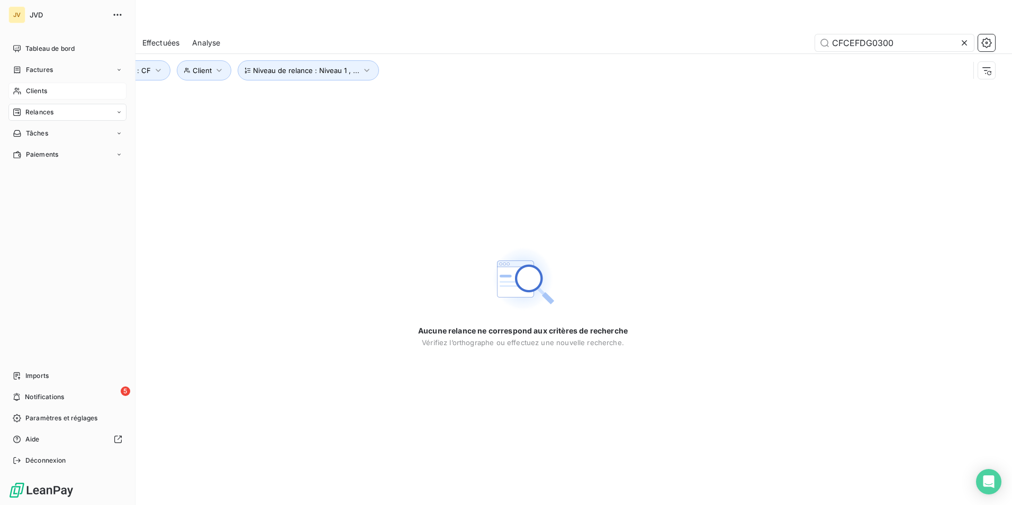
click at [37, 93] on span "Clients" at bounding box center [36, 91] width 21 height 10
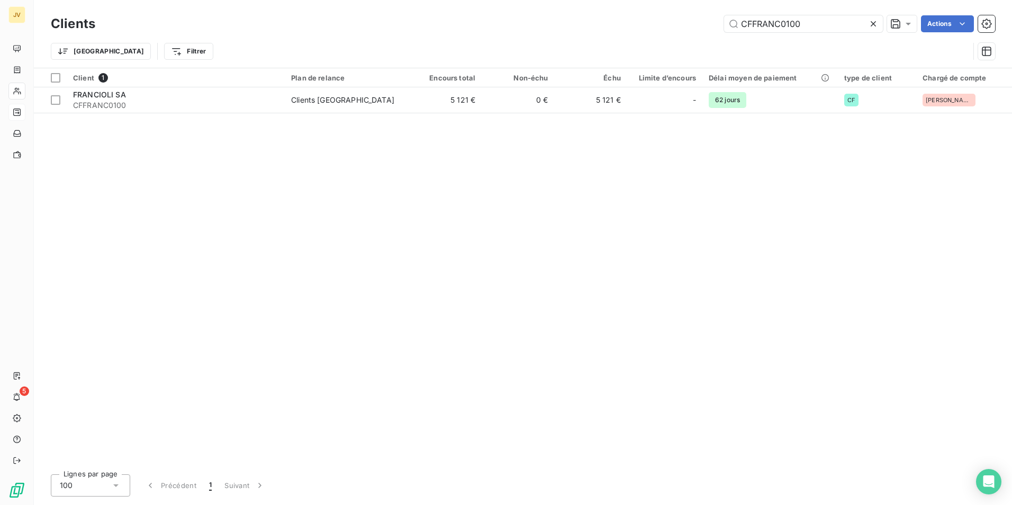
drag, startPoint x: 808, startPoint y: 23, endPoint x: 0, endPoint y: 119, distance: 814.1
click at [0, 114] on html "JV 5 Clients CFFRANC0100 Actions Trier Filtrer Client 1 Plan de relance Encours…" at bounding box center [506, 252] width 1012 height 505
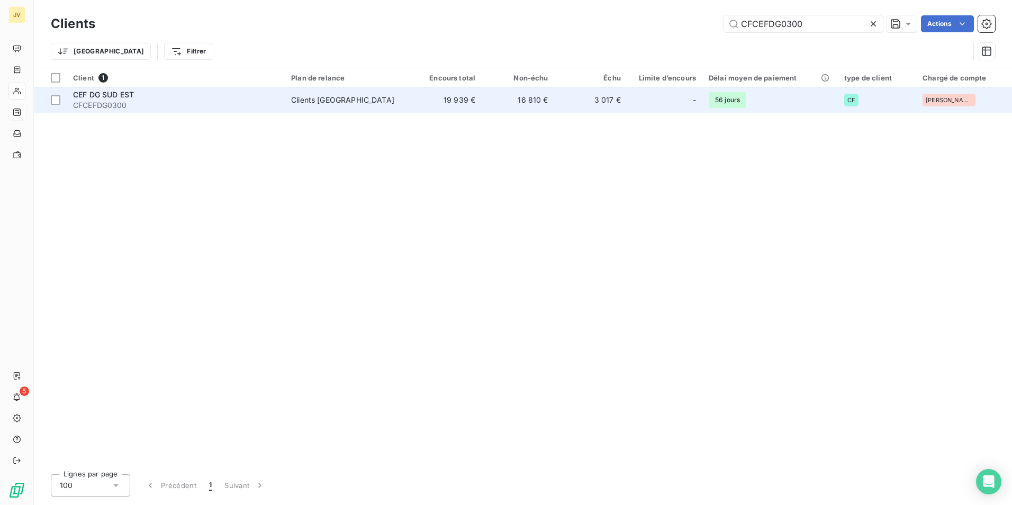
type input "CFCEFDG0300"
click at [321, 95] on div "Clients [GEOGRAPHIC_DATA]" at bounding box center [342, 100] width 103 height 11
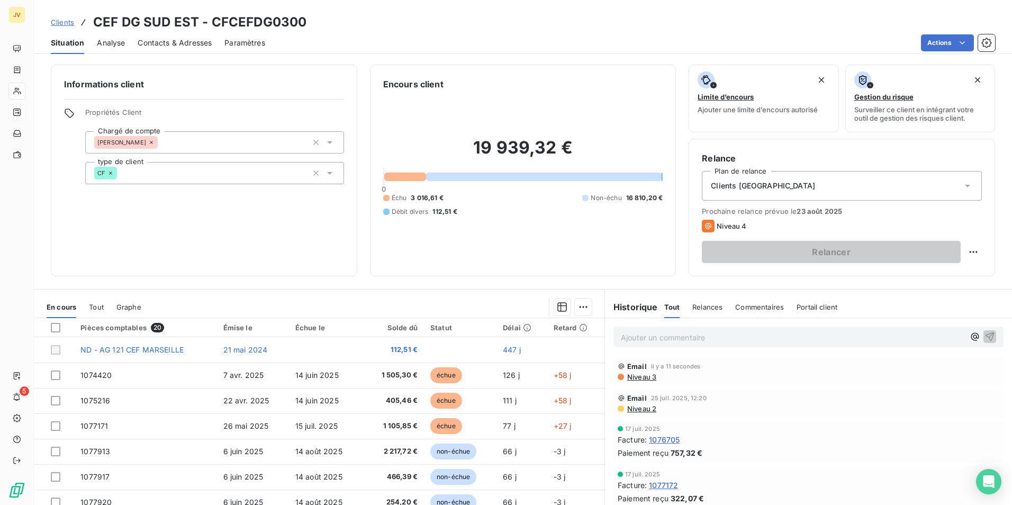
drag, startPoint x: 193, startPoint y: 41, endPoint x: 200, endPoint y: 49, distance: 11.2
click at [193, 40] on span "Contacts & Adresses" at bounding box center [175, 43] width 74 height 11
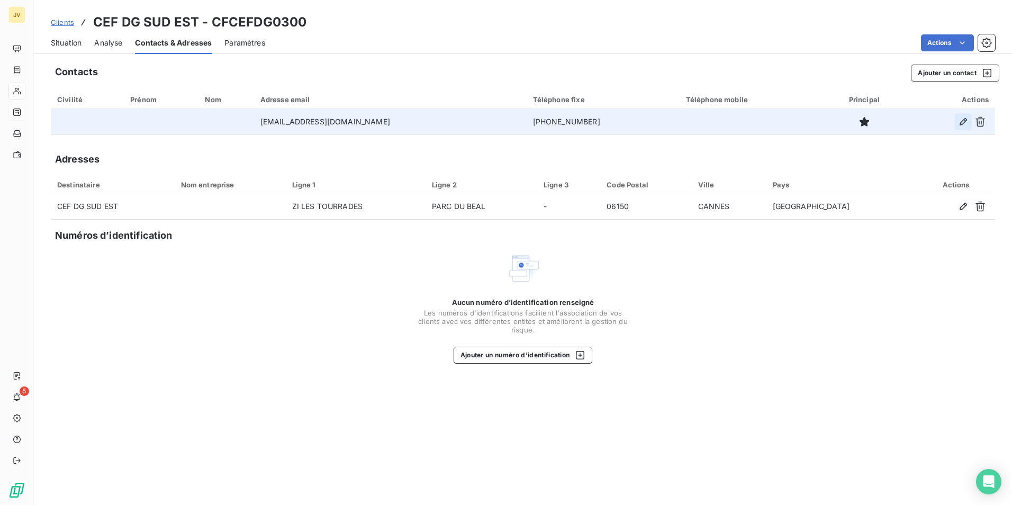
click at [963, 121] on icon "button" at bounding box center [963, 121] width 11 height 11
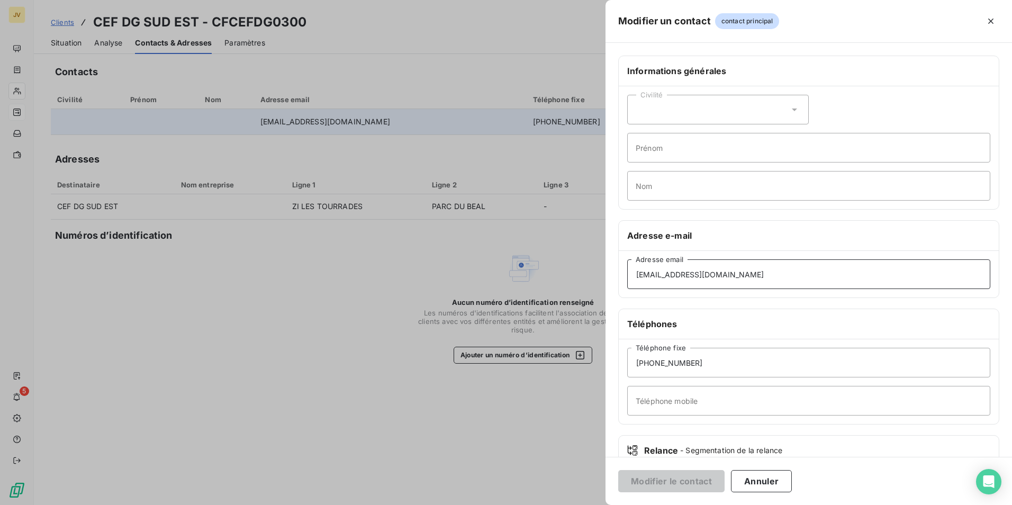
drag, startPoint x: 734, startPoint y: 273, endPoint x: 280, endPoint y: 283, distance: 454.1
click at [280, 504] on div "Modifier un contact contact principal Informations générales Civilité Prénom No…" at bounding box center [506, 505] width 1012 height 0
paste input "brahim.gasmi@yesss.tn"
type input "brahim.gasmi@yesss.tn"
click at [670, 472] on button "Modifier le contact" at bounding box center [671, 481] width 106 height 22
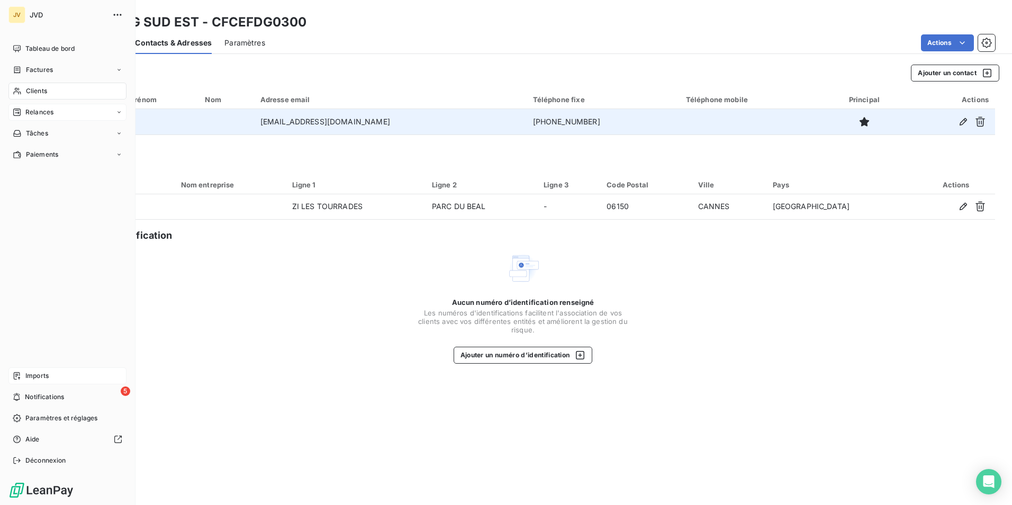
click at [54, 381] on div "Imports" at bounding box center [67, 375] width 118 height 17
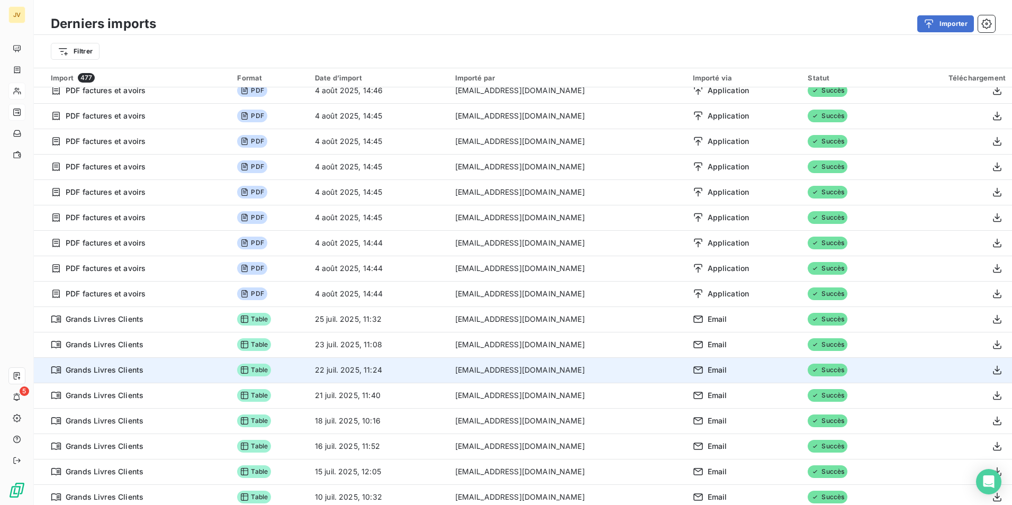
scroll to position [265, 0]
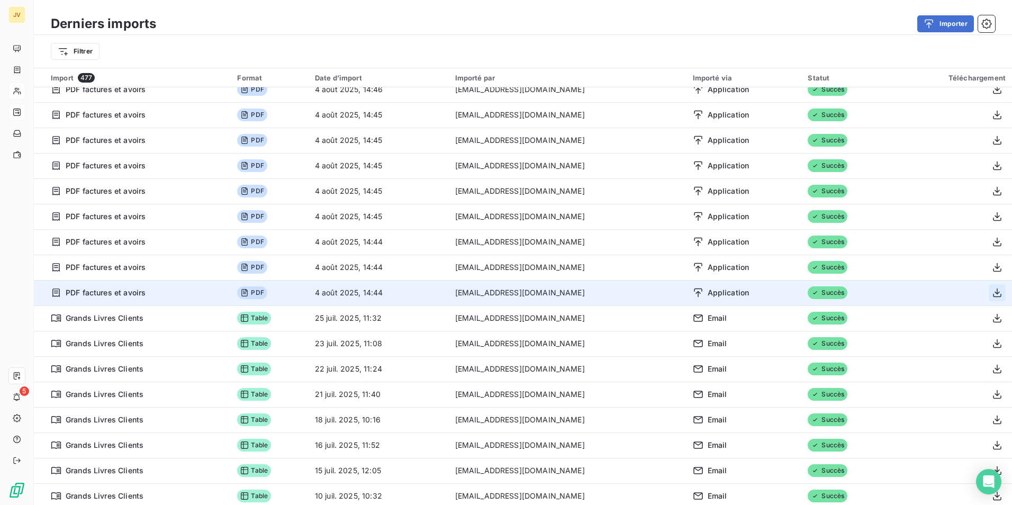
click at [993, 292] on icon "button" at bounding box center [997, 292] width 8 height 9
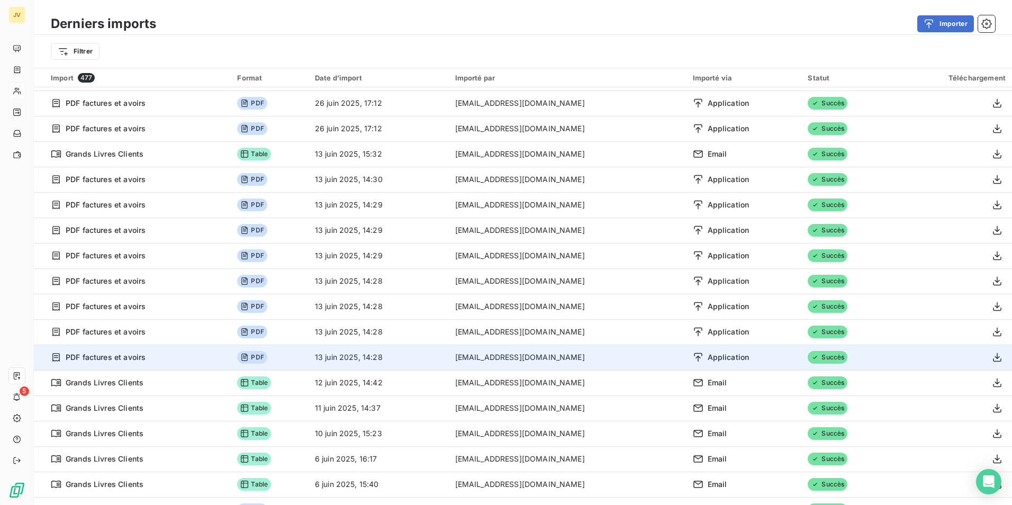
scroll to position [1270, 0]
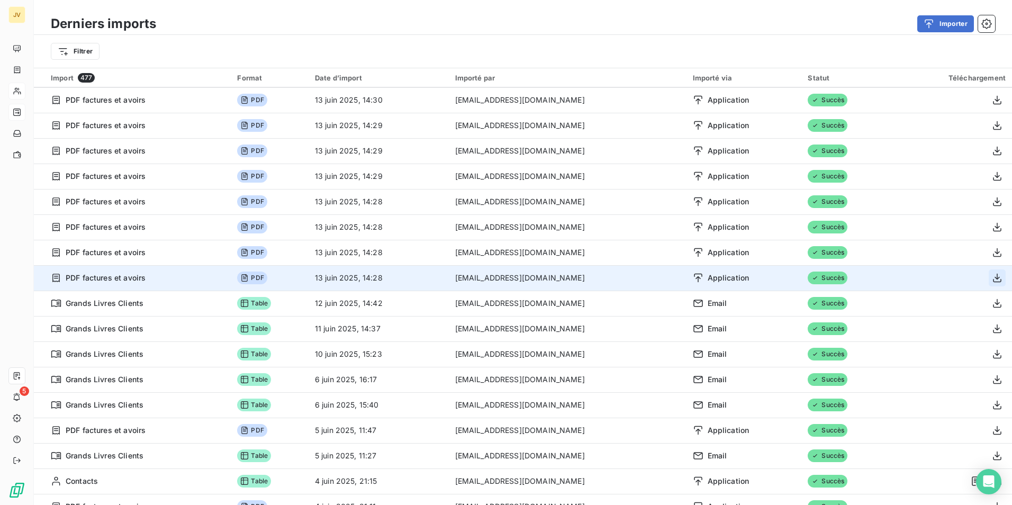
click at [992, 277] on icon "button" at bounding box center [997, 277] width 11 height 11
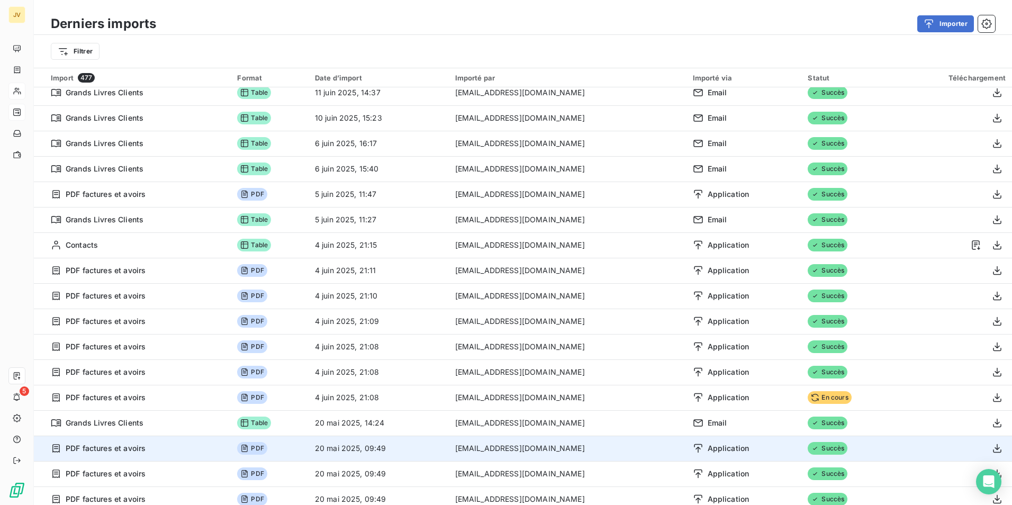
scroll to position [1534, 0]
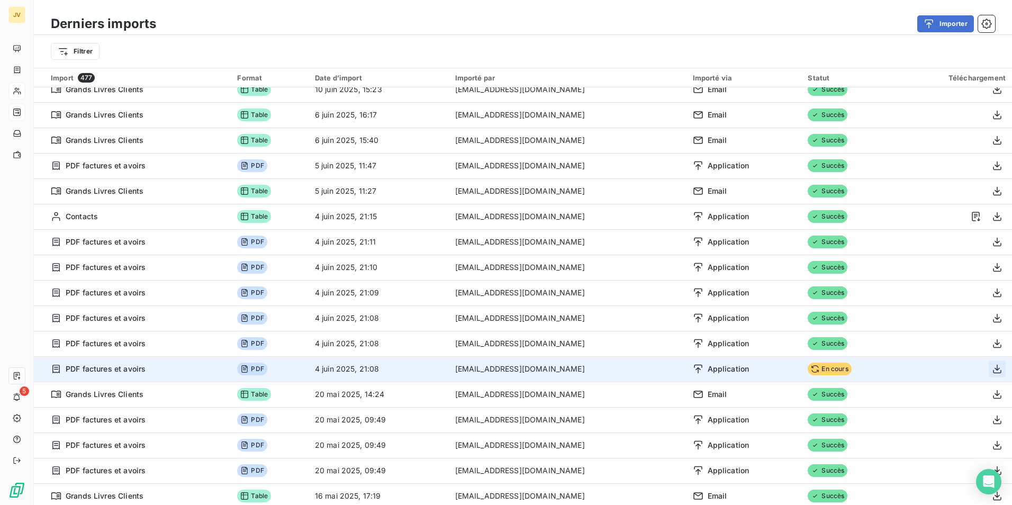
click at [993, 373] on icon "button" at bounding box center [997, 369] width 8 height 9
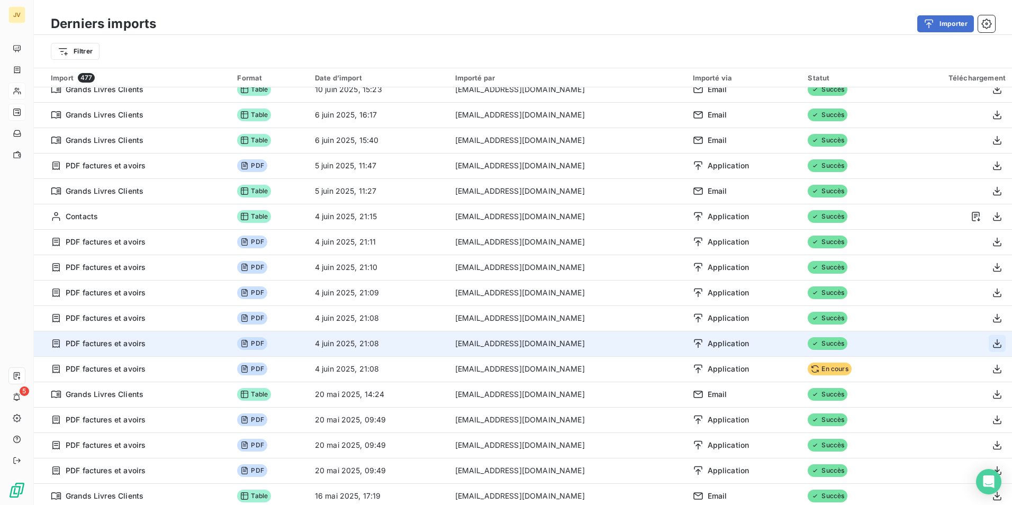
click at [992, 347] on icon "button" at bounding box center [997, 343] width 11 height 11
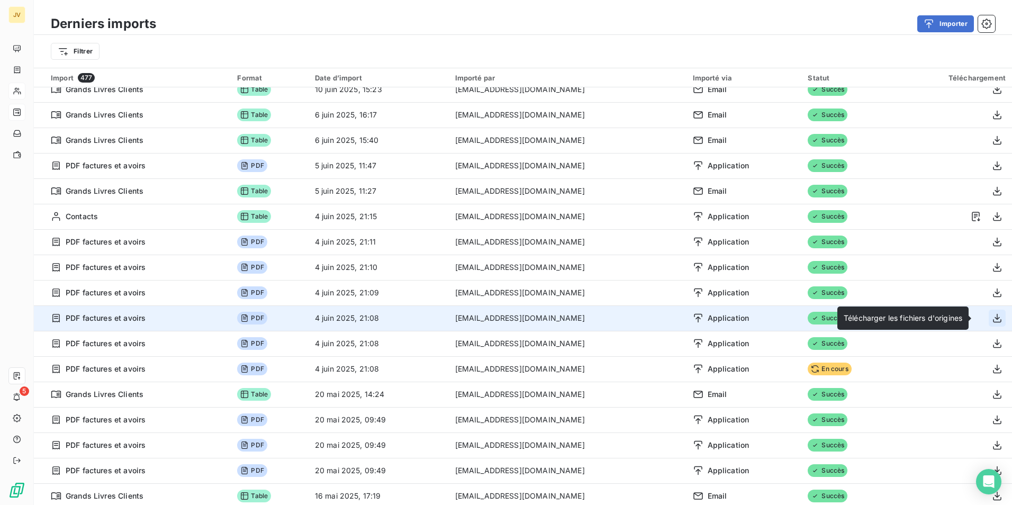
click at [993, 319] on icon "button" at bounding box center [997, 318] width 8 height 9
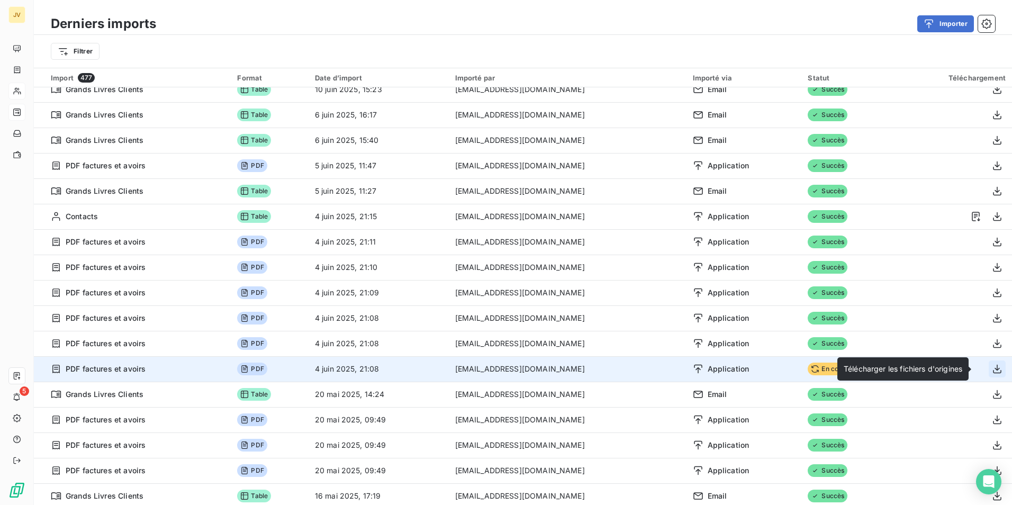
click at [992, 371] on icon "button" at bounding box center [997, 369] width 11 height 11
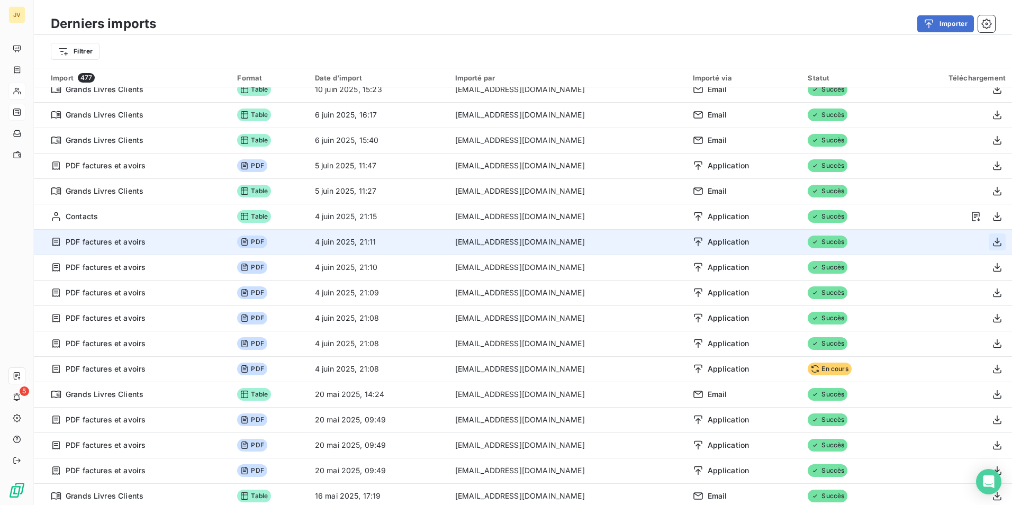
click at [992, 241] on icon "button" at bounding box center [997, 242] width 11 height 11
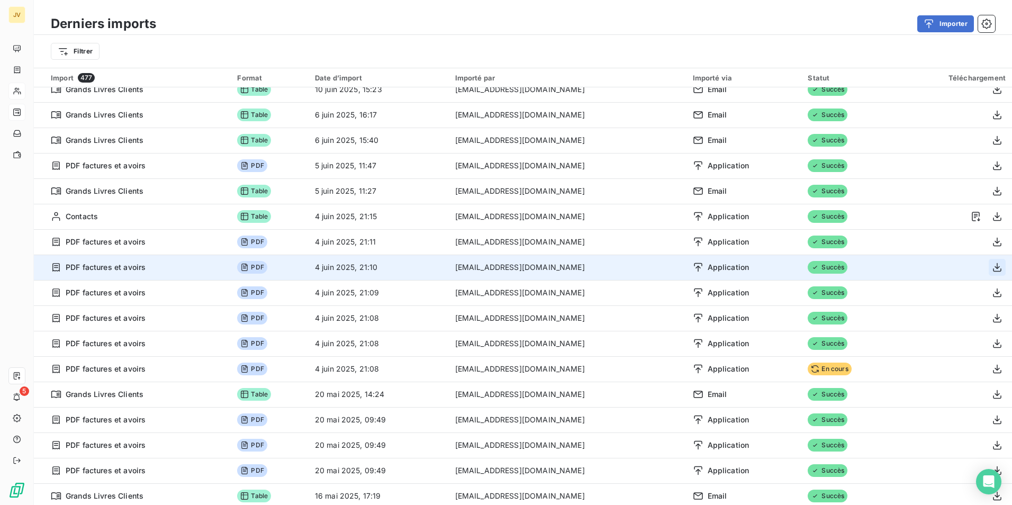
click at [992, 265] on icon "button" at bounding box center [997, 267] width 11 height 11
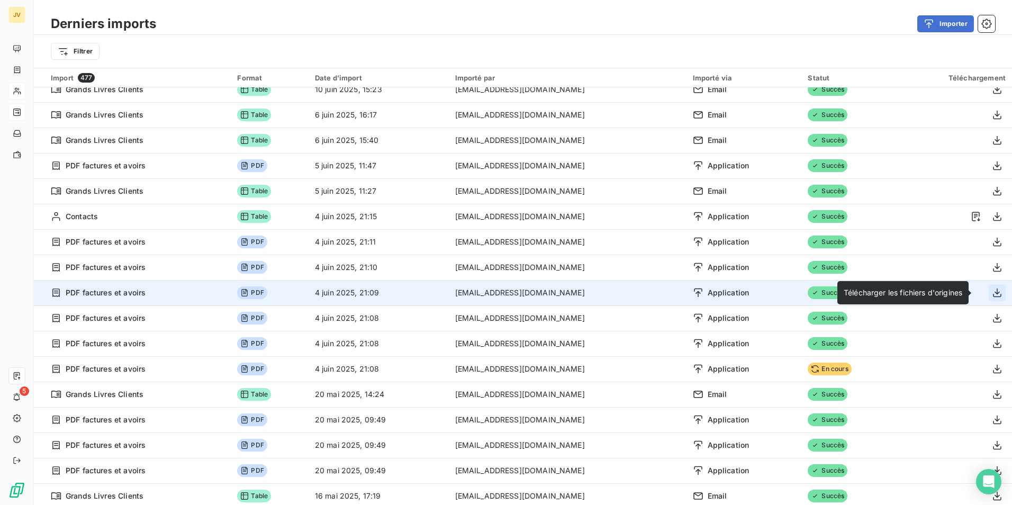
click at [992, 296] on icon "button" at bounding box center [997, 292] width 11 height 11
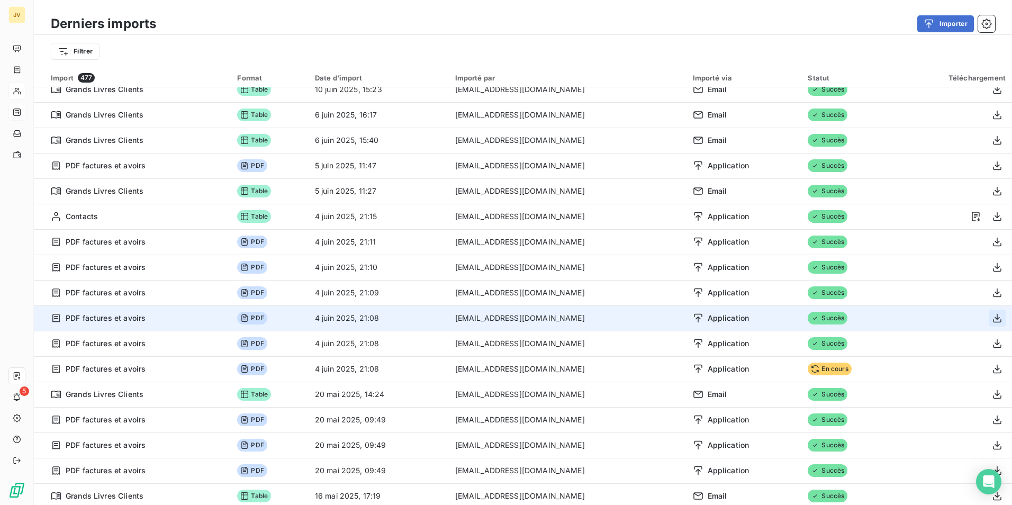
click at [992, 316] on icon "button" at bounding box center [997, 318] width 11 height 11
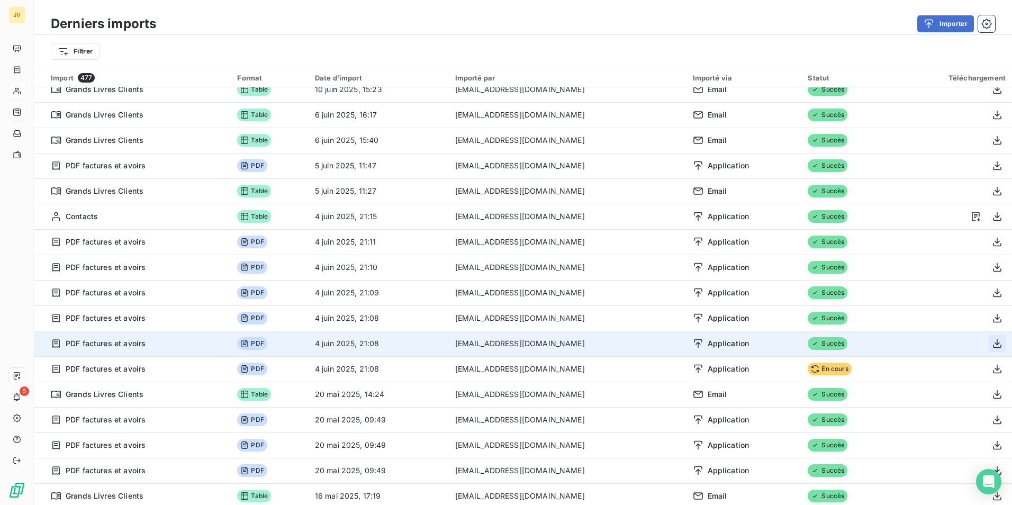
click at [992, 340] on icon "button" at bounding box center [997, 343] width 11 height 11
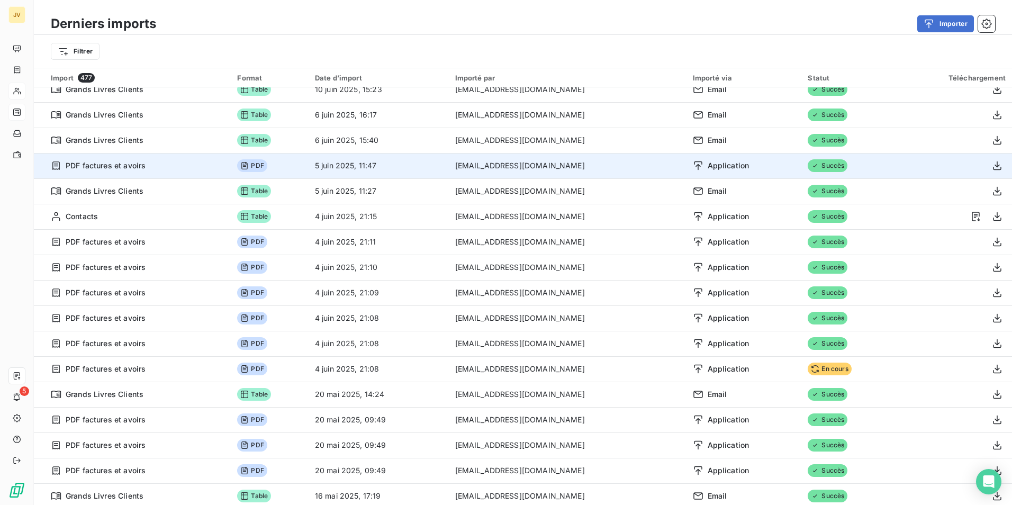
click at [521, 171] on td "[EMAIL_ADDRESS][DOMAIN_NAME]" at bounding box center [568, 165] width 238 height 25
click at [992, 164] on icon "button" at bounding box center [997, 165] width 11 height 11
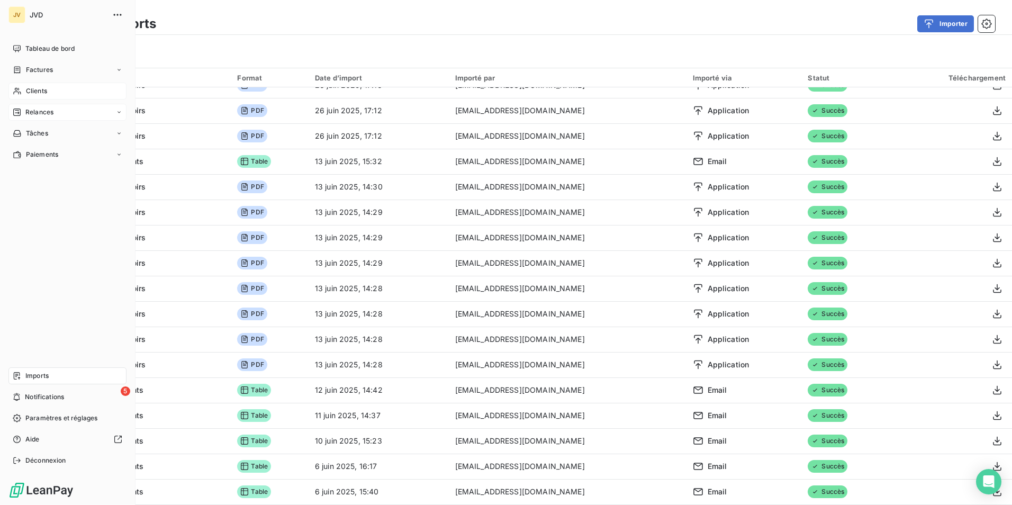
scroll to position [1164, 0]
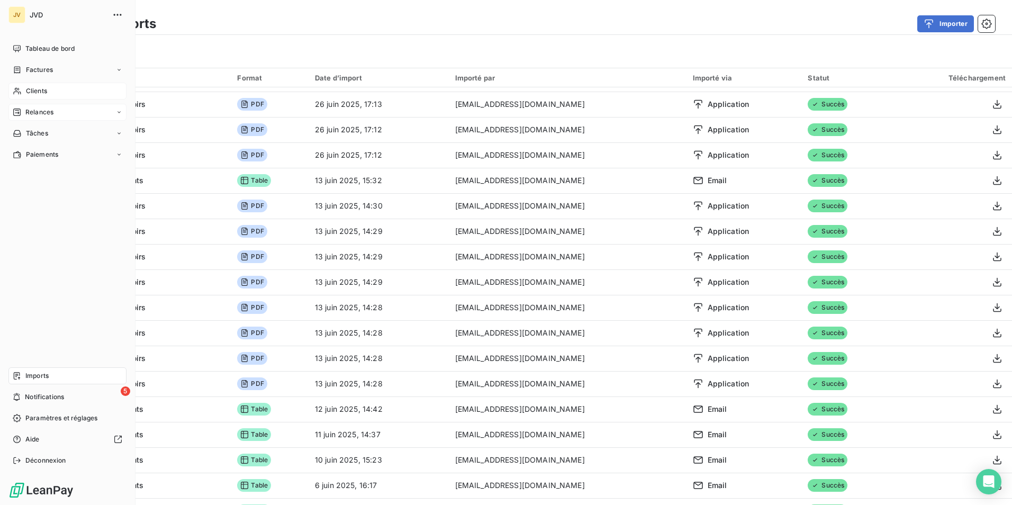
click at [47, 115] on span "Relances" at bounding box center [39, 112] width 28 height 10
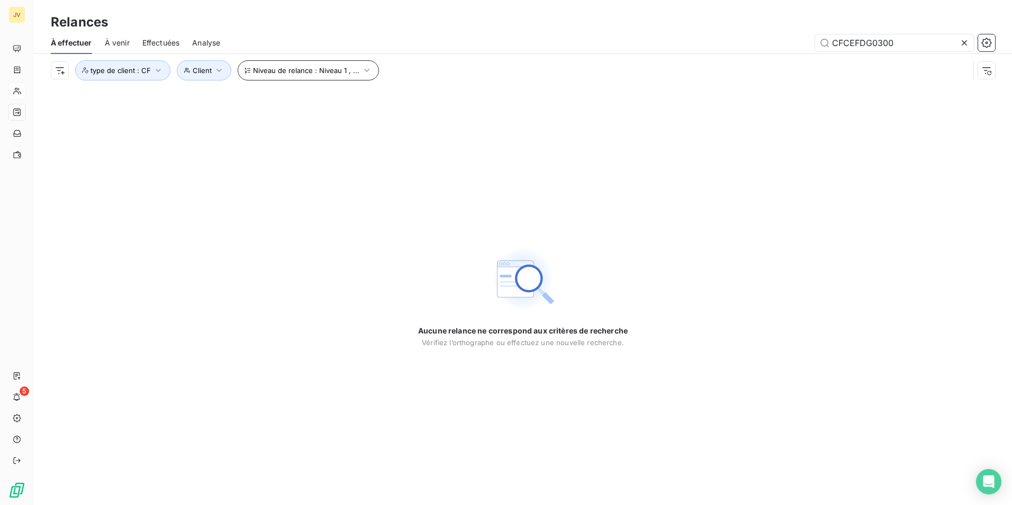
drag, startPoint x: 896, startPoint y: 44, endPoint x: 258, endPoint y: 61, distance: 638.9
click at [220, 77] on div "À effectuer À venir Effectuées Analyse CFCEFDG0300 Niveau de relance : Niveau 1…" at bounding box center [523, 59] width 978 height 55
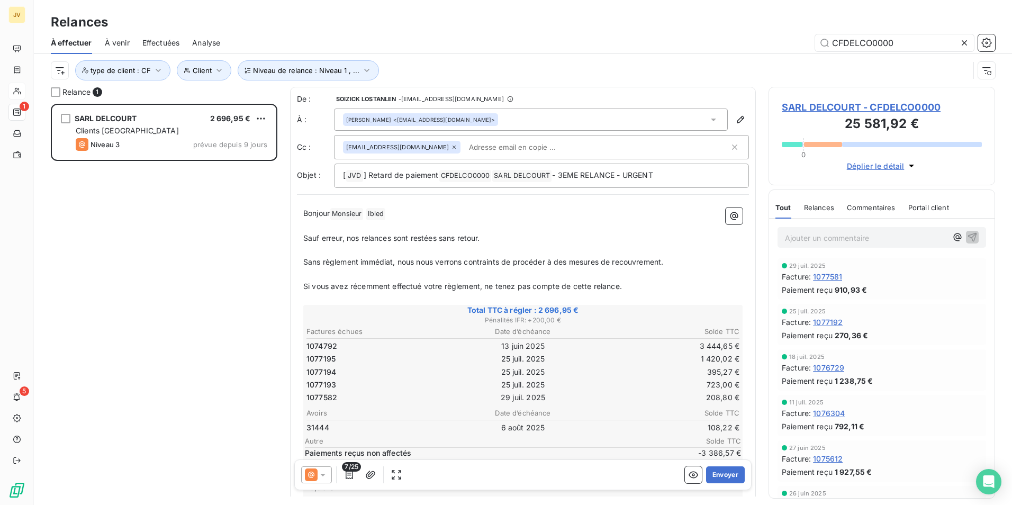
type input "CFDELCO0000"
click at [825, 208] on span "Relances" at bounding box center [819, 207] width 30 height 8
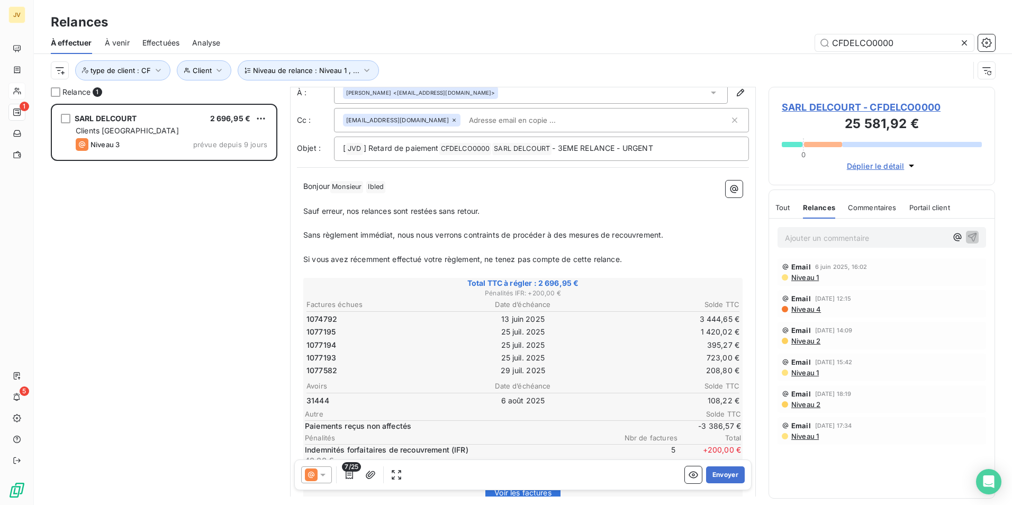
scroll to position [53, 0]
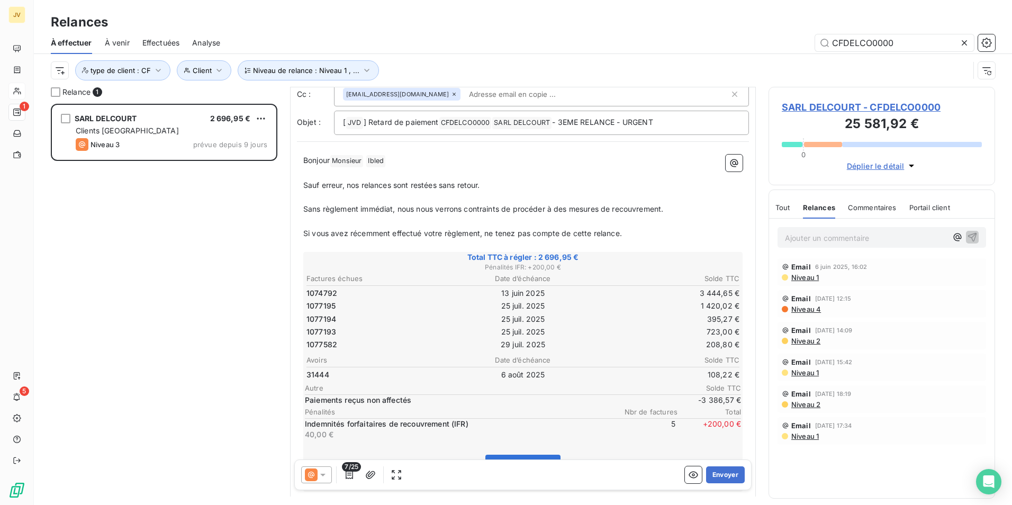
click at [319, 475] on icon at bounding box center [322, 474] width 11 height 11
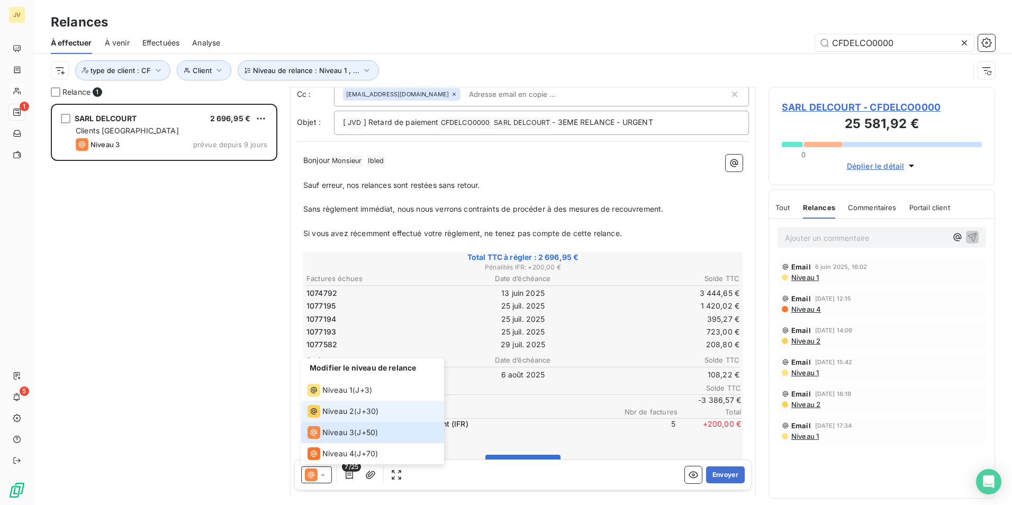
click at [335, 404] on li "Niveau 2 ( J+30 )" at bounding box center [372, 411] width 143 height 21
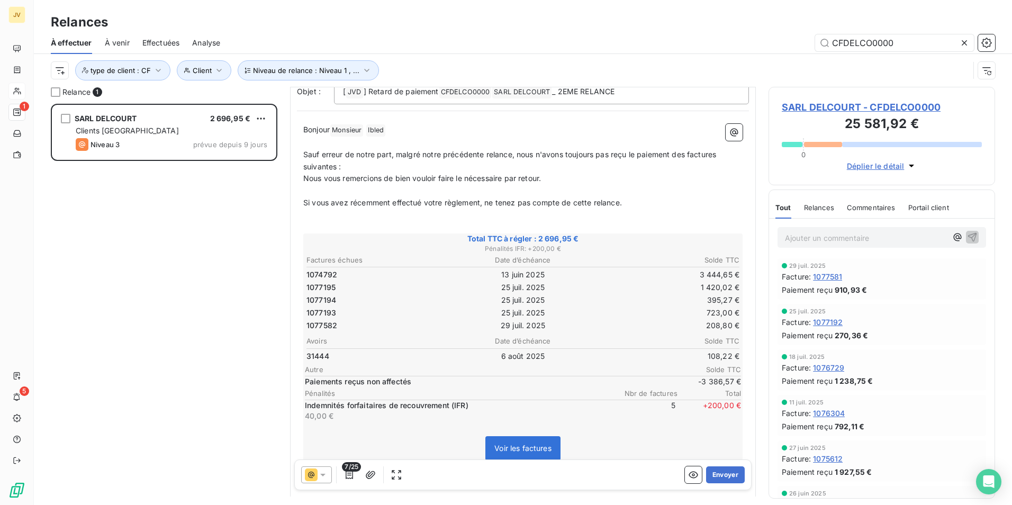
scroll to position [0, 0]
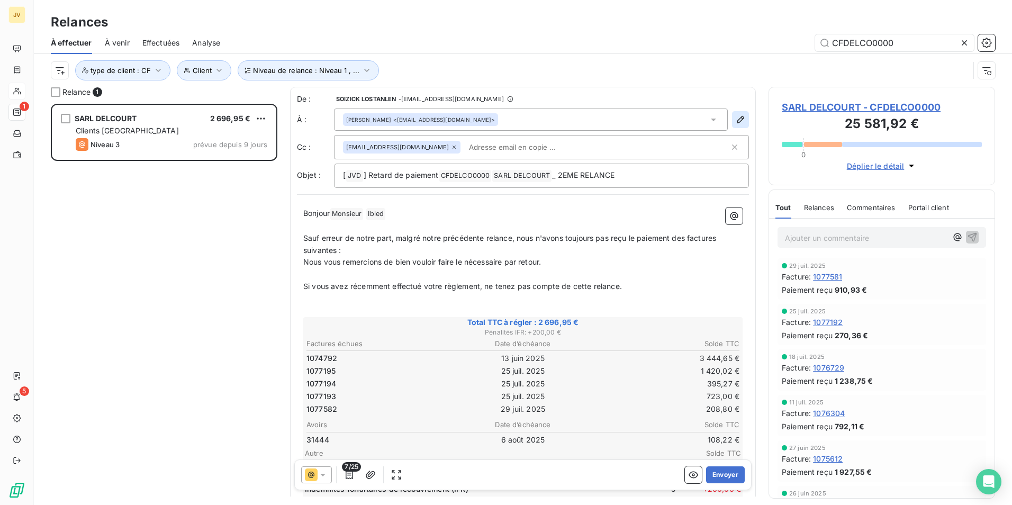
click at [735, 119] on icon "button" at bounding box center [740, 119] width 11 height 11
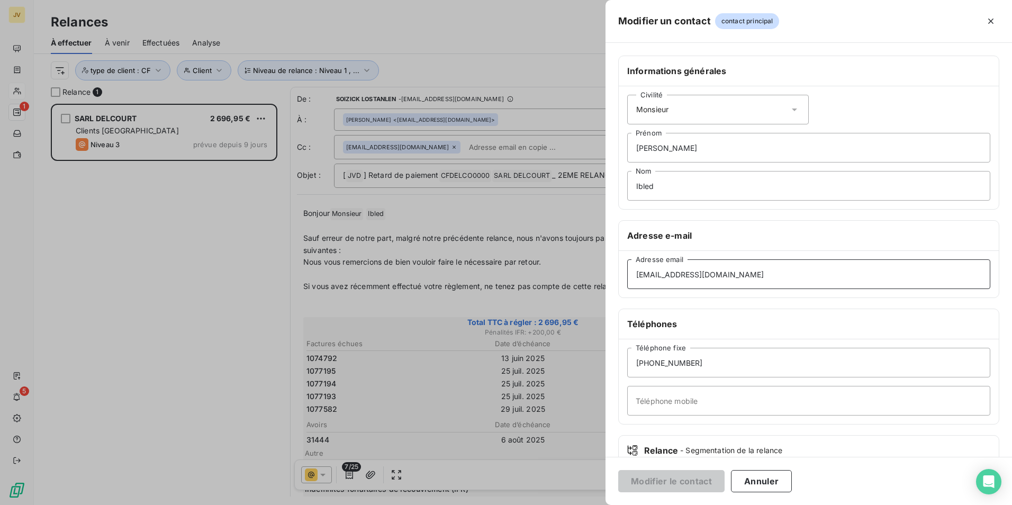
drag, startPoint x: 716, startPoint y: 275, endPoint x: 128, endPoint y: 341, distance: 592.6
click at [128, 504] on div "Modifier un contact contact principal Informations générales Civilité Monsieur …" at bounding box center [506, 505] width 1012 height 0
paste input "soizick.lostanlen@jvd"
type input "[EMAIL_ADDRESS][DOMAIN_NAME]"
click at [679, 482] on button "Modifier le contact" at bounding box center [671, 481] width 106 height 22
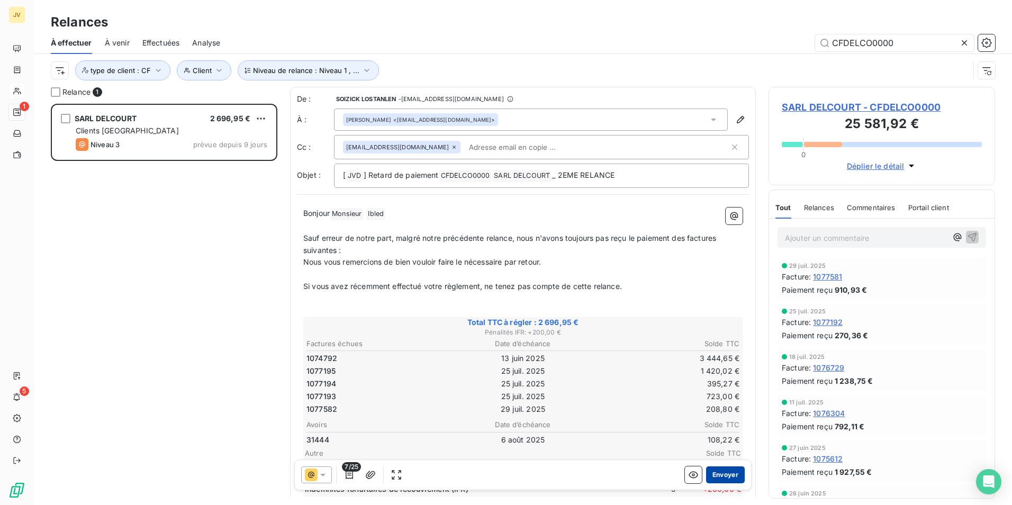
click at [715, 472] on button "Envoyer" at bounding box center [725, 474] width 39 height 17
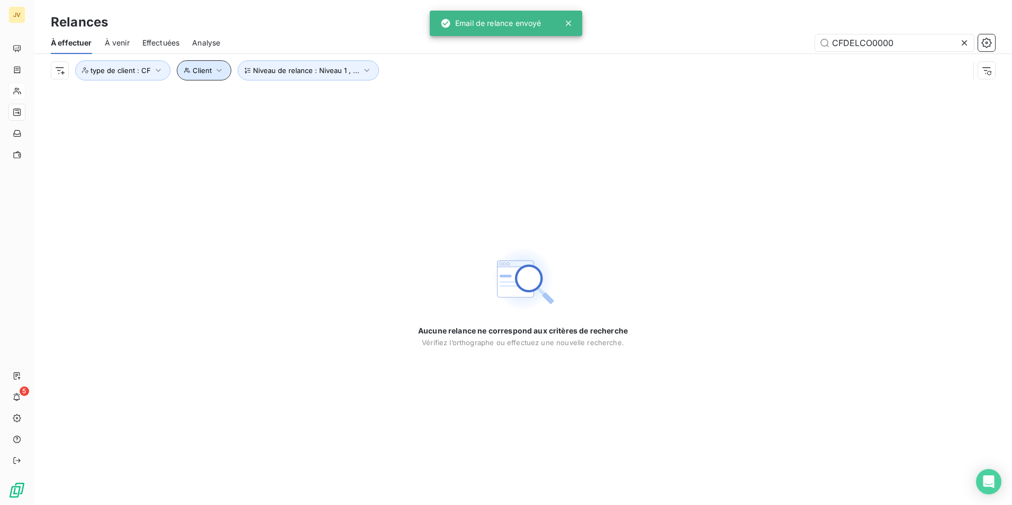
click at [207, 70] on span "Client" at bounding box center [202, 70] width 19 height 8
drag, startPoint x: 902, startPoint y: 46, endPoint x: 550, endPoint y: 35, distance: 352.6
click at [550, 34] on div "JV 5 Relances À effectuer À venir Effectuées Analyse CFDELCO0000 Niveau de rela…" at bounding box center [506, 252] width 1012 height 505
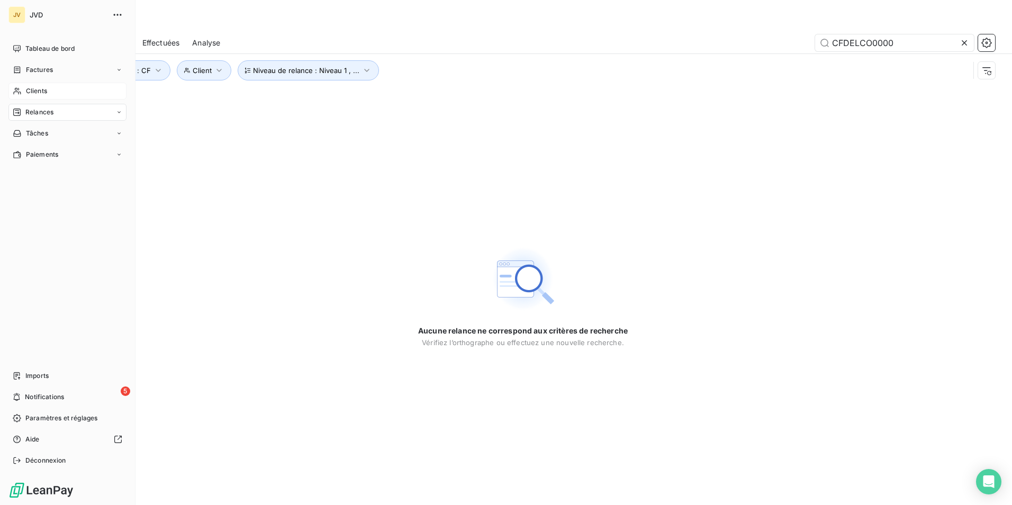
click at [35, 86] on span "Clients" at bounding box center [36, 91] width 21 height 10
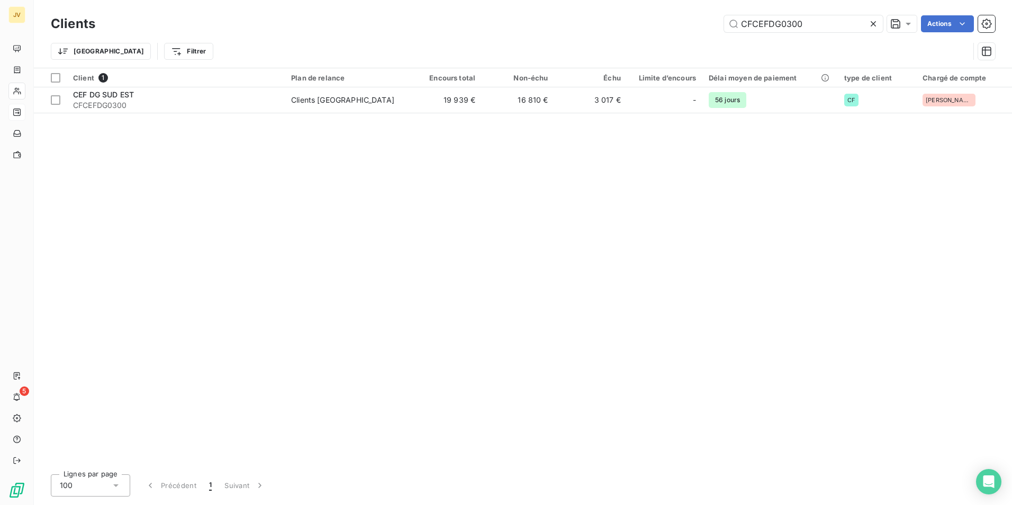
drag, startPoint x: 812, startPoint y: 24, endPoint x: 454, endPoint y: 36, distance: 357.9
click at [416, 35] on div "Clients CFCEFDG0300 Actions Trier Filtrer" at bounding box center [523, 40] width 944 height 55
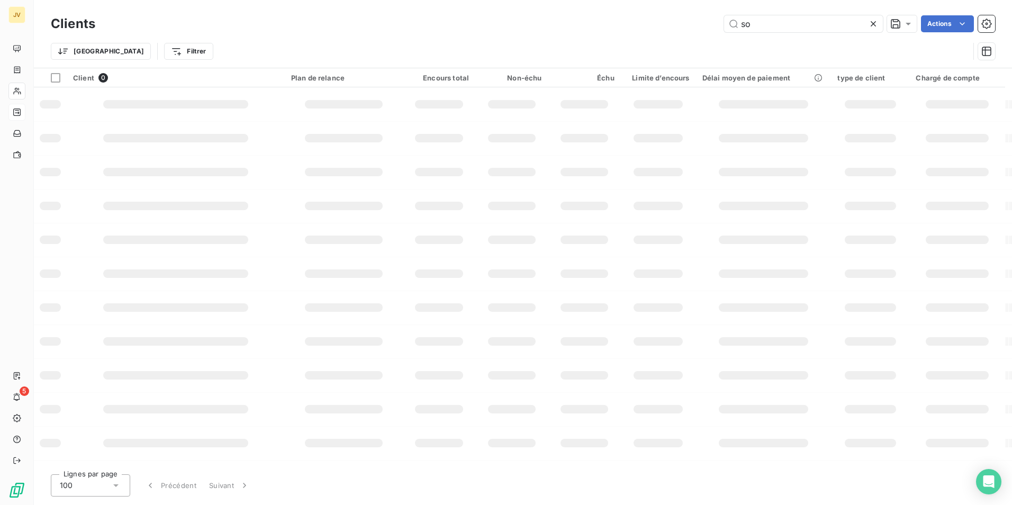
type input "s"
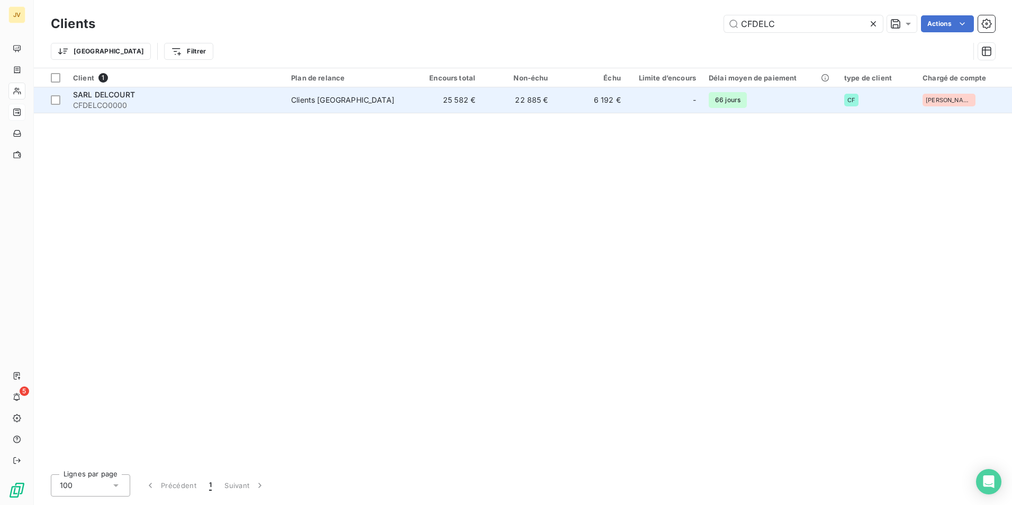
type input "CFDELC"
click at [237, 92] on div "SARL DELCOURT" at bounding box center [175, 94] width 205 height 11
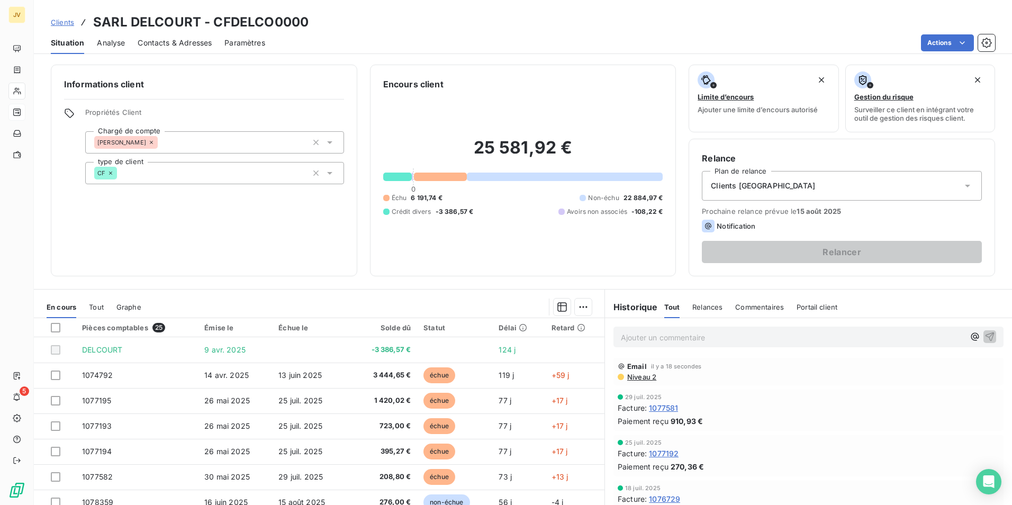
click at [166, 47] on span "Contacts & Adresses" at bounding box center [175, 43] width 74 height 11
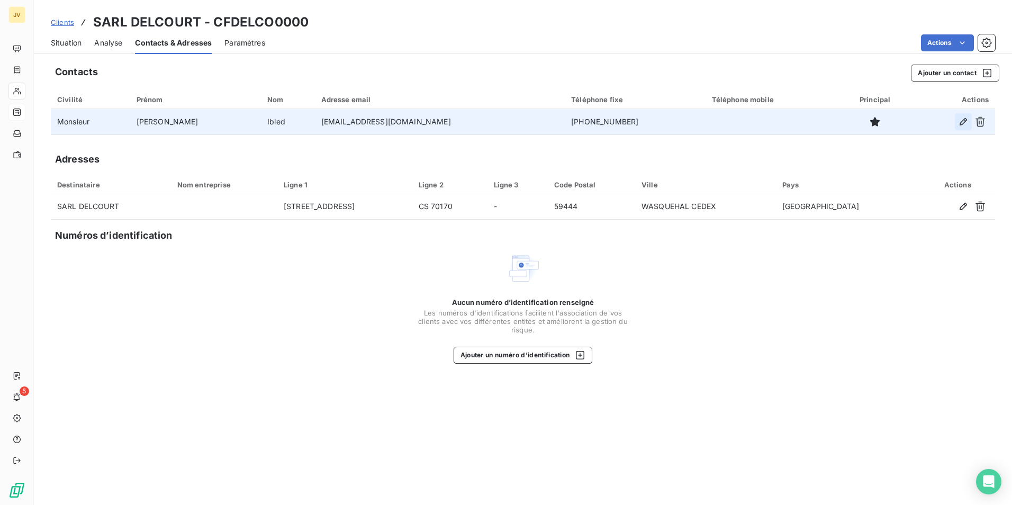
click at [961, 122] on icon "button" at bounding box center [962, 121] width 7 height 7
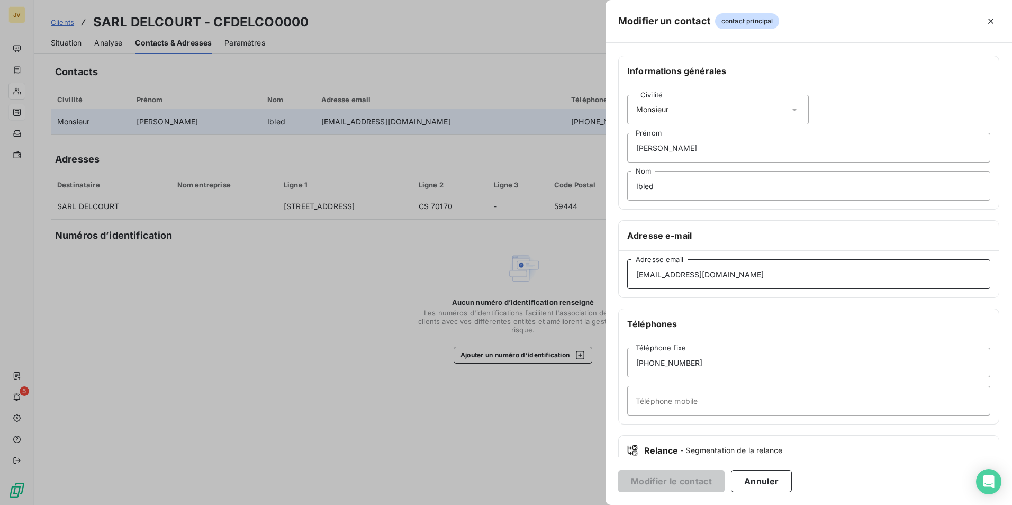
drag, startPoint x: 731, startPoint y: 279, endPoint x: 220, endPoint y: 326, distance: 512.8
click at [220, 504] on div "Modifier un contact contact principal Informations générales Civilité Monsieur …" at bounding box center [506, 505] width 1012 height 0
paste input "qibled@delcourt.fr"
type input "qibled@delcourt.fr"
click at [678, 483] on button "Modifier le contact" at bounding box center [671, 481] width 106 height 22
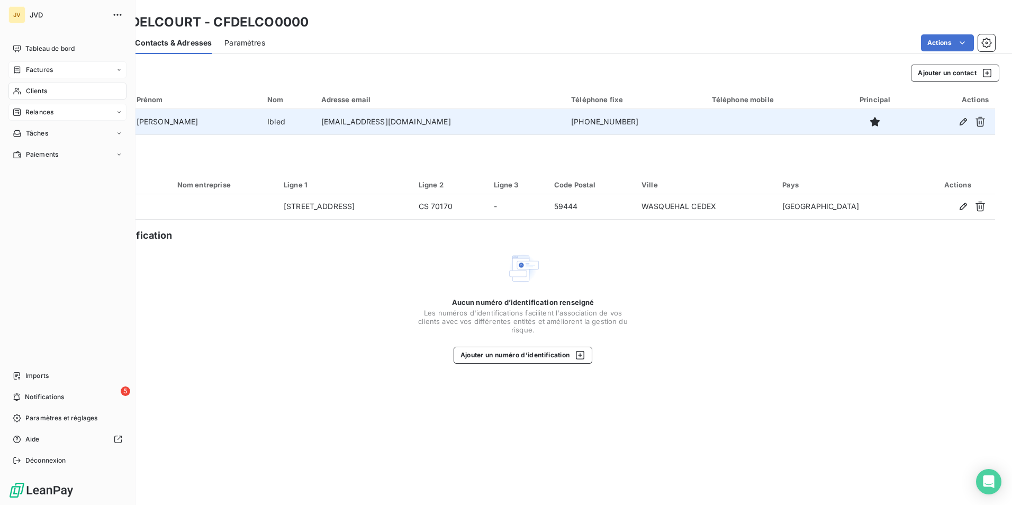
click at [45, 74] on span "Factures" at bounding box center [39, 70] width 27 height 10
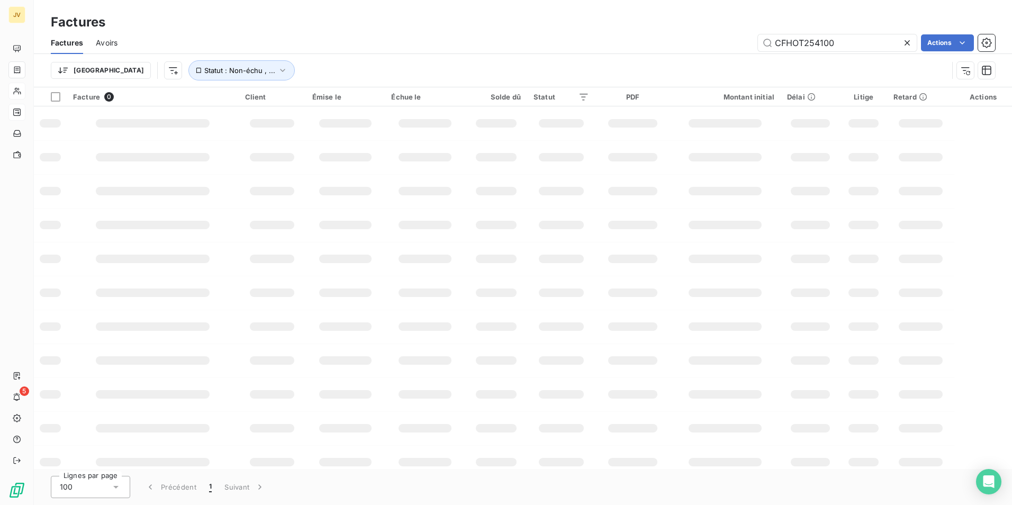
drag, startPoint x: 842, startPoint y: 42, endPoint x: 499, endPoint y: 58, distance: 343.2
click at [499, 58] on div "Factures Avoirs CFHOT254100 Actions Trier Statut : Non-échu , ..." at bounding box center [523, 59] width 978 height 55
type input "1074792"
click at [204, 72] on span "Statut : Non-échu , ..." at bounding box center [239, 70] width 71 height 8
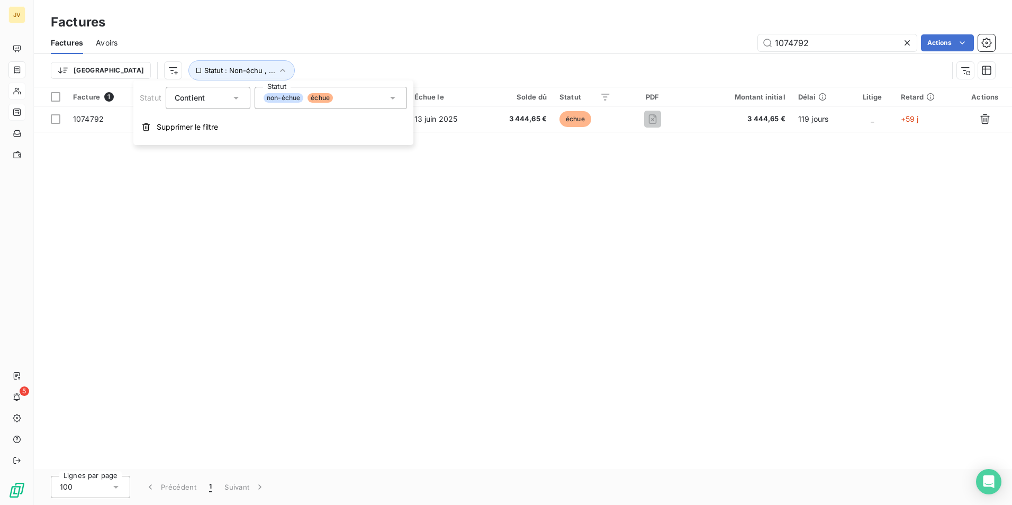
click at [541, 247] on div "Facture 1 Client Émise le Échue le Solde dû Statut PDF Montant initial Délai Li…" at bounding box center [523, 277] width 978 height 381
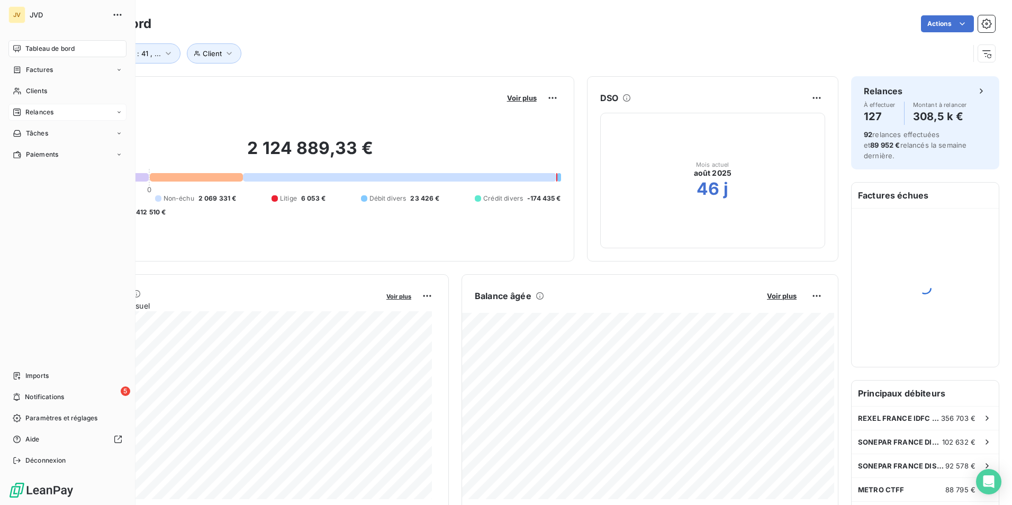
click at [35, 111] on span "Relances" at bounding box center [39, 112] width 28 height 10
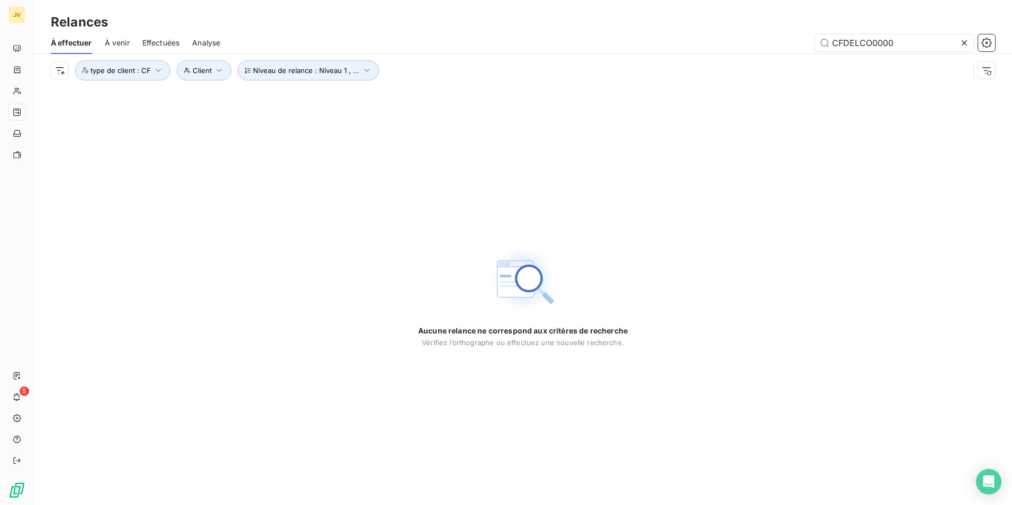
drag, startPoint x: 899, startPoint y: 45, endPoint x: 587, endPoint y: 54, distance: 311.8
click at [539, 52] on div "À effectuer À venir Effectuées Analyse CFDELCO0000" at bounding box center [523, 43] width 978 height 22
type input "CFOBRES0000"
click at [148, 43] on span "Effectuées" at bounding box center [161, 43] width 38 height 11
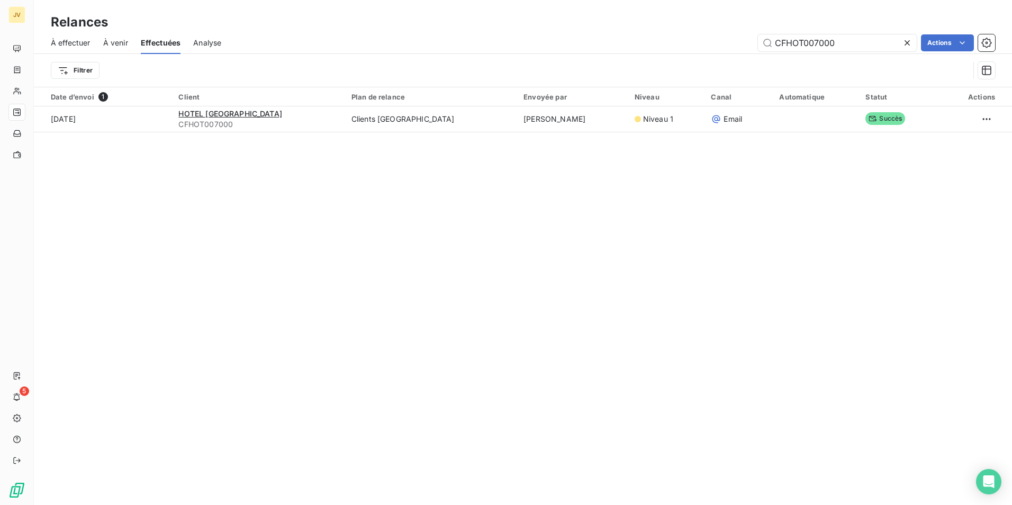
click at [120, 44] on span "À venir" at bounding box center [115, 43] width 25 height 11
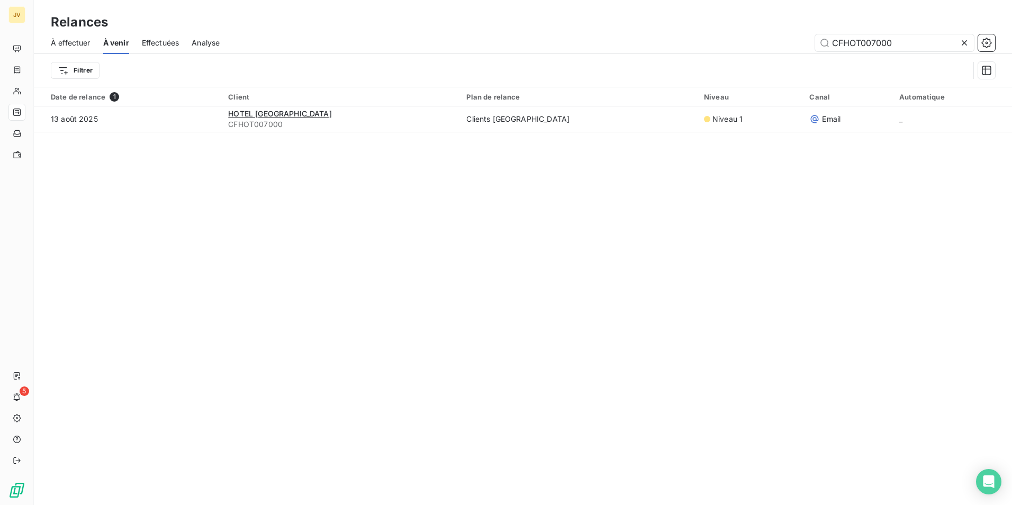
click at [68, 42] on span "À effectuer" at bounding box center [71, 43] width 40 height 11
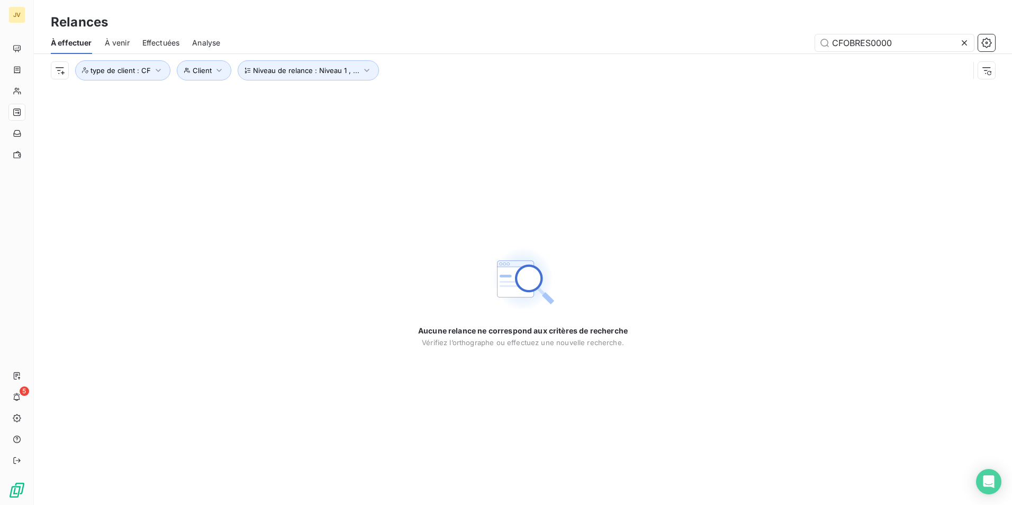
drag, startPoint x: 893, startPoint y: 44, endPoint x: 642, endPoint y: 52, distance: 251.5
click at [642, 52] on div "À effectuer À venir Effectuées Analyse CFOBRES0000" at bounding box center [523, 43] width 978 height 22
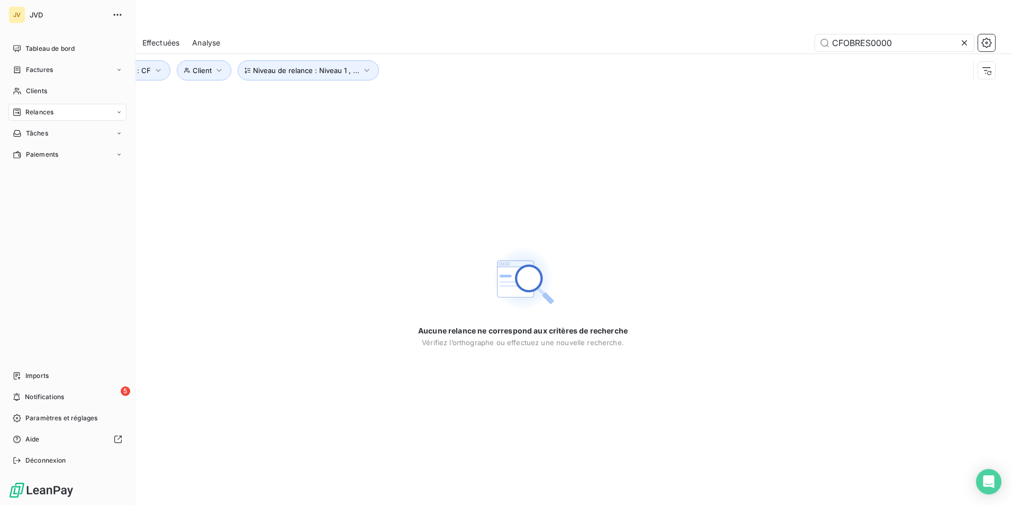
click at [40, 111] on span "Relances" at bounding box center [39, 112] width 28 height 10
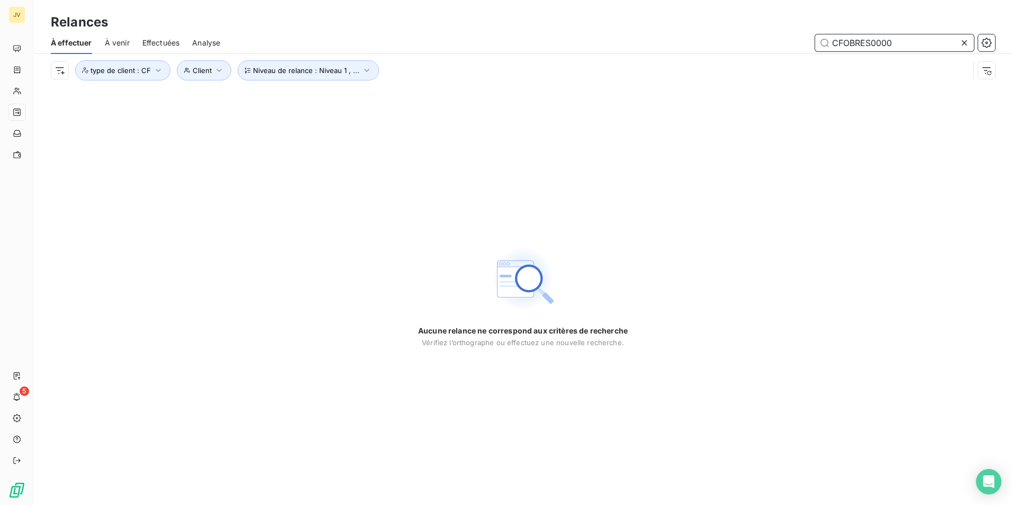
click at [148, 45] on span "Effectuées" at bounding box center [161, 43] width 38 height 11
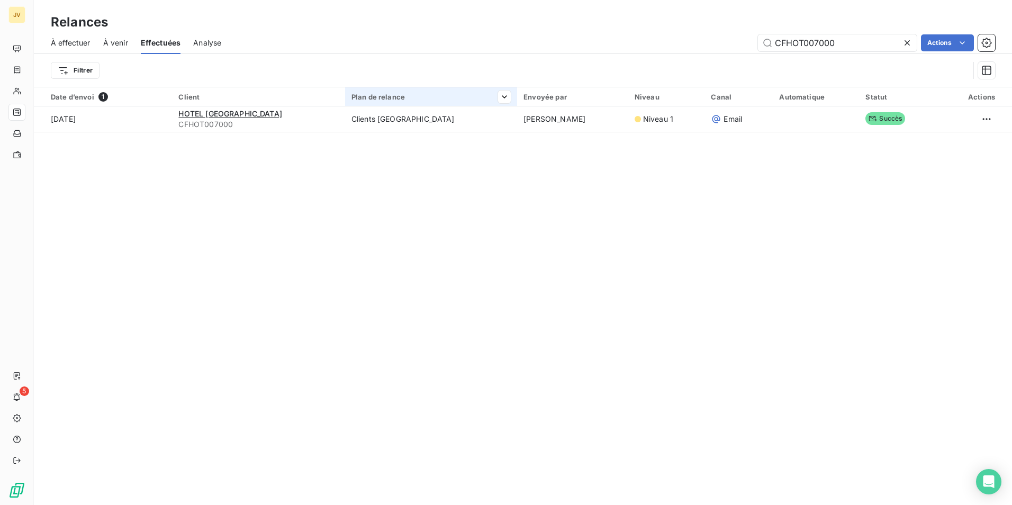
drag, startPoint x: 844, startPoint y: 39, endPoint x: 381, endPoint y: 101, distance: 466.5
click at [384, 99] on div "Relances À effectuer À venir Effectuées Analyse CFHOT007000 Actions Filtrer Dat…" at bounding box center [523, 252] width 978 height 505
type input "CFOBRES0000"
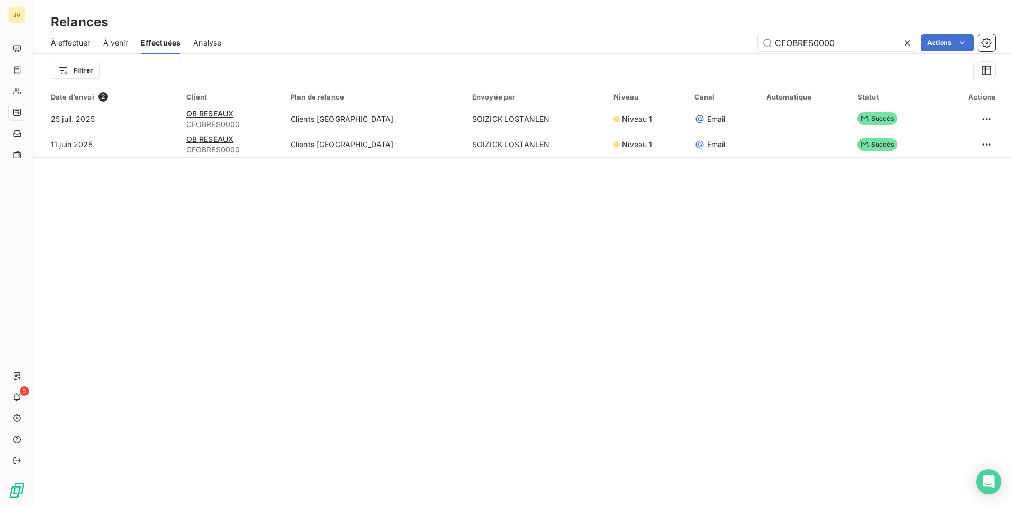
click at [78, 42] on span "À effectuer" at bounding box center [71, 43] width 40 height 11
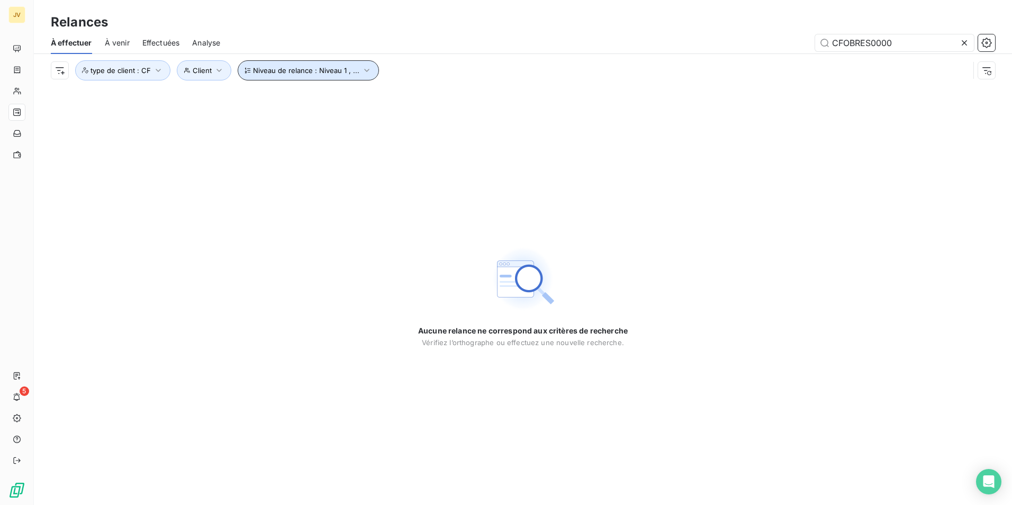
click at [329, 72] on span "Niveau de relance : Niveau 1 , ..." at bounding box center [306, 70] width 106 height 8
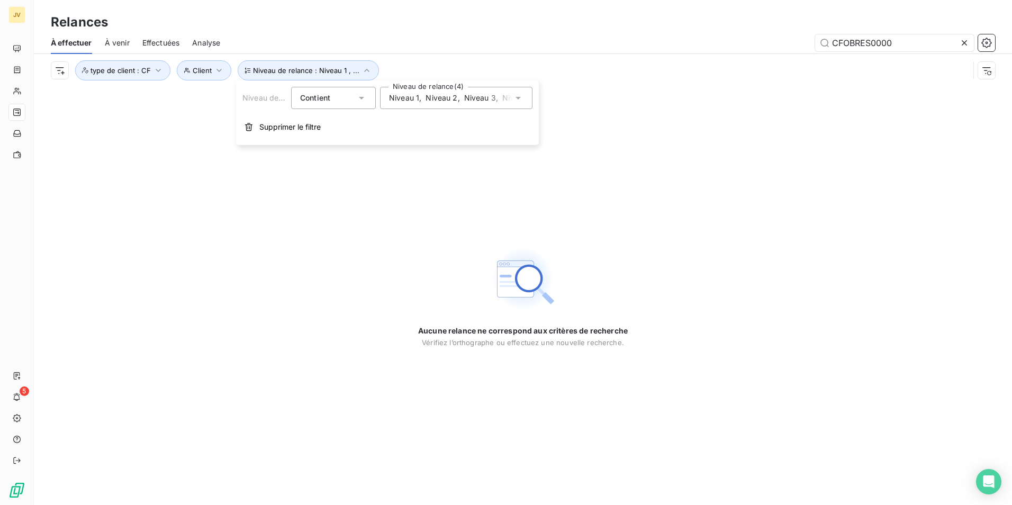
click at [518, 101] on icon at bounding box center [518, 98] width 11 height 11
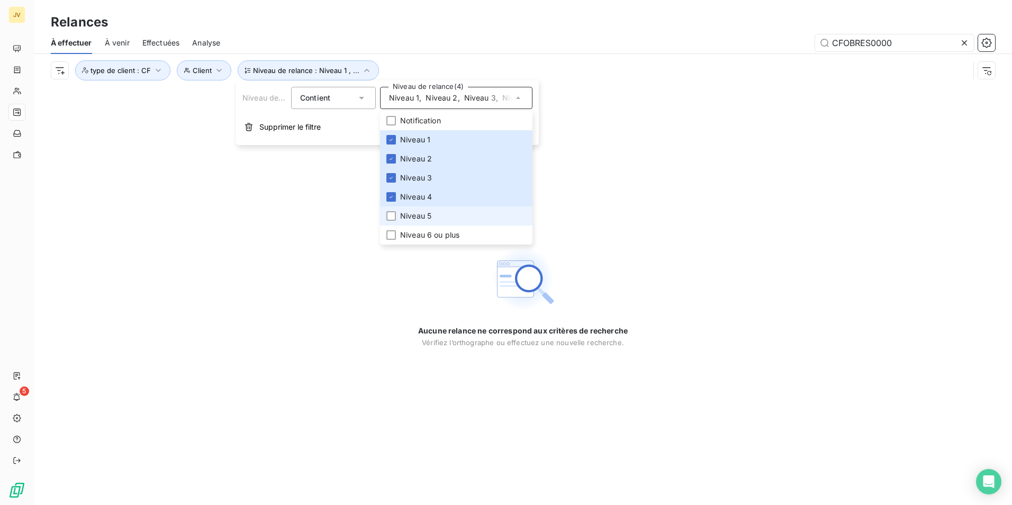
click at [400, 216] on span "Niveau 5" at bounding box center [415, 216] width 31 height 11
click at [393, 233] on div at bounding box center [391, 235] width 10 height 10
click at [647, 152] on div "Aucune relance ne correspond aux critères de recherche [PERSON_NAME] l’orthogra…" at bounding box center [523, 296] width 978 height 418
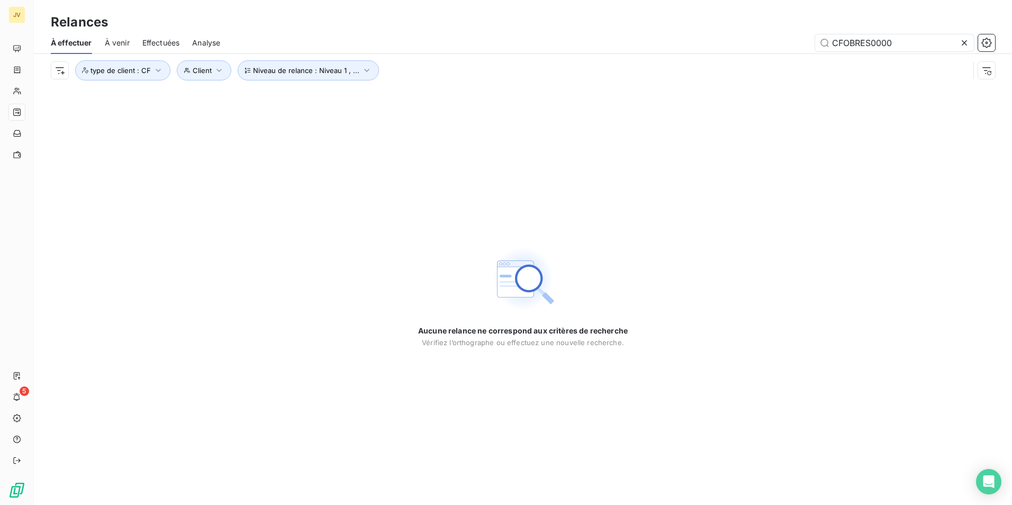
click at [115, 41] on span "À venir" at bounding box center [117, 43] width 25 height 11
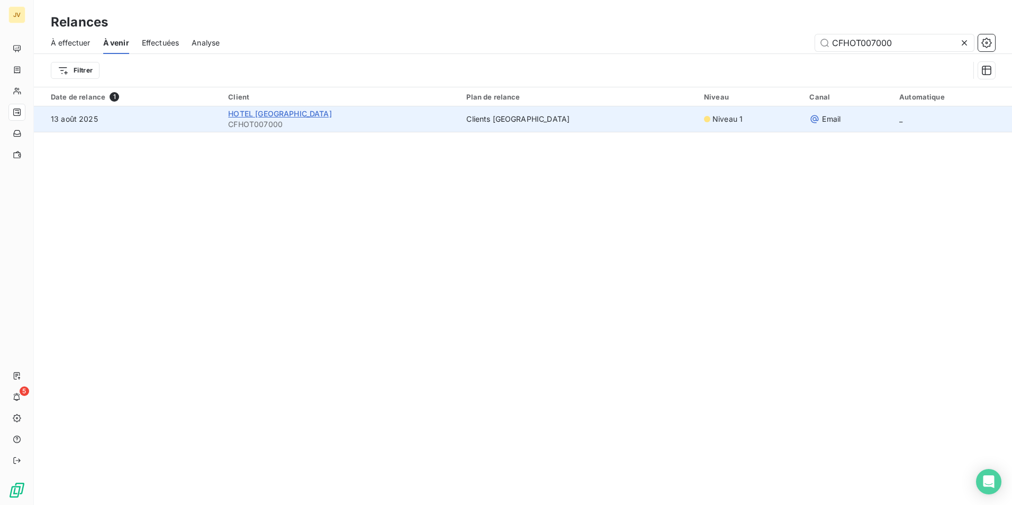
click at [315, 113] on span "HOTEL [GEOGRAPHIC_DATA]" at bounding box center [279, 113] width 103 height 9
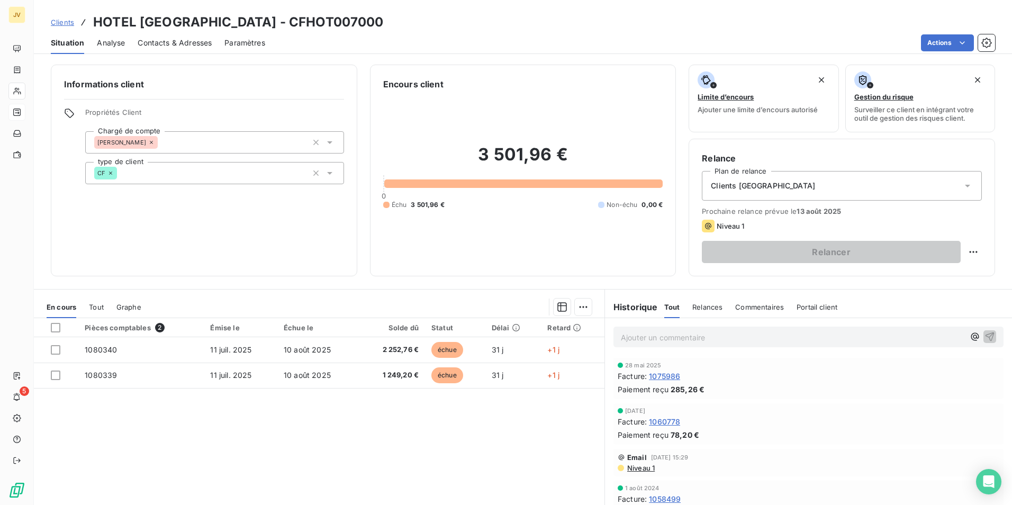
click at [728, 223] on span "Niveau 1" at bounding box center [730, 226] width 28 height 8
click at [166, 44] on span "Contacts & Adresses" at bounding box center [175, 43] width 74 height 11
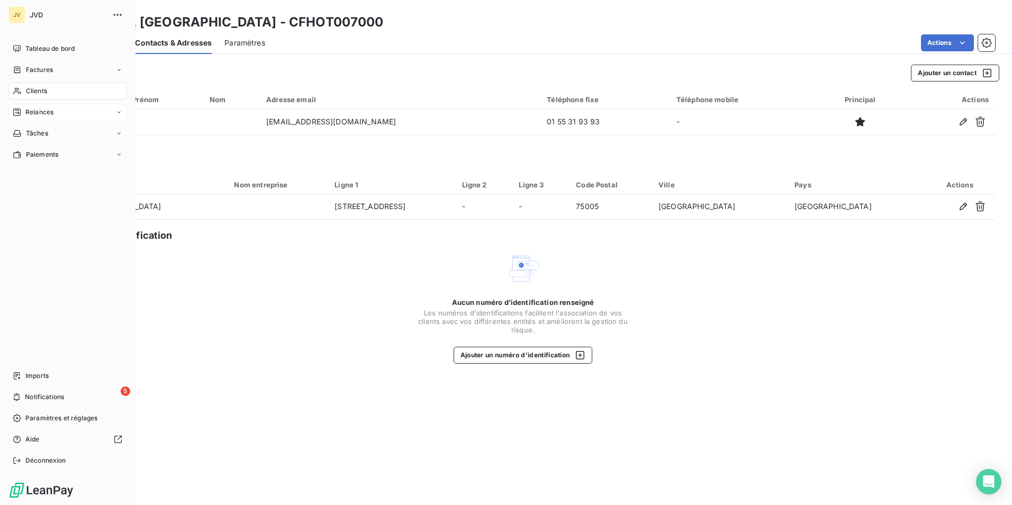
drag, startPoint x: 24, startPoint y: 114, endPoint x: 38, endPoint y: 114, distance: 13.2
click at [24, 114] on div "Relances" at bounding box center [33, 112] width 41 height 10
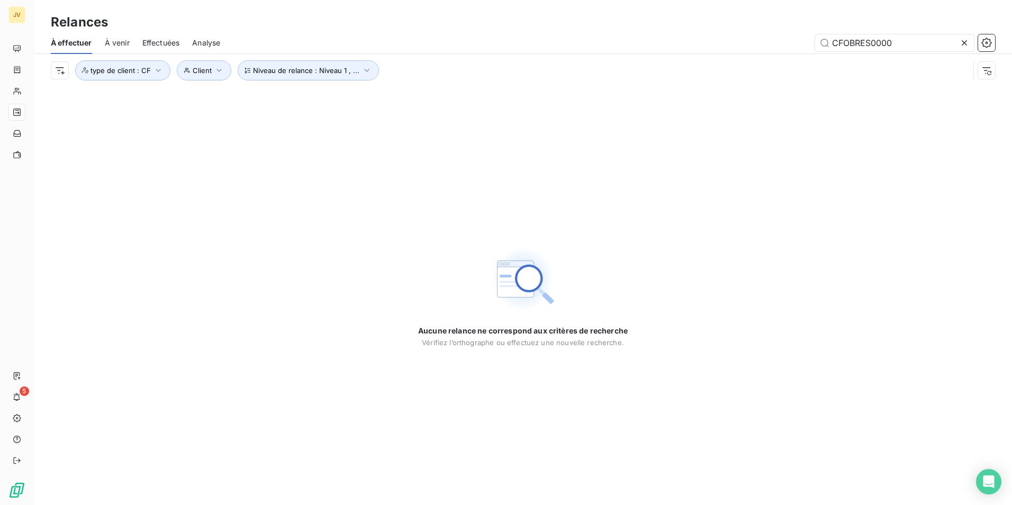
click at [153, 38] on span "Effectuées" at bounding box center [161, 43] width 38 height 11
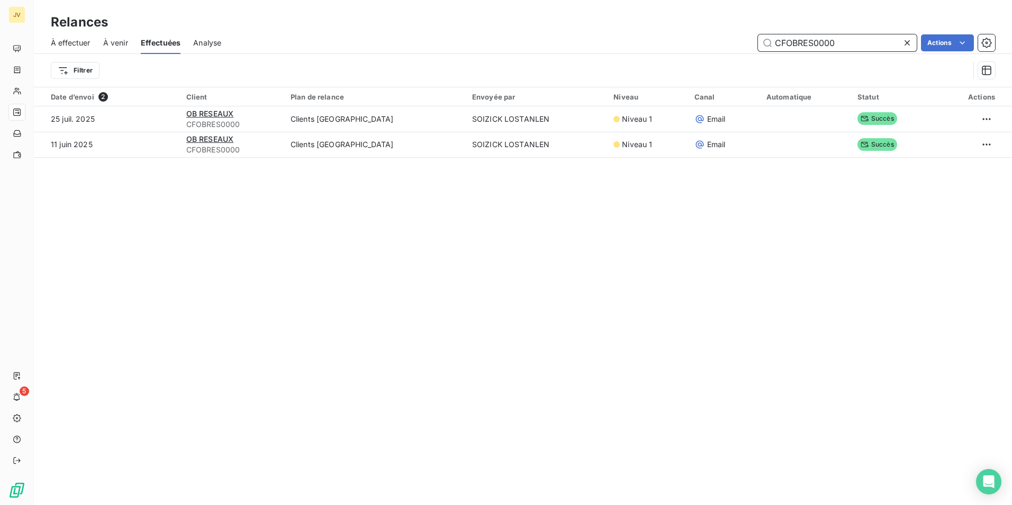
drag, startPoint x: 838, startPoint y: 44, endPoint x: 599, endPoint y: 48, distance: 238.7
click at [599, 49] on div "CFOBRES0000 Actions" at bounding box center [614, 42] width 761 height 17
paste input "MERLY01"
type input "CFMERLY0100"
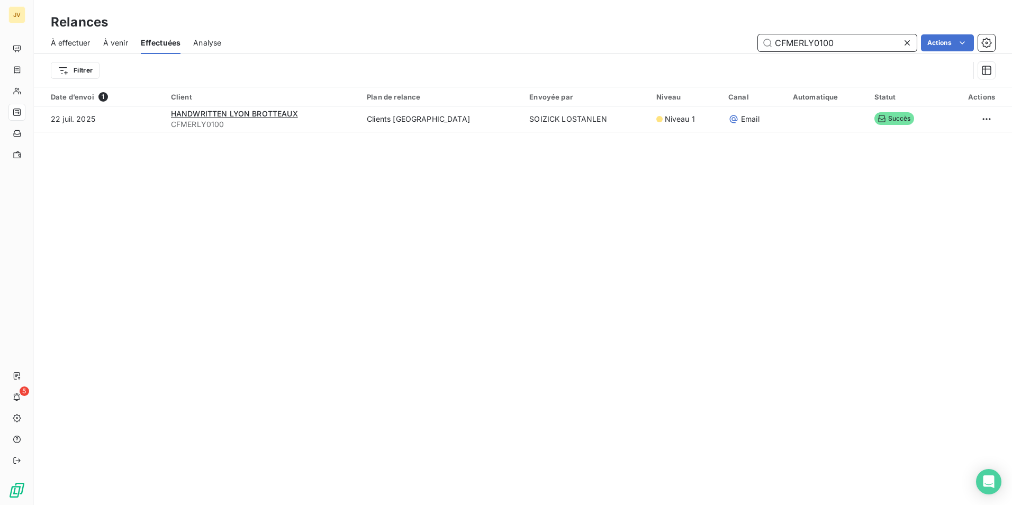
click at [76, 42] on span "À effectuer" at bounding box center [71, 43] width 40 height 11
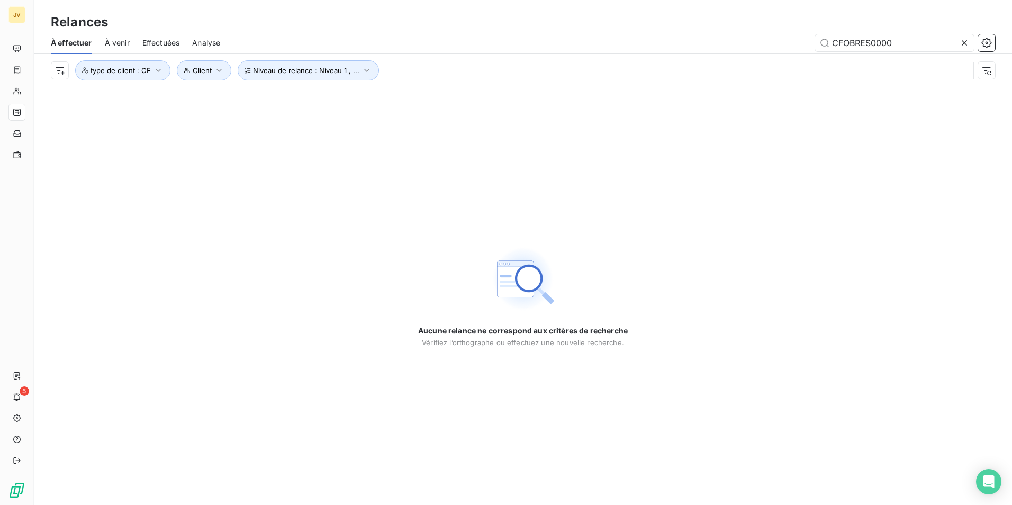
drag, startPoint x: 682, startPoint y: 51, endPoint x: 438, endPoint y: 42, distance: 244.1
click at [446, 45] on div "CFOBRES0000" at bounding box center [614, 42] width 762 height 17
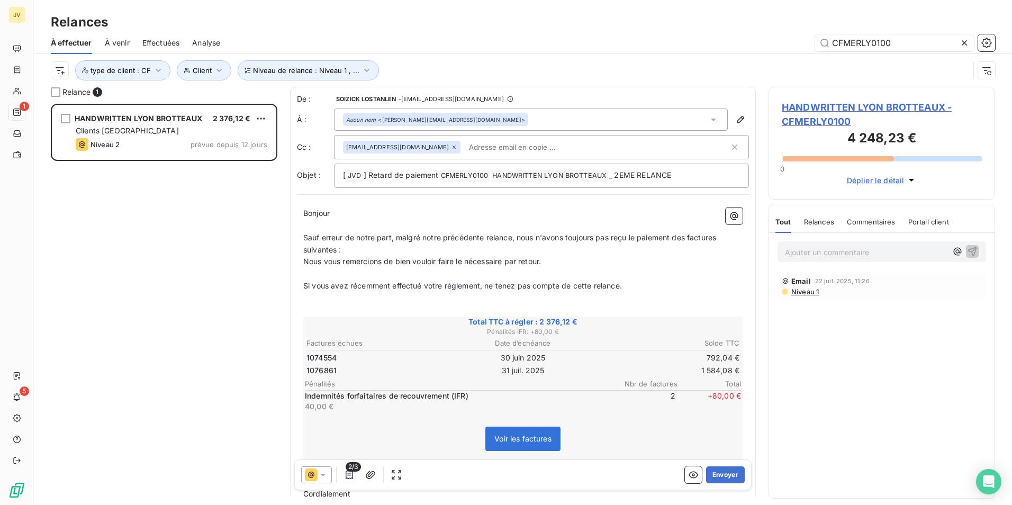
type input "CFMERLY0100"
click at [708, 120] on icon at bounding box center [713, 119] width 11 height 11
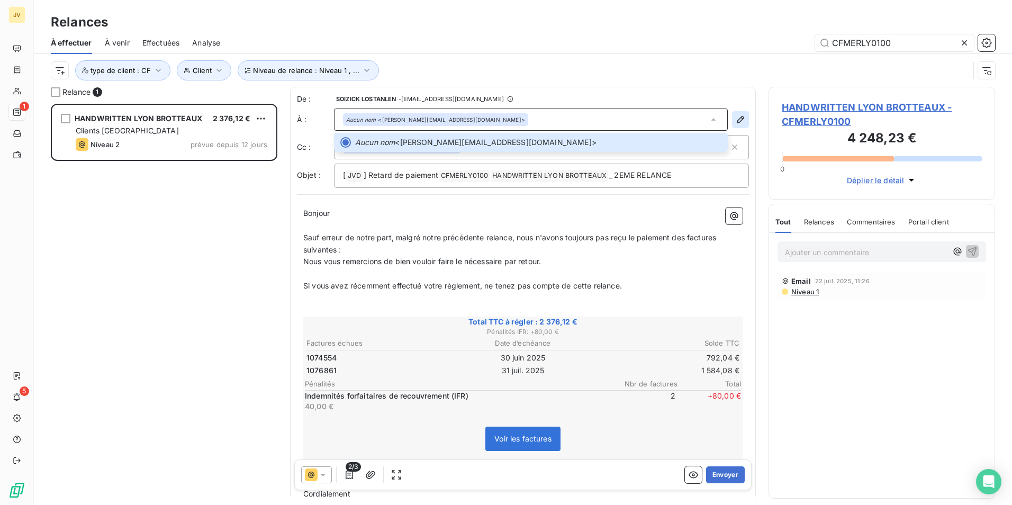
click at [735, 124] on icon "button" at bounding box center [740, 119] width 11 height 11
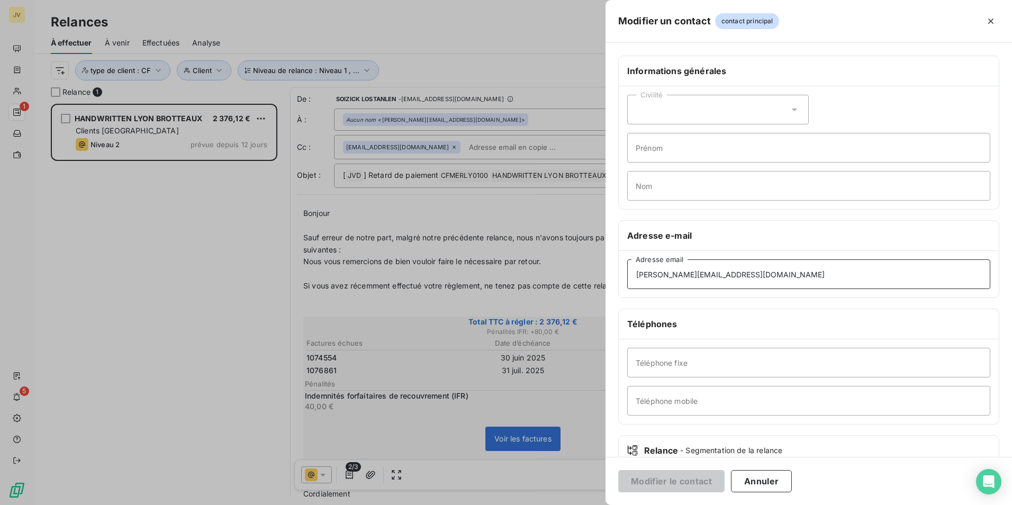
drag, startPoint x: 765, startPoint y: 278, endPoint x: 348, endPoint y: 294, distance: 416.7
click at [348, 504] on div "Modifier un contact contact principal Informations générales Civilité Prénom No…" at bounding box center [506, 505] width 1012 height 0
paste input "soizick.lostanlen@jvd"
type input "[EMAIL_ADDRESS][DOMAIN_NAME]"
click at [674, 475] on button "Modifier le contact" at bounding box center [671, 481] width 106 height 22
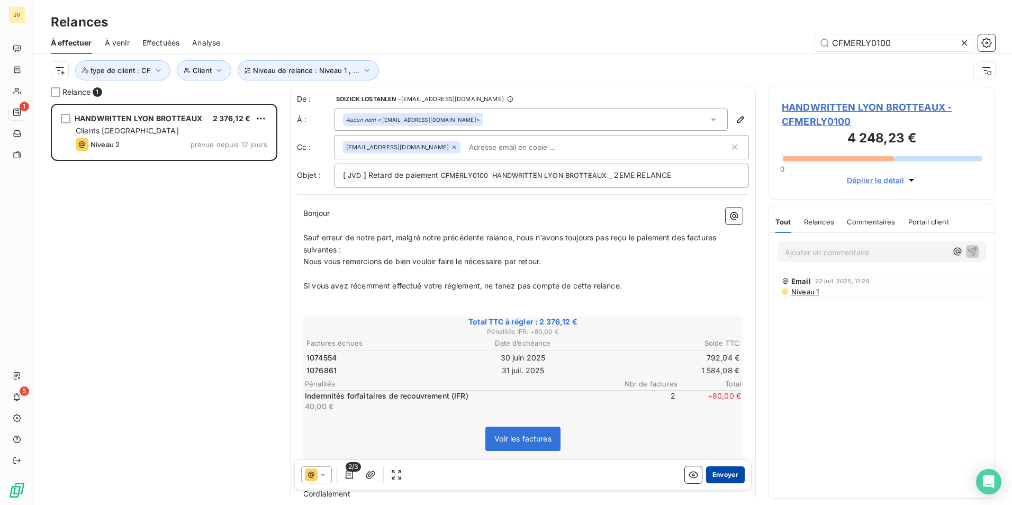
click at [712, 469] on button "Envoyer" at bounding box center [725, 474] width 39 height 17
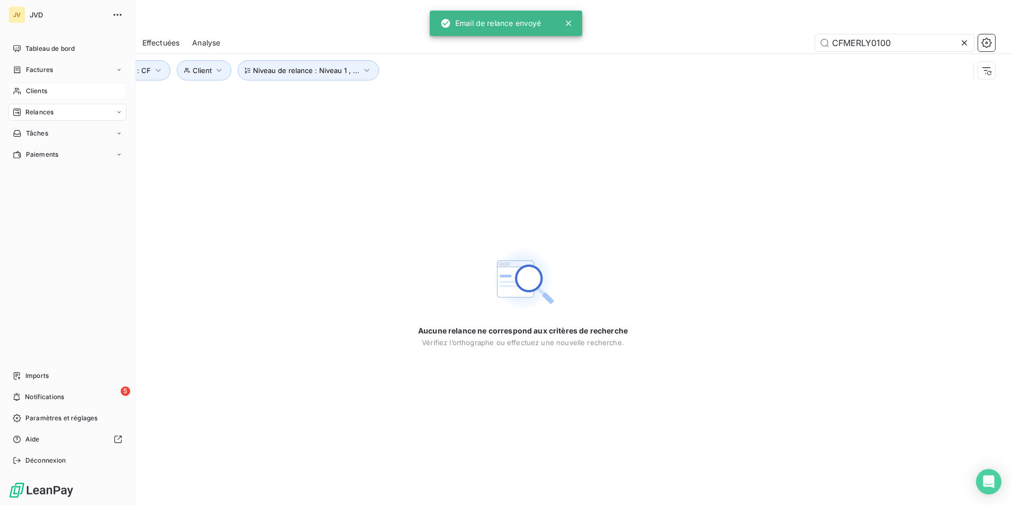
click at [29, 90] on span "Clients" at bounding box center [36, 91] width 21 height 10
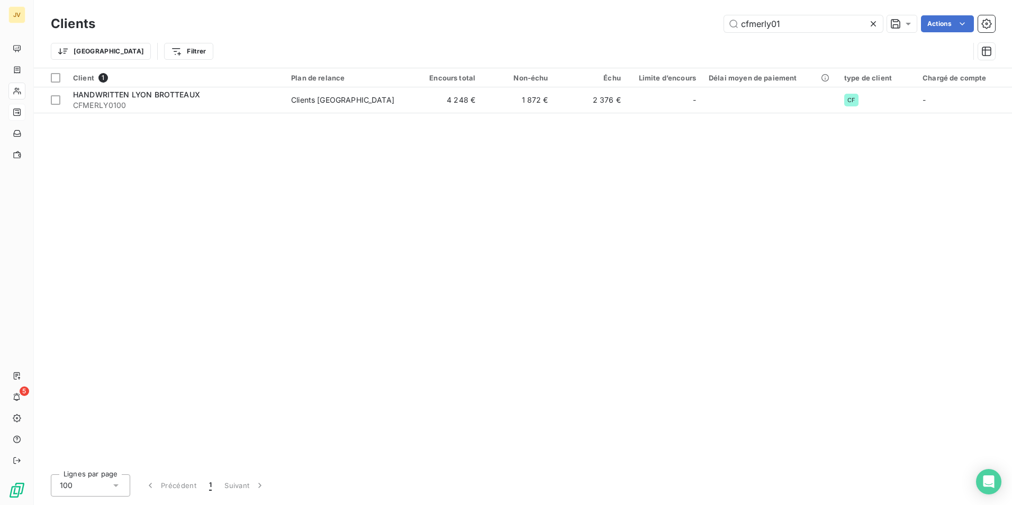
type input "cfmerly01"
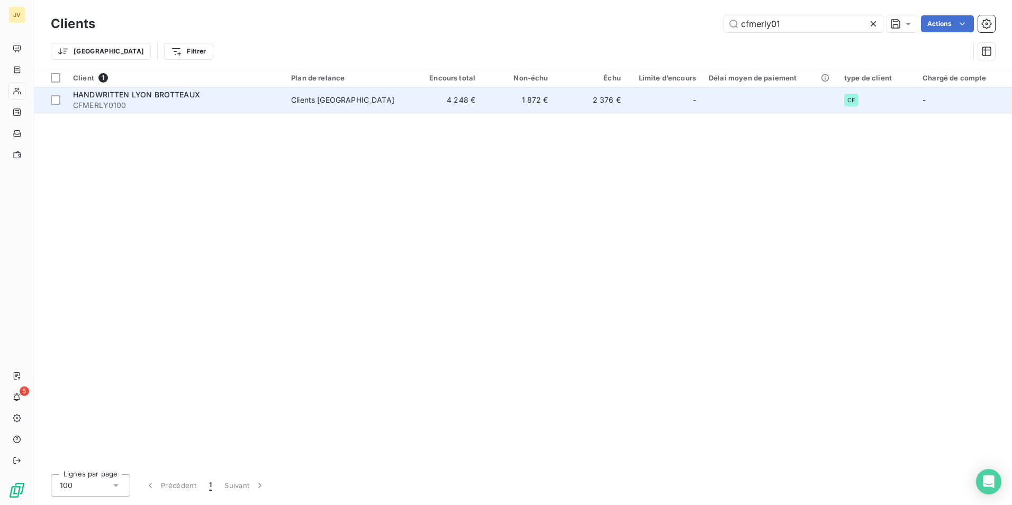
click at [146, 99] on div "HANDWRITTEN LYON BROTTEAUX" at bounding box center [175, 94] width 205 height 11
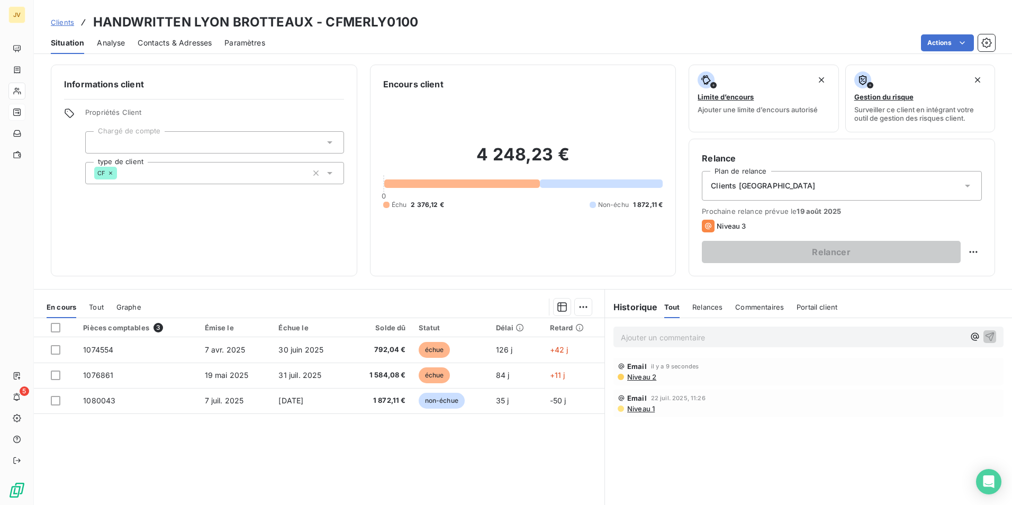
click at [183, 43] on span "Contacts & Adresses" at bounding box center [175, 43] width 74 height 11
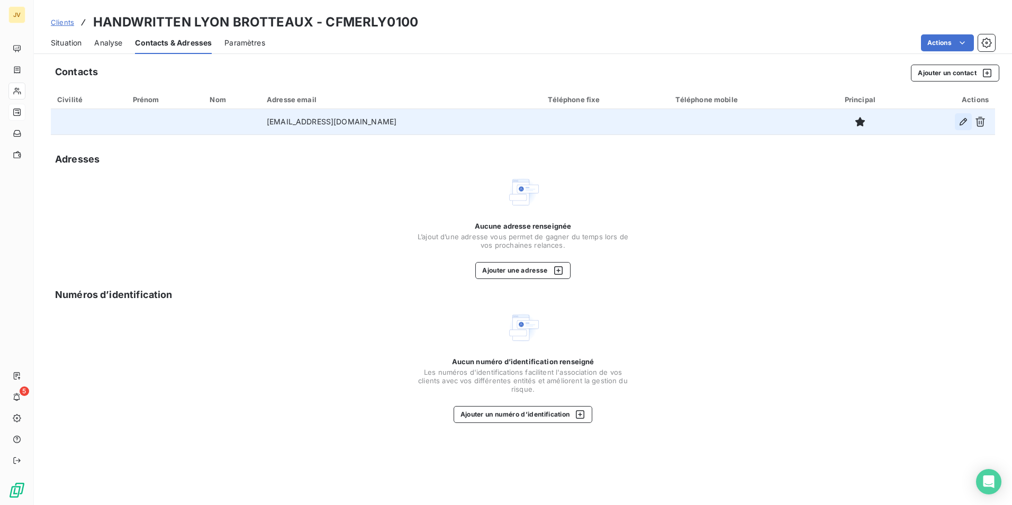
click at [967, 119] on icon "button" at bounding box center [963, 121] width 11 height 11
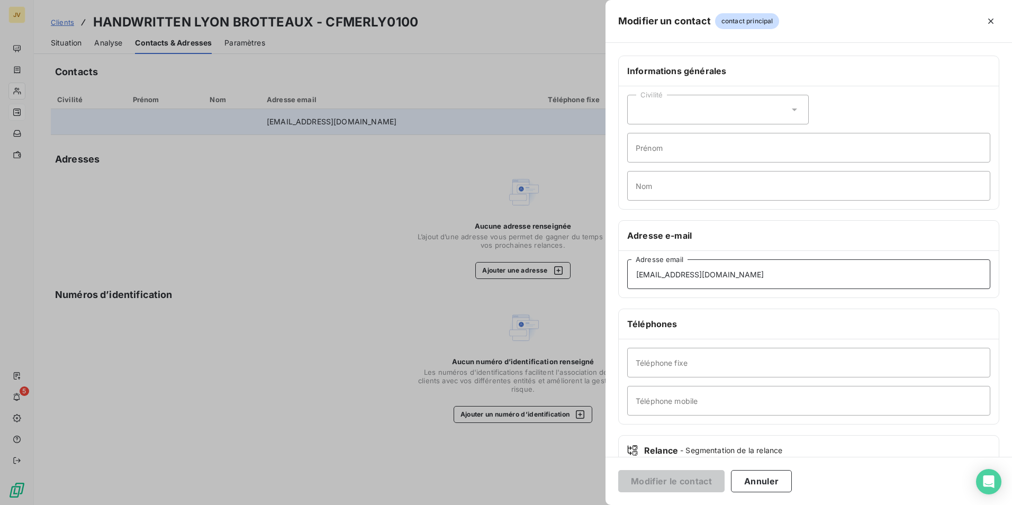
drag, startPoint x: 717, startPoint y: 279, endPoint x: 468, endPoint y: 277, distance: 249.8
click at [468, 504] on div "Modifier un contact contact principal Informations générales Civilité Prénom No…" at bounding box center [506, 505] width 1012 height 0
drag, startPoint x: 734, startPoint y: 277, endPoint x: 249, endPoint y: 299, distance: 485.7
click at [249, 504] on div "Modifier un contact contact principal Informations générales Civilité Prénom No…" at bounding box center [506, 505] width 1012 height 0
paste input "[PERSON_NAME]@mercurelyonbrotteaux"
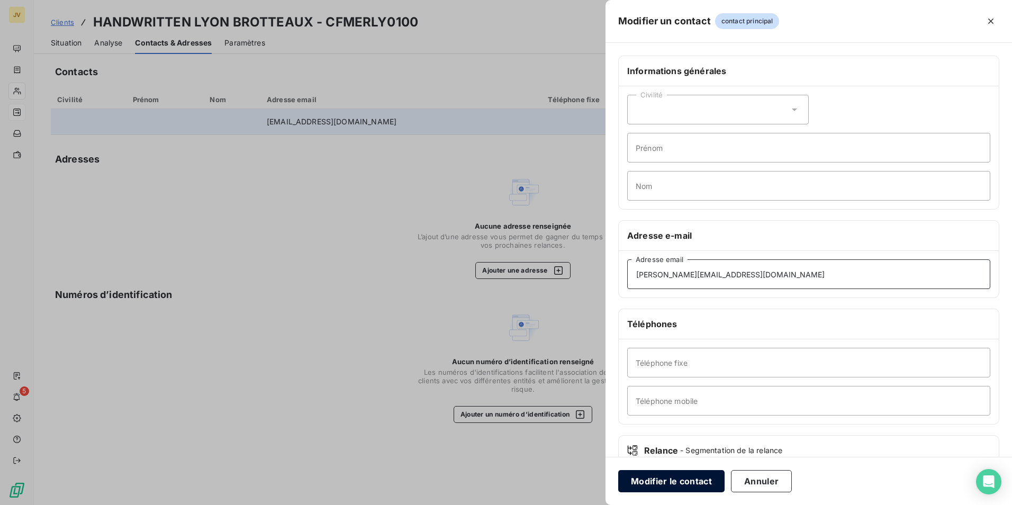
type input "[PERSON_NAME][EMAIL_ADDRESS][DOMAIN_NAME]"
click at [693, 483] on button "Modifier le contact" at bounding box center [671, 481] width 106 height 22
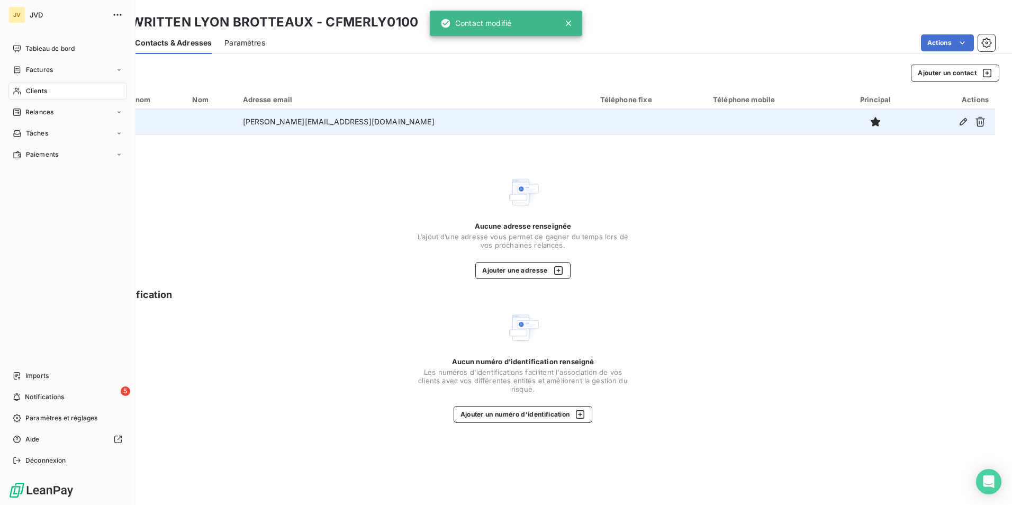
drag, startPoint x: 46, startPoint y: 107, endPoint x: 69, endPoint y: 121, distance: 27.3
click at [46, 107] on div "Relances" at bounding box center [67, 112] width 118 height 17
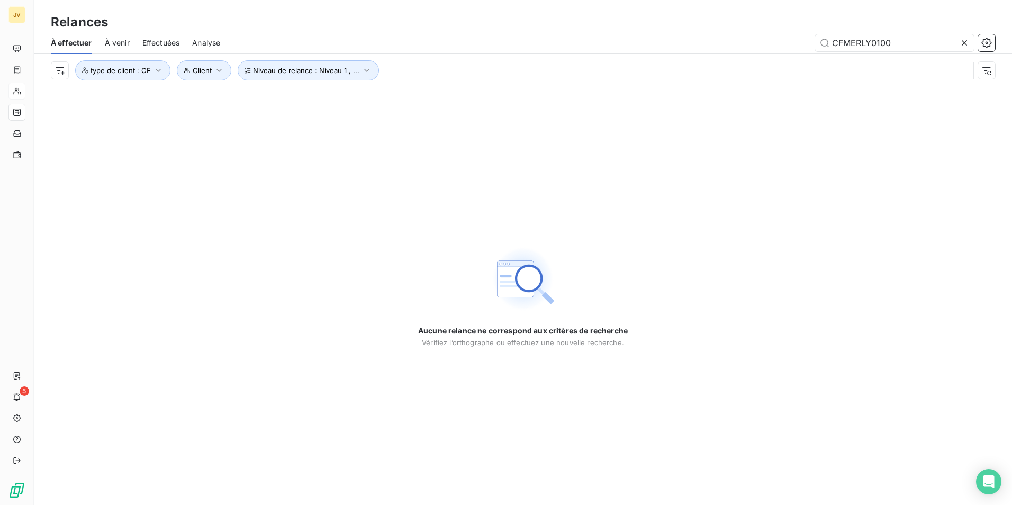
click at [139, 41] on div "À effectuer À venir Effectuées Analyse CFMERLY0100" at bounding box center [523, 43] width 978 height 22
click at [147, 41] on span "Effectuées" at bounding box center [161, 43] width 38 height 11
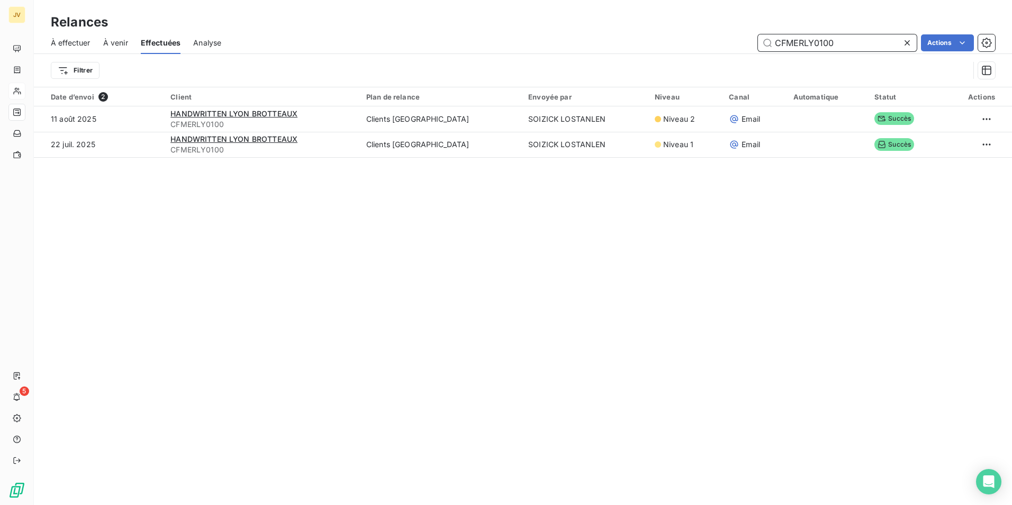
drag, startPoint x: 838, startPoint y: 38, endPoint x: 289, endPoint y: 51, distance: 549.4
click at [288, 51] on div "CFMERLY0100 Actions" at bounding box center [614, 42] width 761 height 17
paste input "ELIS000"
type input "CFELIS00000"
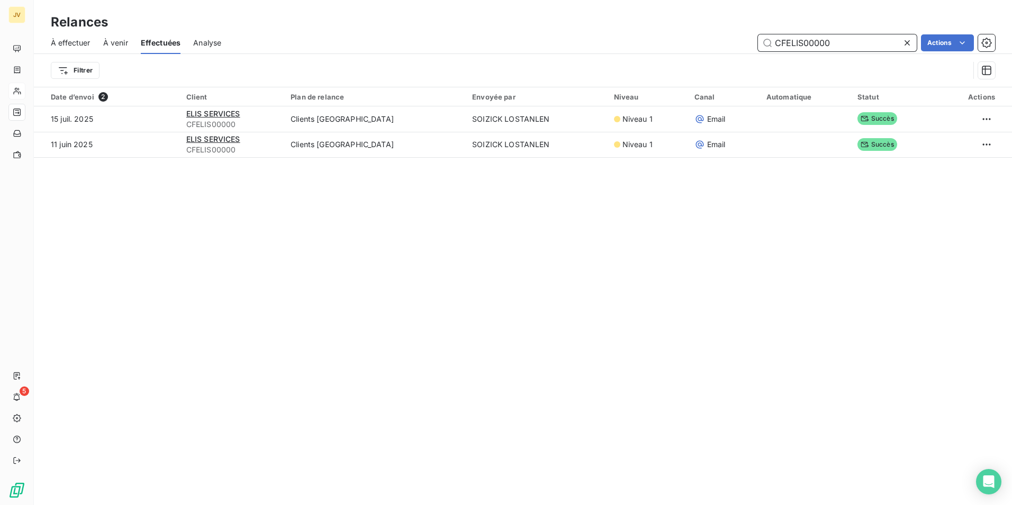
click at [84, 46] on span "À effectuer" at bounding box center [71, 43] width 40 height 11
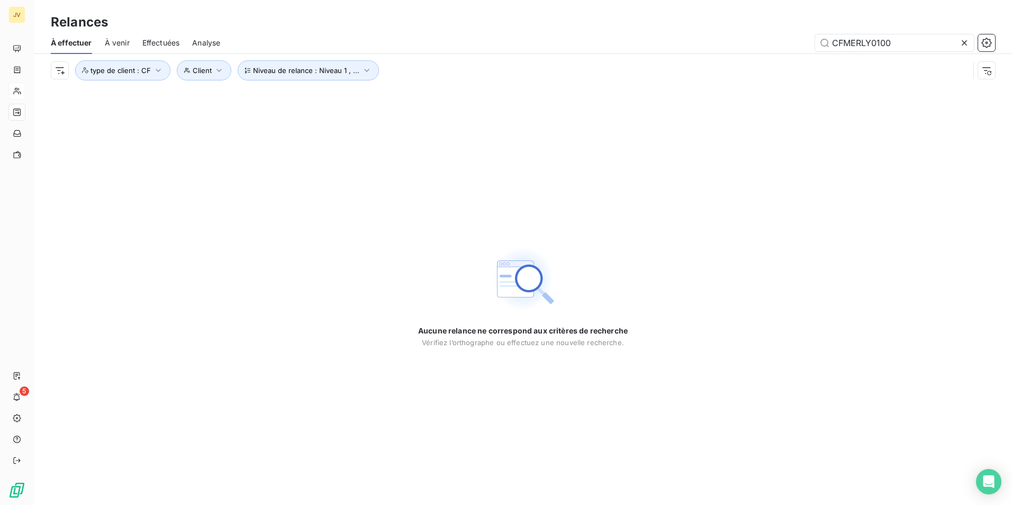
drag, startPoint x: 758, startPoint y: 47, endPoint x: 243, endPoint y: 20, distance: 515.6
click at [255, 26] on div "Relances À effectuer À venir Effectuées Analyse CFMERLY0100 Niveau de relance :…" at bounding box center [523, 43] width 978 height 87
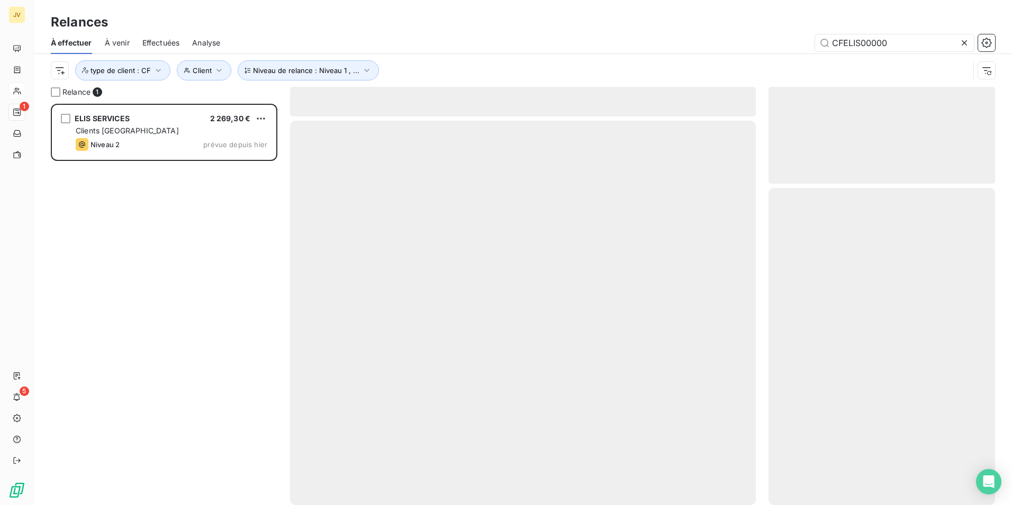
scroll to position [393, 219]
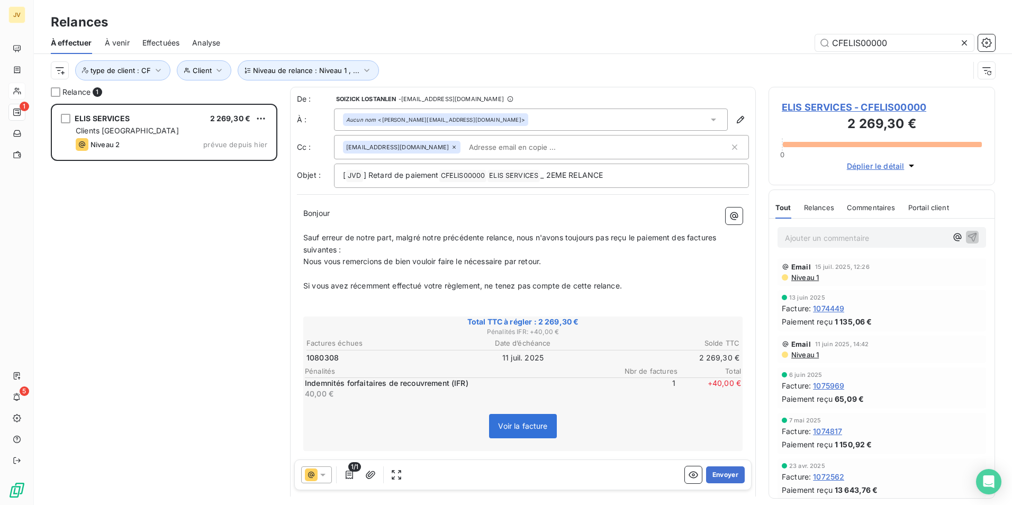
click at [823, 204] on span "Relances" at bounding box center [819, 207] width 30 height 8
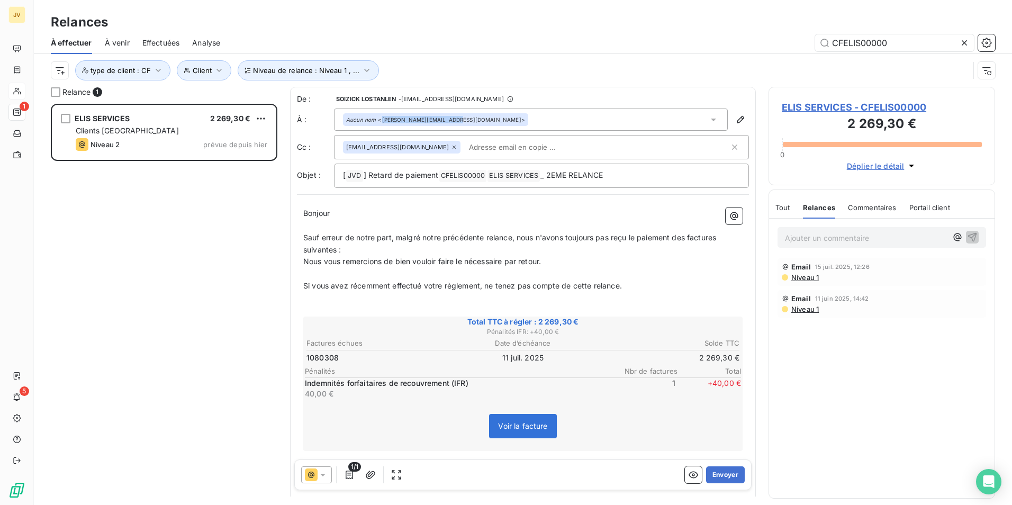
drag, startPoint x: 442, startPoint y: 119, endPoint x: 380, endPoint y: 120, distance: 61.4
click at [380, 120] on div "Aucun nom <[PERSON_NAME][EMAIL_ADDRESS][DOMAIN_NAME]>" at bounding box center [435, 119] width 179 height 7
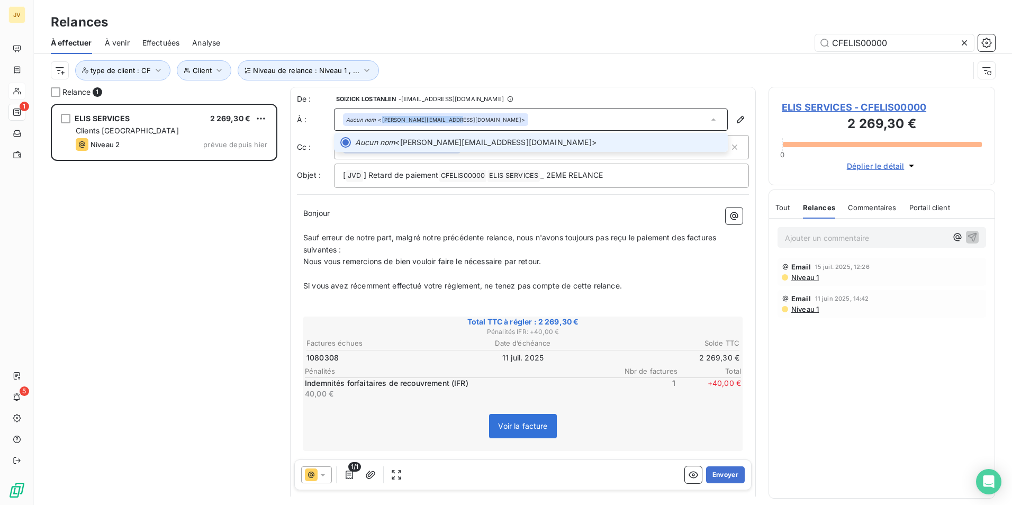
copy div "[PERSON_NAME][EMAIL_ADDRESS][DOMAIN_NAME]"
click at [723, 471] on button "Envoyer" at bounding box center [725, 474] width 39 height 17
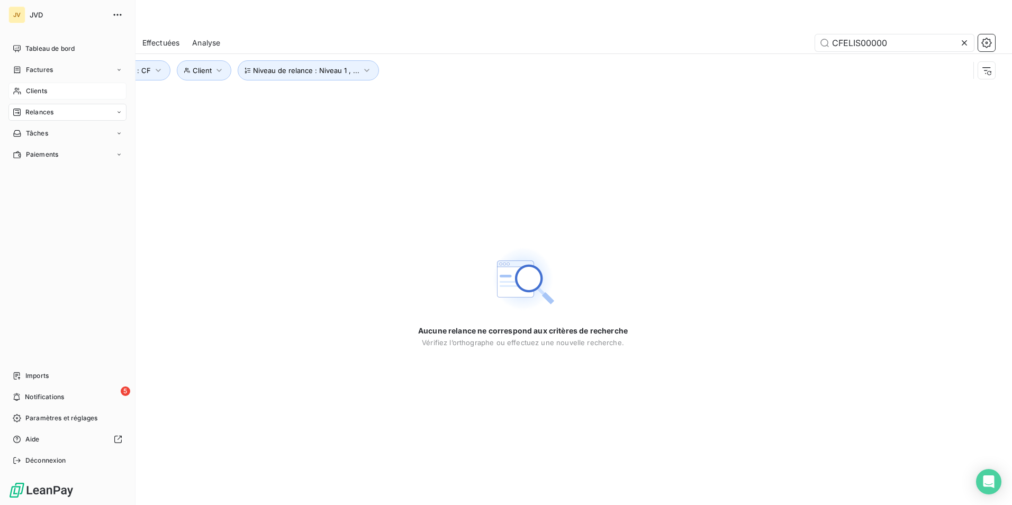
drag, startPoint x: 38, startPoint y: 115, endPoint x: 252, endPoint y: 58, distance: 221.3
click at [39, 115] on span "Relances" at bounding box center [39, 112] width 28 height 10
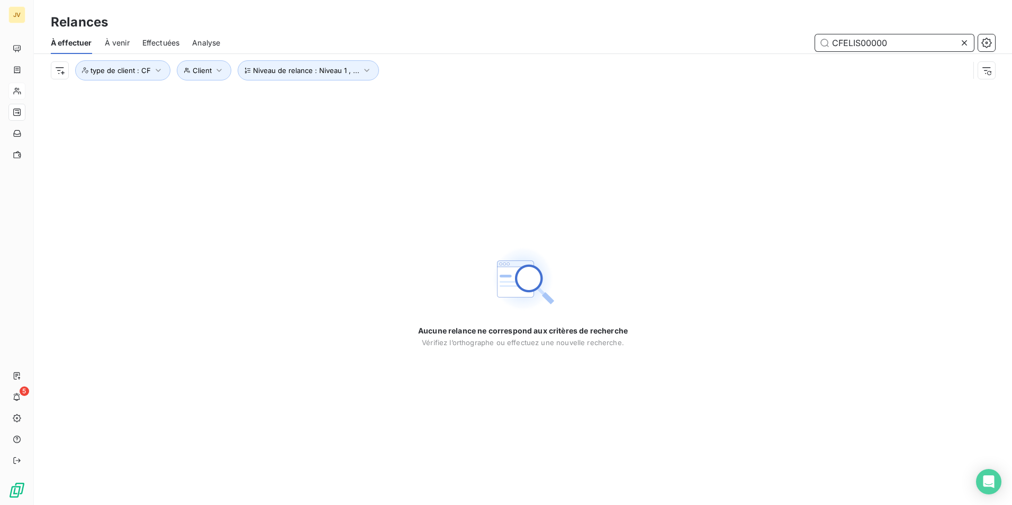
drag, startPoint x: 891, startPoint y: 45, endPoint x: 493, endPoint y: 49, distance: 397.9
click at [491, 53] on div "À effectuer À venir Effectuées Analyse CFELIS00000" at bounding box center [523, 43] width 978 height 22
paste input "NOVBE"
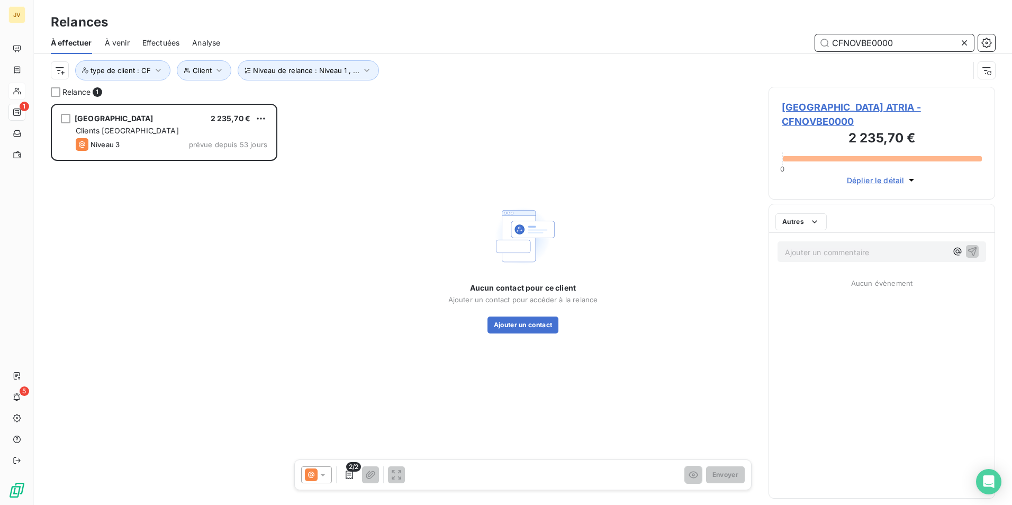
scroll to position [393, 219]
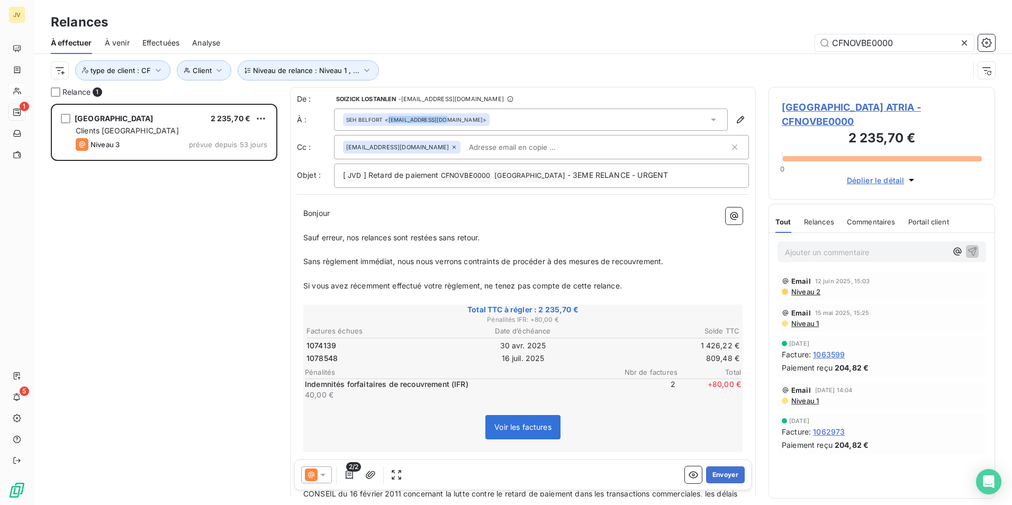
drag, startPoint x: 389, startPoint y: 122, endPoint x: 441, endPoint y: 120, distance: 52.4
click at [441, 120] on div "SEH BELFORT <[EMAIL_ADDRESS][DOMAIN_NAME]>" at bounding box center [416, 119] width 140 height 7
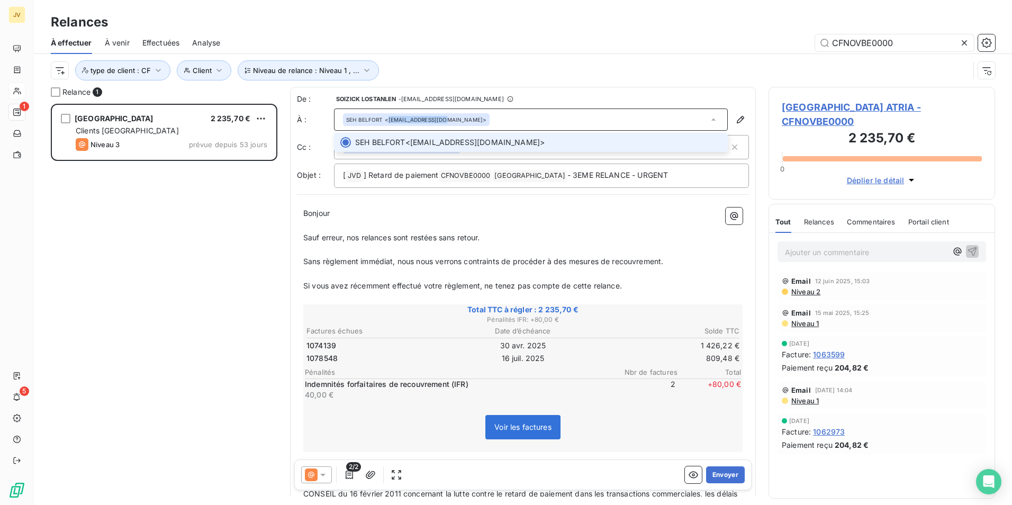
copy div "[EMAIL_ADDRESS][DOMAIN_NAME]"
drag, startPoint x: 901, startPoint y: 41, endPoint x: 762, endPoint y: 35, distance: 138.2
click at [762, 37] on div "CFNOVBE0000" at bounding box center [614, 42] width 762 height 17
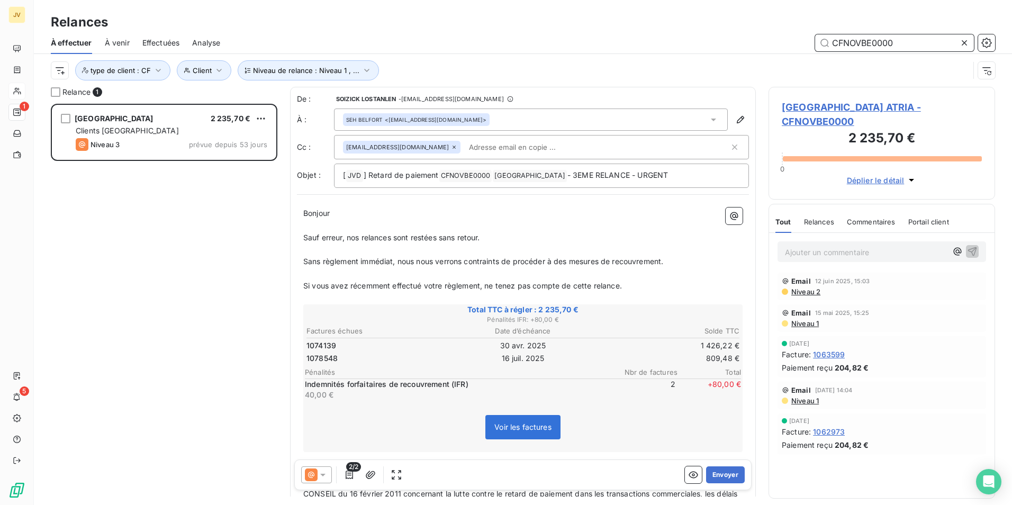
paste input "MEREP"
type input "CFMEREP0000"
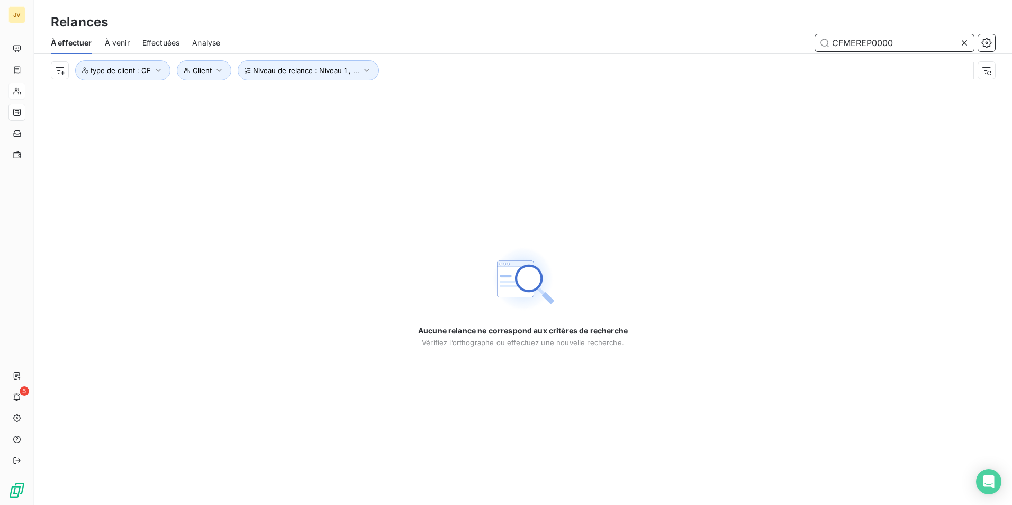
click at [160, 46] on span "Effectuées" at bounding box center [161, 43] width 38 height 11
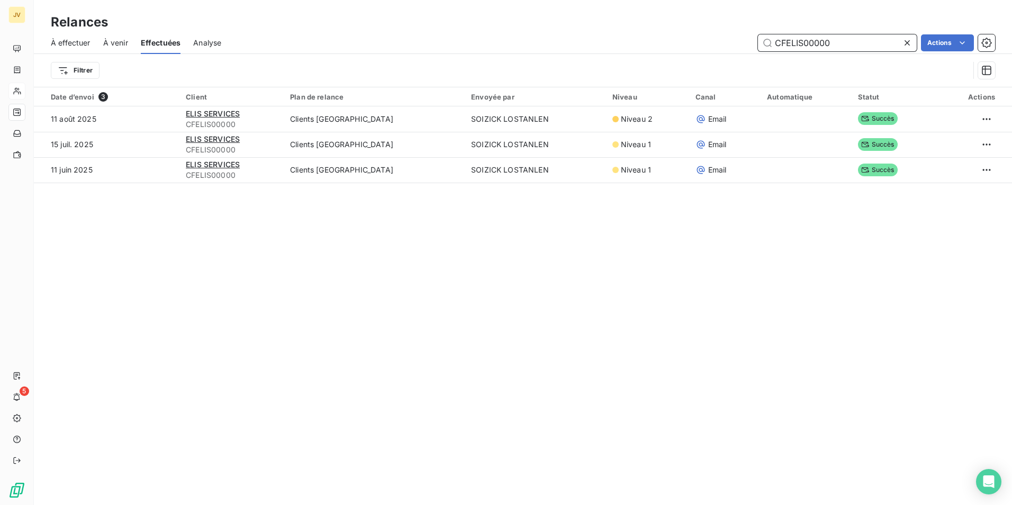
drag, startPoint x: 848, startPoint y: 39, endPoint x: 423, endPoint y: 54, distance: 425.7
click at [423, 54] on div "À effectuer À venir Effectuées Analyse CFELIS00000 Actions Filtrer" at bounding box center [523, 59] width 978 height 55
paste input "MEREP"
type input "CFMEREP0000"
click at [61, 39] on span "À effectuer" at bounding box center [71, 43] width 40 height 11
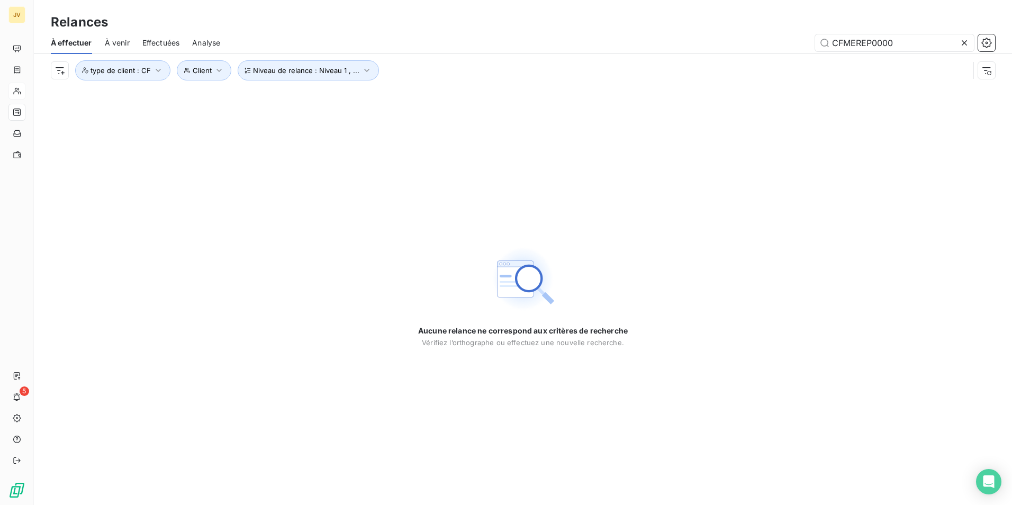
drag, startPoint x: 893, startPoint y: 43, endPoint x: 475, endPoint y: 30, distance: 417.7
click at [472, 29] on div "Relances À effectuer À venir Effectuées Analyse CFMEREP0000 Niveau de relance :…" at bounding box center [523, 43] width 978 height 87
click at [115, 42] on span "À venir" at bounding box center [117, 43] width 25 height 11
